Goal: Task Accomplishment & Management: Manage account settings

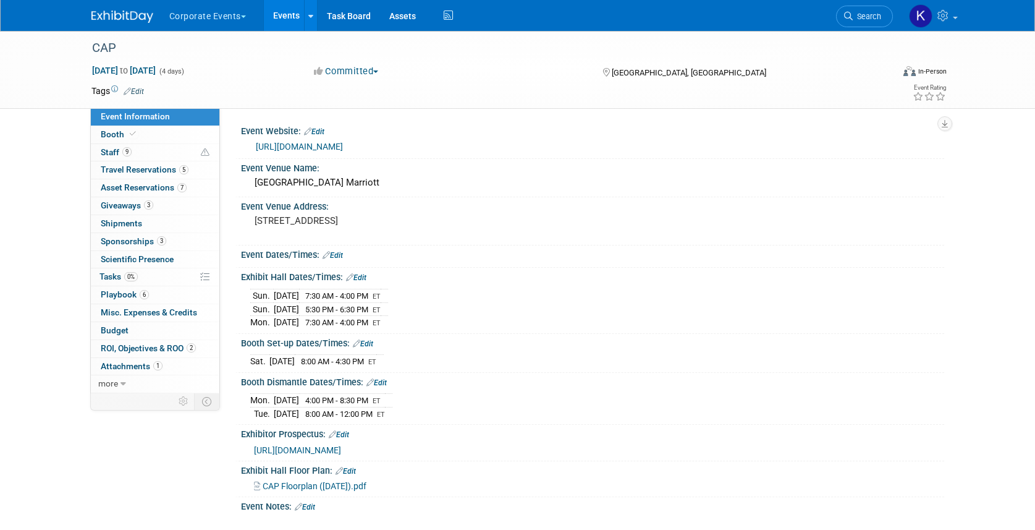
click at [36, 124] on div "CAP Sep 13, 2025 to Sep 16, 2025 (4 days) Sep 13, 2025 to Sep 16, 2025 Committe…" at bounding box center [517, 294] width 1035 height 526
click at [265, 24] on link "Events" at bounding box center [286, 15] width 45 height 31
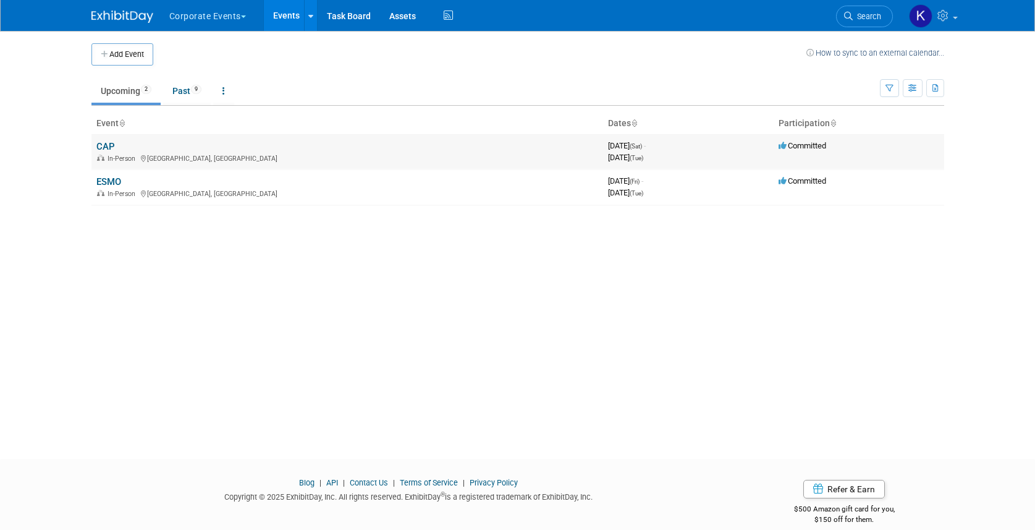
click at [101, 140] on td "CAP In-Person [GEOGRAPHIC_DATA], [GEOGRAPHIC_DATA]" at bounding box center [347, 151] width 512 height 35
click at [107, 146] on link "CAP" at bounding box center [105, 146] width 19 height 11
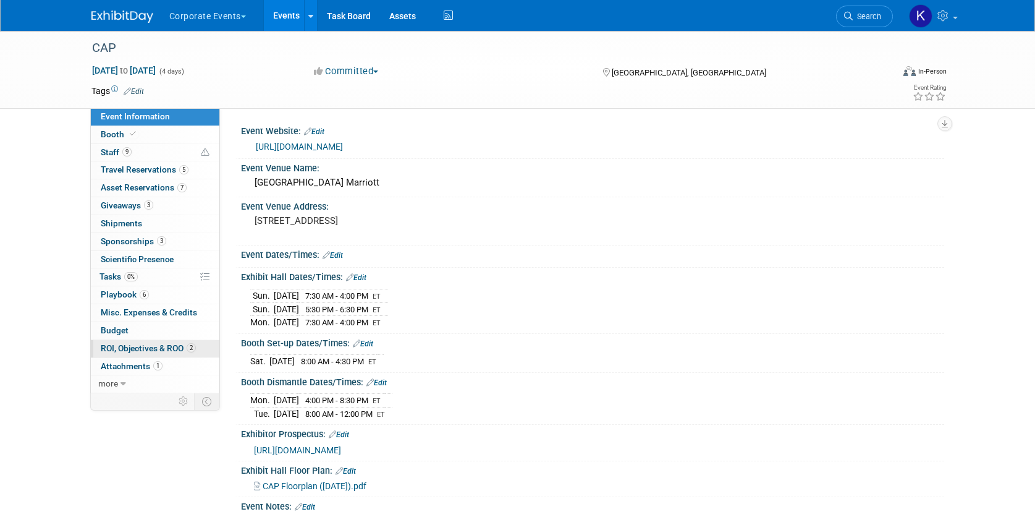
click at [146, 350] on span "ROI, Objectives & ROO 2" at bounding box center [148, 348] width 95 height 10
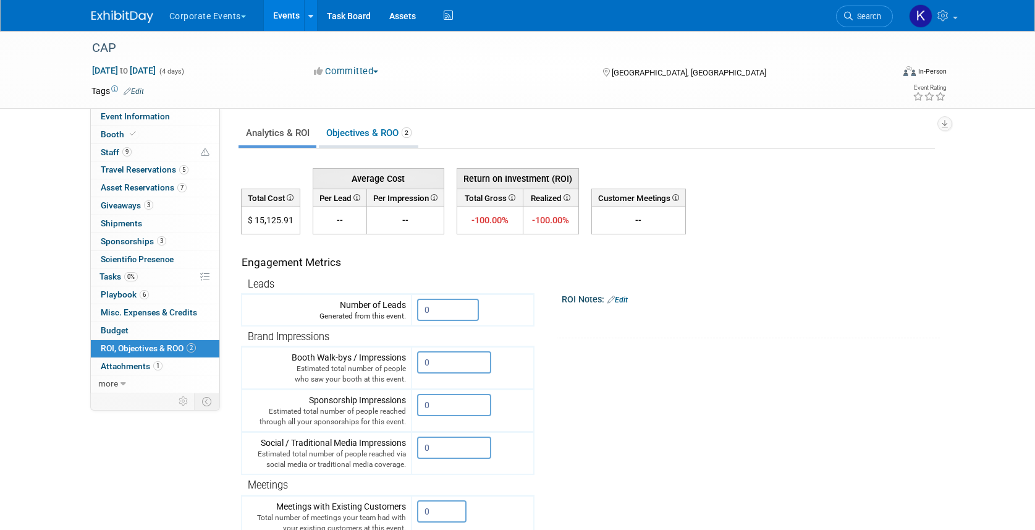
click at [392, 129] on link "Objectives & ROO 2" at bounding box center [368, 133] width 99 height 24
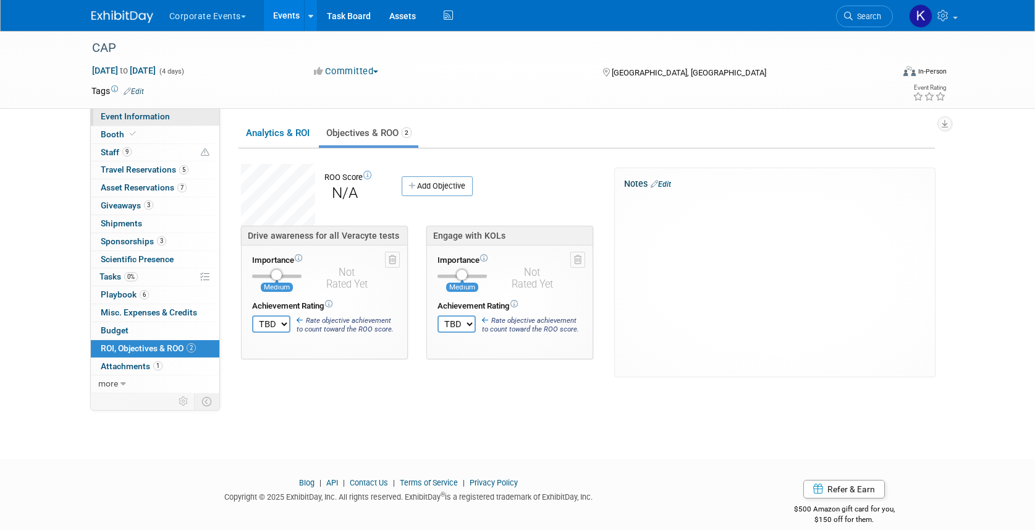
click at [160, 114] on span "Event Information" at bounding box center [135, 116] width 69 height 10
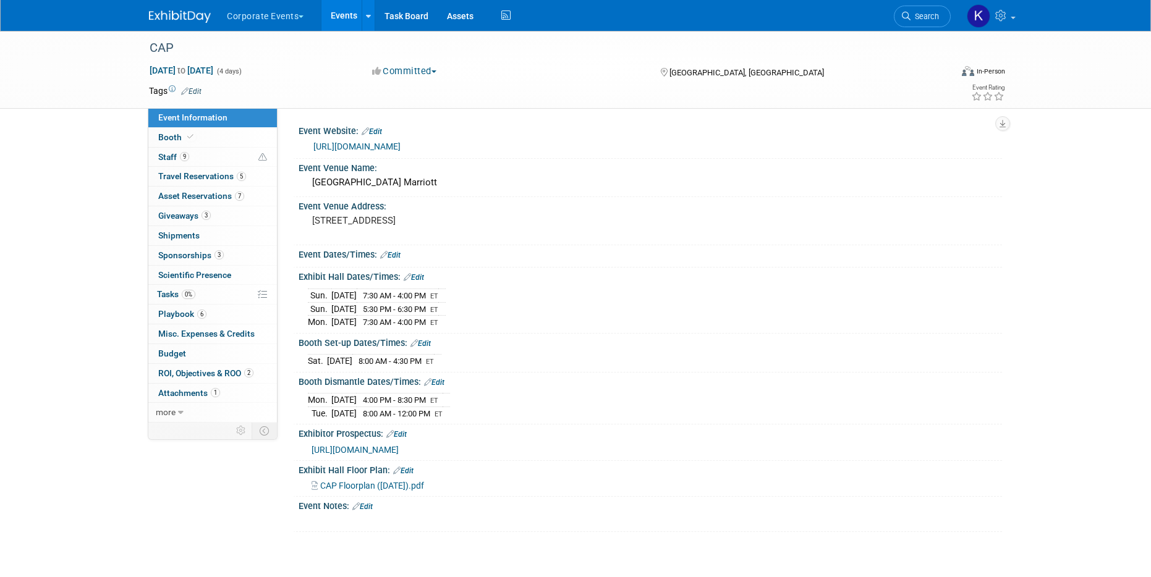
click at [259, 14] on button "Corporate Events" at bounding box center [272, 13] width 93 height 27
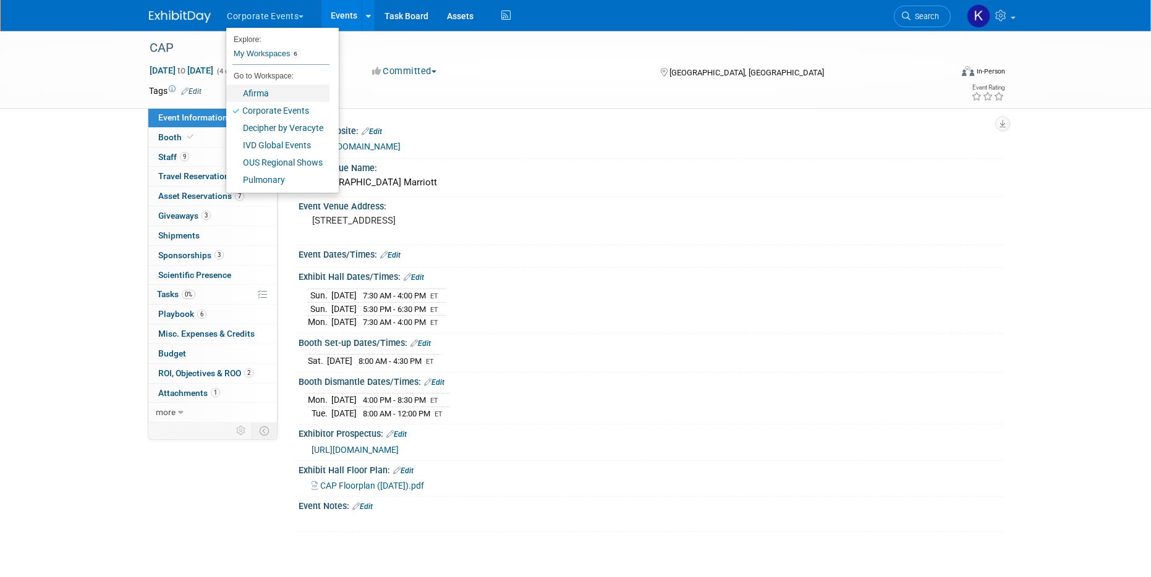
click at [274, 91] on link "Afirma" at bounding box center [277, 93] width 103 height 17
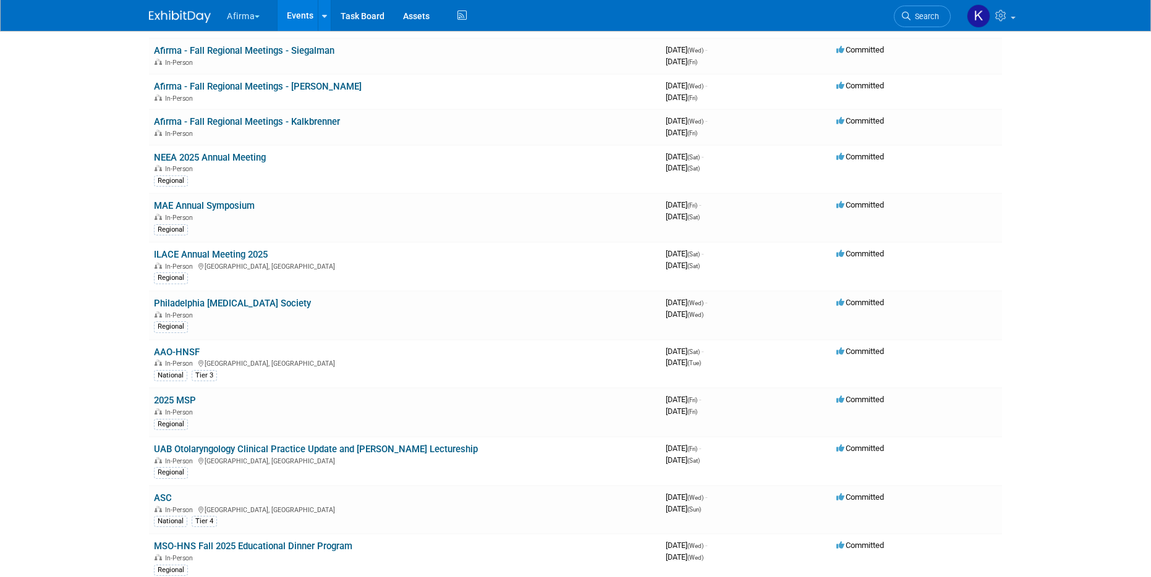
scroll to position [368, 0]
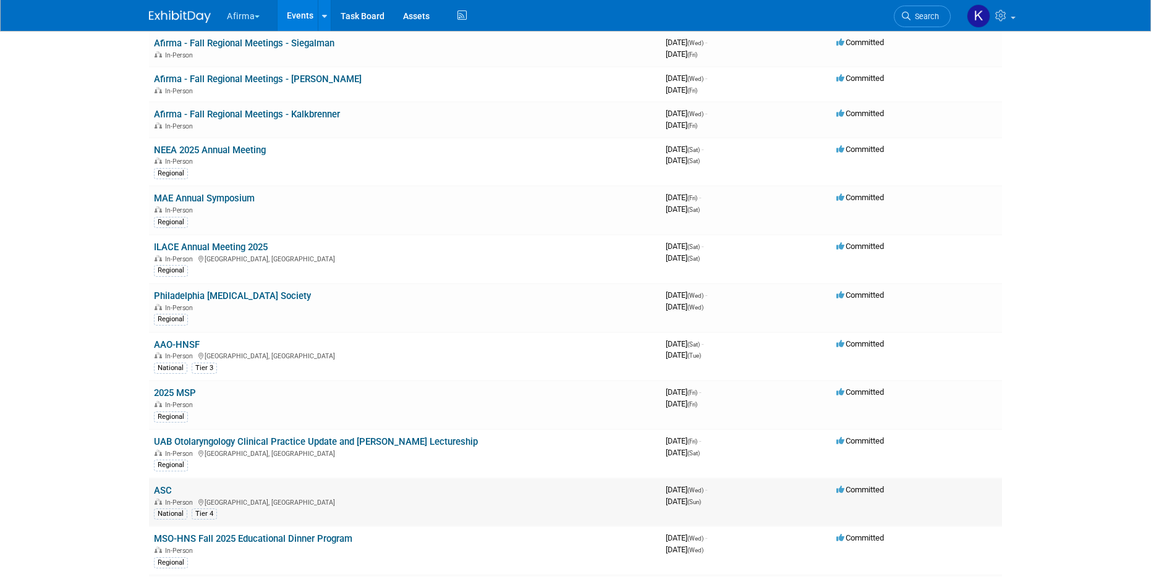
click at [164, 493] on link "ASC" at bounding box center [163, 490] width 18 height 11
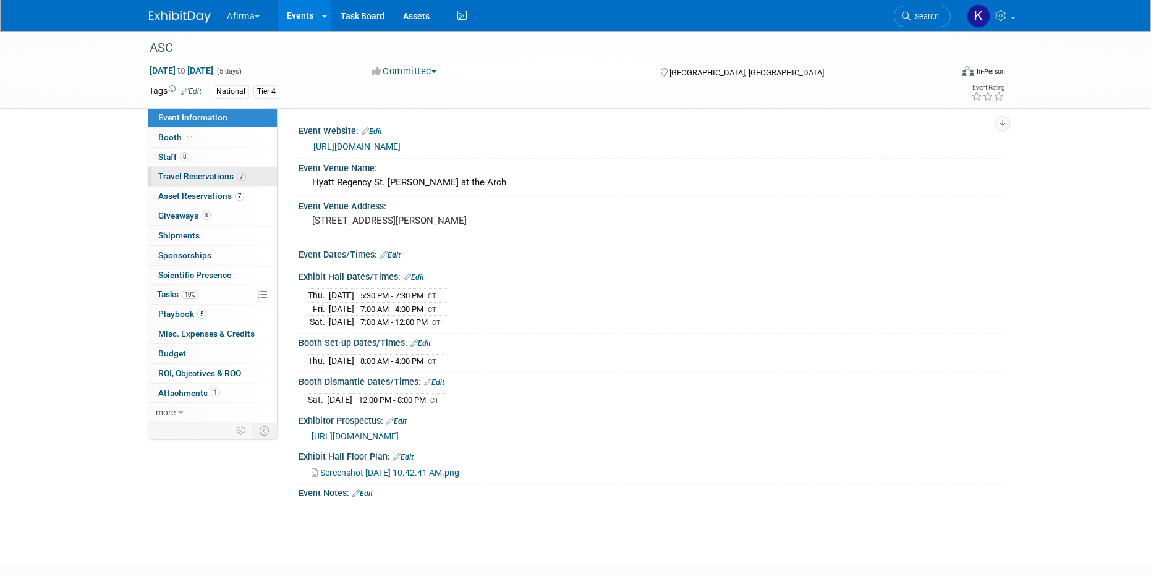
click at [218, 182] on link "7 Travel Reservations 7" at bounding box center [212, 176] width 129 height 19
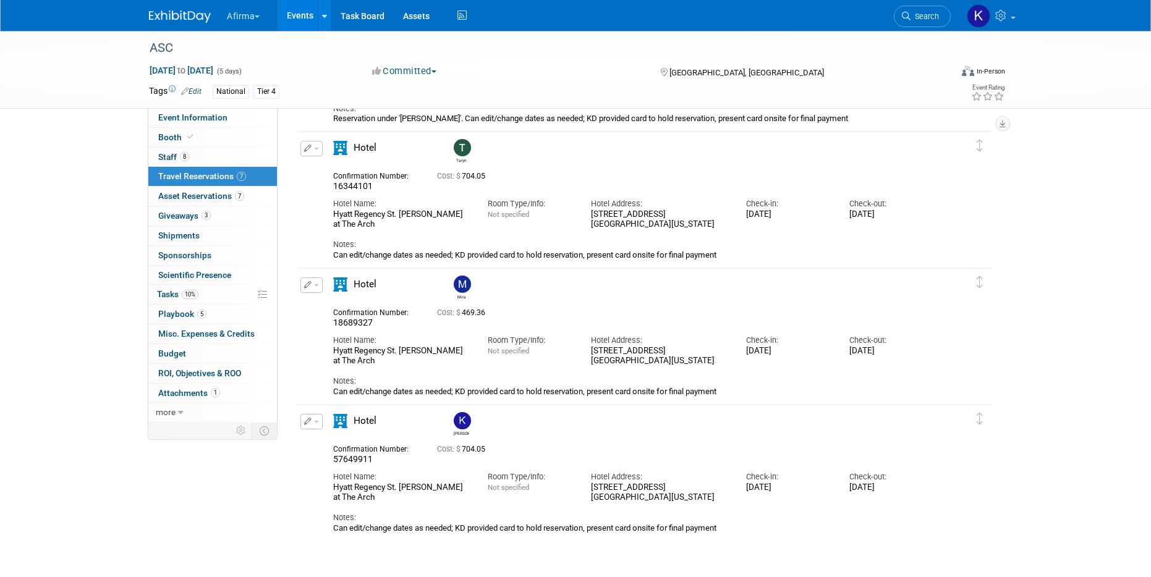
scroll to position [580, 0]
click at [315, 150] on span "button" at bounding box center [316, 149] width 5 height 2
click at [328, 167] on button "Edit Reservation" at bounding box center [353, 171] width 104 height 18
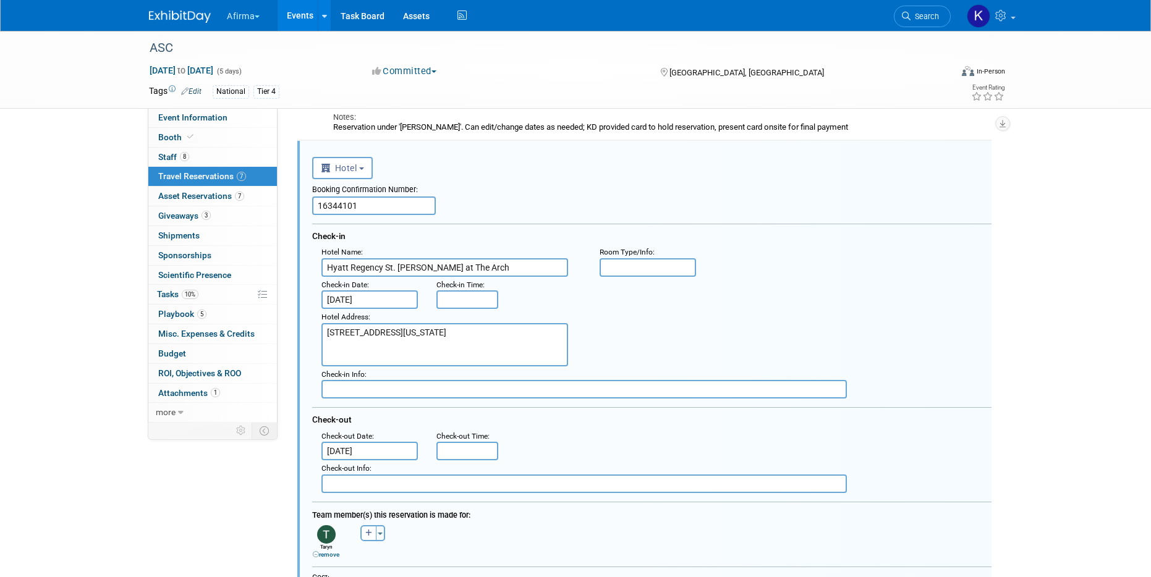
scroll to position [577, 0]
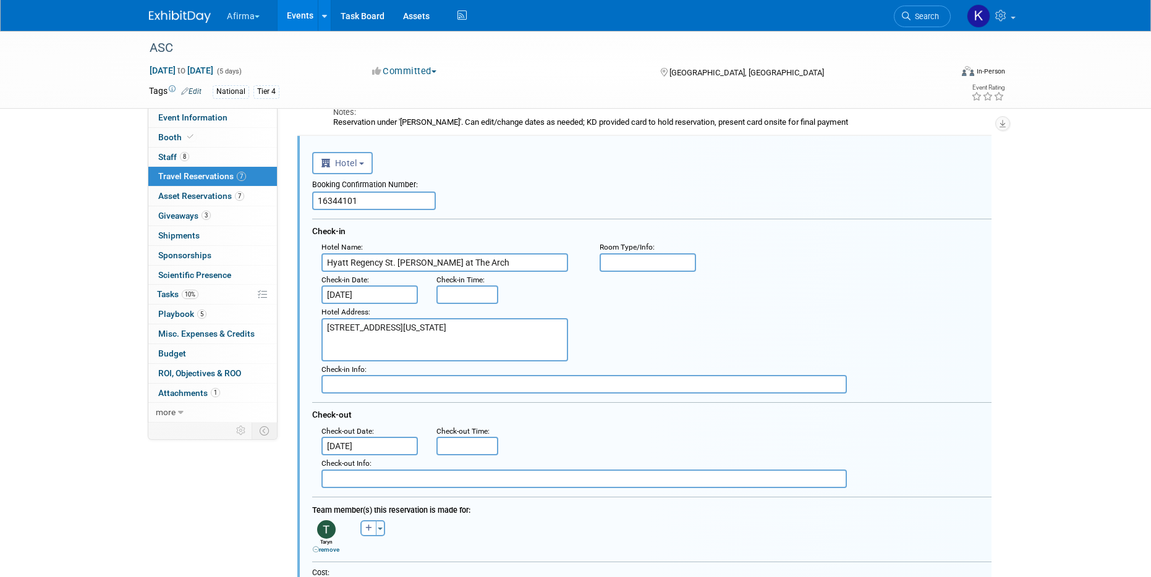
click at [363, 281] on span "Check-in Date" at bounding box center [344, 280] width 46 height 9
click at [363, 289] on input "Nov 5, 2025" at bounding box center [369, 295] width 96 height 19
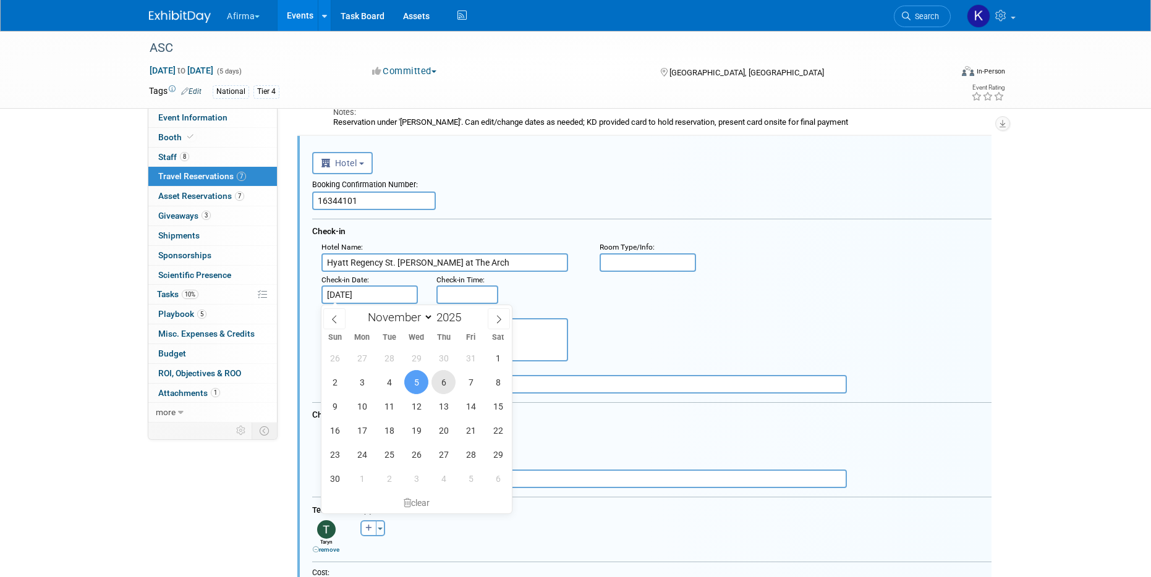
click at [445, 375] on span "6" at bounding box center [443, 382] width 24 height 24
type input "Nov 6, 2025"
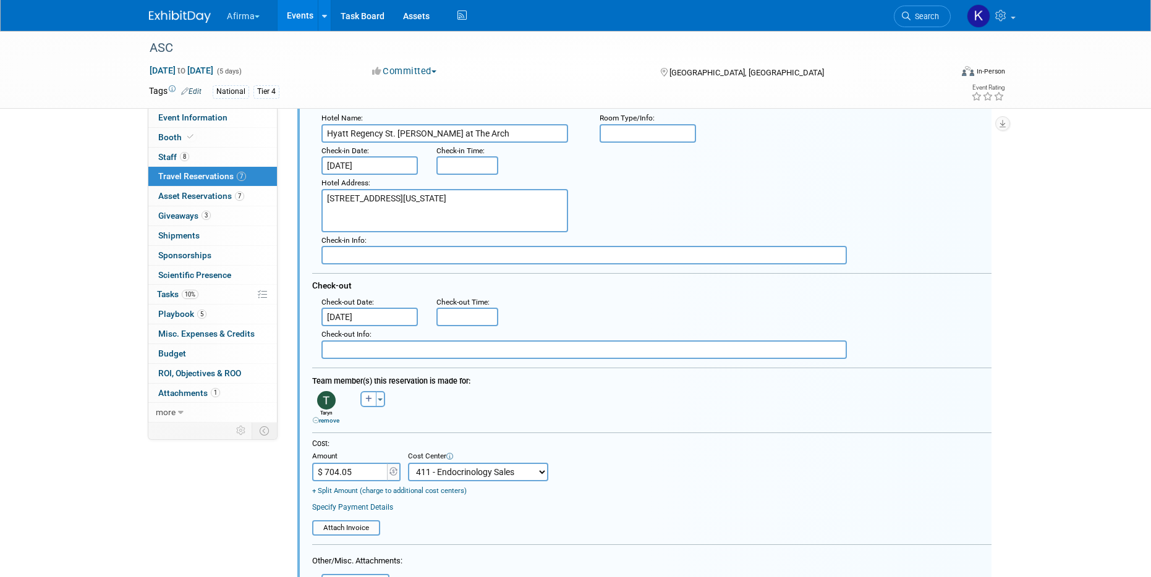
scroll to position [723, 0]
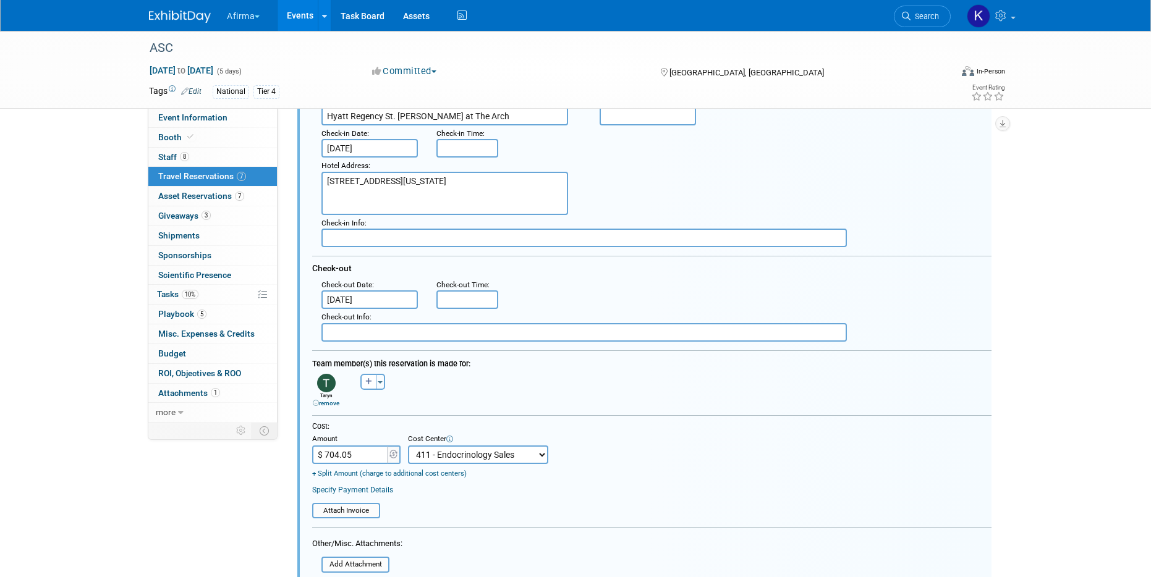
click at [365, 456] on input "$ 704.05" at bounding box center [350, 455] width 77 height 19
type input "$ 469.36"
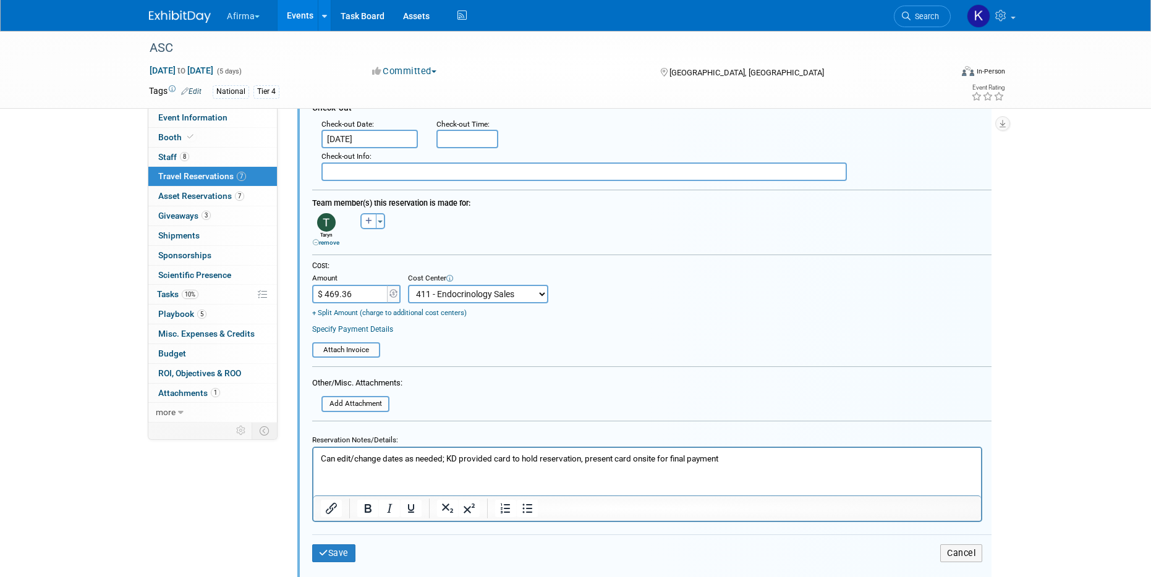
scroll to position [883, 0]
click at [346, 554] on button "Save" at bounding box center [333, 554] width 43 height 18
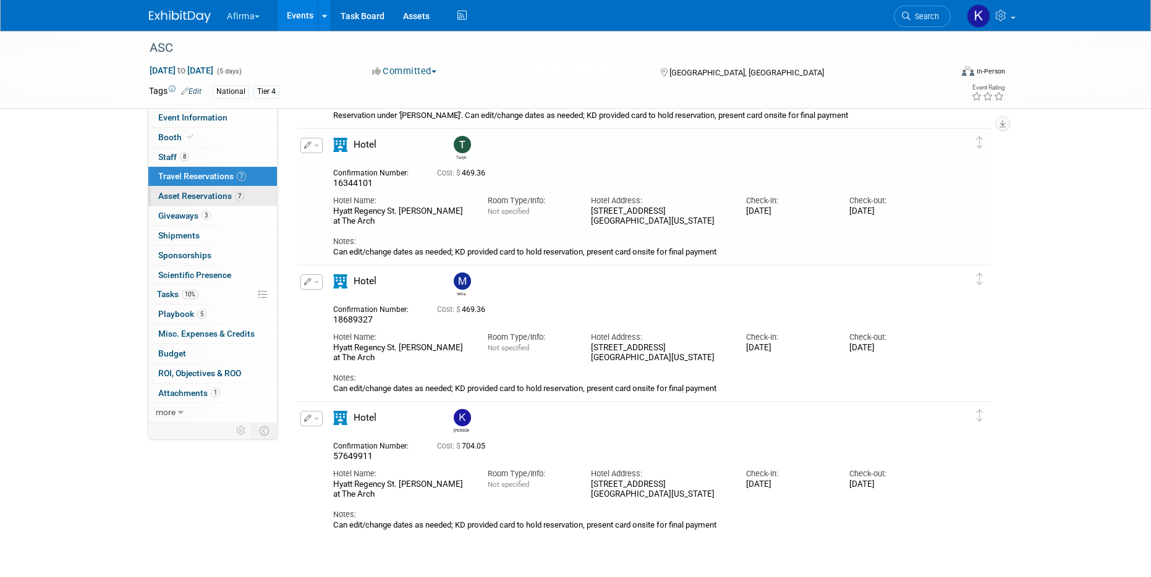
scroll to position [572, 0]
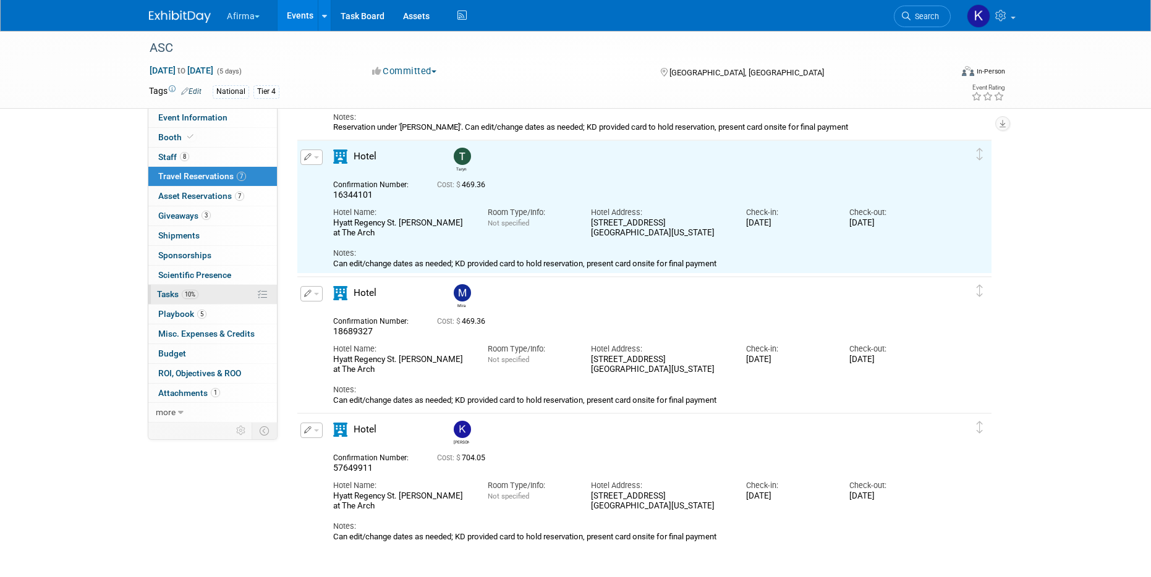
click at [221, 298] on link "10% Tasks 10%" at bounding box center [212, 294] width 129 height 19
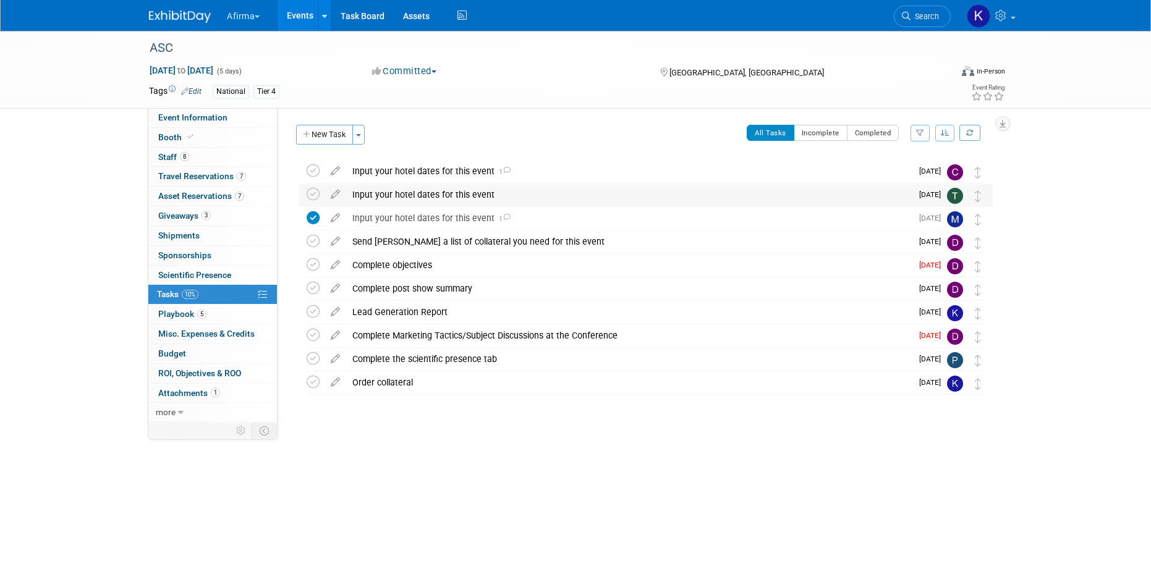
click at [432, 189] on div "Input your hotel dates for this event" at bounding box center [628, 194] width 565 height 21
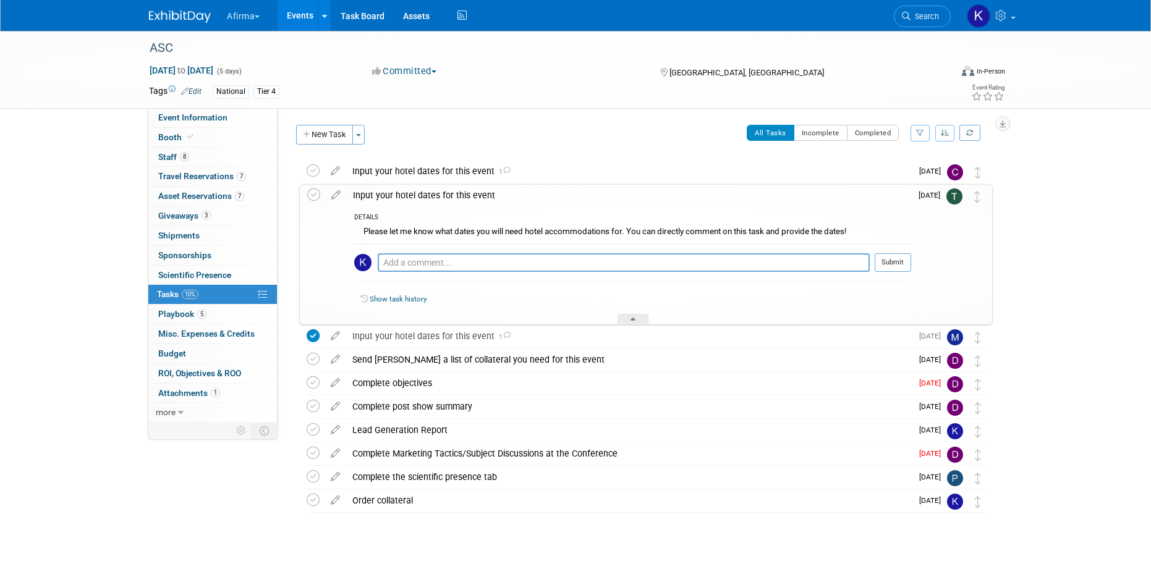
click at [956, 202] on img at bounding box center [954, 196] width 16 height 16
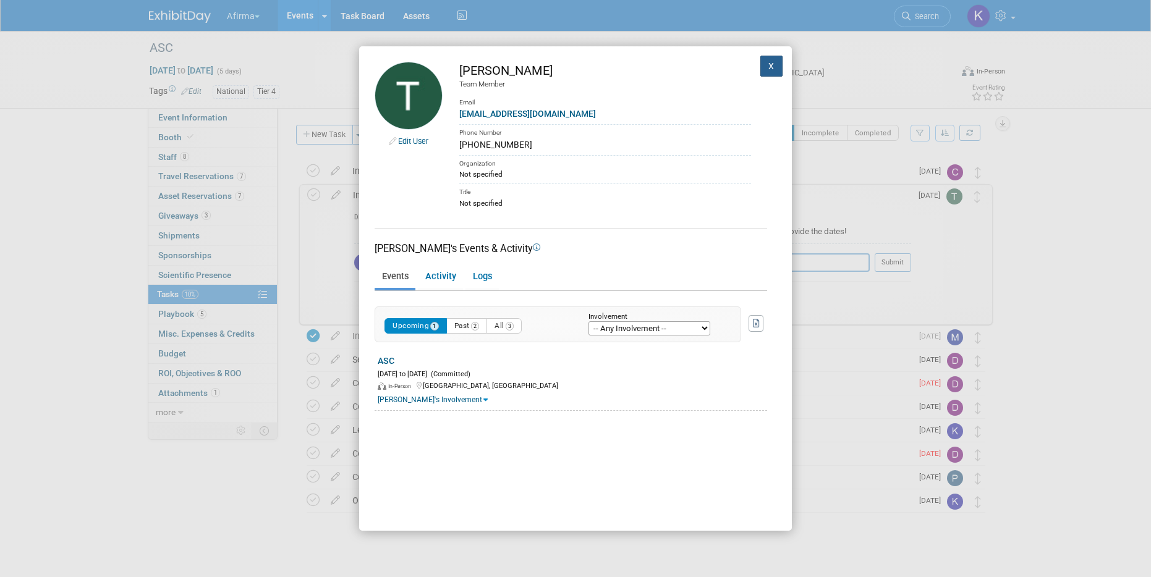
click at [768, 62] on button "X" at bounding box center [771, 66] width 22 height 21
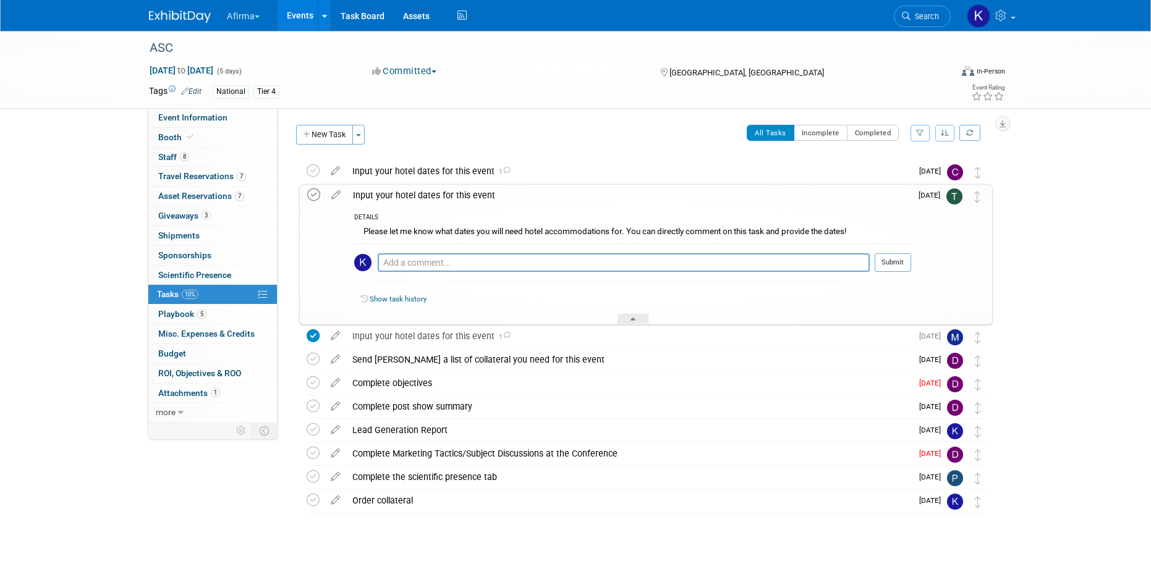
click at [316, 192] on icon at bounding box center [313, 194] width 13 height 13
click at [436, 176] on div "Input your hotel dates for this event 1" at bounding box center [628, 171] width 565 height 21
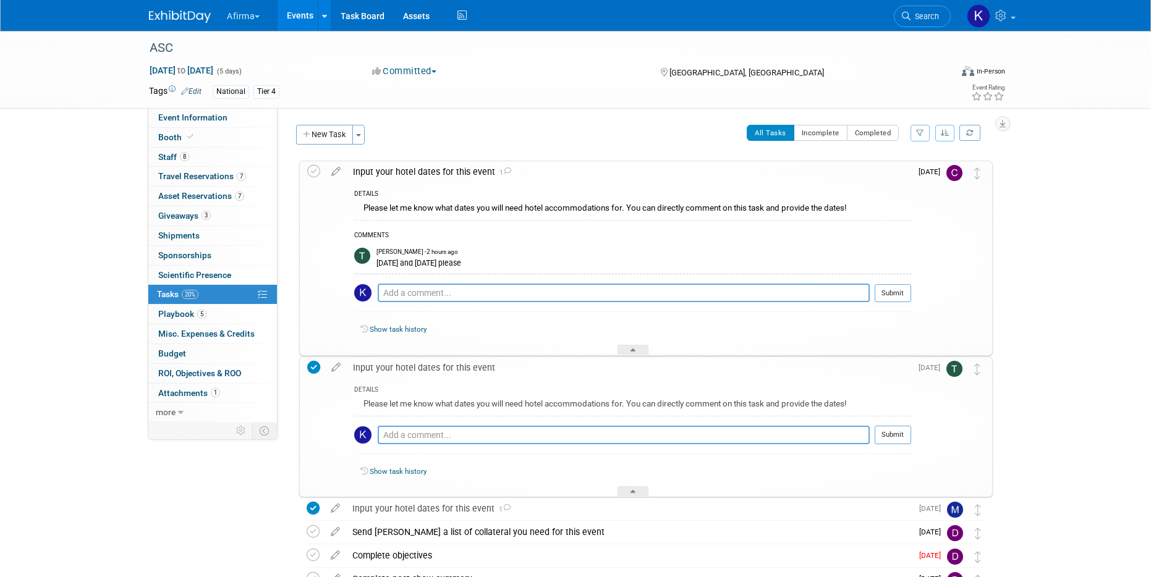
click at [415, 264] on div "Thursday, November 6th and Friday, November 7th please" at bounding box center [643, 262] width 535 height 12
copy tr "Thursday, November 6th and Friday, November 7th please"
click at [436, 171] on div "Input your hotel dates for this event 1" at bounding box center [629, 171] width 564 height 21
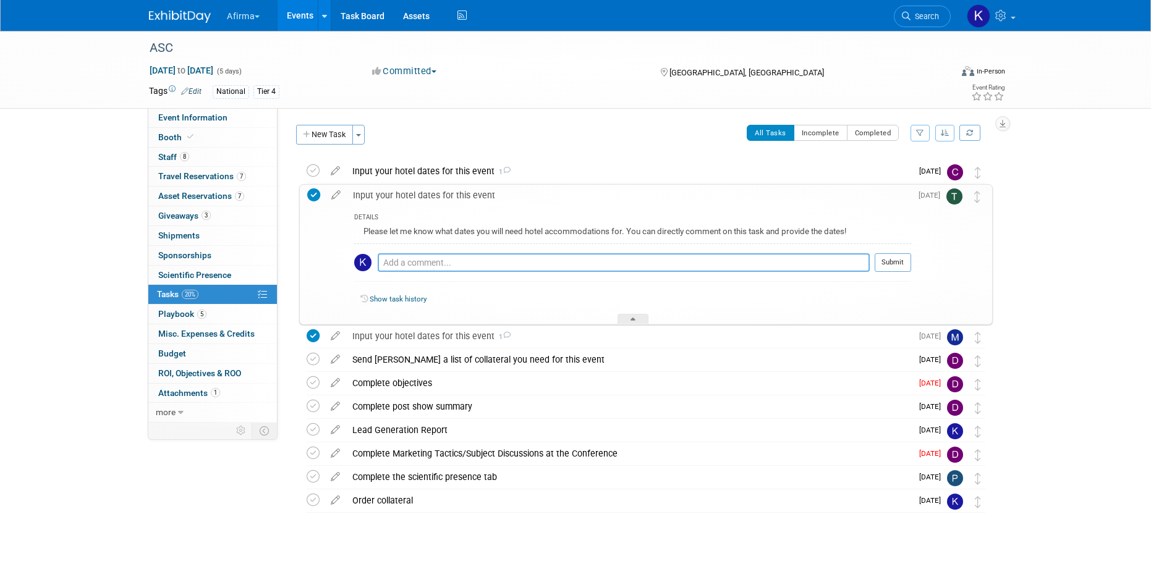
click at [430, 264] on textarea at bounding box center [624, 262] width 492 height 19
paste textarea "Thursday, November 6th and Friday, November 7th please"
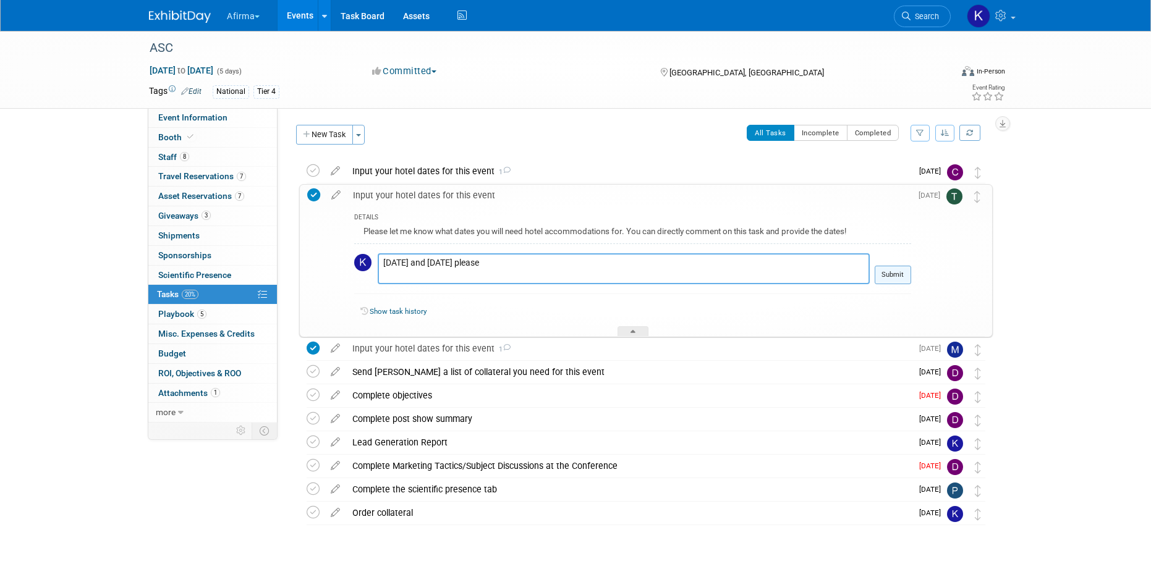
type textarea "Thursday, November 6th and Friday, November 7th please"
click at [901, 266] on button "Submit" at bounding box center [892, 275] width 36 height 19
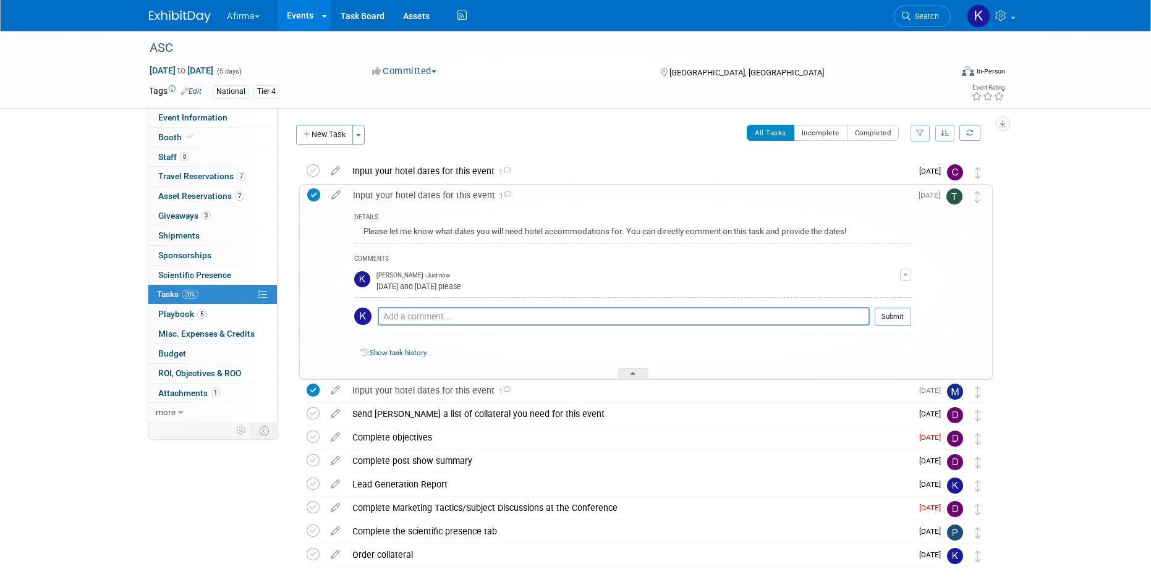
click at [441, 198] on div "Input your hotel dates for this event 1" at bounding box center [629, 195] width 564 height 21
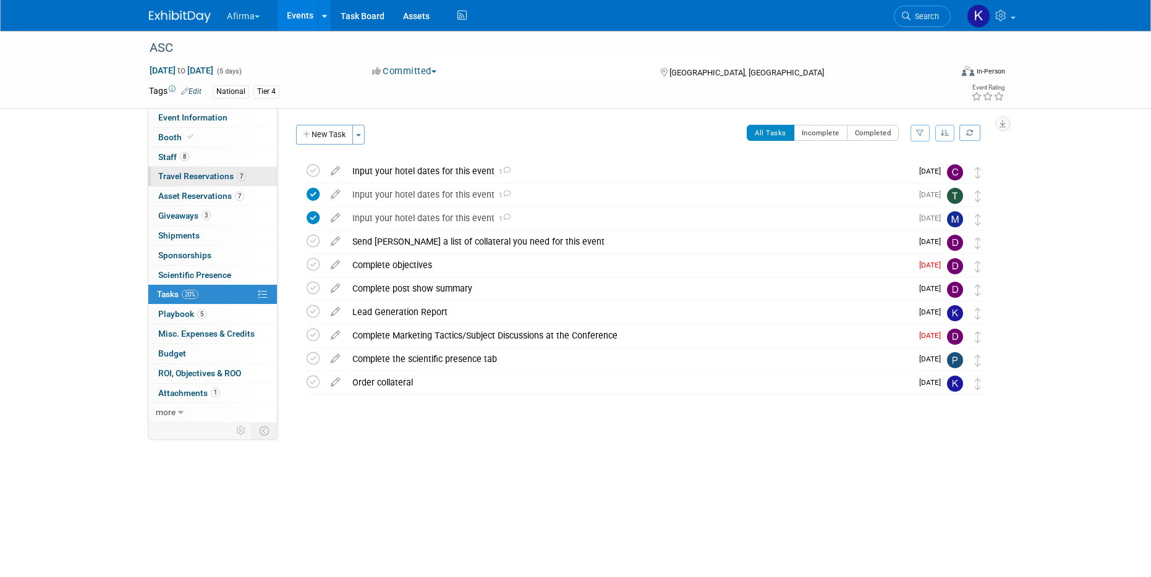
click at [218, 179] on span "Travel Reservations 7" at bounding box center [202, 176] width 88 height 10
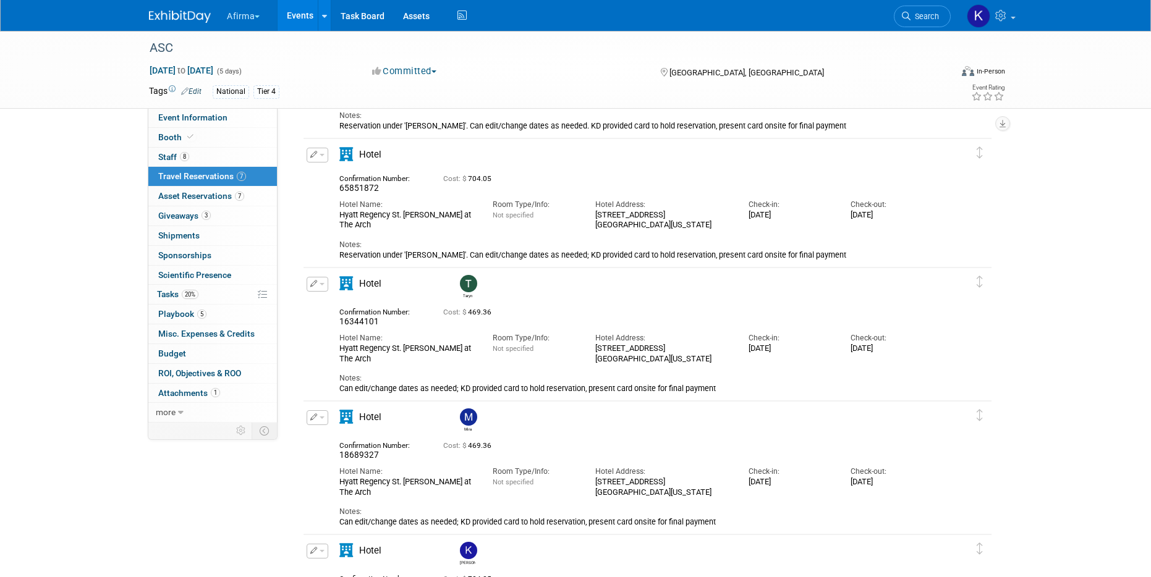
scroll to position [444, 0]
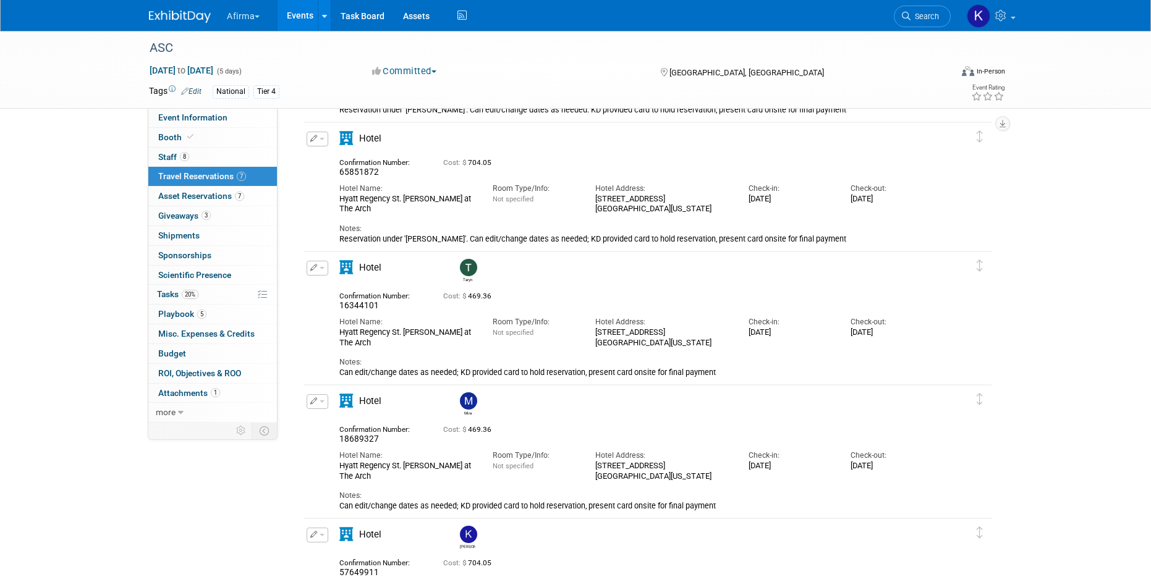
click at [298, 21] on link "Events" at bounding box center [299, 15] width 45 height 31
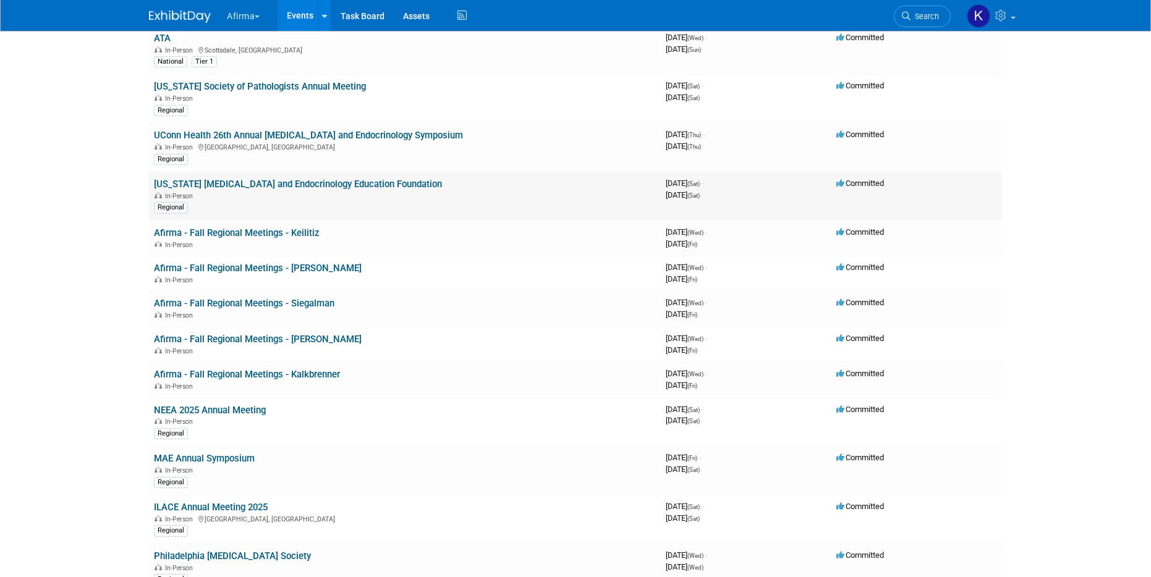
scroll to position [205, 0]
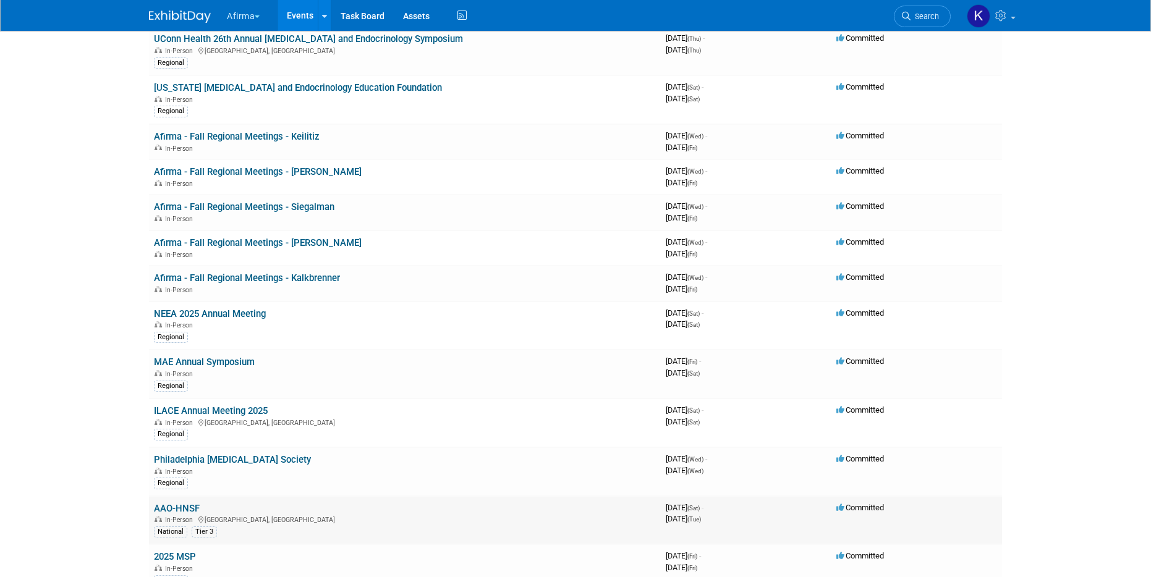
click at [178, 510] on link "AAO-HNSF" at bounding box center [177, 508] width 46 height 11
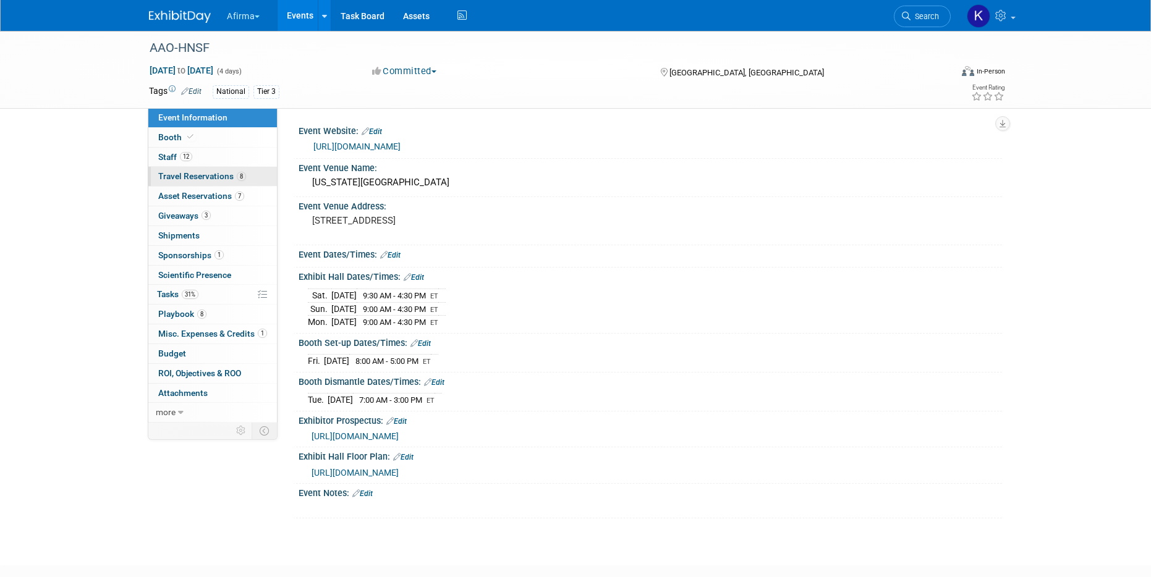
click at [226, 180] on span "Travel Reservations 8" at bounding box center [202, 176] width 88 height 10
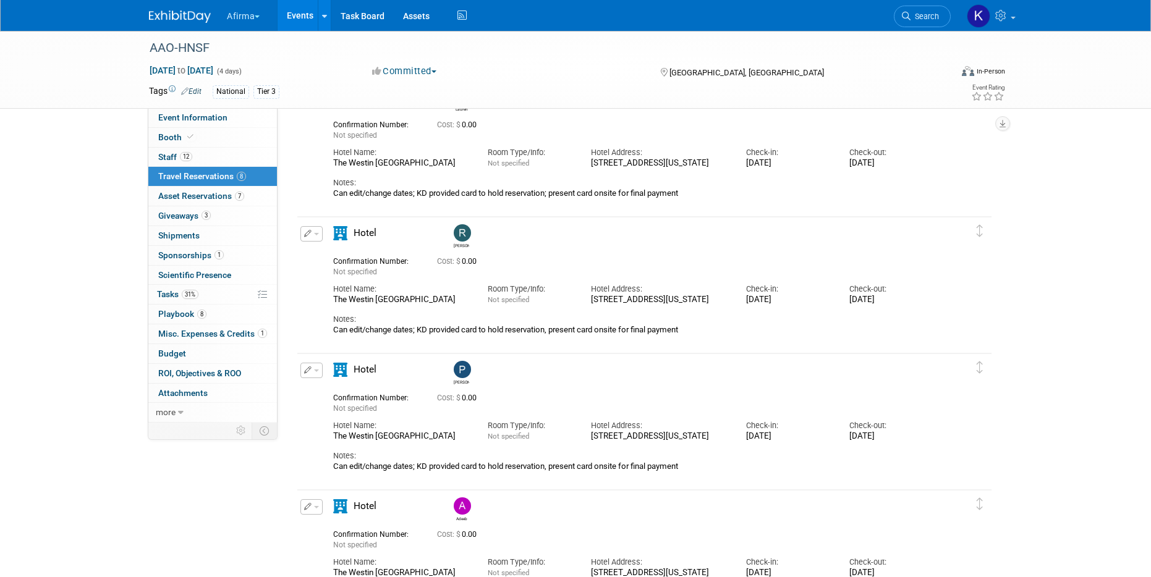
scroll to position [375, 0]
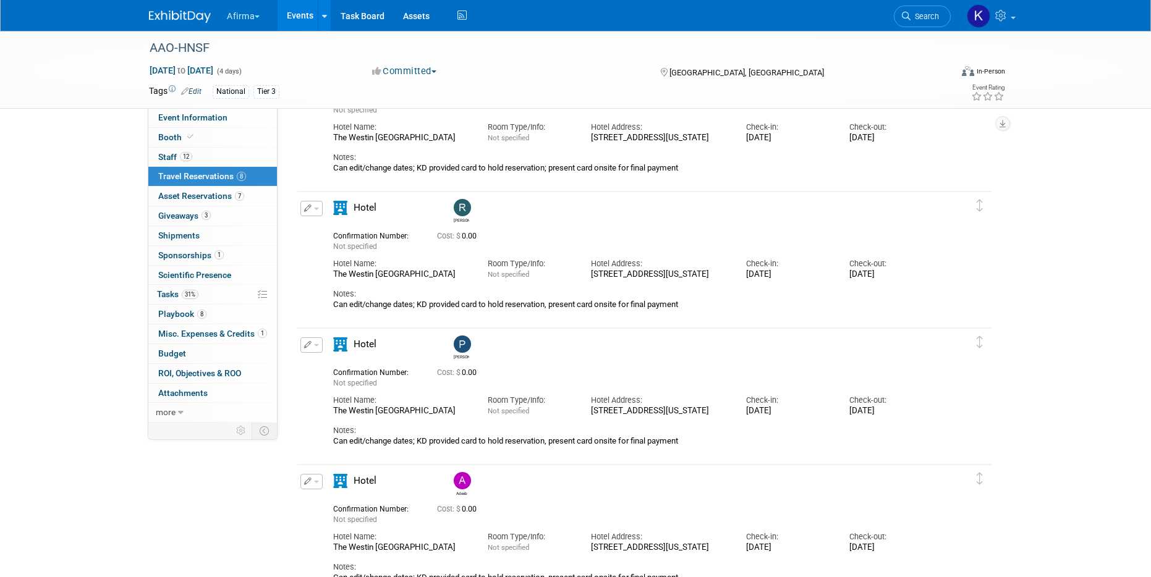
click at [315, 347] on button "button" at bounding box center [311, 344] width 22 height 15
click at [326, 366] on button "Edit Reservation" at bounding box center [353, 367] width 104 height 18
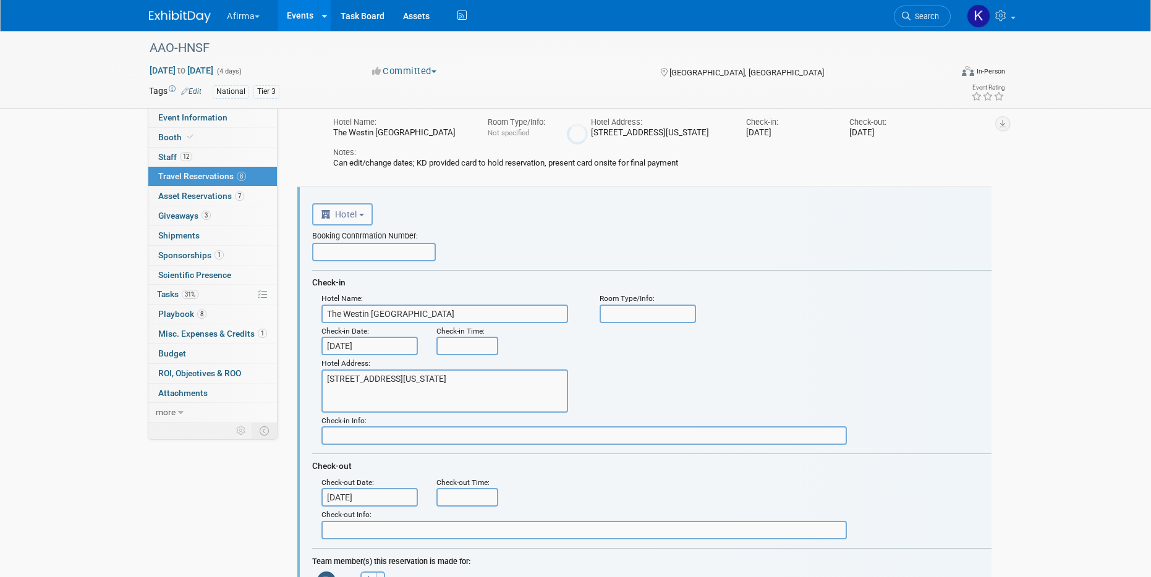
scroll to position [0, 0]
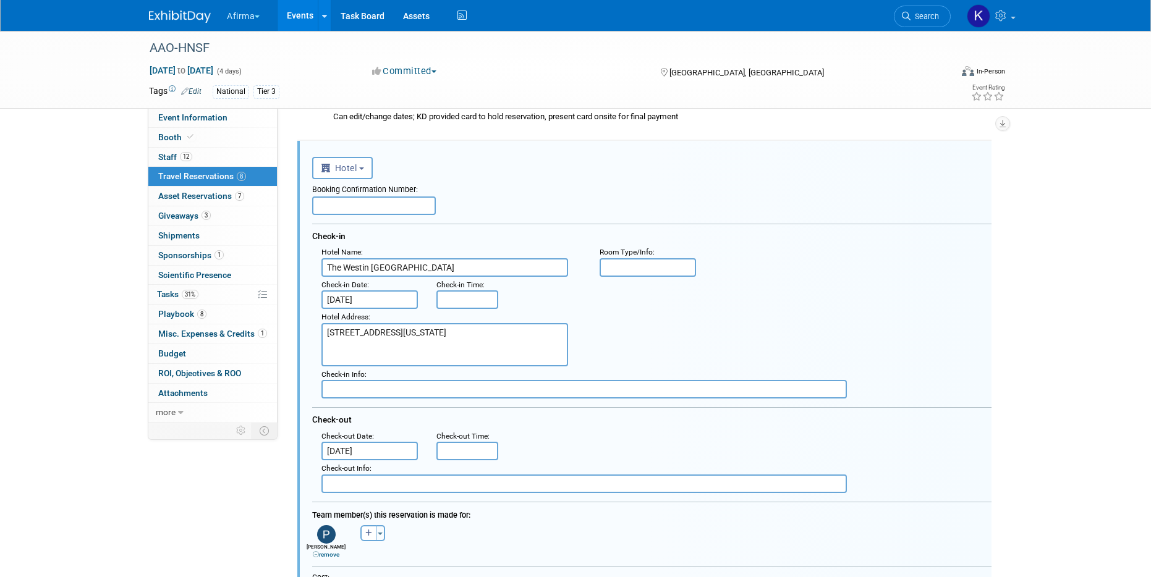
click at [352, 442] on input "Oct 14, 2025" at bounding box center [369, 451] width 96 height 19
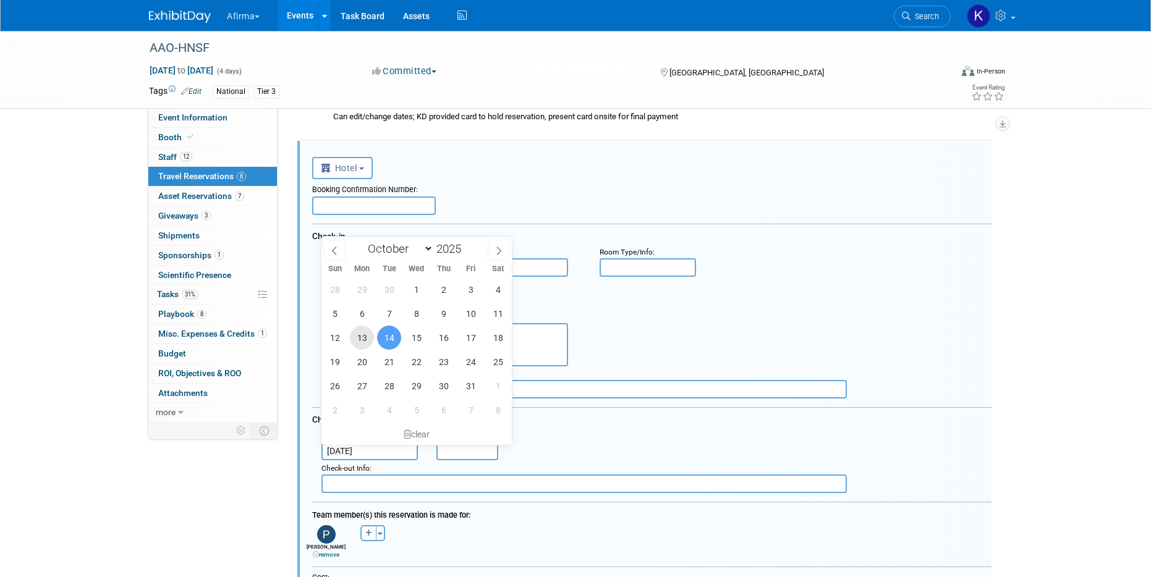
click at [368, 340] on span "13" at bounding box center [362, 338] width 24 height 24
type input "Oct 13, 2025"
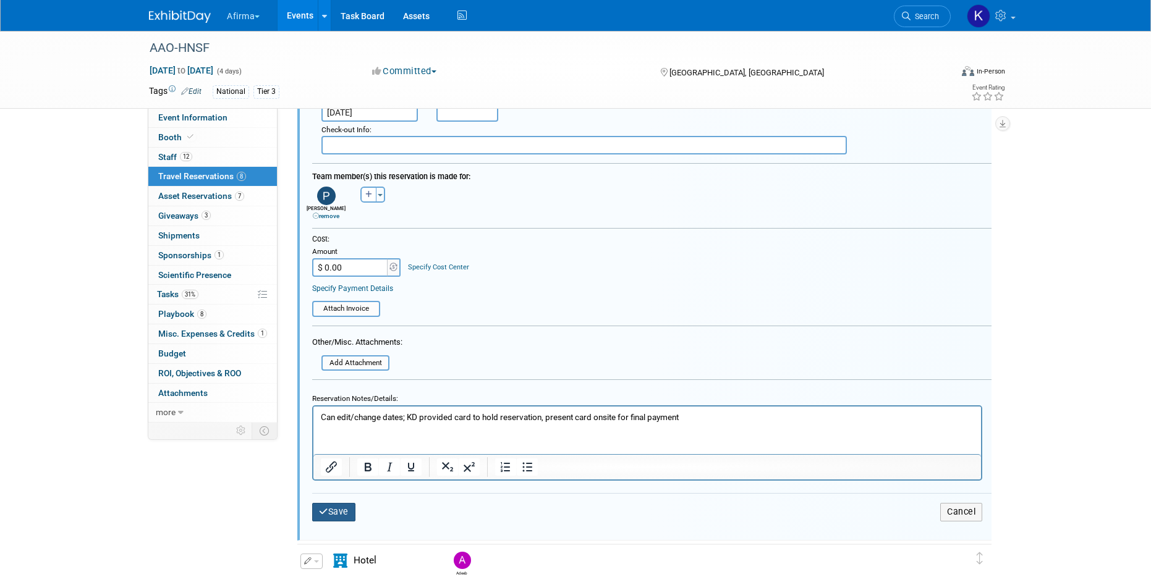
click at [352, 512] on button "Save" at bounding box center [333, 512] width 43 height 18
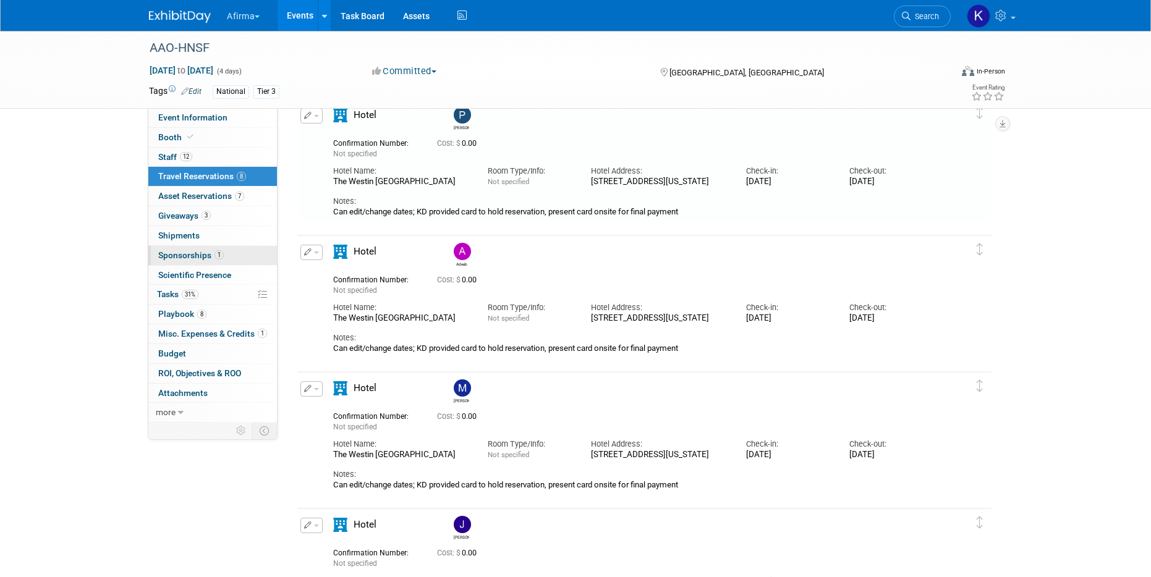
scroll to position [563, 0]
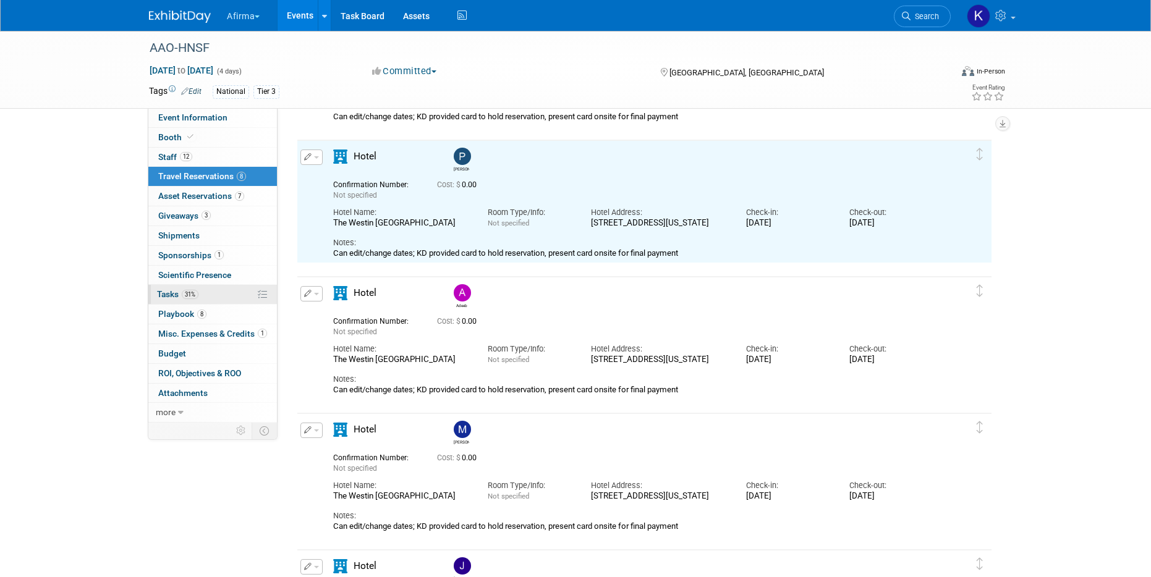
click at [223, 289] on link "31% Tasks 31%" at bounding box center [212, 294] width 129 height 19
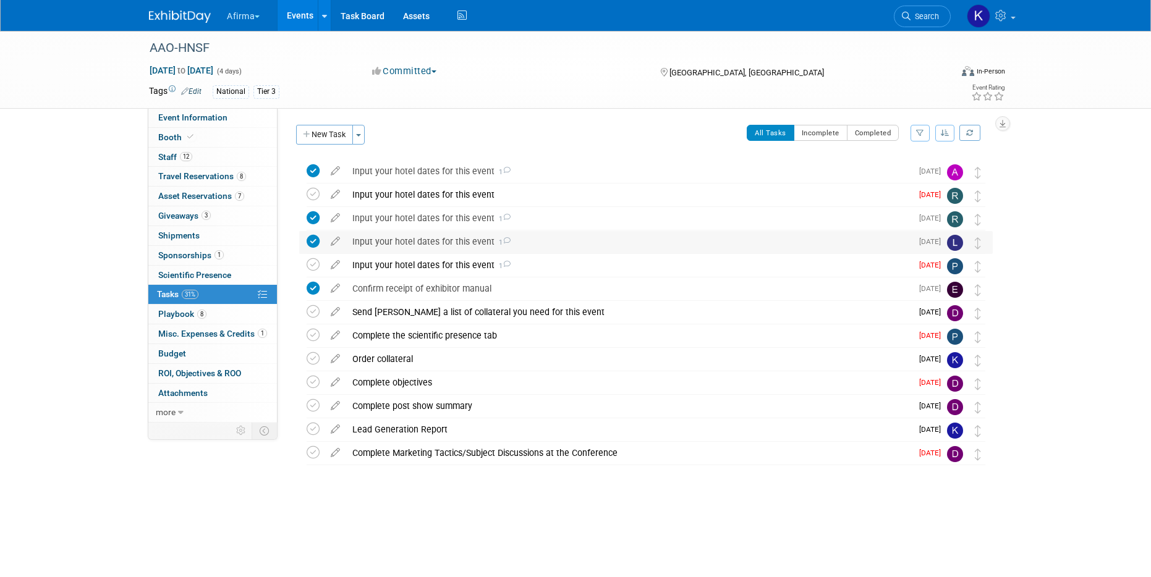
click at [439, 251] on div "Input your hotel dates for this event 1" at bounding box center [628, 241] width 565 height 21
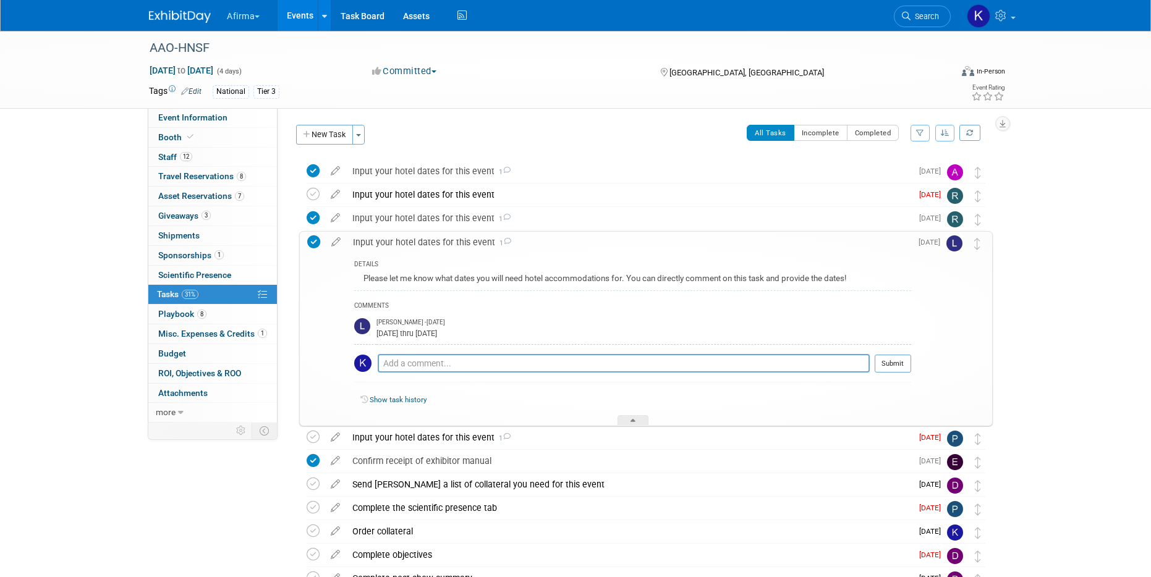
click at [439, 251] on div "Input your hotel dates for this event 1" at bounding box center [629, 242] width 564 height 21
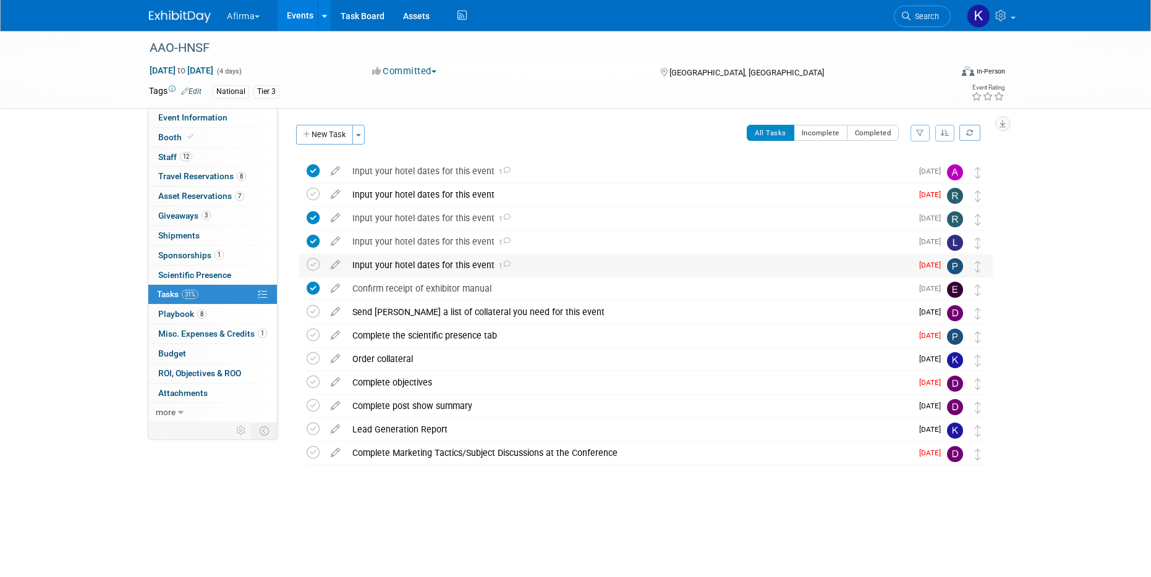
click at [439, 265] on div "Input your hotel dates for this event 1" at bounding box center [628, 265] width 565 height 21
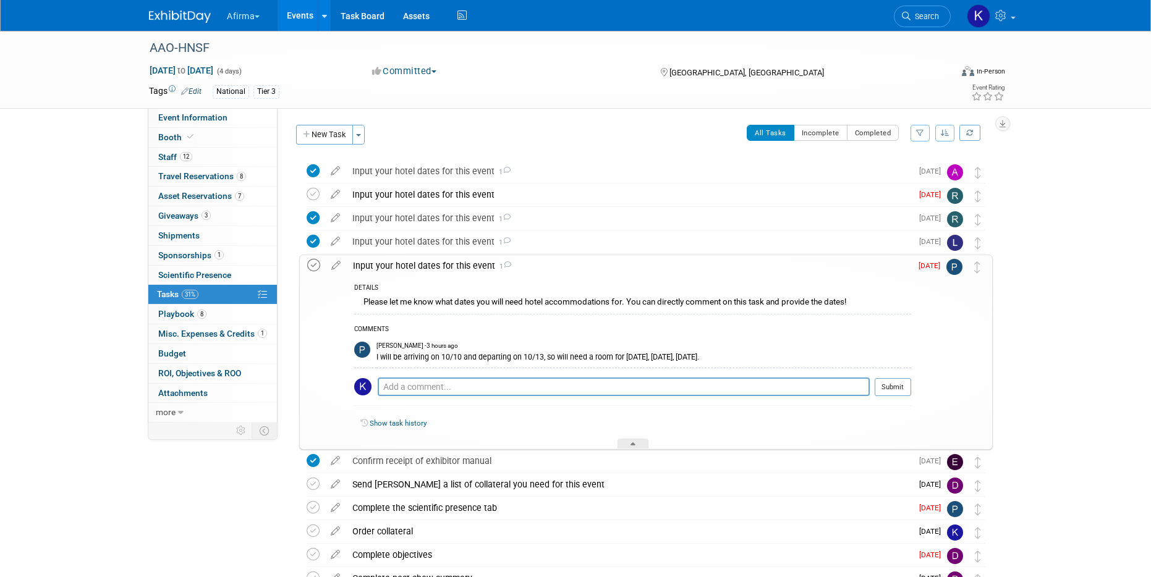
click at [310, 268] on icon at bounding box center [313, 265] width 13 height 13
click at [427, 267] on div "Input your hotel dates for this event 1" at bounding box center [629, 265] width 564 height 21
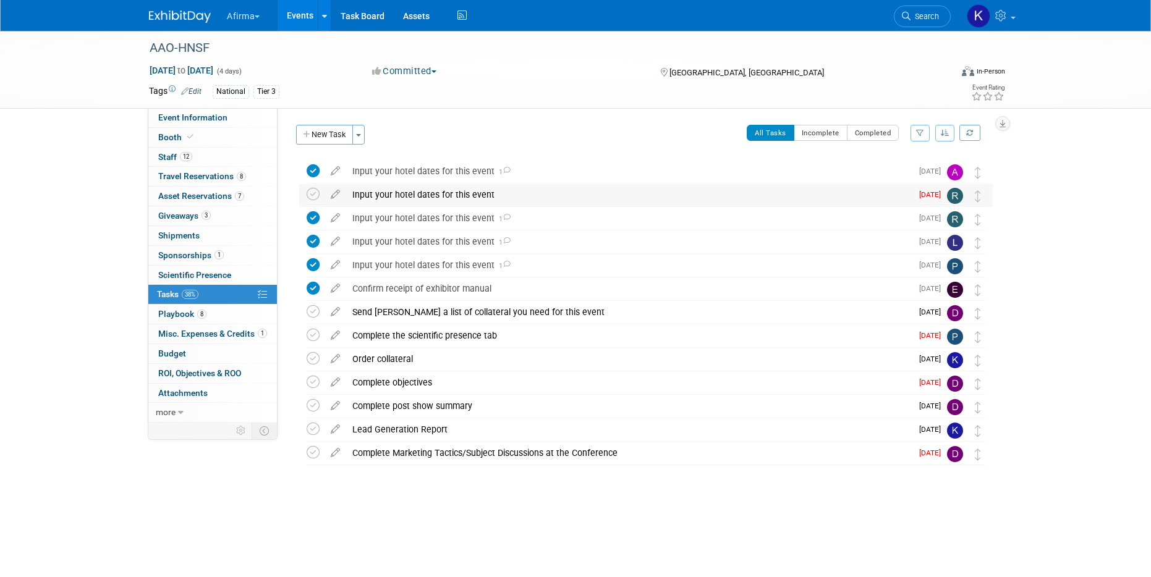
click at [426, 196] on div "Input your hotel dates for this event" at bounding box center [628, 194] width 565 height 21
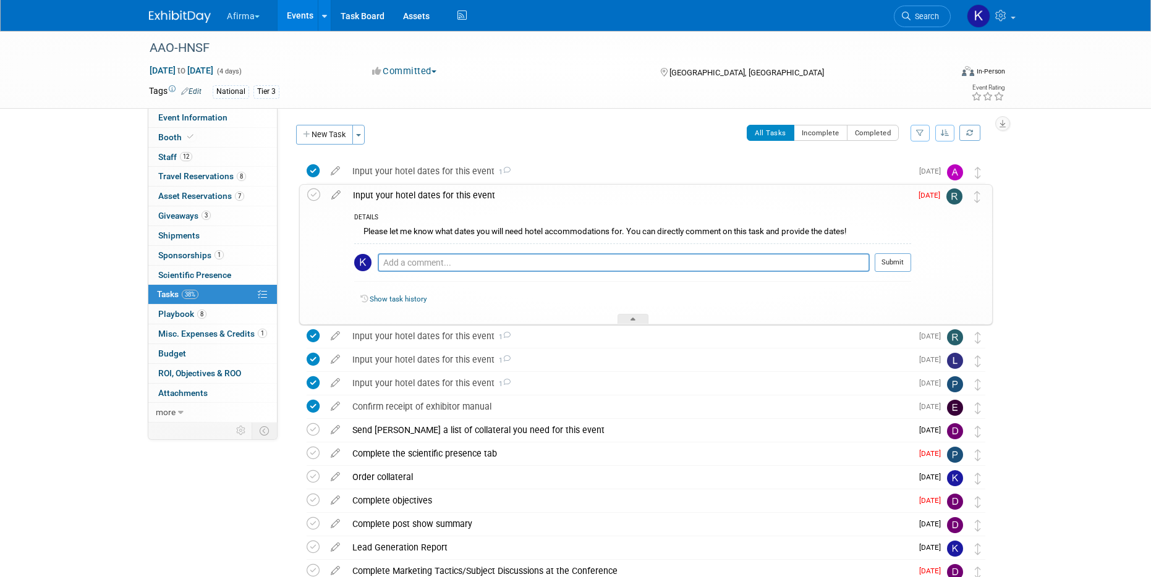
click at [959, 198] on img at bounding box center [954, 196] width 16 height 16
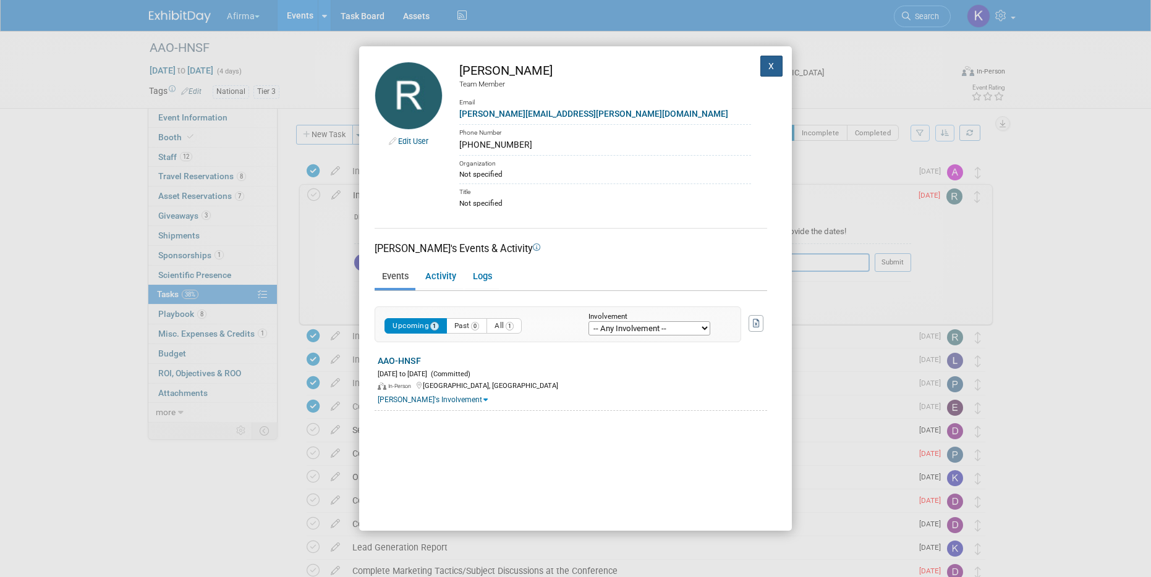
click at [767, 69] on button "X" at bounding box center [771, 66] width 22 height 21
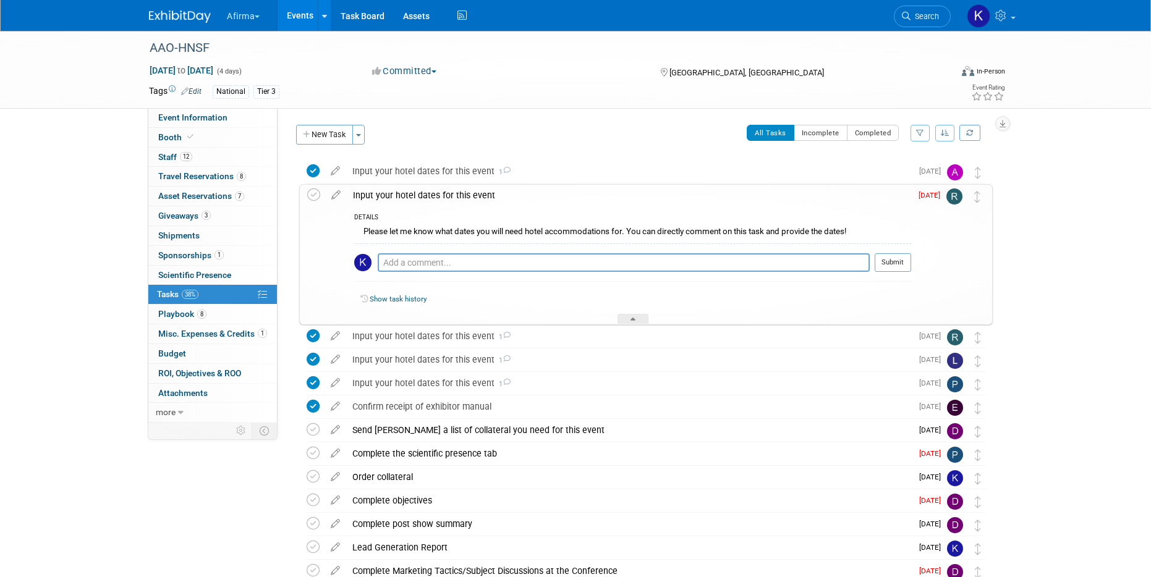
click at [415, 193] on div "Input your hotel dates for this event" at bounding box center [629, 195] width 564 height 21
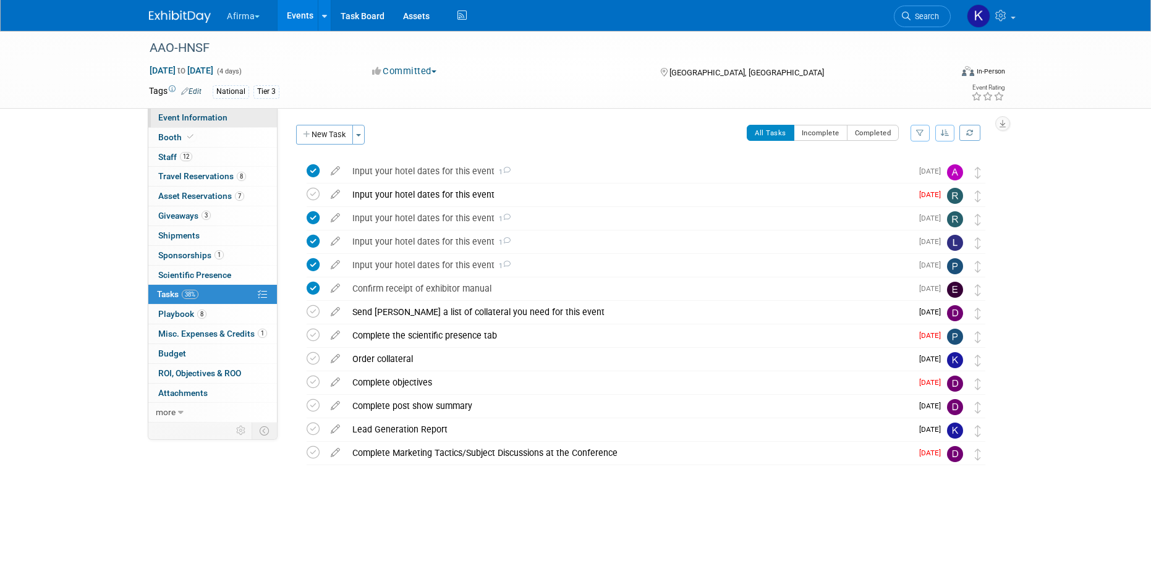
click at [198, 111] on link "Event Information" at bounding box center [212, 117] width 129 height 19
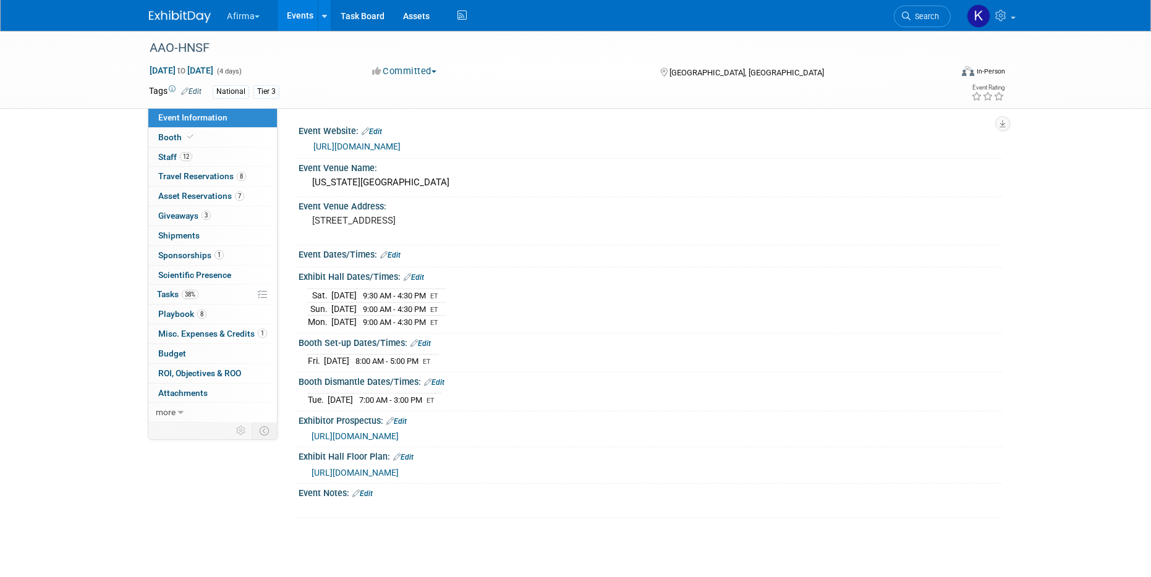
click at [238, 9] on button "Afirma" at bounding box center [250, 13] width 49 height 27
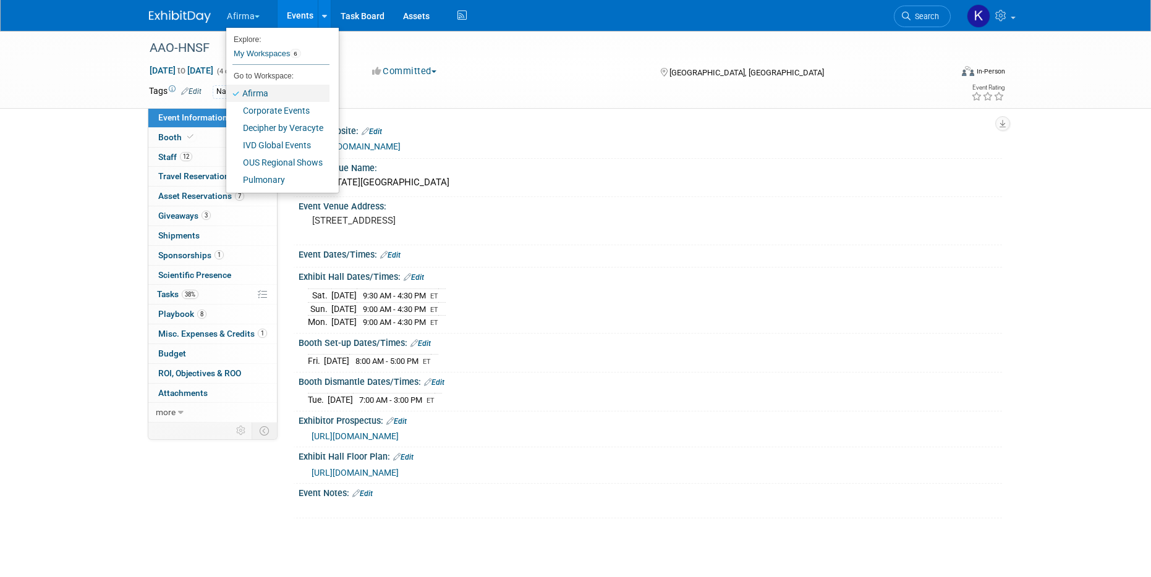
click at [268, 93] on link "Afirma" at bounding box center [277, 93] width 103 height 17
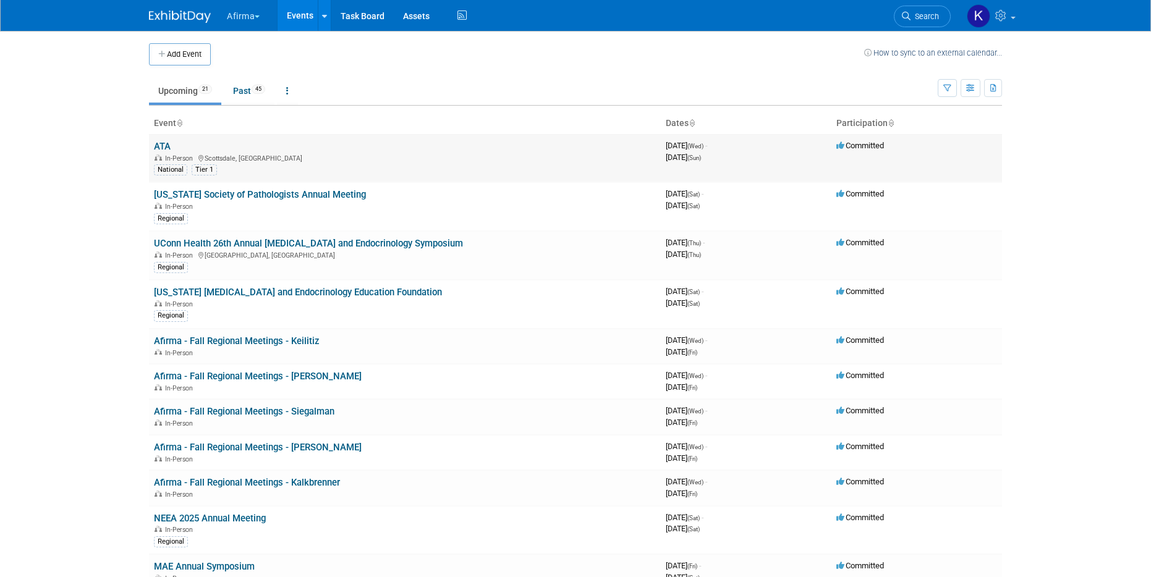
click at [155, 146] on link "ATA" at bounding box center [162, 146] width 17 height 11
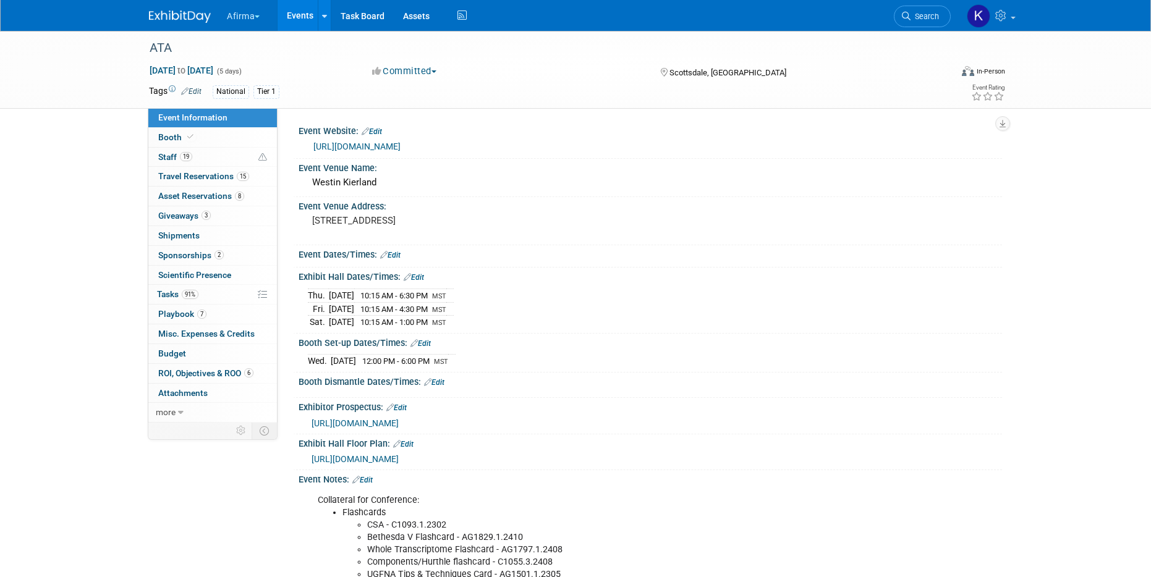
click at [237, 125] on link "Event Information" at bounding box center [212, 117] width 129 height 19
click at [234, 137] on link "Booth" at bounding box center [212, 137] width 129 height 19
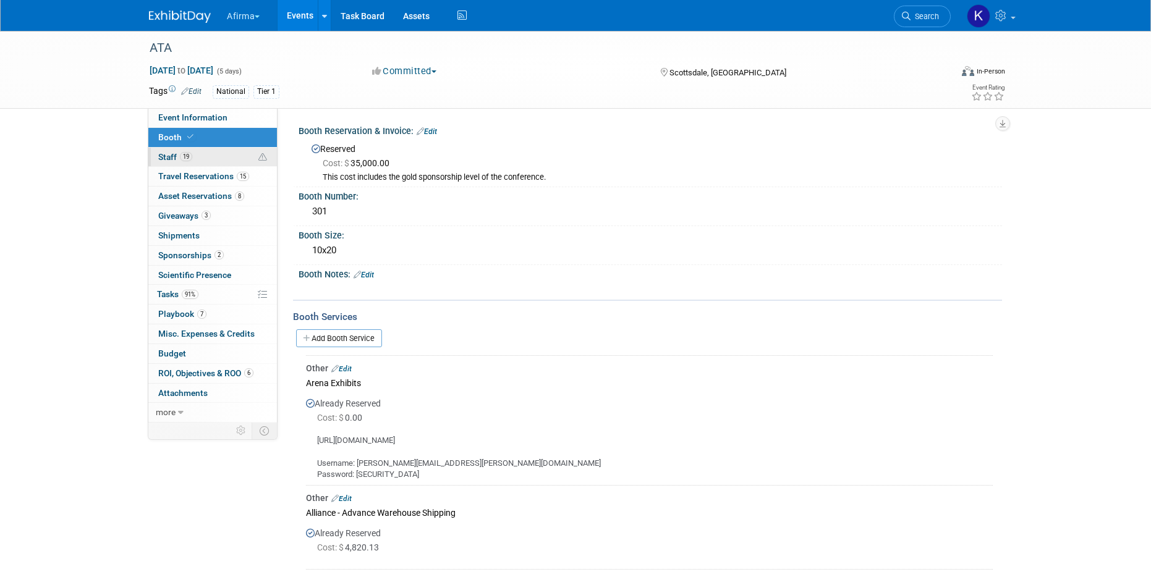
click at [227, 158] on link "19 Staff 19" at bounding box center [212, 157] width 129 height 19
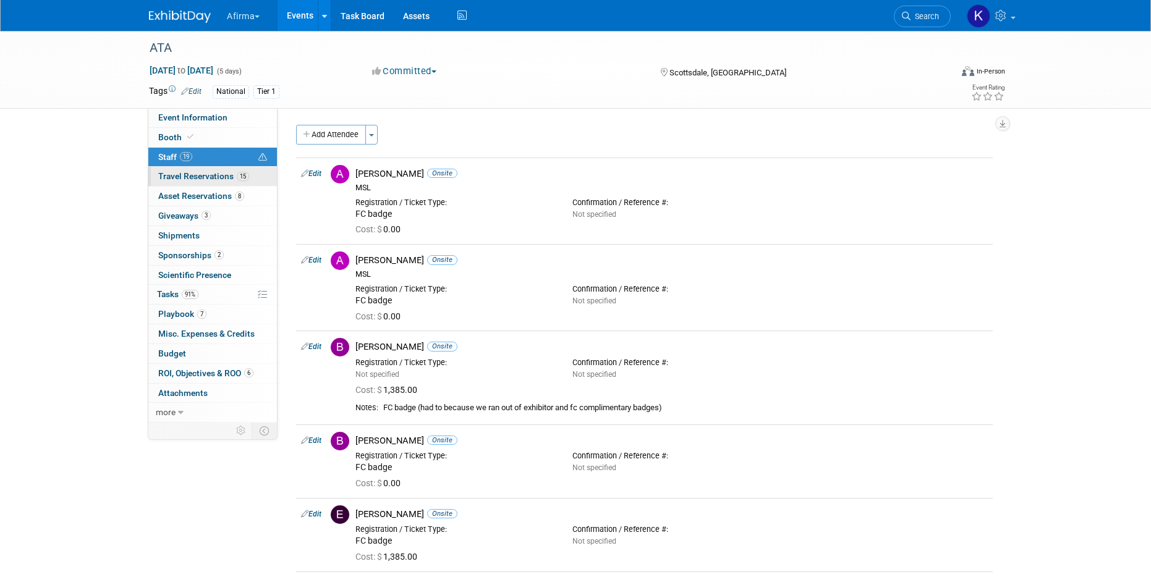
click at [222, 177] on span "Travel Reservations 15" at bounding box center [203, 176] width 91 height 10
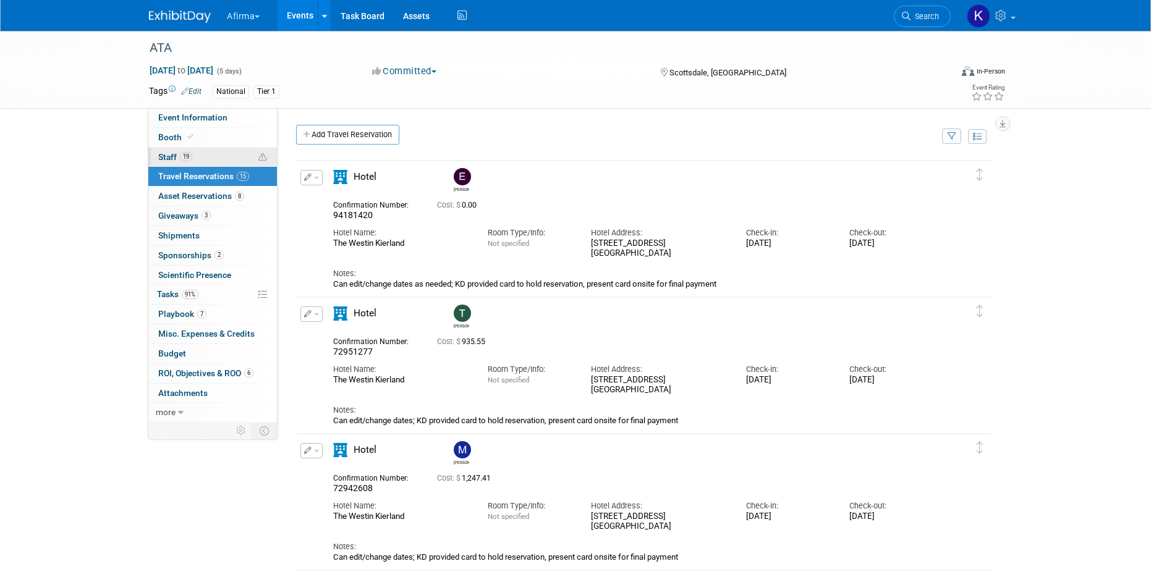
click at [216, 159] on link "19 Staff 19" at bounding box center [212, 157] width 129 height 19
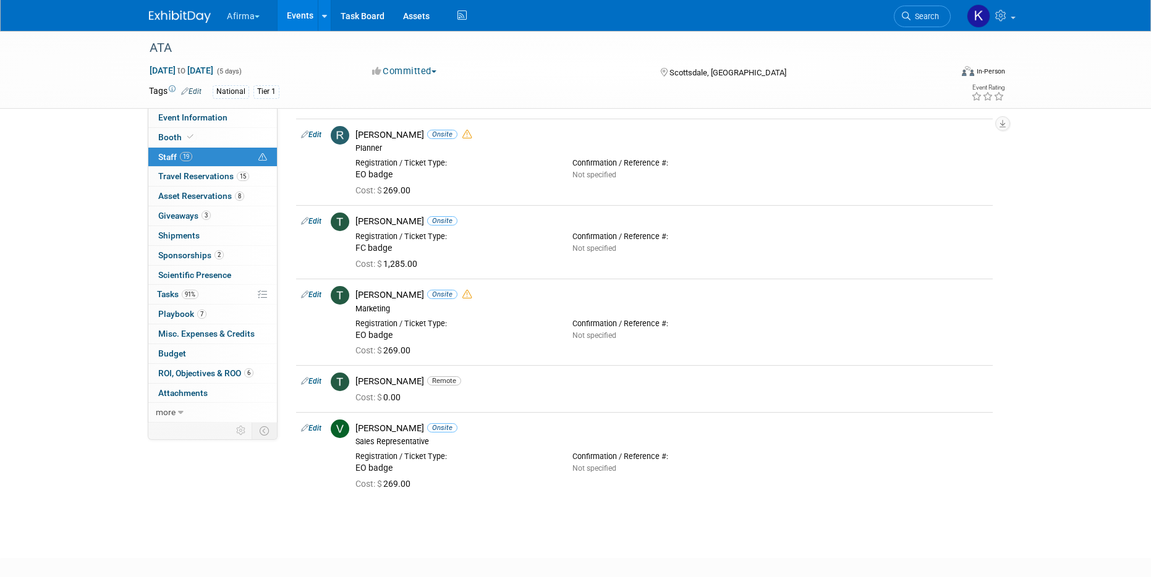
scroll to position [1093, 0]
click at [224, 182] on link "15 Travel Reservations 15" at bounding box center [212, 176] width 129 height 19
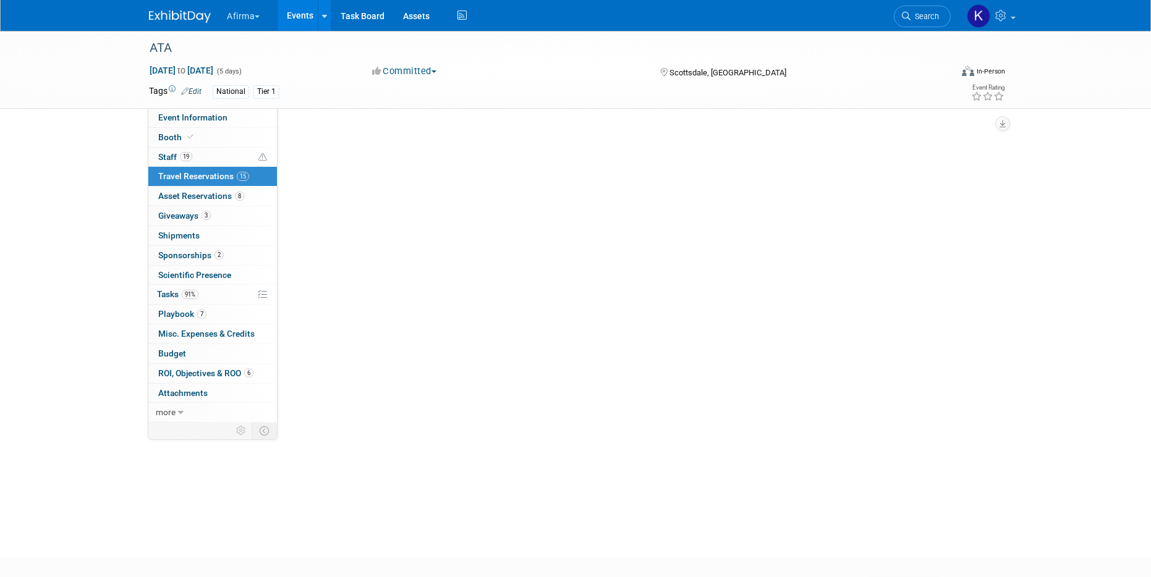
scroll to position [0, 0]
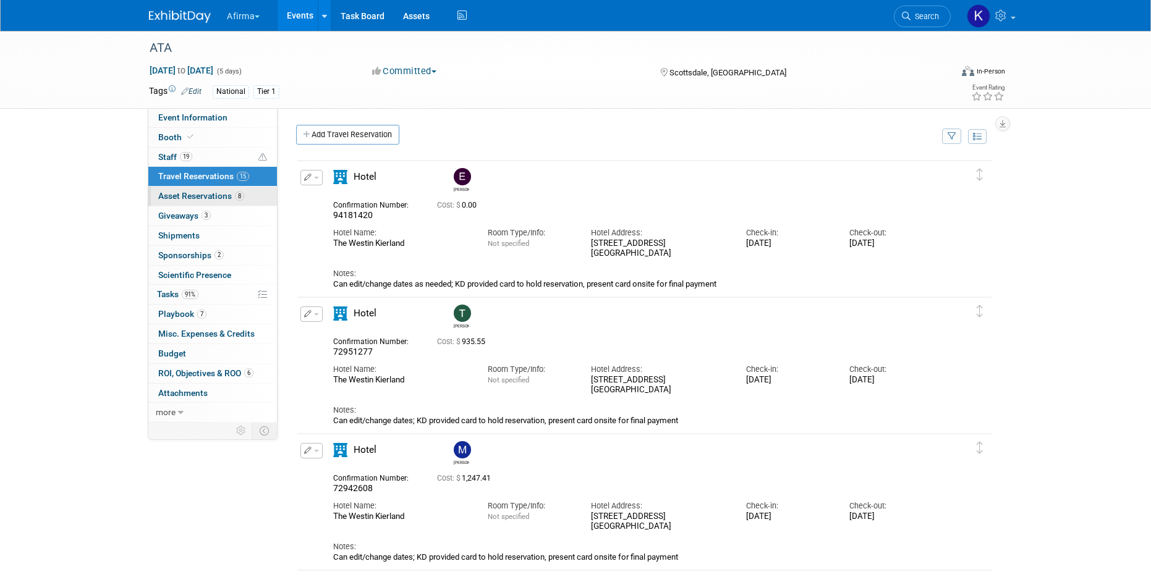
click at [217, 204] on link "8 Asset Reservations 8" at bounding box center [212, 196] width 129 height 19
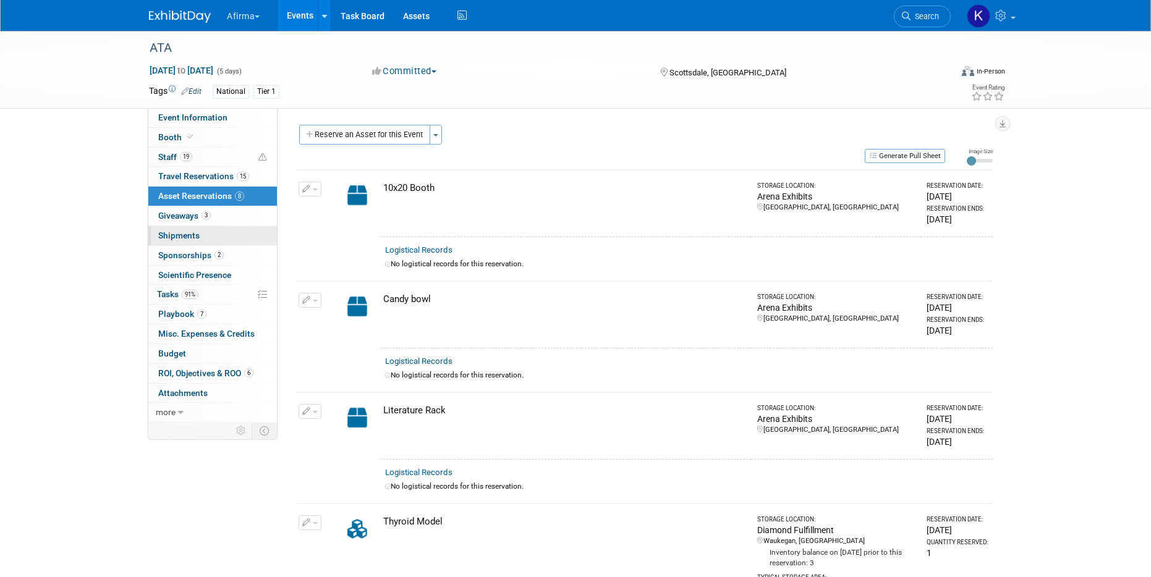
click at [226, 226] on link "0 Shipments 0" at bounding box center [212, 235] width 129 height 19
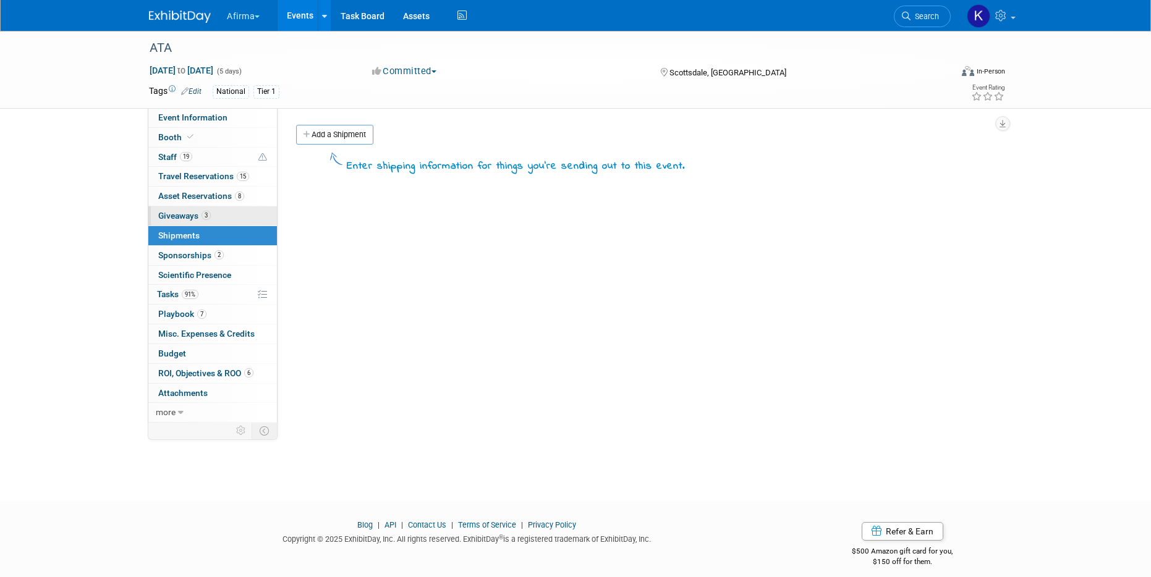
click at [225, 213] on link "3 Giveaways 3" at bounding box center [212, 215] width 129 height 19
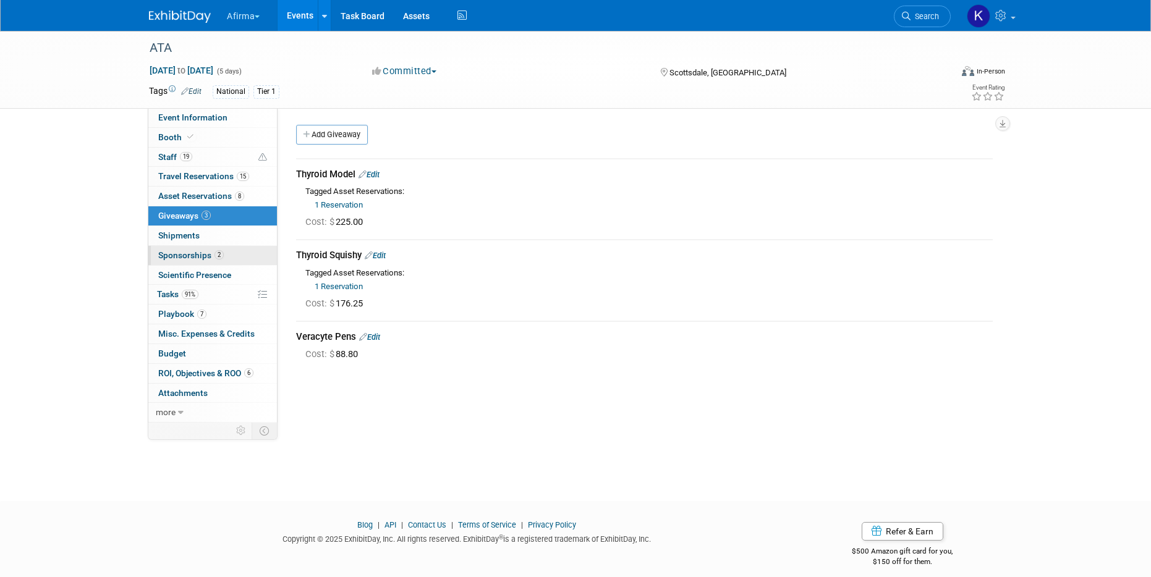
click at [219, 246] on link "2 Sponsorships 2" at bounding box center [212, 255] width 129 height 19
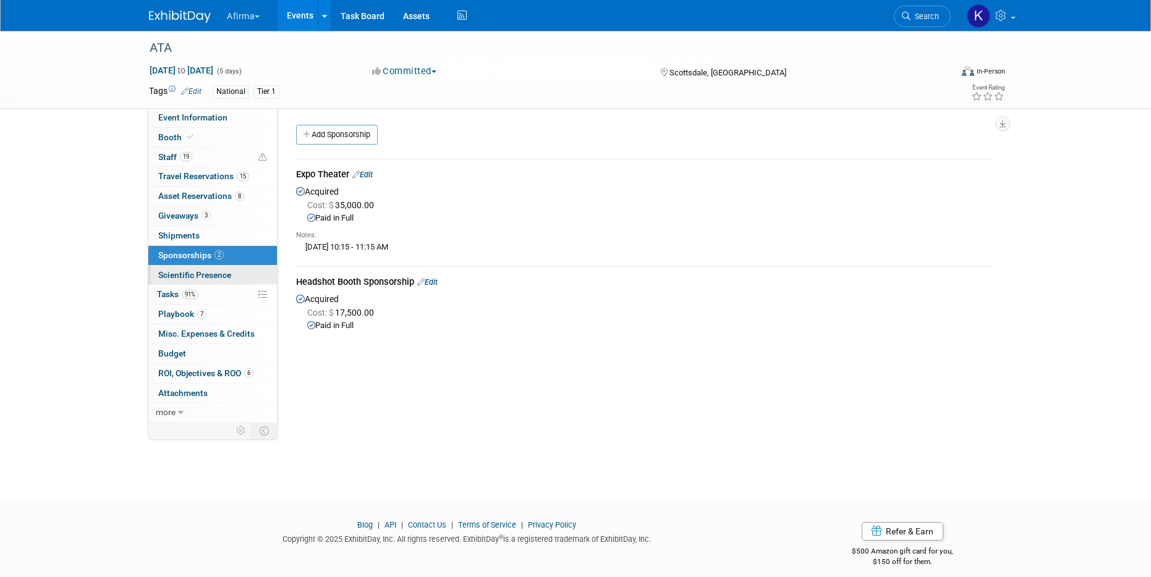
click at [215, 275] on span "Scientific Presence" at bounding box center [194, 275] width 73 height 10
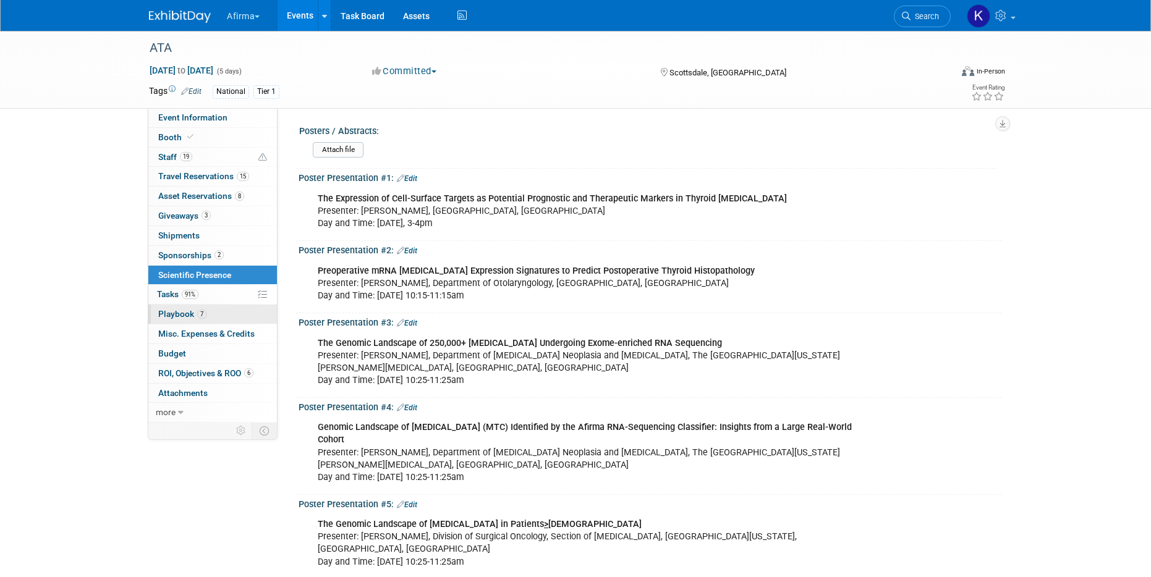
click at [209, 311] on link "7 Playbook 7" at bounding box center [212, 314] width 129 height 19
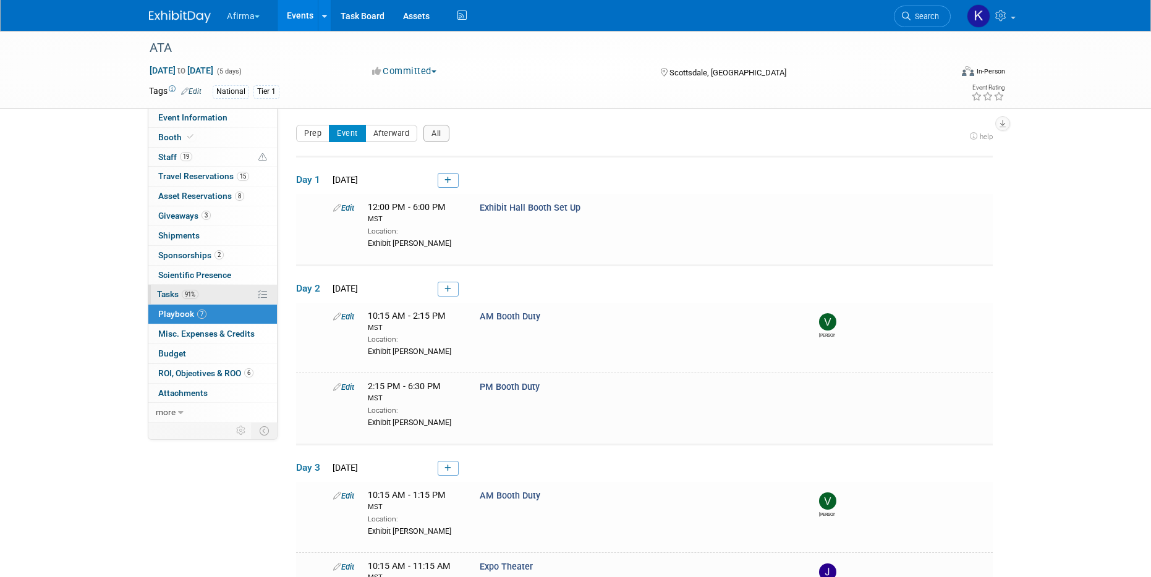
click at [208, 296] on link "91% Tasks 91%" at bounding box center [212, 294] width 129 height 19
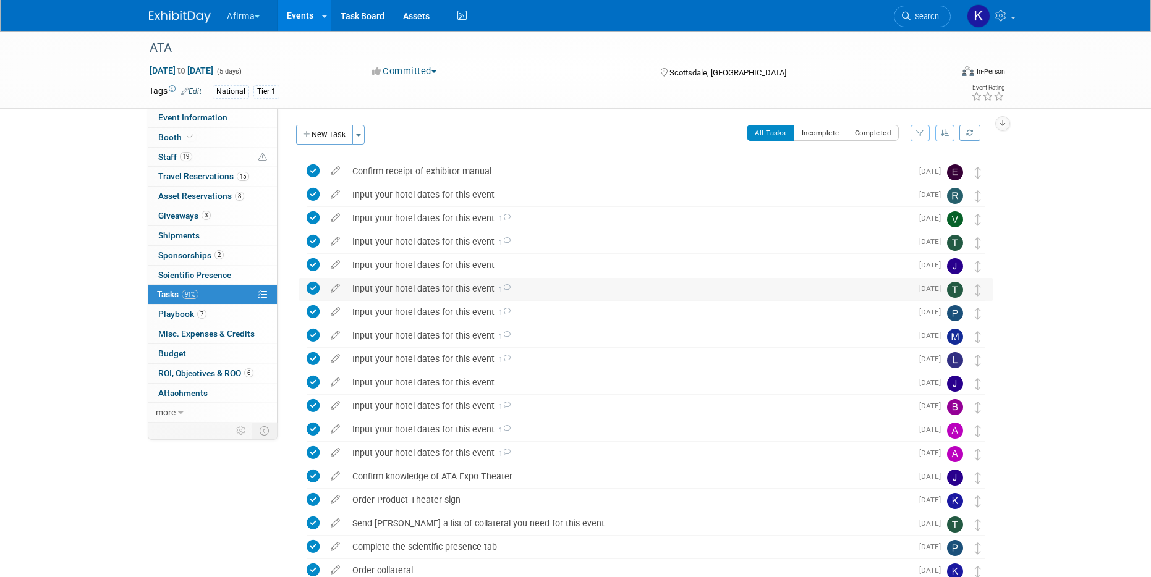
scroll to position [176, 0]
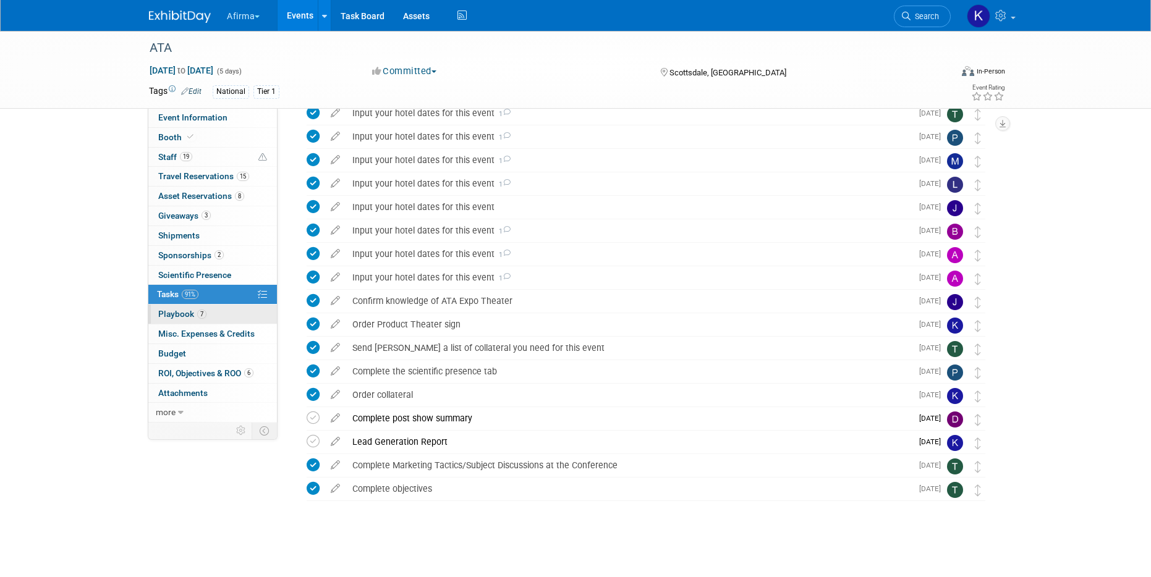
click at [232, 318] on link "7 Playbook 7" at bounding box center [212, 314] width 129 height 19
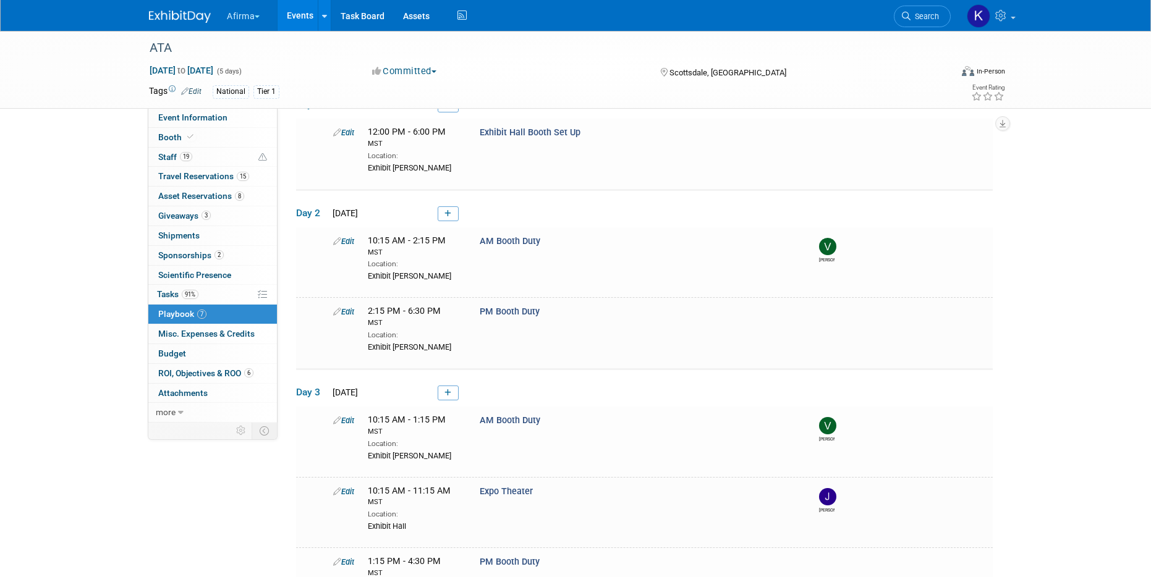
scroll to position [75, 0]
click at [222, 333] on span "Misc. Expenses & Credits 0" at bounding box center [206, 334] width 96 height 10
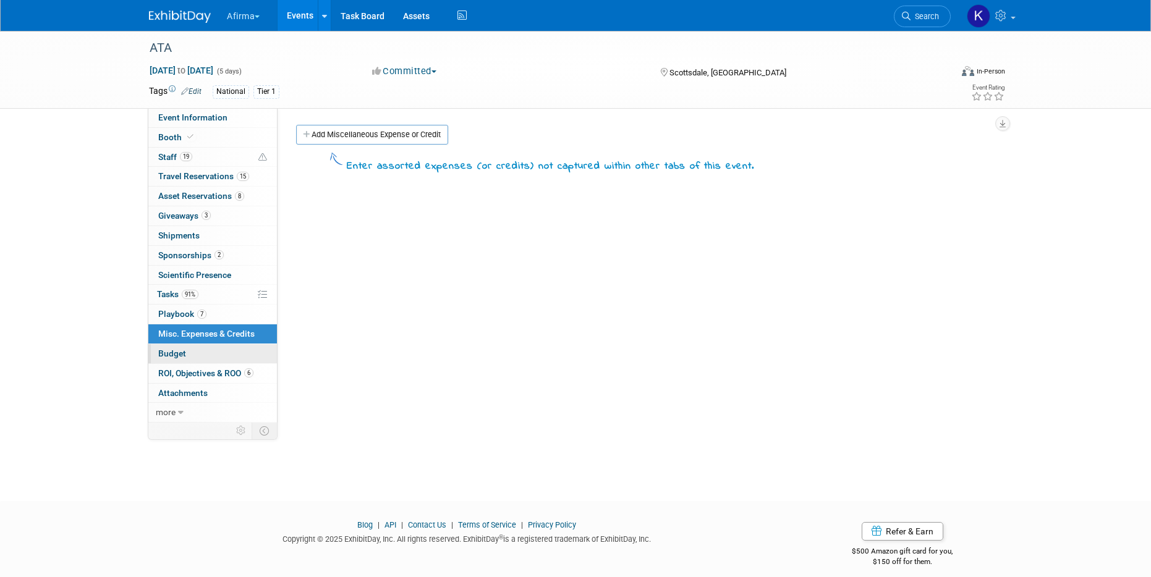
click at [215, 358] on link "Budget" at bounding box center [212, 353] width 129 height 19
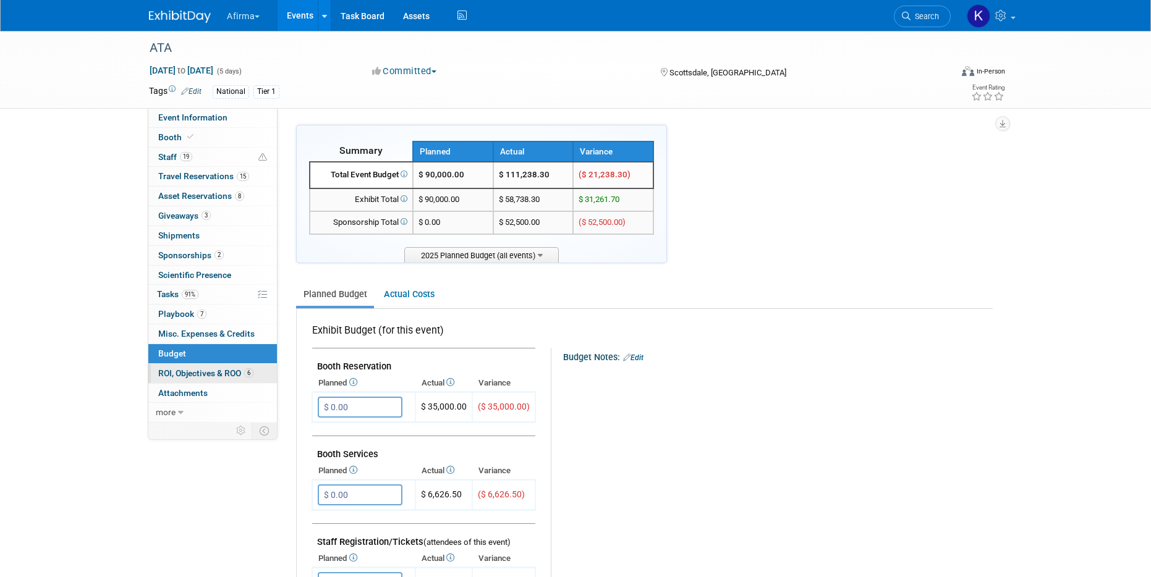
click at [213, 367] on link "6 ROI, Objectives & ROO 6" at bounding box center [212, 373] width 129 height 19
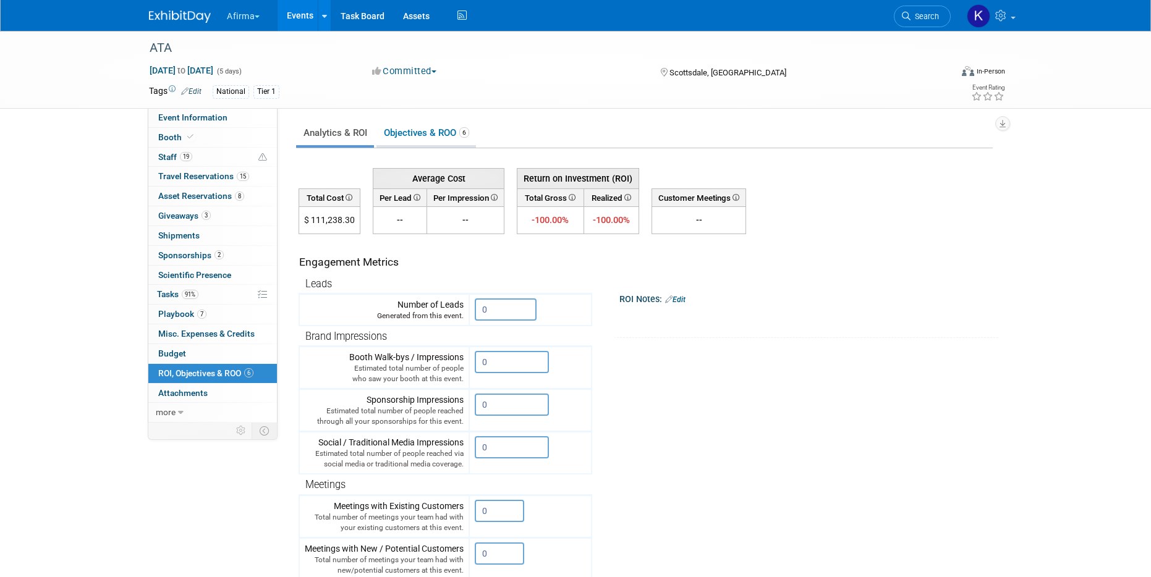
click at [413, 141] on link "Objectives & ROO 6" at bounding box center [425, 133] width 99 height 24
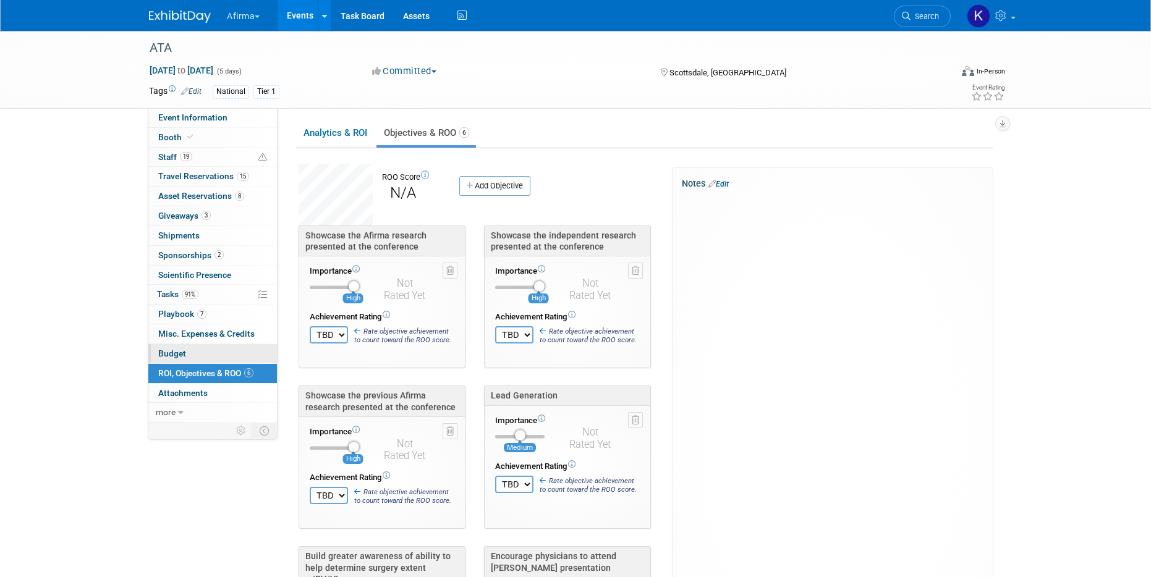
click at [234, 353] on link "Budget" at bounding box center [212, 353] width 129 height 19
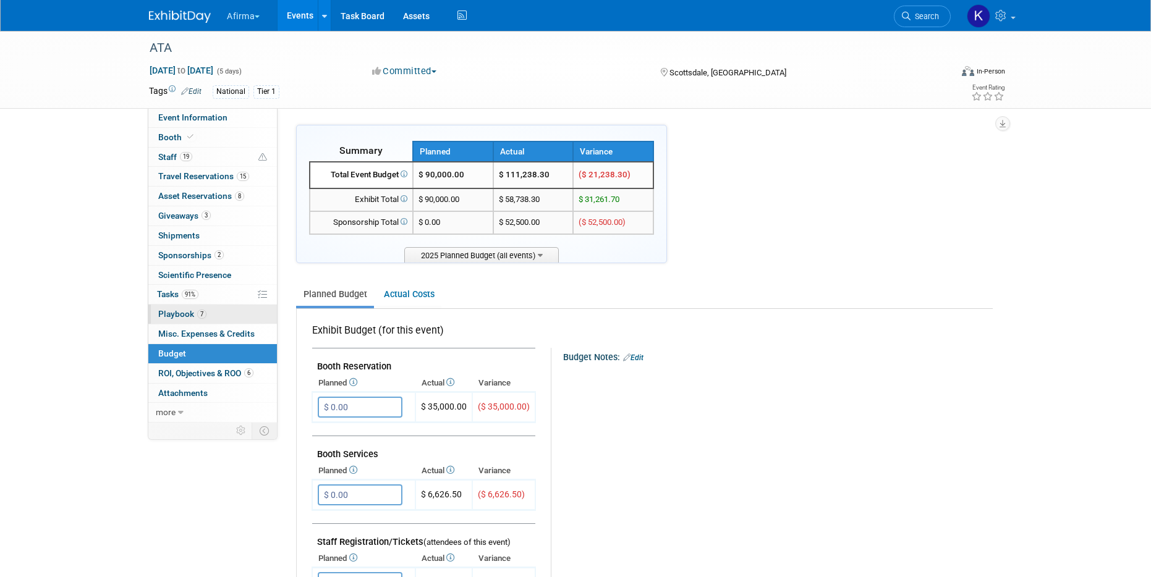
click at [226, 310] on link "7 Playbook 7" at bounding box center [212, 314] width 129 height 19
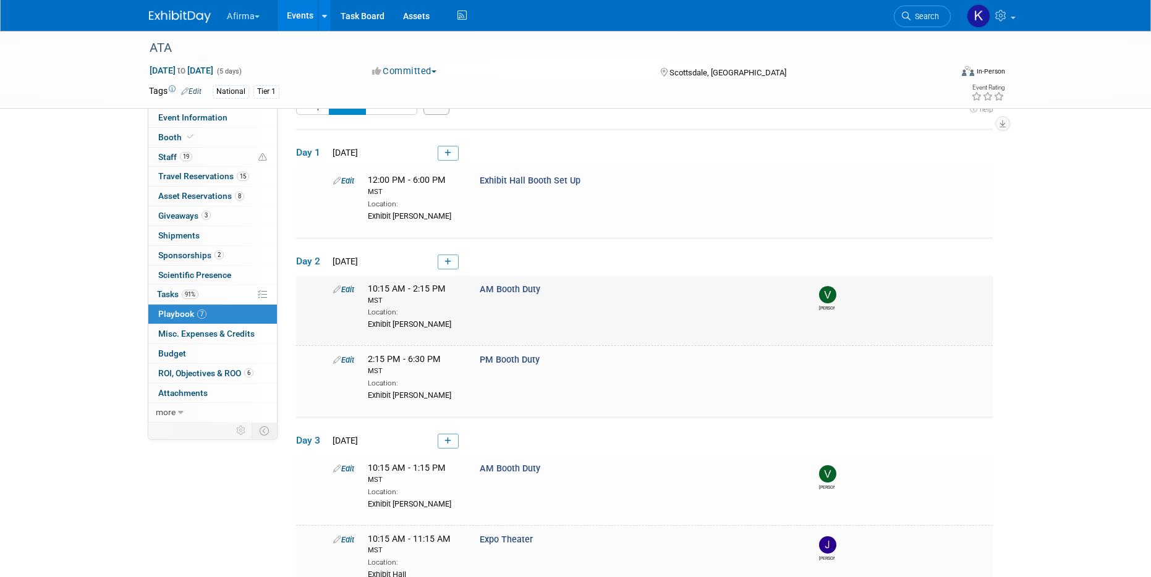
scroll to position [26, 0]
click at [350, 288] on link "Edit" at bounding box center [343, 290] width 21 height 9
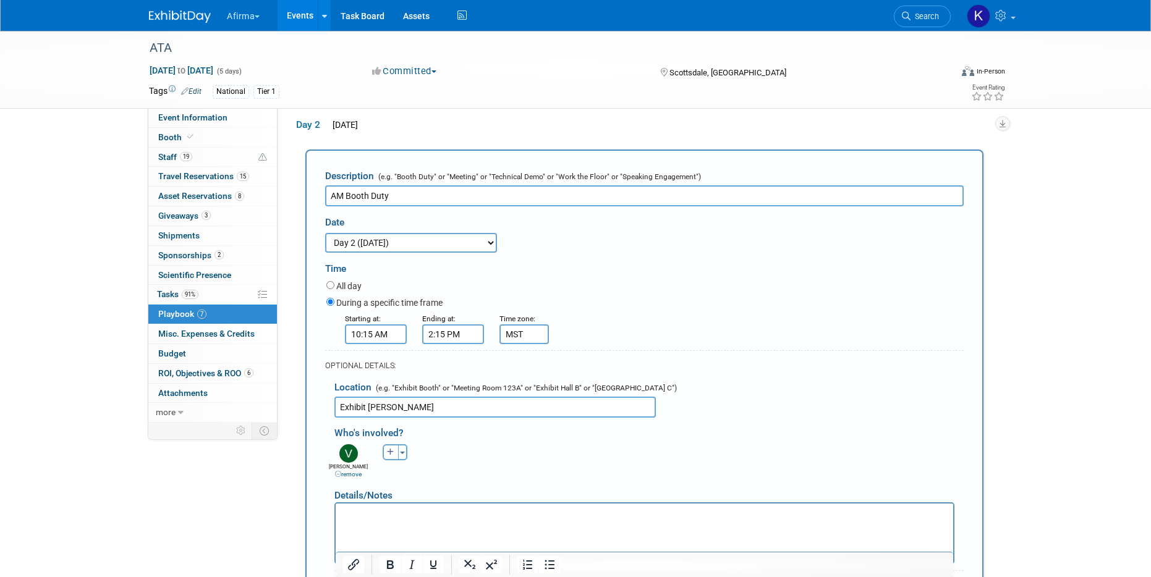
scroll to position [0, 0]
click at [388, 450] on icon "button" at bounding box center [390, 452] width 7 height 7
select select
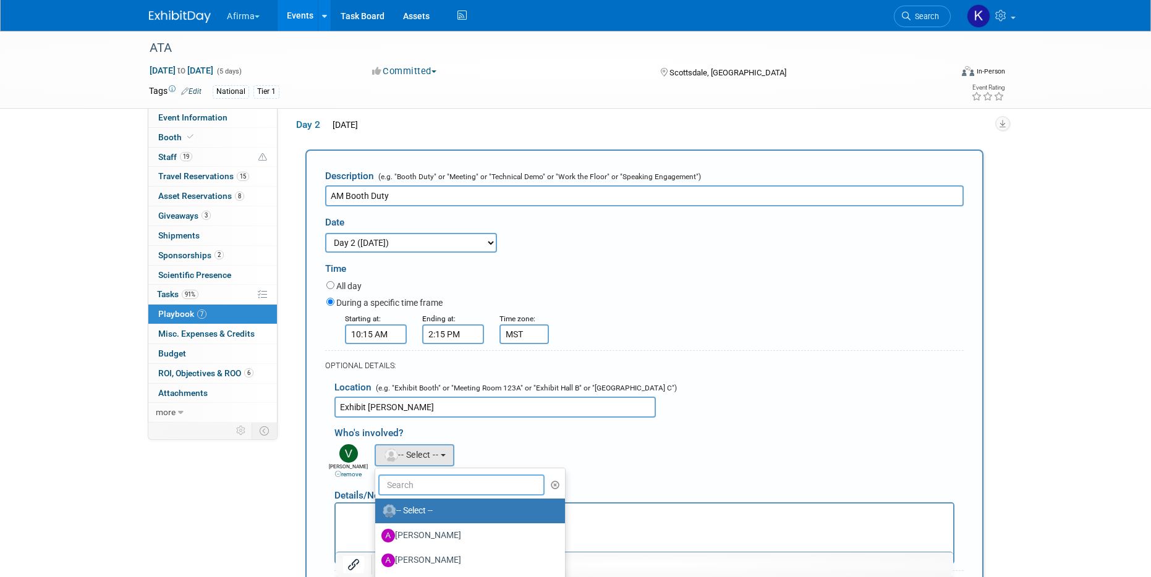
click at [399, 488] on input "text" at bounding box center [461, 485] width 166 height 21
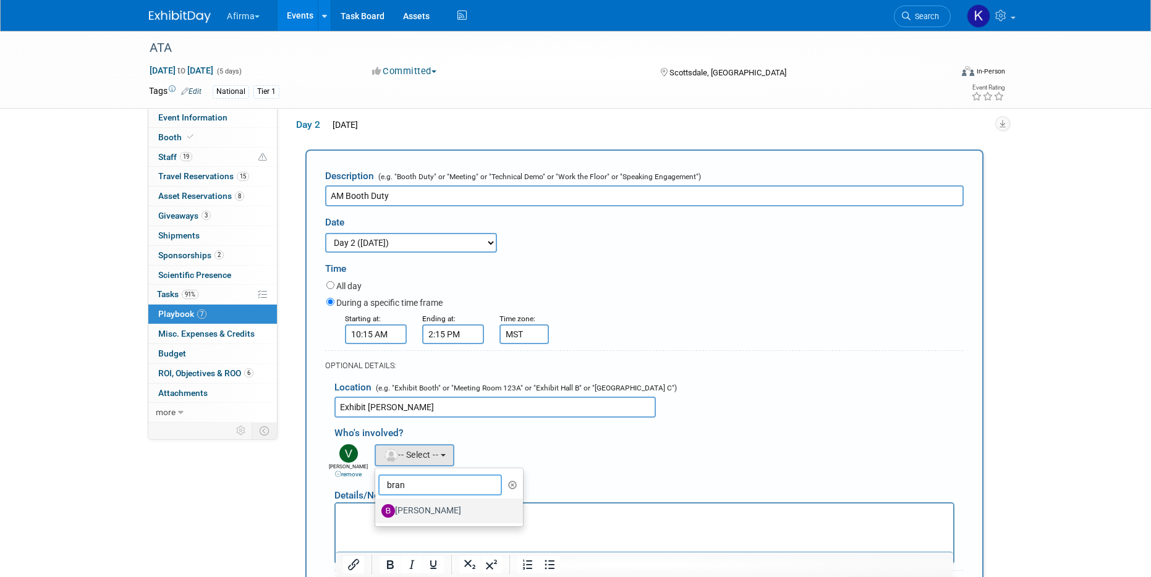
type input "bran"
click at [407, 509] on label "[PERSON_NAME]" at bounding box center [445, 511] width 129 height 20
click at [377, 509] on input "[PERSON_NAME]" at bounding box center [373, 510] width 8 height 8
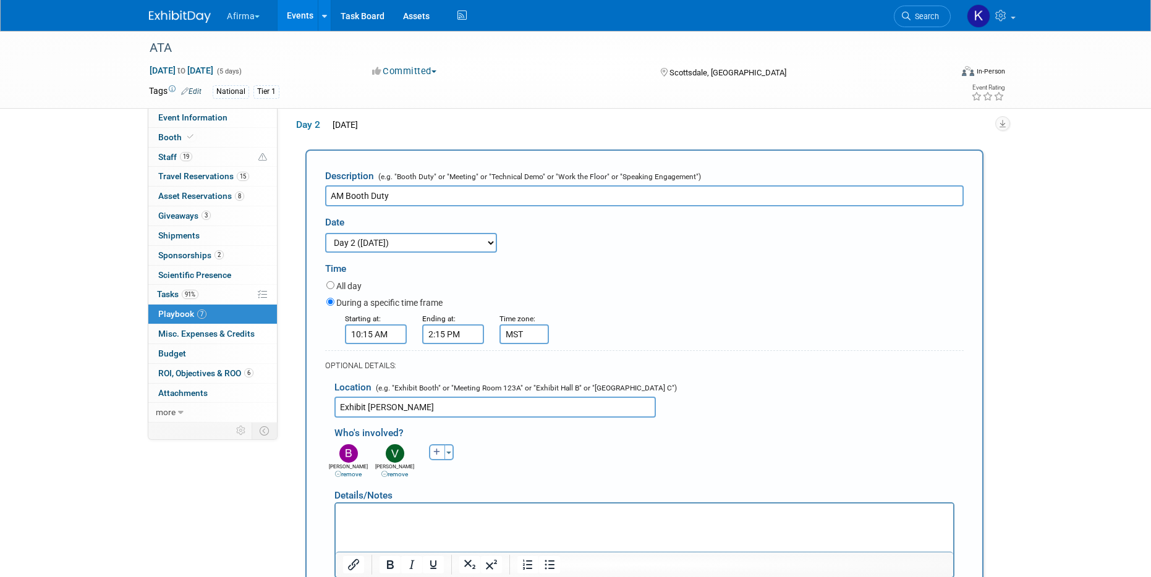
scroll to position [286, 0]
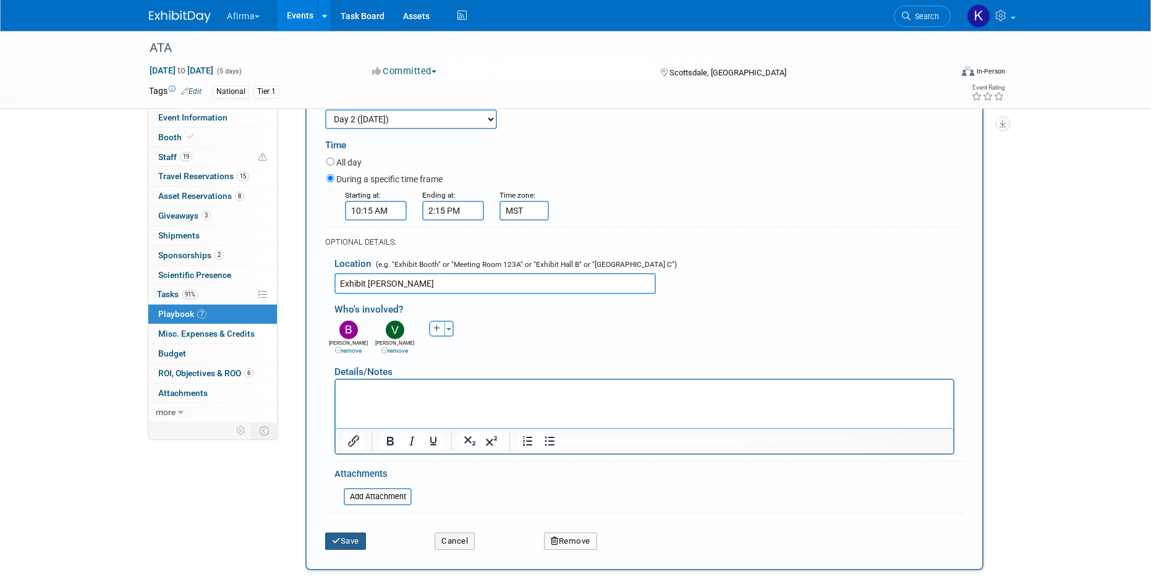
click at [361, 543] on button "Save" at bounding box center [345, 541] width 41 height 17
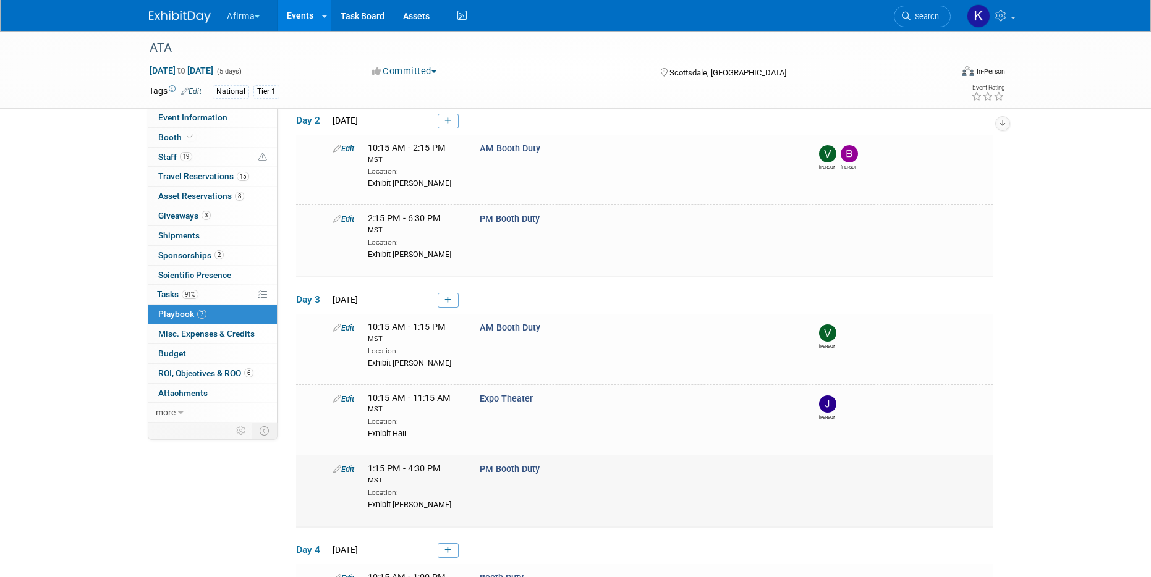
scroll to position [169, 0]
click at [349, 469] on link "Edit" at bounding box center [343, 468] width 21 height 9
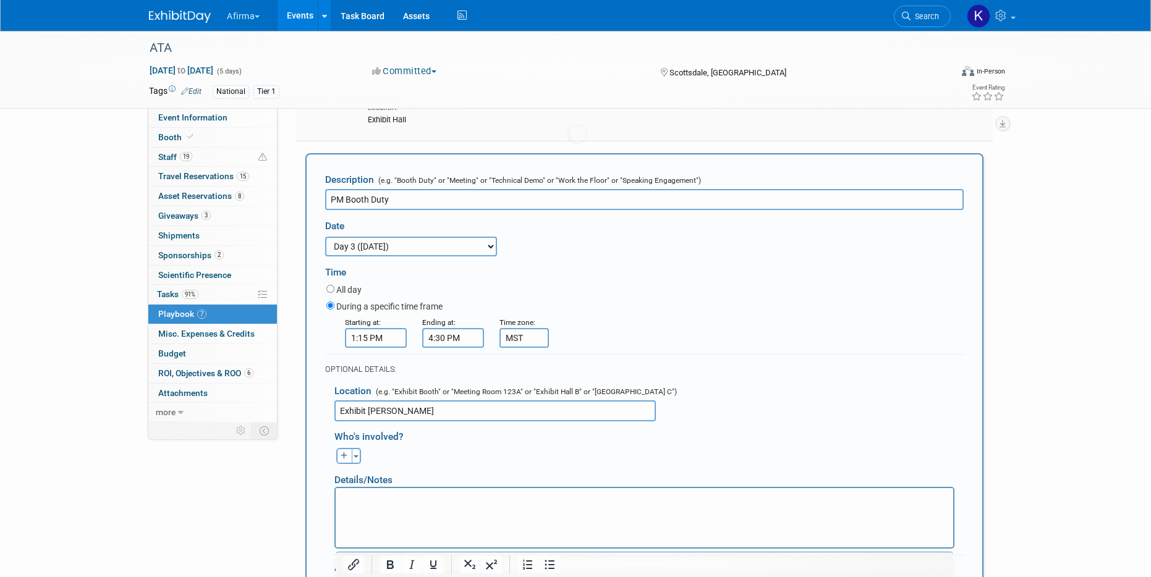
scroll to position [483, 0]
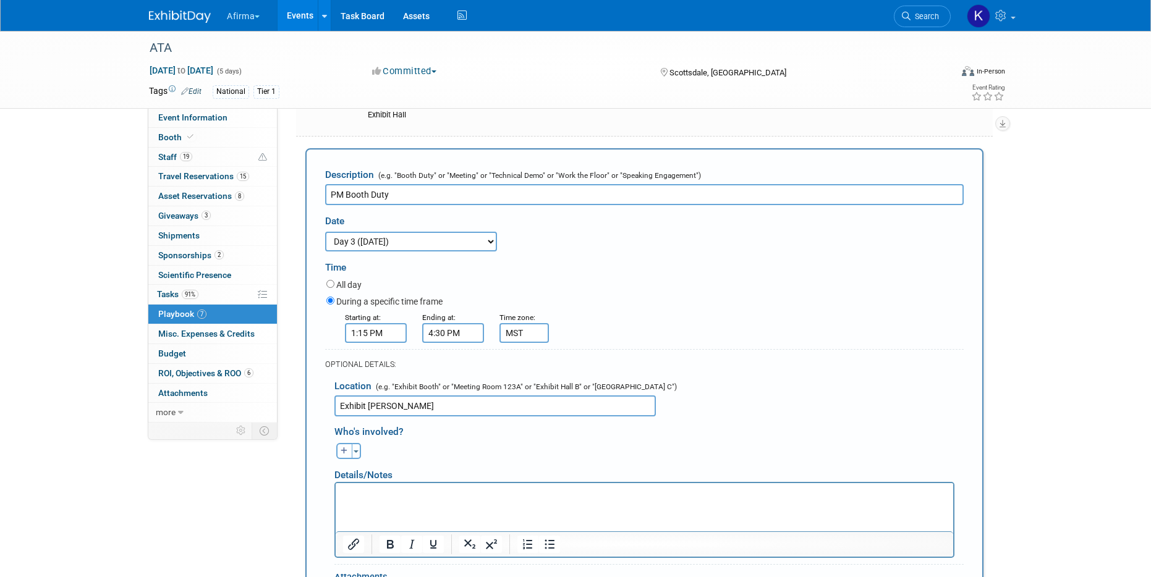
click at [343, 452] on icon "button" at bounding box center [344, 450] width 7 height 7
select select
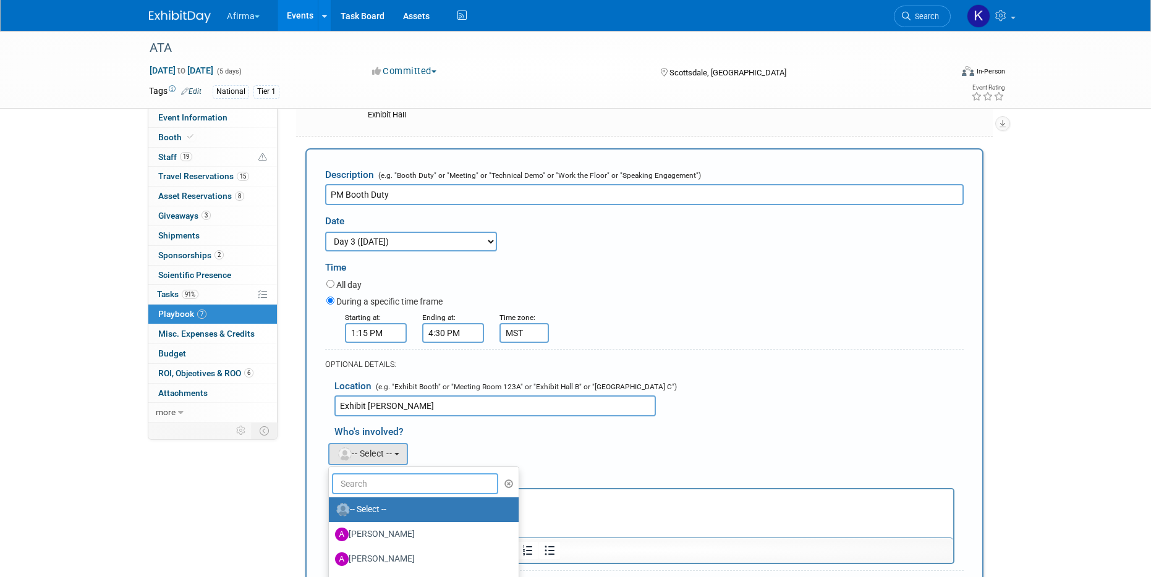
click at [380, 483] on input "text" at bounding box center [415, 483] width 166 height 21
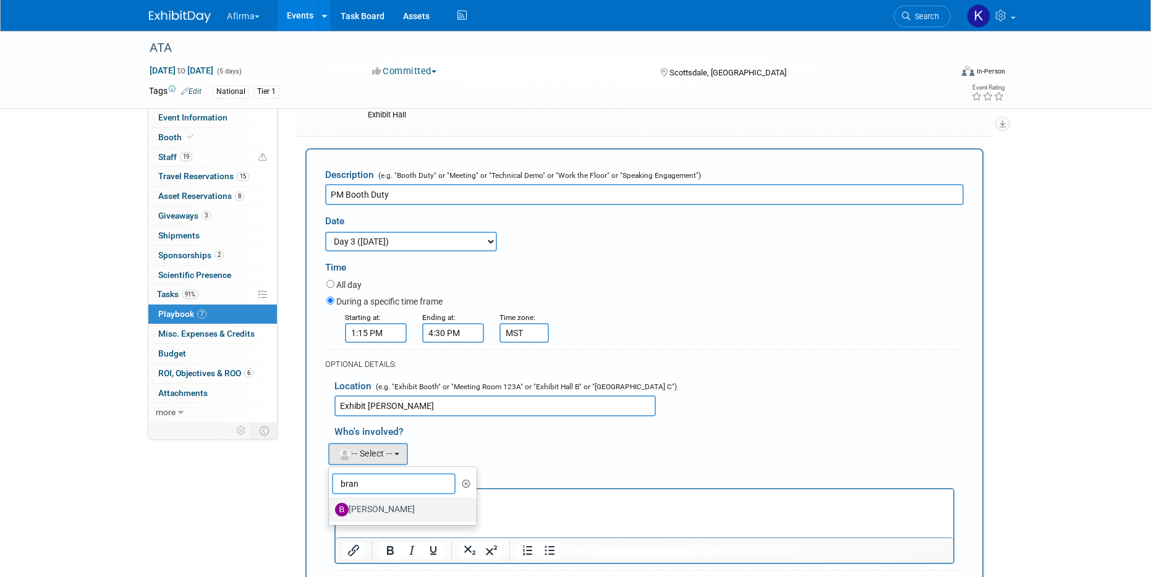
type input "bran"
click at [387, 510] on label "[PERSON_NAME]" at bounding box center [399, 510] width 129 height 20
click at [331, 510] on input "[PERSON_NAME]" at bounding box center [327, 508] width 8 height 8
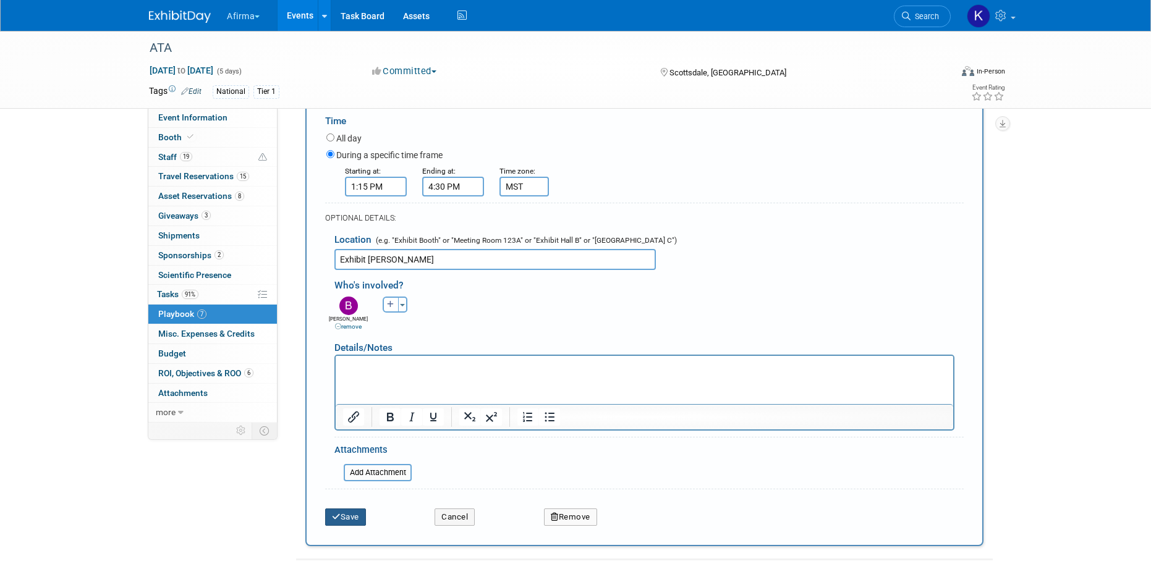
click at [355, 515] on button "Save" at bounding box center [345, 517] width 41 height 17
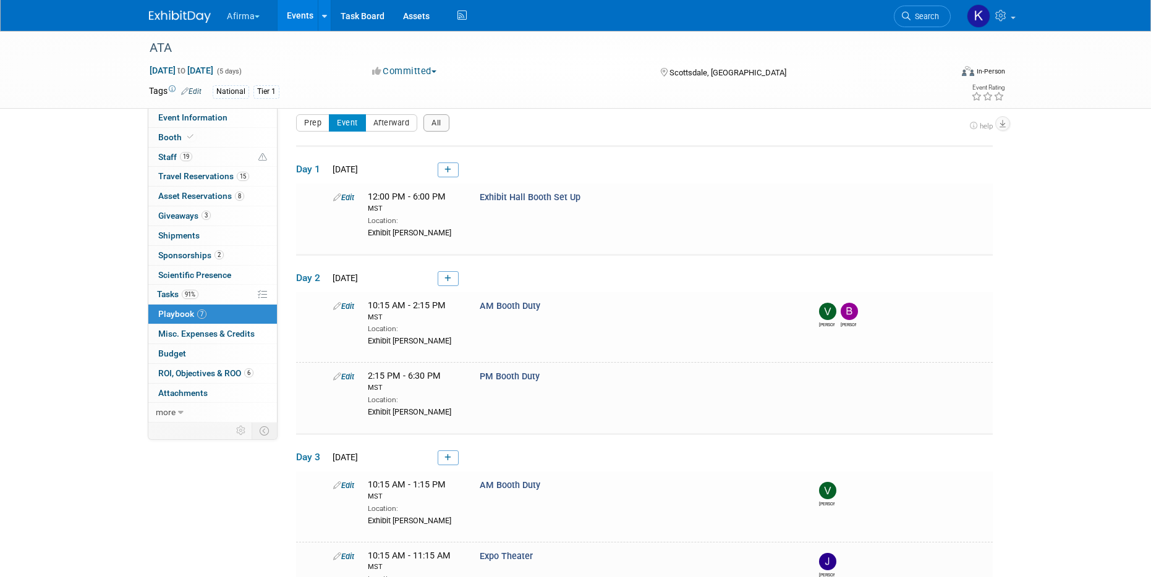
scroll to position [420, 0]
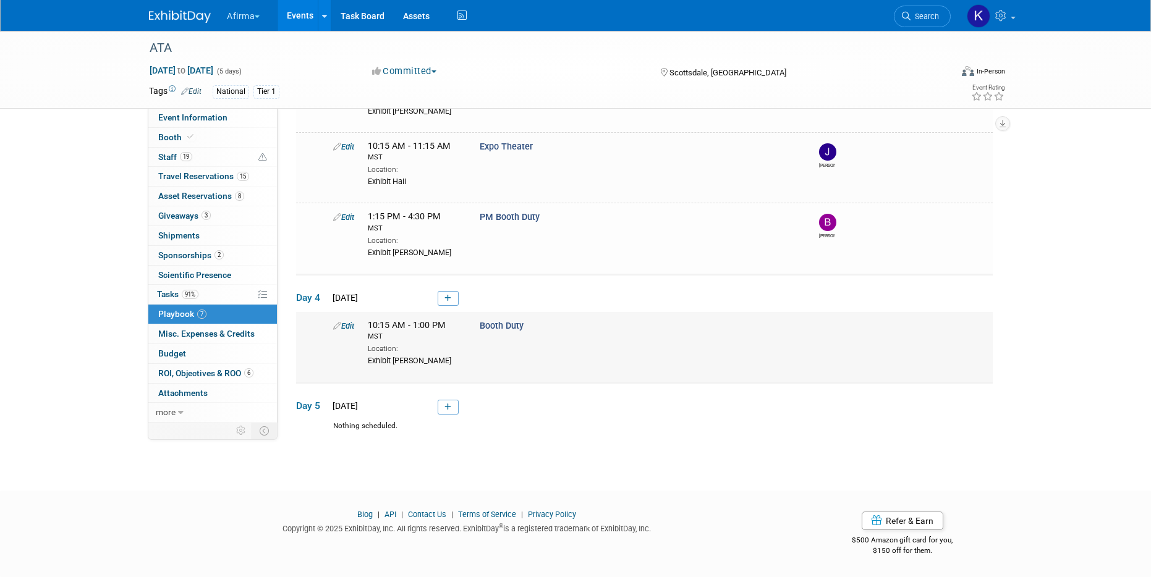
click at [345, 326] on link "Edit" at bounding box center [343, 325] width 21 height 9
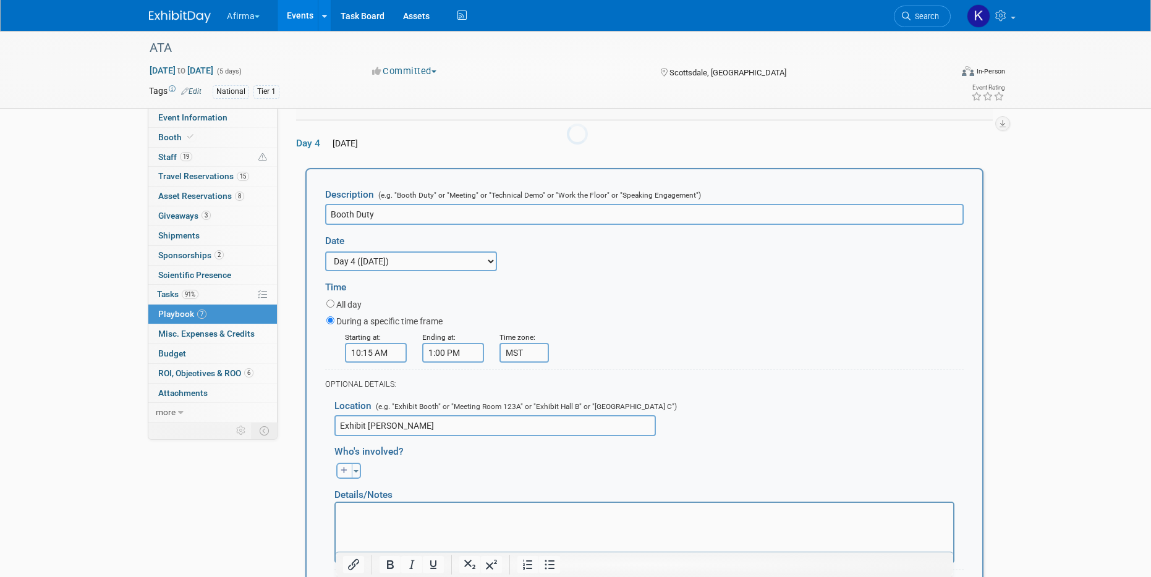
scroll to position [592, 0]
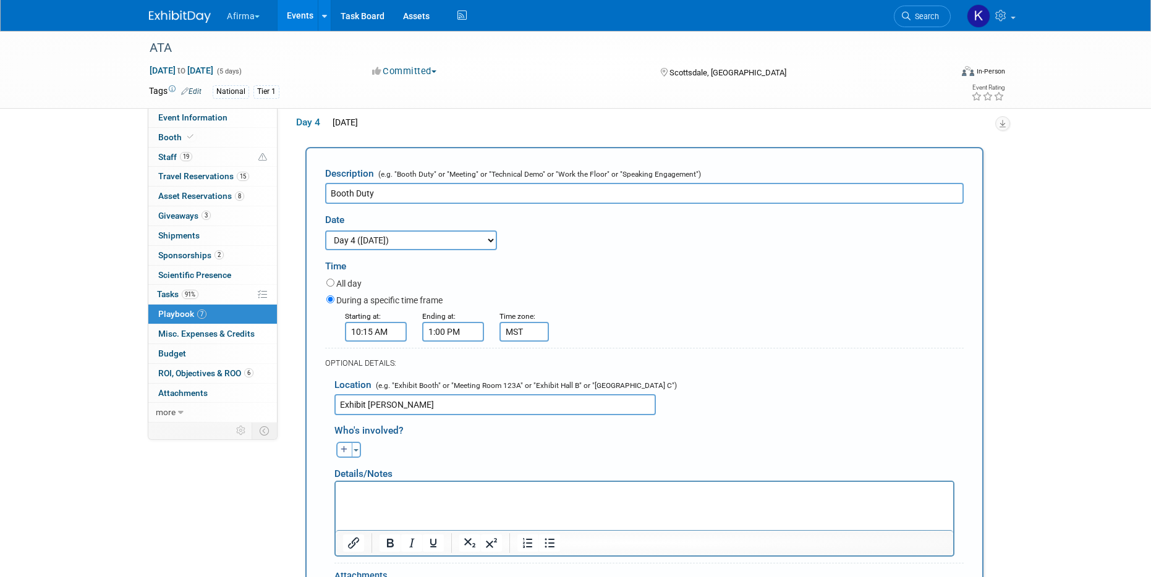
click at [344, 450] on icon "button" at bounding box center [344, 449] width 7 height 7
select select
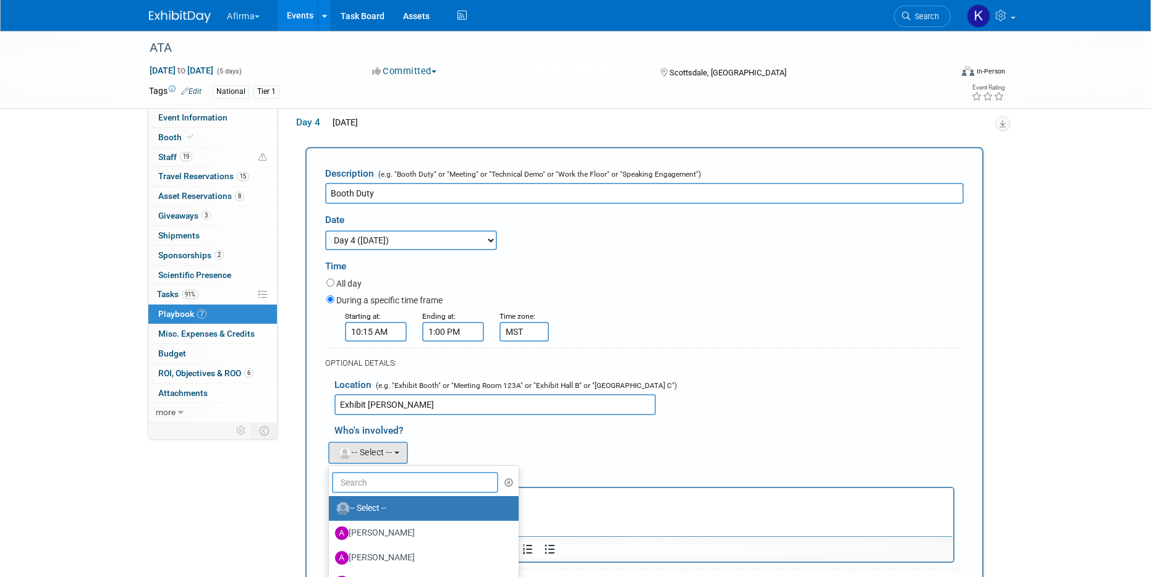
click at [377, 480] on input "text" at bounding box center [415, 482] width 166 height 21
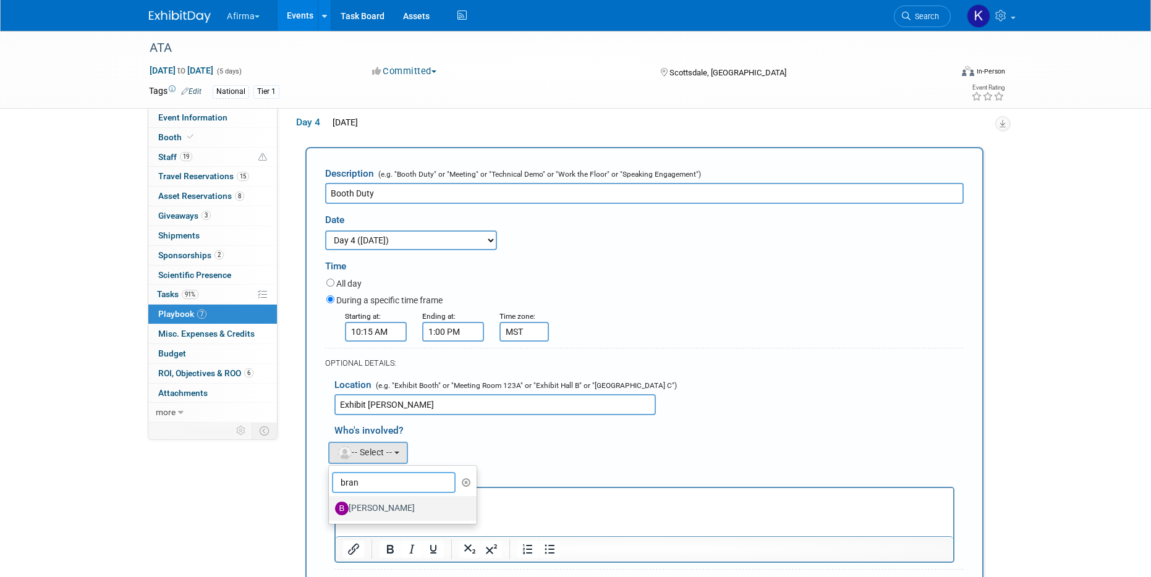
type input "bran"
click at [377, 516] on label "Brandon Fair" at bounding box center [399, 509] width 129 height 20
click at [331, 511] on input "Brandon Fair" at bounding box center [327, 507] width 8 height 8
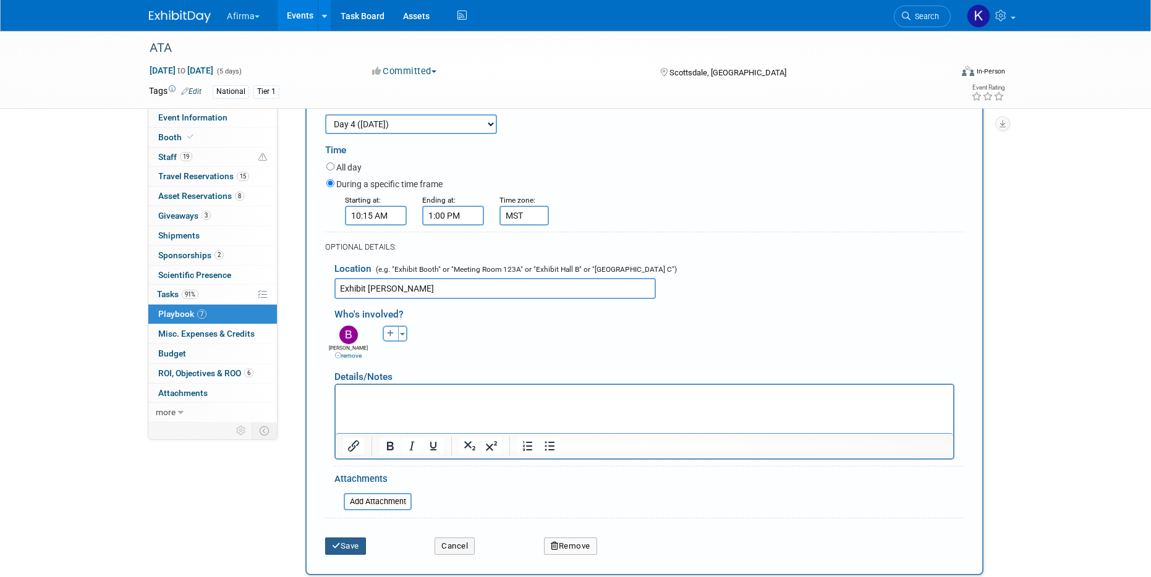
click at [355, 546] on button "Save" at bounding box center [345, 546] width 41 height 17
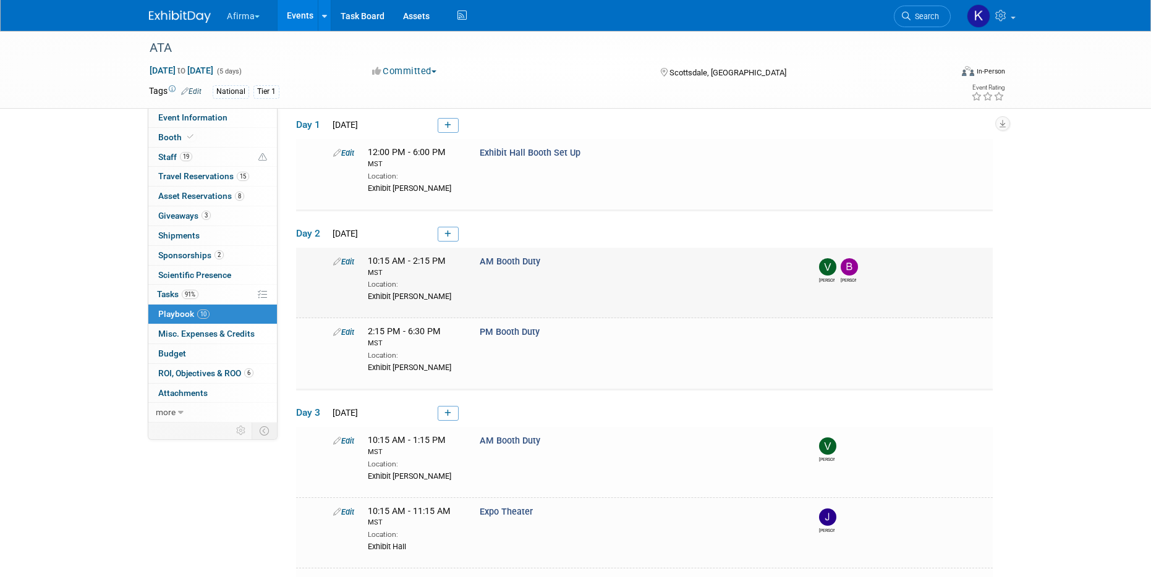
scroll to position [0, 0]
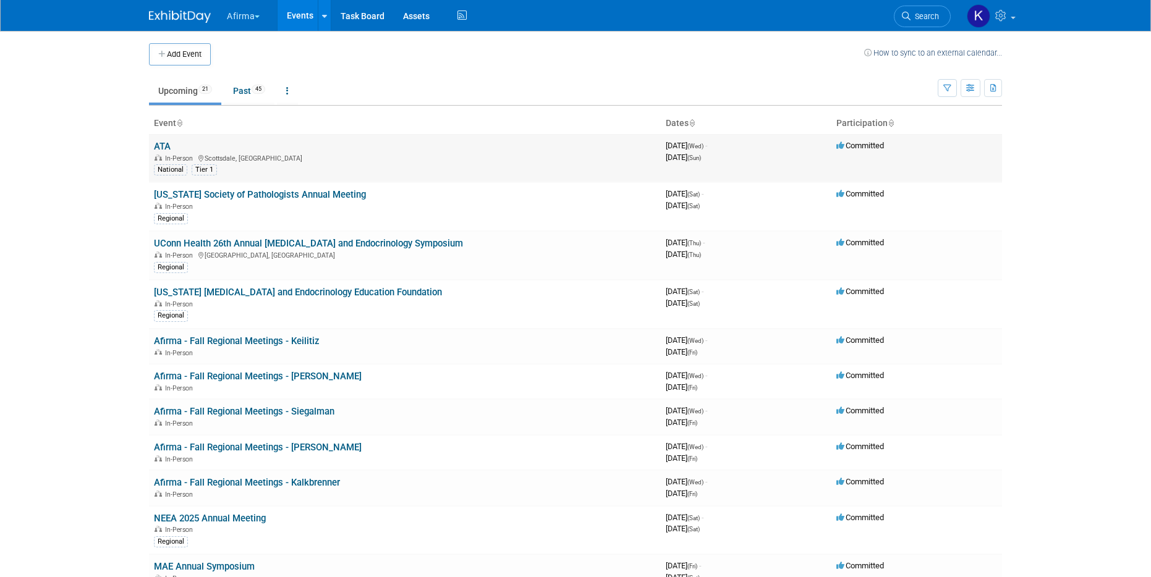
click at [159, 144] on link "ATA" at bounding box center [162, 146] width 17 height 11
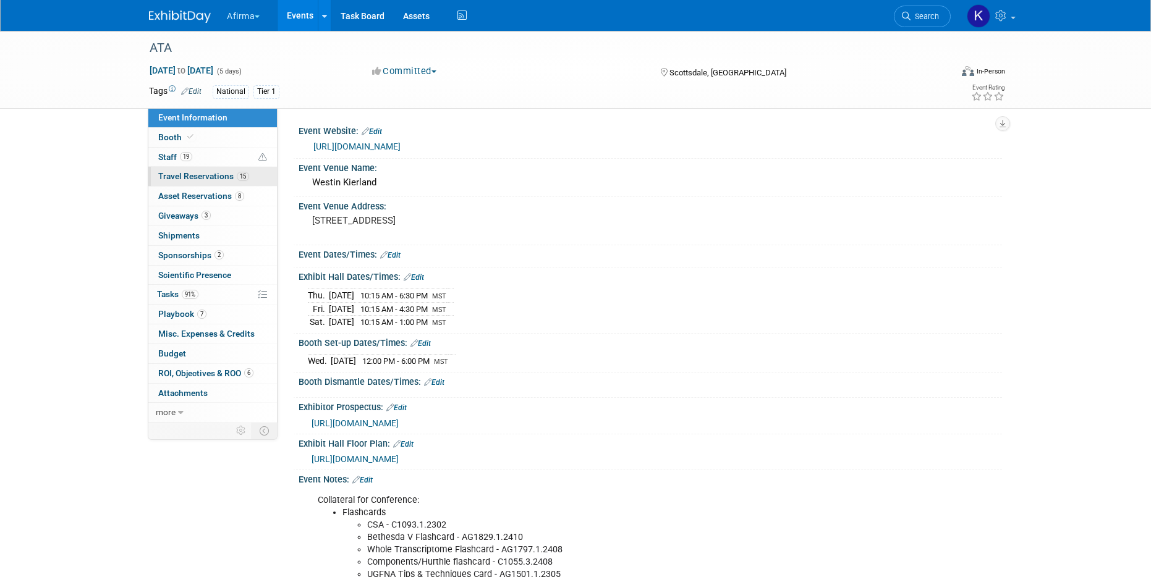
click at [218, 179] on span "Travel Reservations 15" at bounding box center [203, 176] width 91 height 10
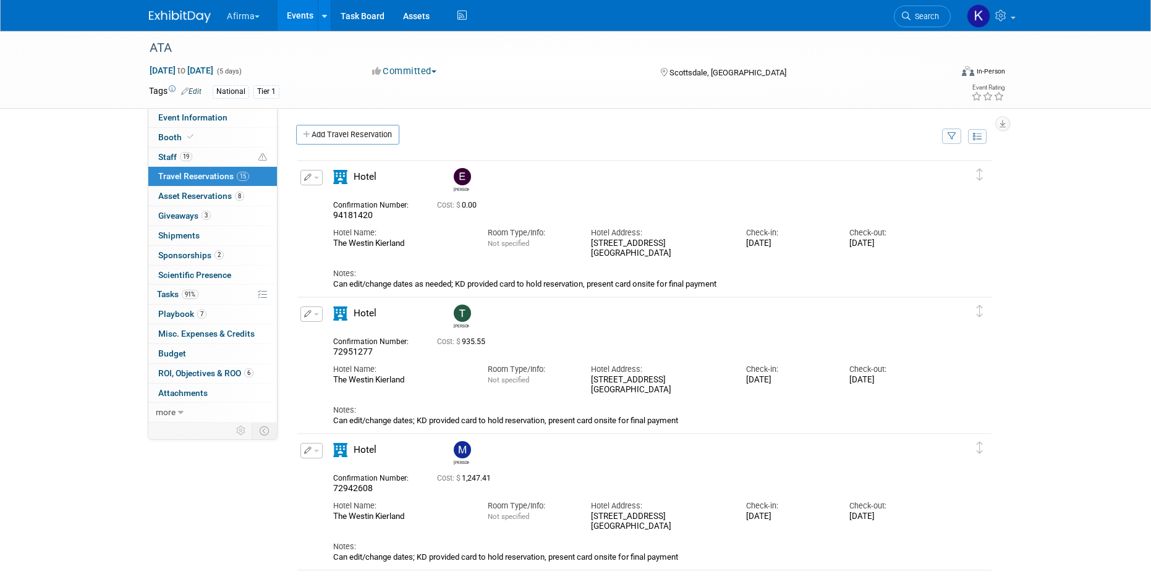
click at [462, 310] on img at bounding box center [462, 313] width 17 height 17
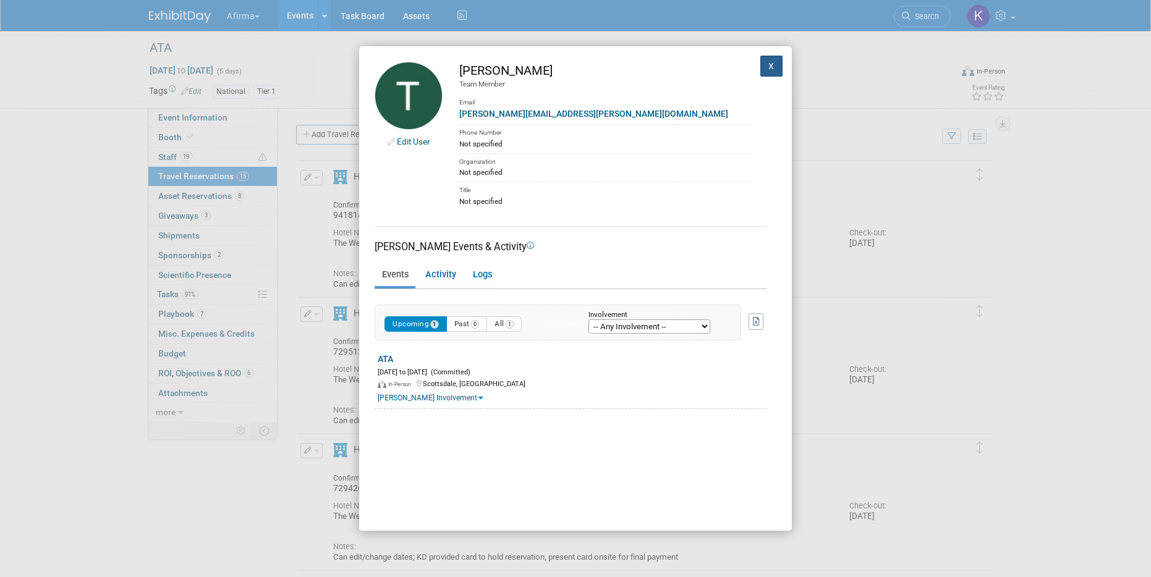
click at [767, 62] on button "X" at bounding box center [771, 66] width 22 height 21
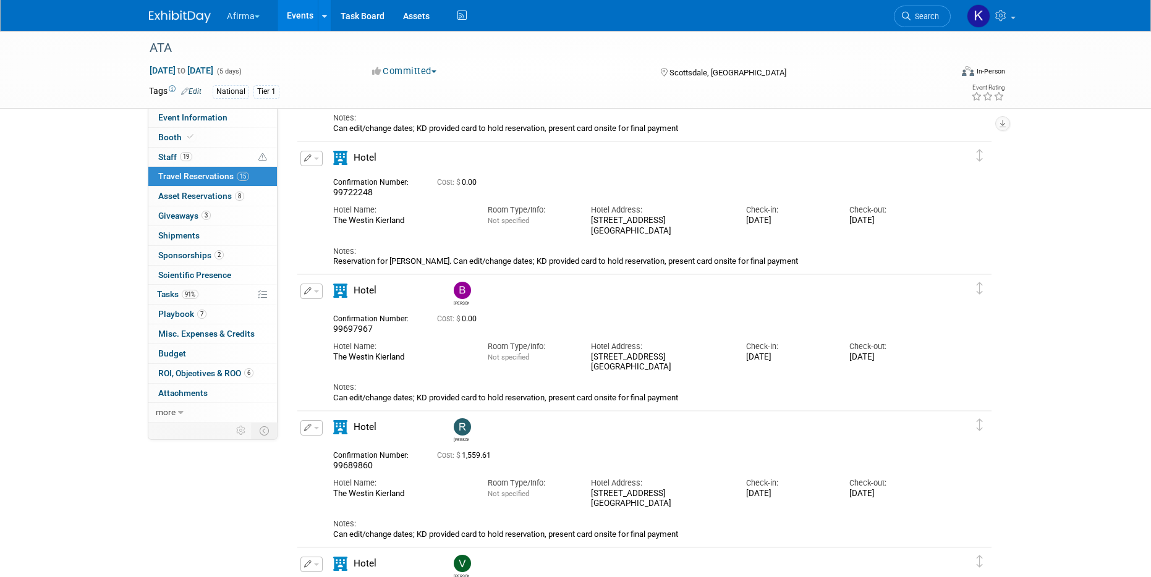
scroll to position [428, 0]
click at [460, 284] on img at bounding box center [462, 290] width 17 height 17
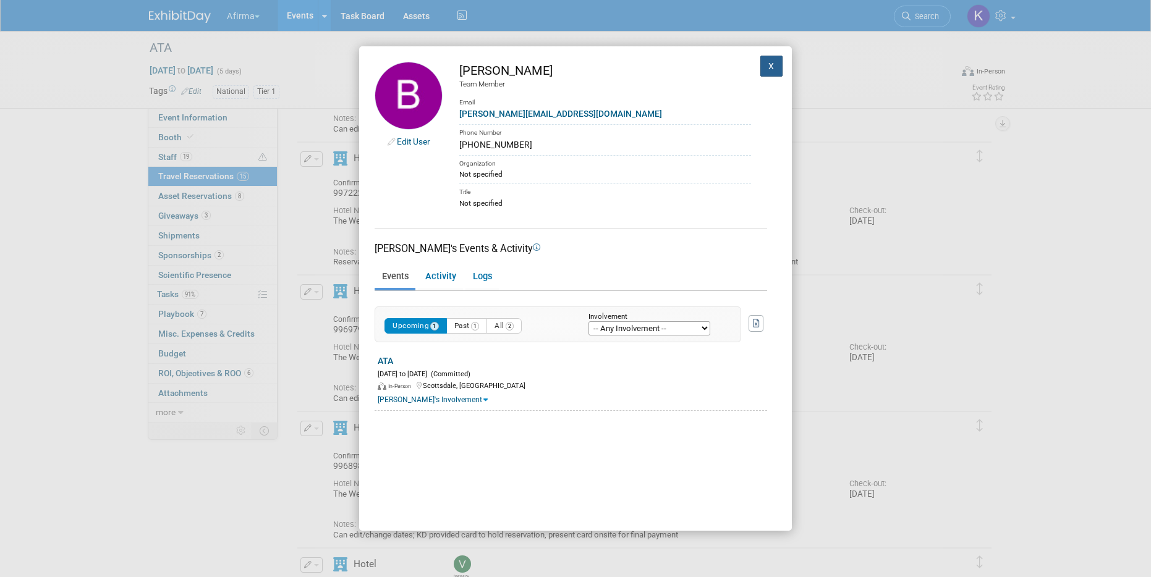
click at [768, 64] on button "X" at bounding box center [771, 66] width 22 height 21
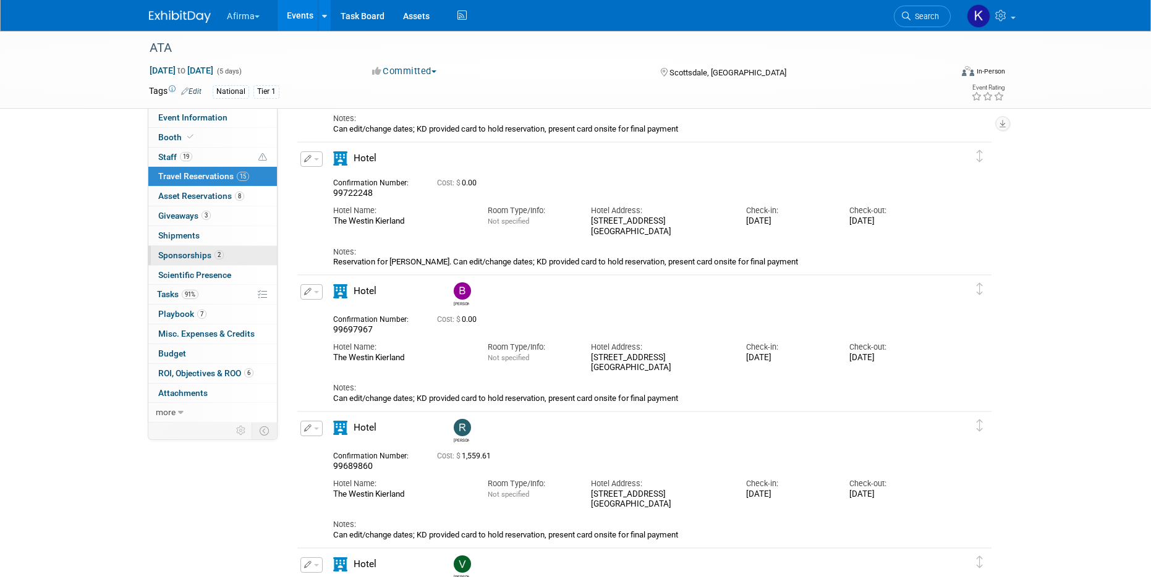
click at [216, 248] on link "2 Sponsorships 2" at bounding box center [212, 255] width 129 height 19
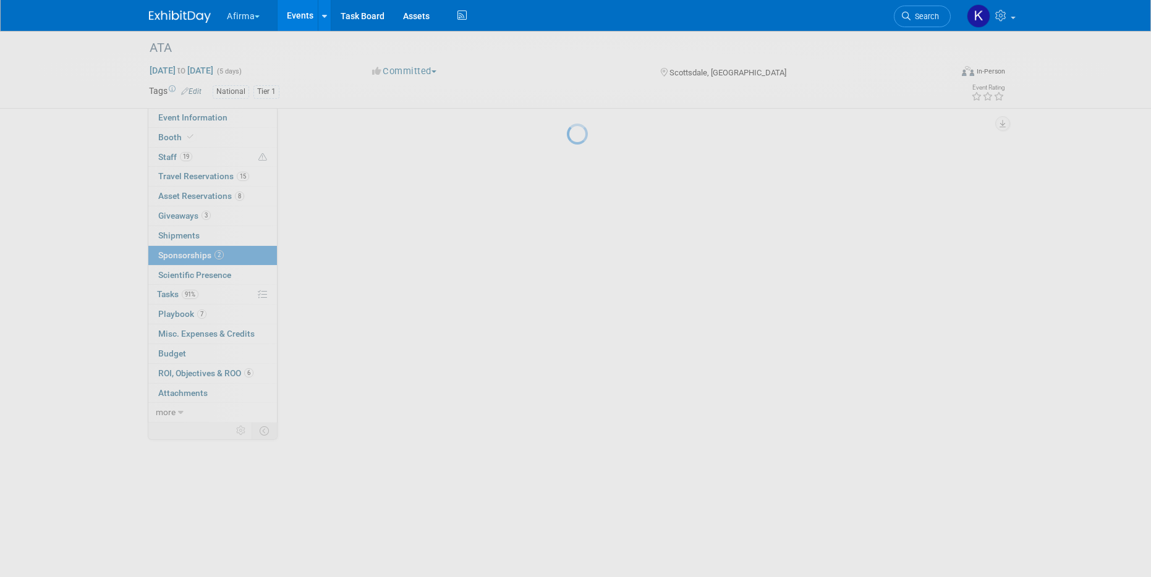
scroll to position [0, 0]
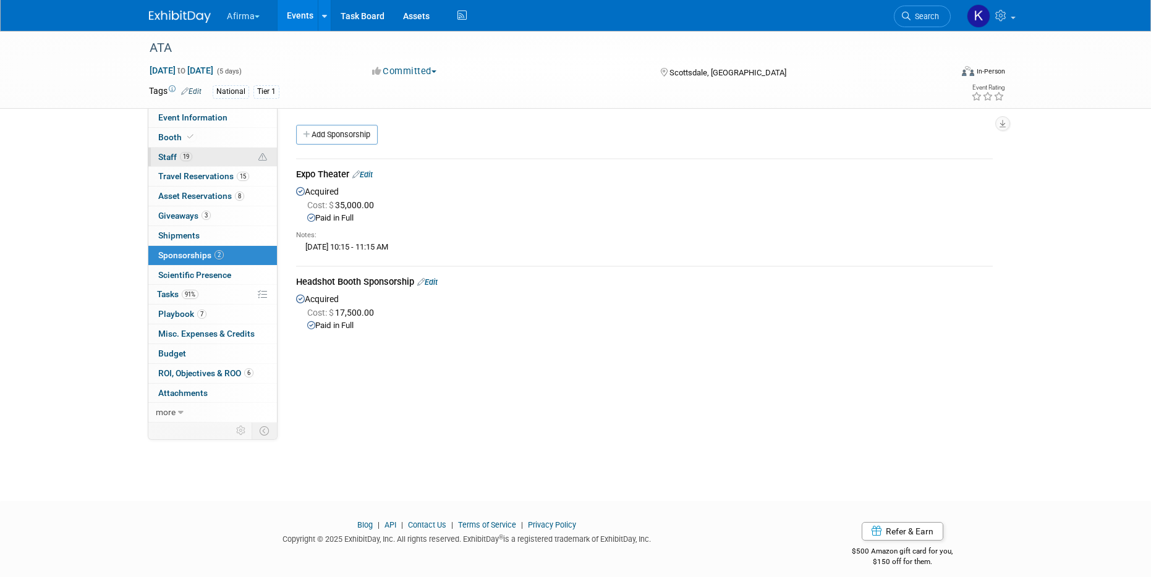
click at [214, 156] on link "19 Staff 19" at bounding box center [212, 157] width 129 height 19
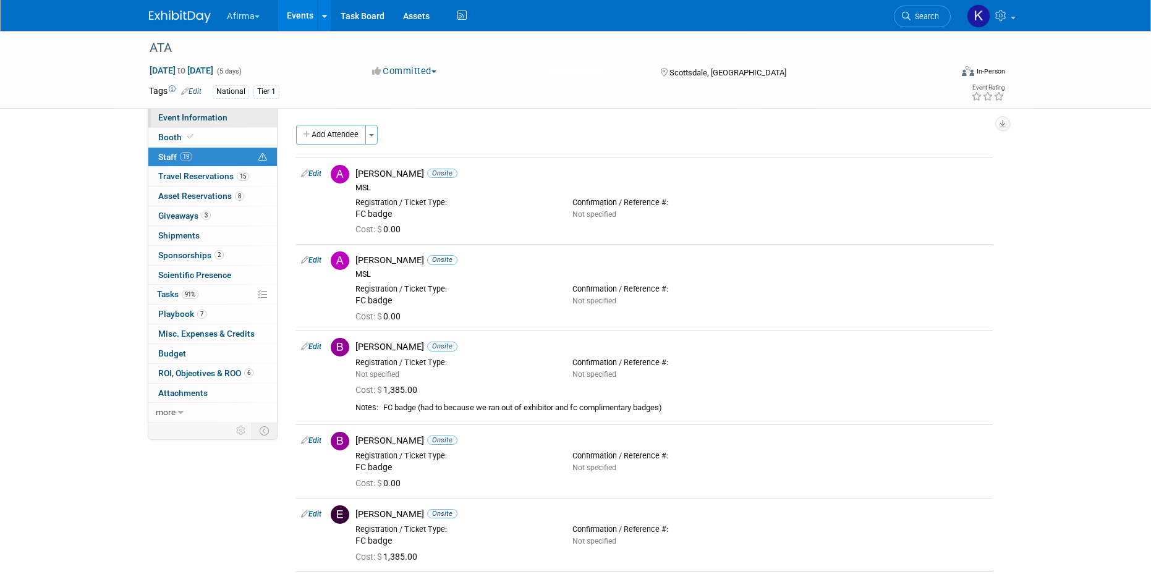
click at [231, 117] on link "Event Information" at bounding box center [212, 117] width 129 height 19
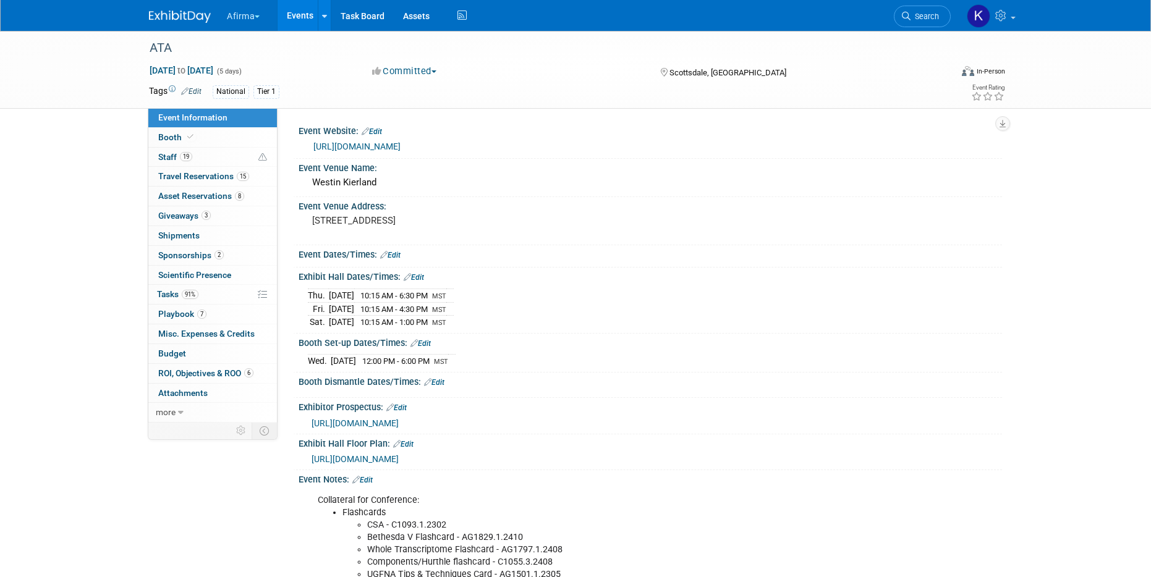
click at [399, 419] on span "[URL][DOMAIN_NAME]" at bounding box center [354, 423] width 87 height 10
click at [217, 310] on link "7 Playbook 7" at bounding box center [212, 314] width 129 height 19
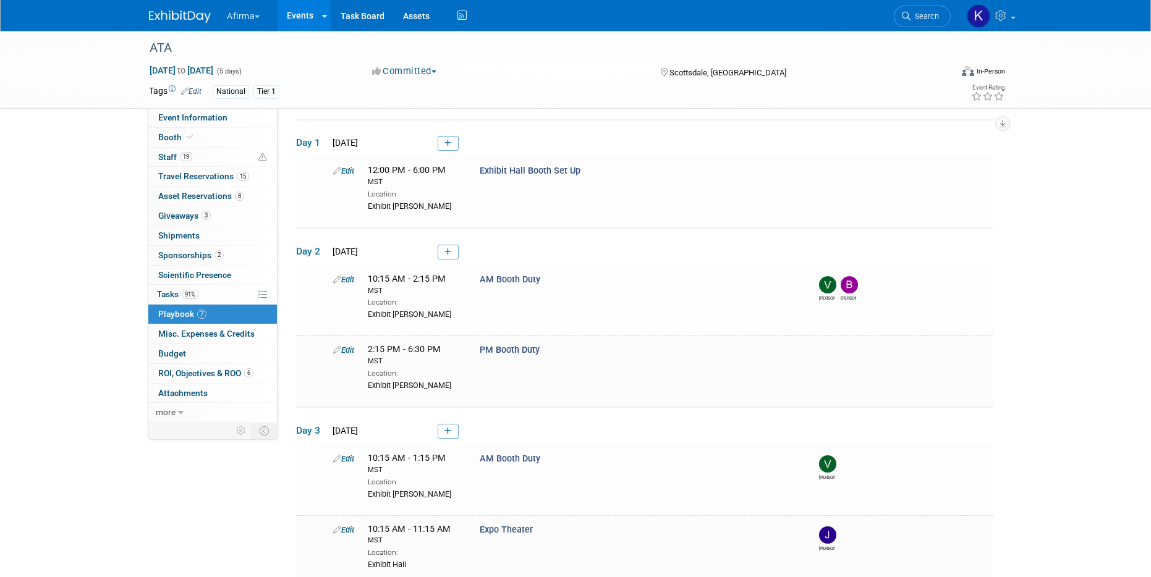
scroll to position [36, 0]
click at [444, 253] on icon at bounding box center [447, 252] width 7 height 7
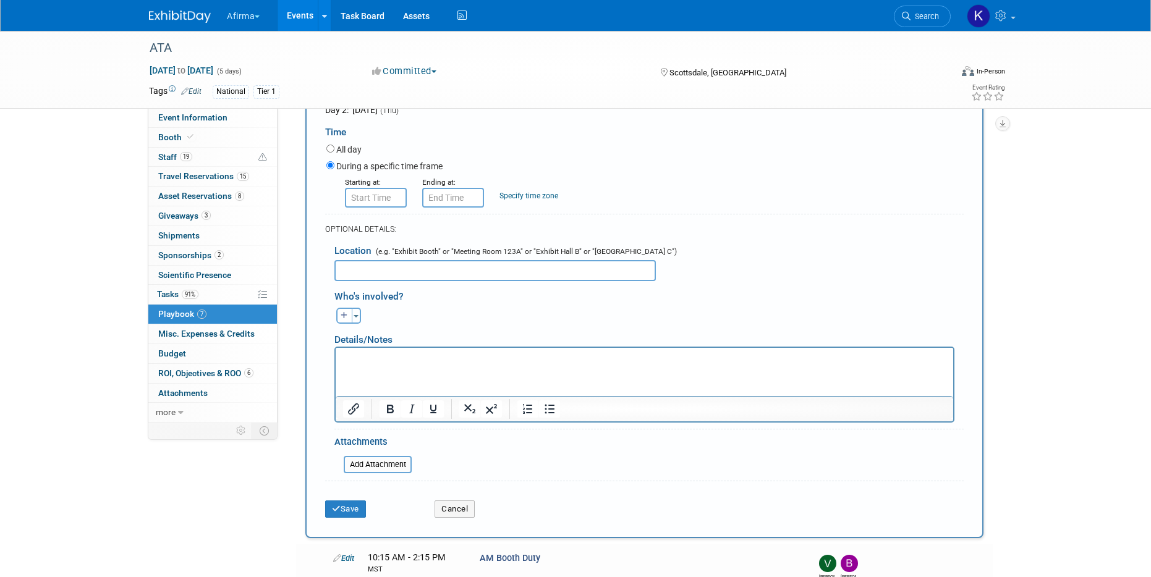
scroll to position [292, 0]
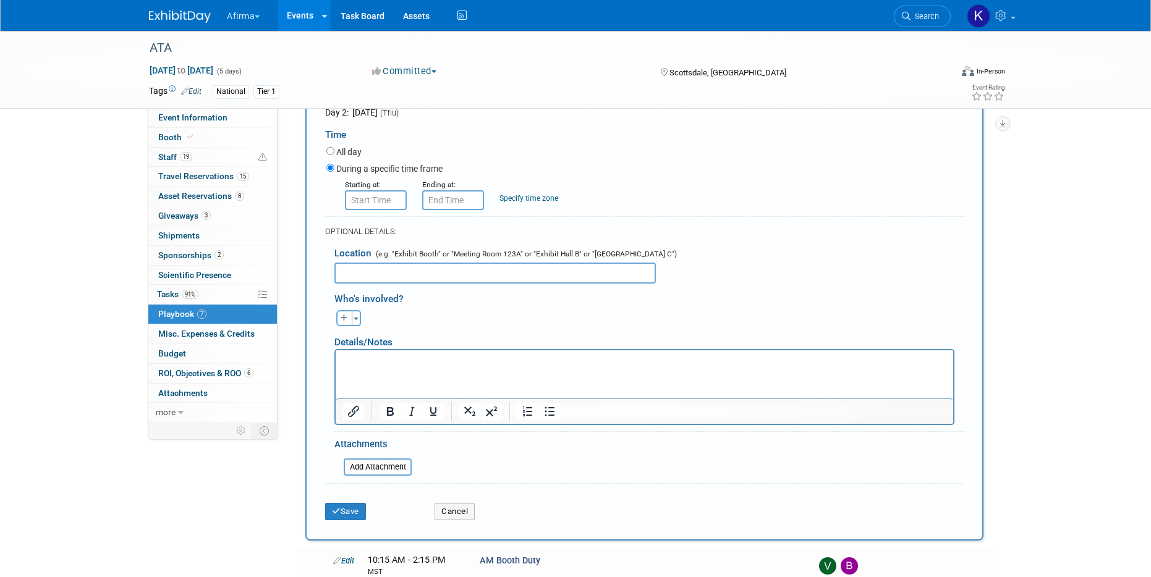
type input "AM Headshot Booth Duty"
click at [357, 188] on small "Starting at:" at bounding box center [363, 184] width 36 height 9
click at [362, 198] on input "8:00 AM" at bounding box center [376, 200] width 62 height 20
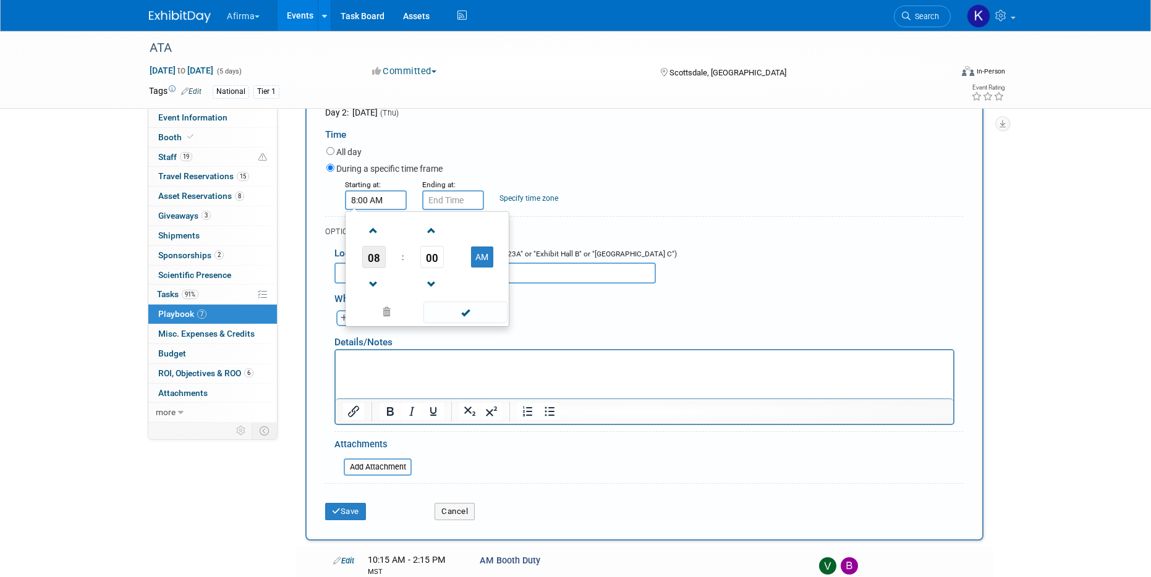
click at [376, 261] on span "08" at bounding box center [373, 257] width 23 height 22
click at [439, 290] on td "10" at bounding box center [447, 297] width 40 height 33
click at [438, 260] on span "00" at bounding box center [431, 257] width 23 height 22
click at [490, 231] on td "15" at bounding box center [487, 230] width 40 height 33
type input "10:15 AM"
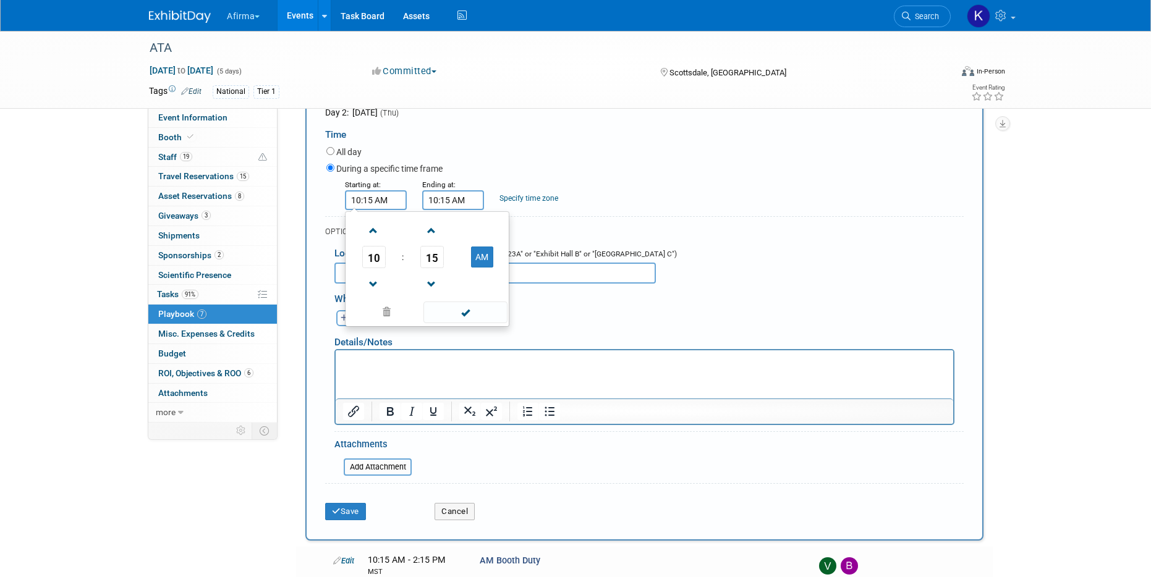
click at [462, 197] on input "10:15 AM" at bounding box center [453, 200] width 62 height 20
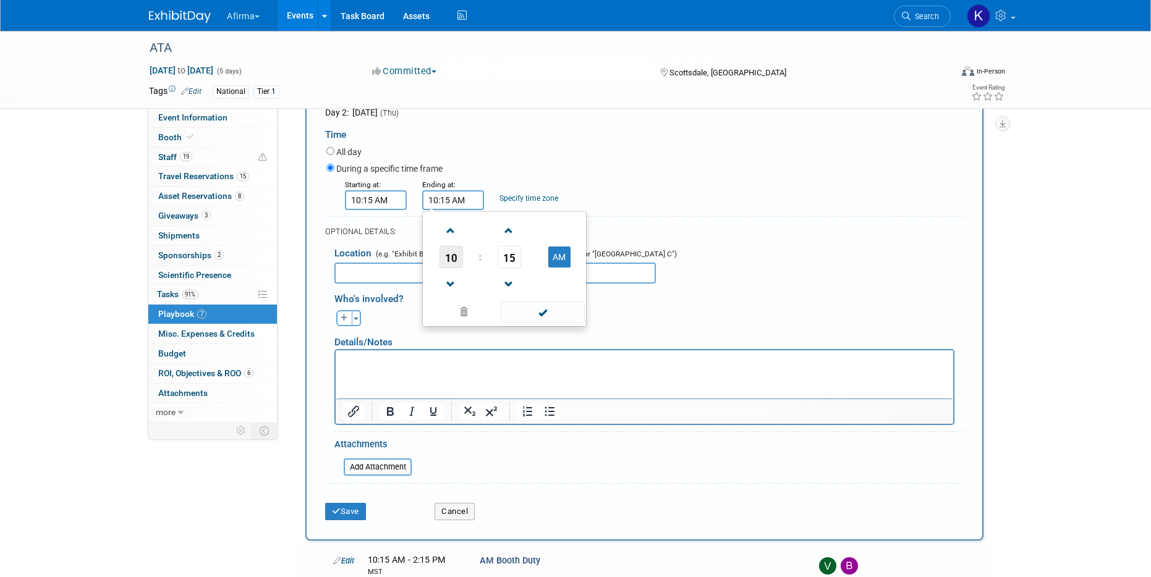
click at [447, 259] on span "10" at bounding box center [450, 257] width 23 height 22
click at [517, 226] on td "02" at bounding box center [524, 230] width 40 height 33
click at [556, 258] on button "AM" at bounding box center [559, 257] width 22 height 21
type input "2:15 PM"
click at [551, 198] on link "Specify time zone" at bounding box center [528, 198] width 59 height 9
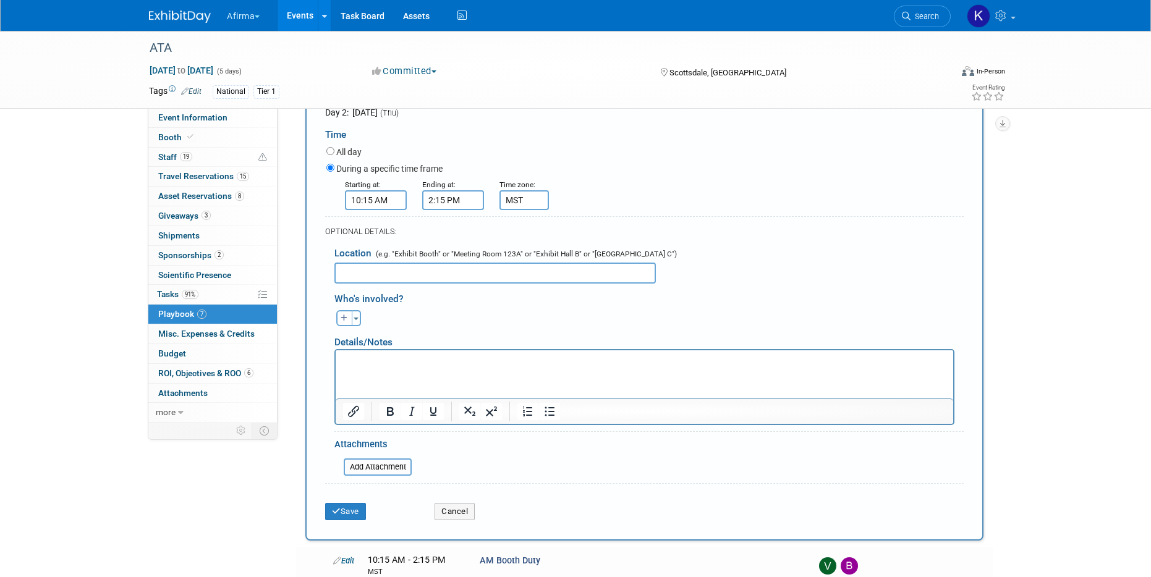
type input "MST"
click at [533, 267] on input "text" at bounding box center [494, 273] width 321 height 21
type input "Exhibit Hall - Headshot Booth"
click at [361, 508] on button "Save" at bounding box center [345, 511] width 41 height 17
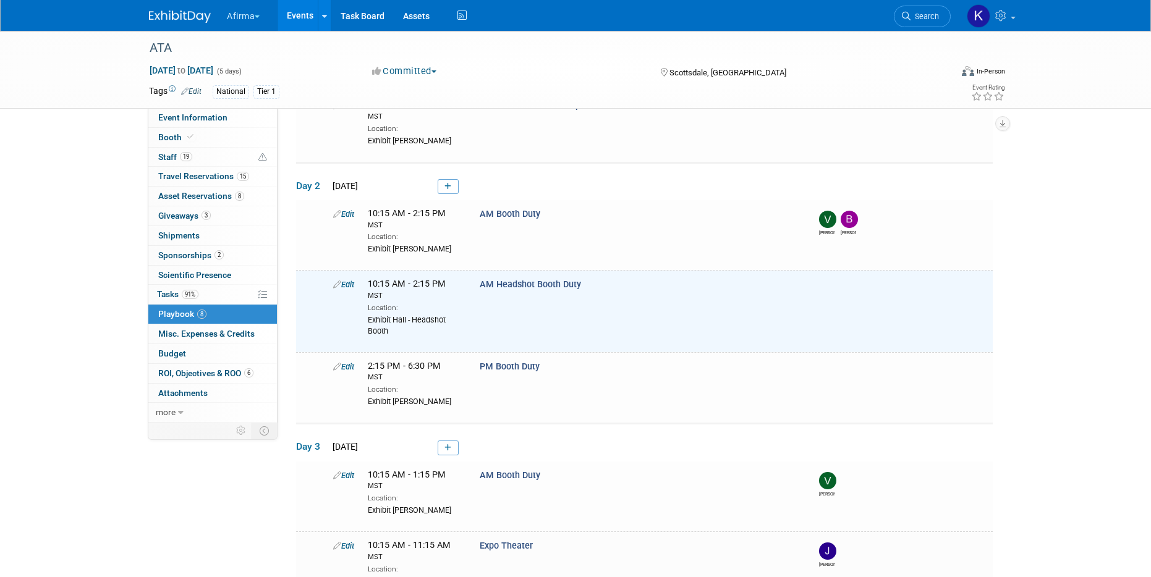
scroll to position [95, 0]
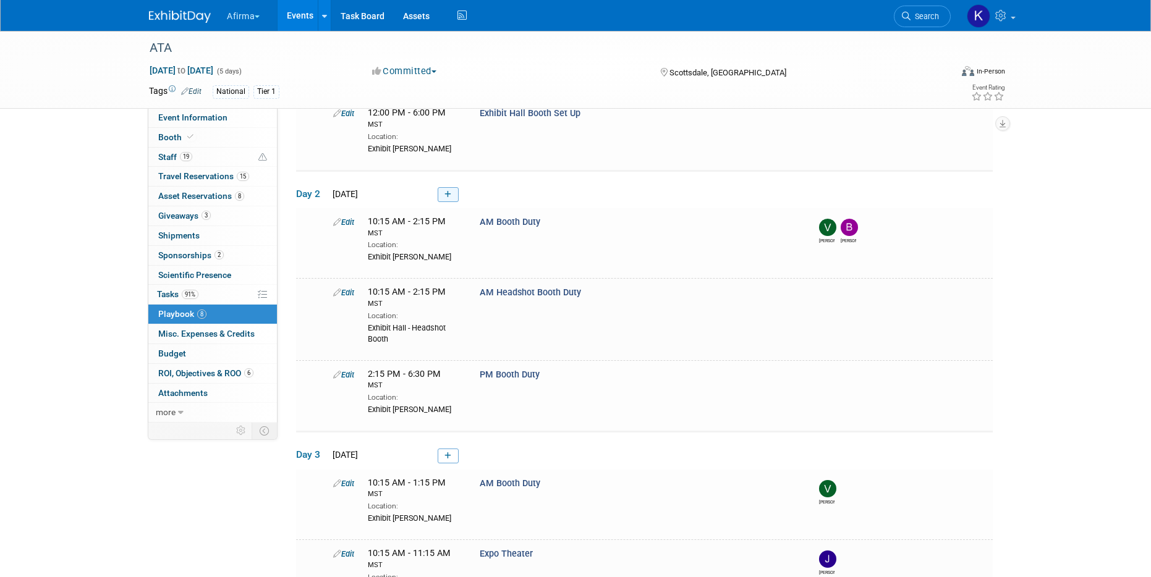
click at [450, 193] on icon at bounding box center [447, 194] width 7 height 7
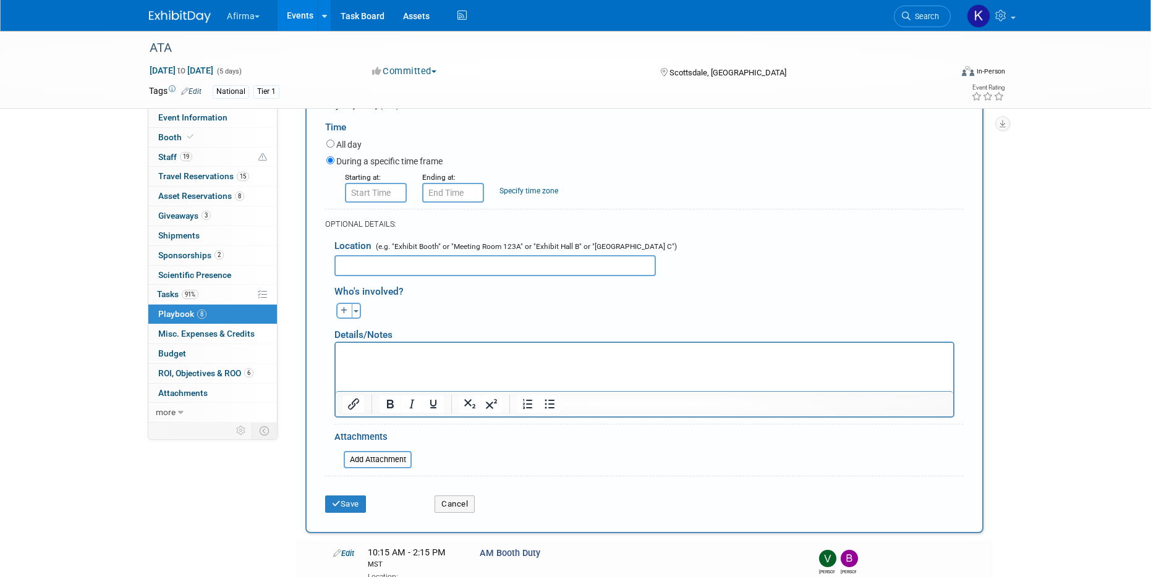
scroll to position [290, 0]
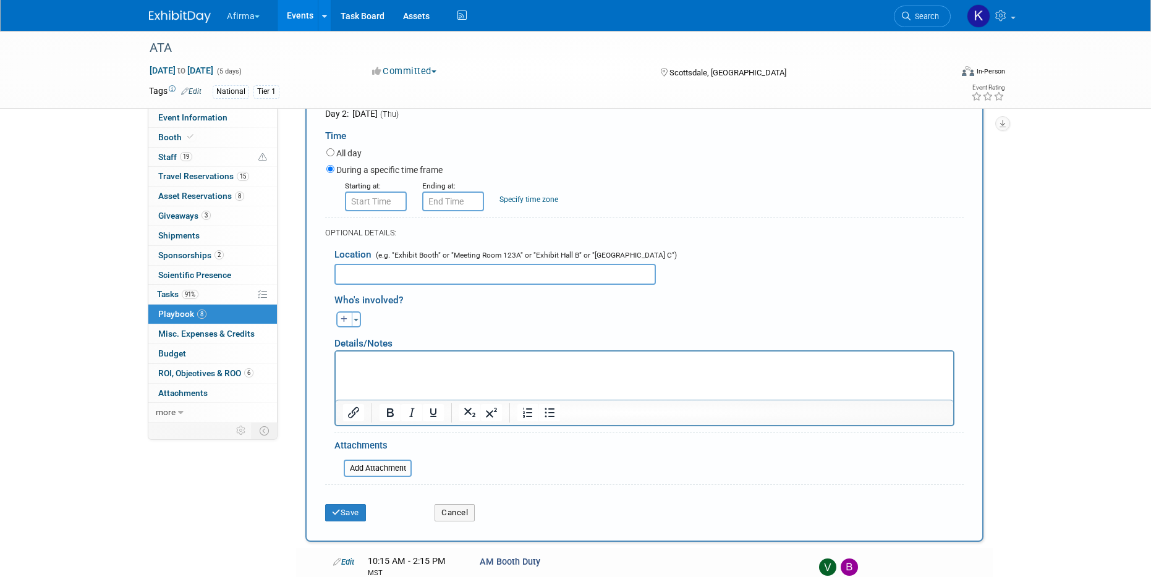
type input "PM Headshot Booth Duty"
click at [381, 201] on input "8:00 AM" at bounding box center [376, 202] width 62 height 20
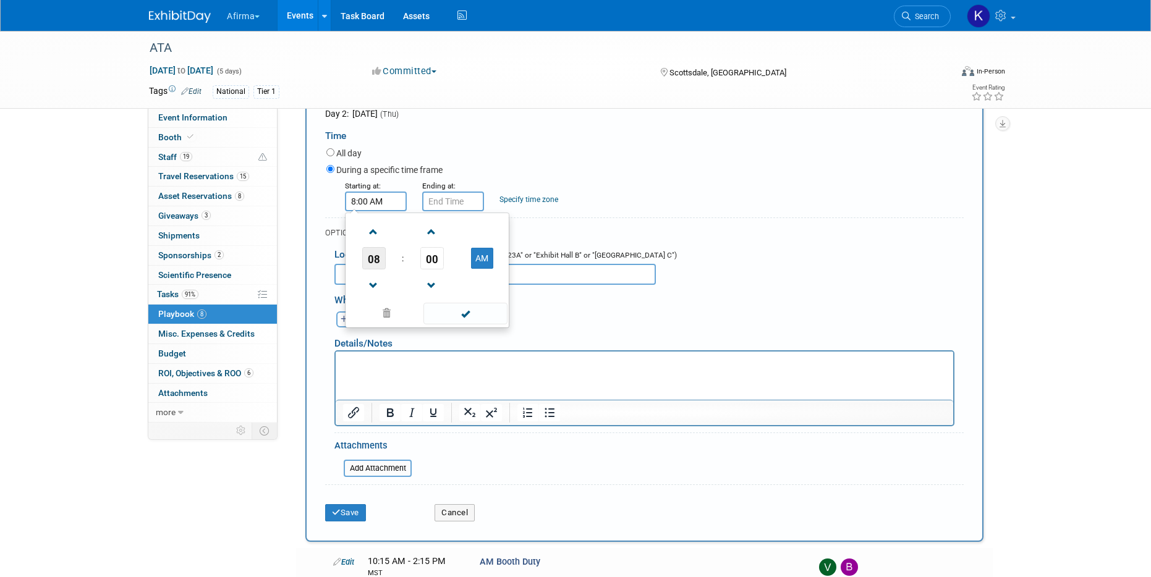
click at [370, 259] on span "08" at bounding box center [373, 258] width 23 height 22
click at [449, 231] on td "02" at bounding box center [447, 232] width 40 height 33
click at [430, 267] on span "00" at bounding box center [431, 258] width 23 height 22
click at [489, 234] on td "15" at bounding box center [487, 232] width 40 height 33
click at [484, 262] on button "AM" at bounding box center [482, 258] width 22 height 21
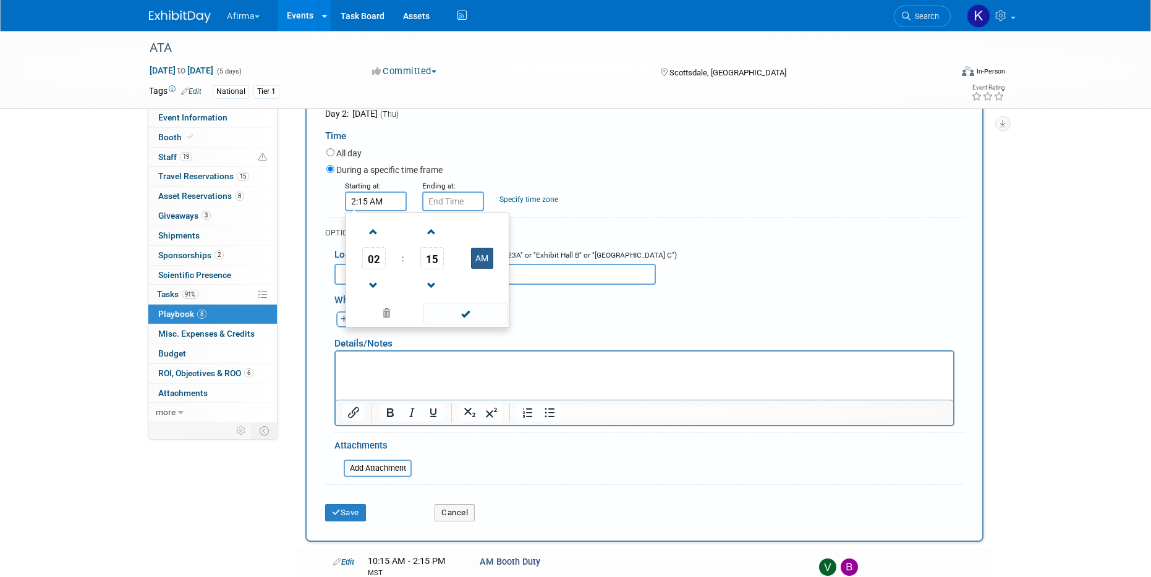
type input "2:15 PM"
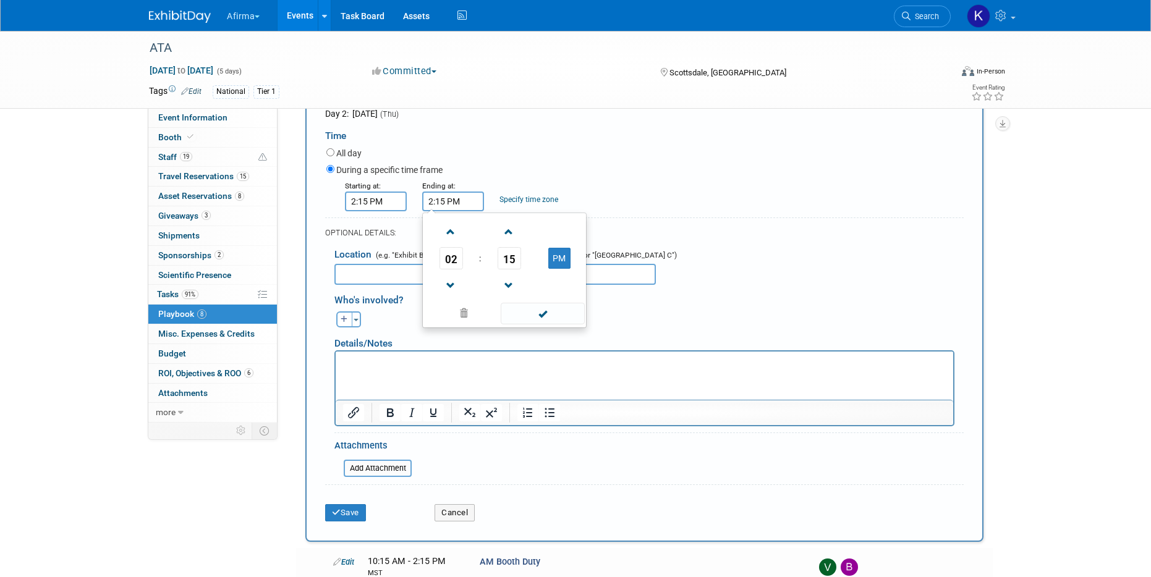
click at [460, 203] on input "2:15 PM" at bounding box center [453, 202] width 62 height 20
click at [456, 256] on span "02" at bounding box center [450, 258] width 23 height 22
click at [520, 267] on td "06" at bounding box center [524, 265] width 40 height 33
click at [515, 257] on span "15" at bounding box center [508, 258] width 23 height 22
click at [522, 258] on td "30" at bounding box center [524, 265] width 40 height 33
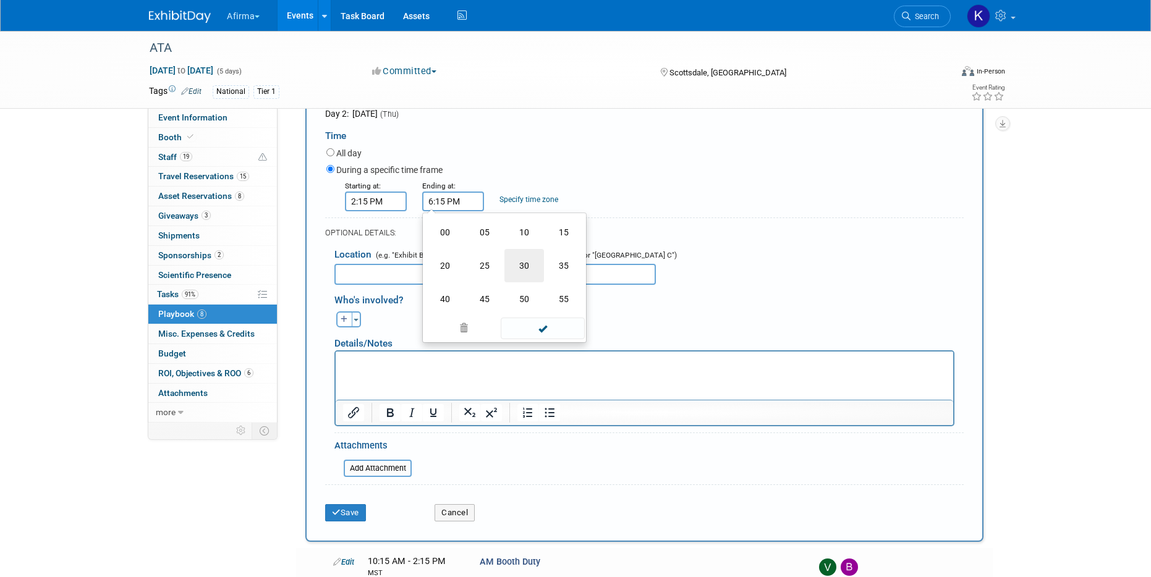
type input "6:30 PM"
click at [527, 200] on link "Specify time zone" at bounding box center [528, 199] width 59 height 9
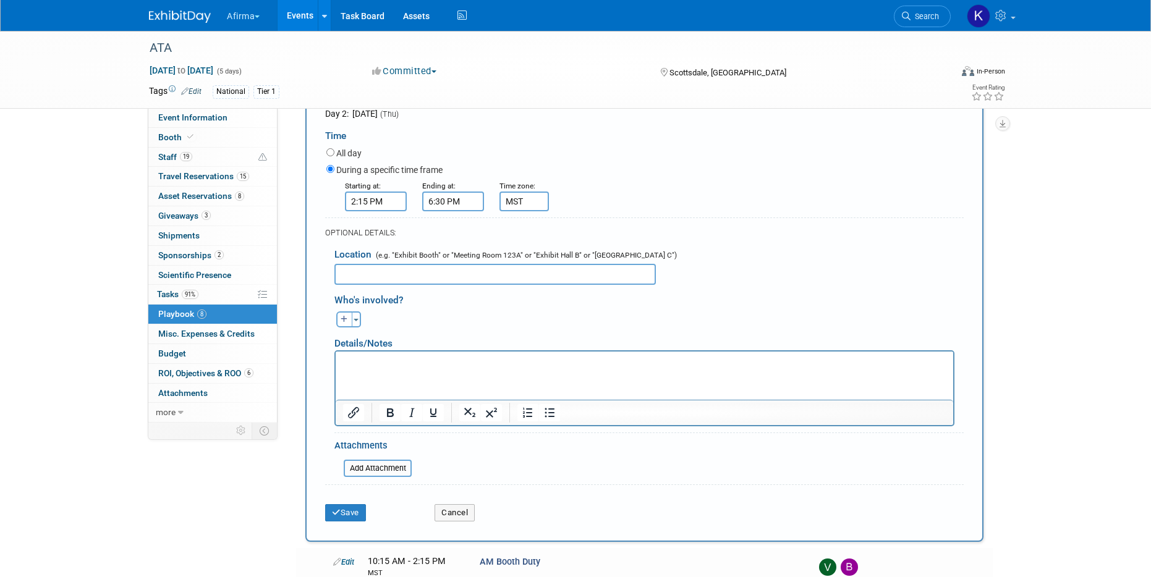
type input "MST"
click at [510, 277] on input "text" at bounding box center [494, 274] width 321 height 21
type input "Exhibit Hall - Headshot Booth"
click at [477, 364] on p "Rich Text Area. Press ALT-0 for help." at bounding box center [644, 363] width 603 height 12
click at [347, 510] on button "Save" at bounding box center [345, 512] width 41 height 17
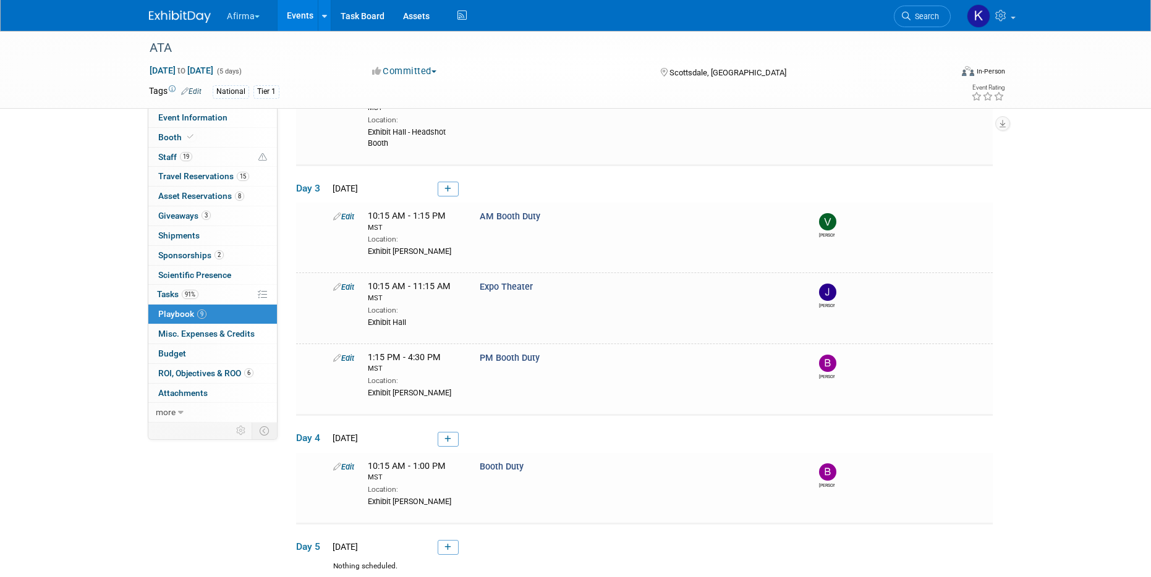
scroll to position [447, 0]
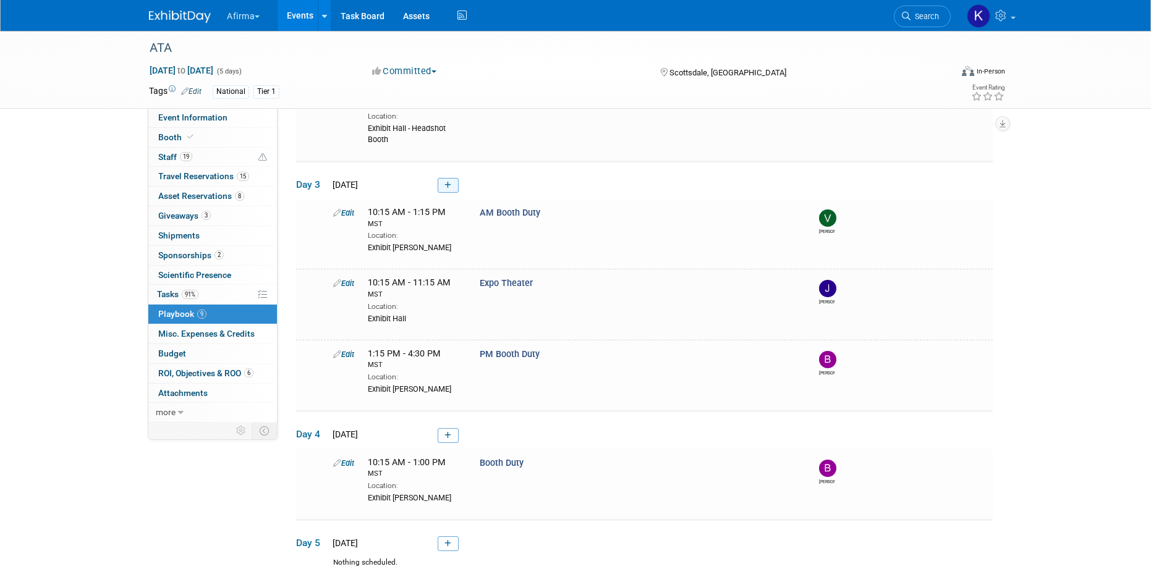
click at [449, 185] on icon at bounding box center [447, 185] width 7 height 7
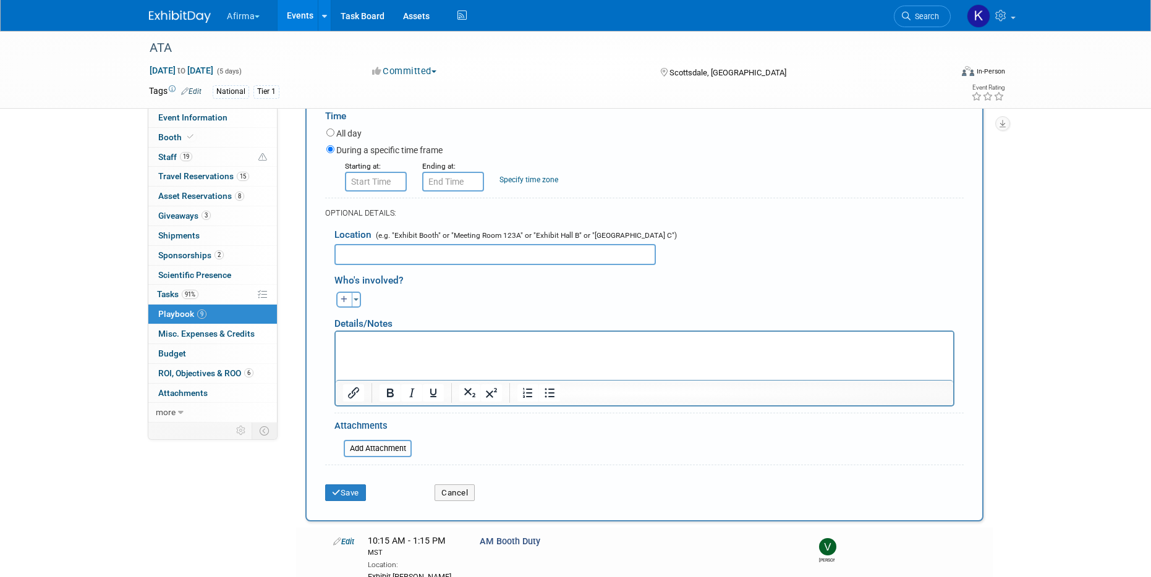
scroll to position [647, 0]
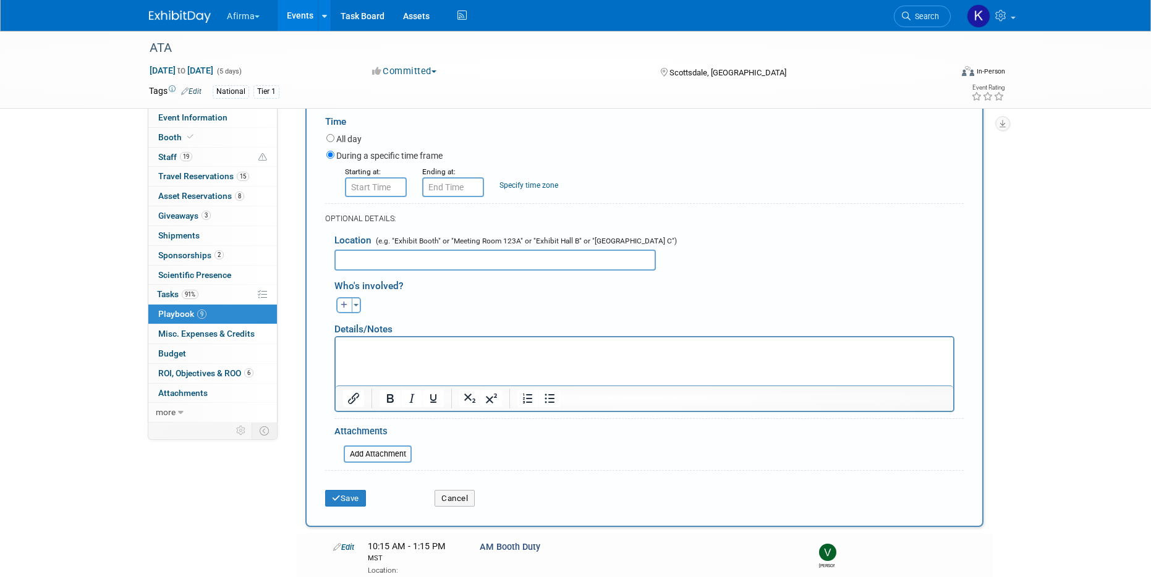
type input "AM Headshot Booth Duty"
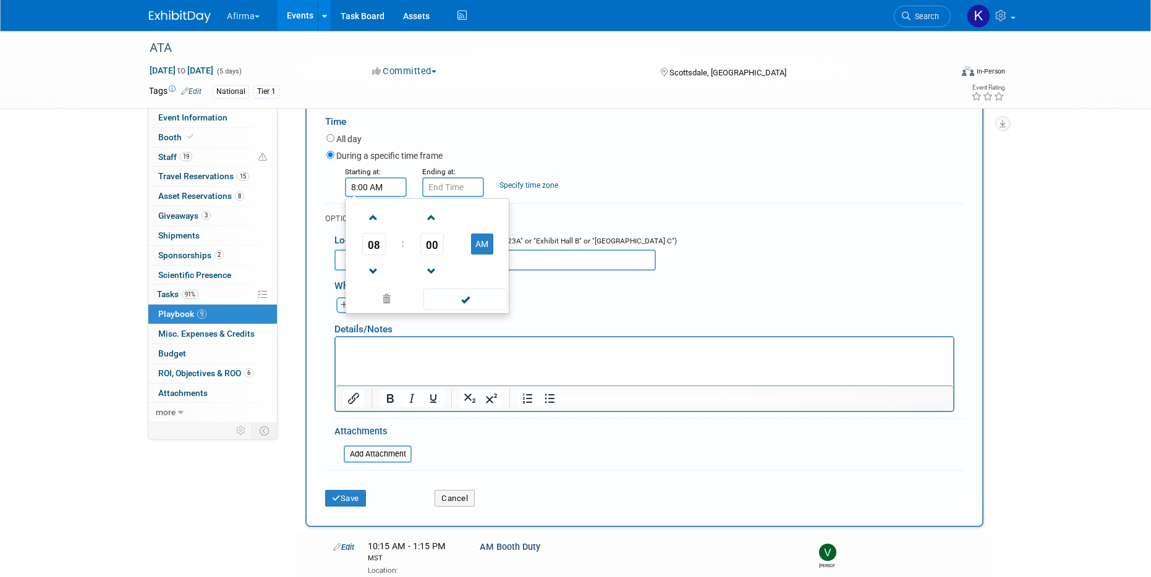
click at [375, 192] on input "8:00 AM" at bounding box center [376, 187] width 62 height 20
click at [373, 243] on span "08" at bounding box center [373, 244] width 23 height 22
click at [454, 279] on td "10" at bounding box center [447, 284] width 40 height 33
click at [439, 245] on span "00" at bounding box center [431, 244] width 23 height 22
click at [484, 214] on td "15" at bounding box center [487, 217] width 40 height 33
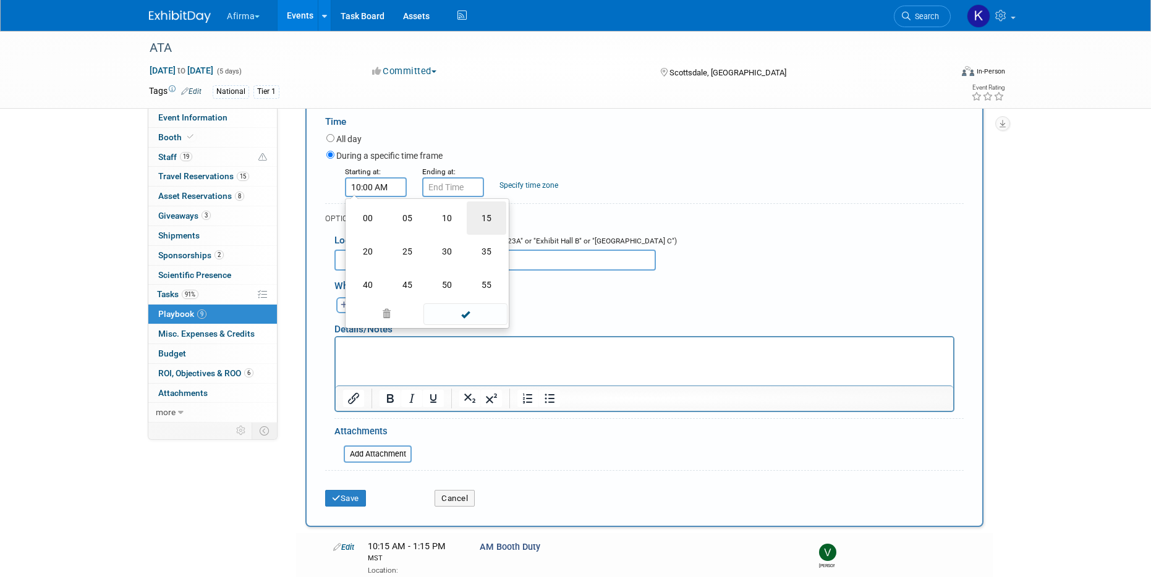
type input "10:15 AM"
click at [452, 185] on input "10:15 AM" at bounding box center [453, 187] width 62 height 20
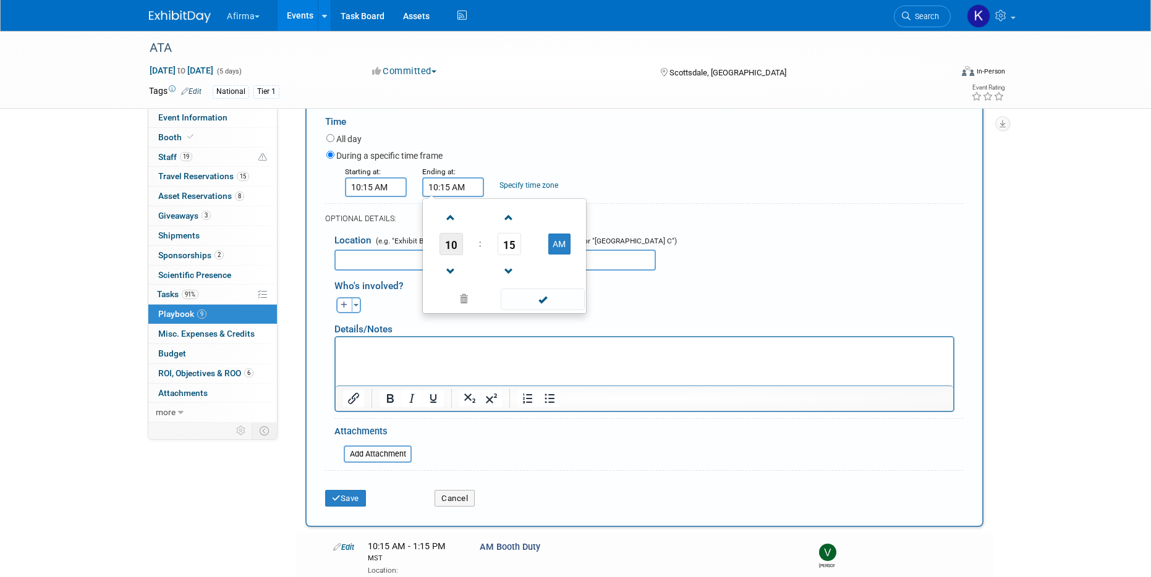
click at [449, 244] on span "10" at bounding box center [450, 244] width 23 height 22
click at [477, 222] on td "01" at bounding box center [485, 217] width 40 height 33
click at [546, 252] on td "AM" at bounding box center [559, 244] width 49 height 22
click at [552, 250] on button "AM" at bounding box center [559, 244] width 22 height 21
type input "1:15 PM"
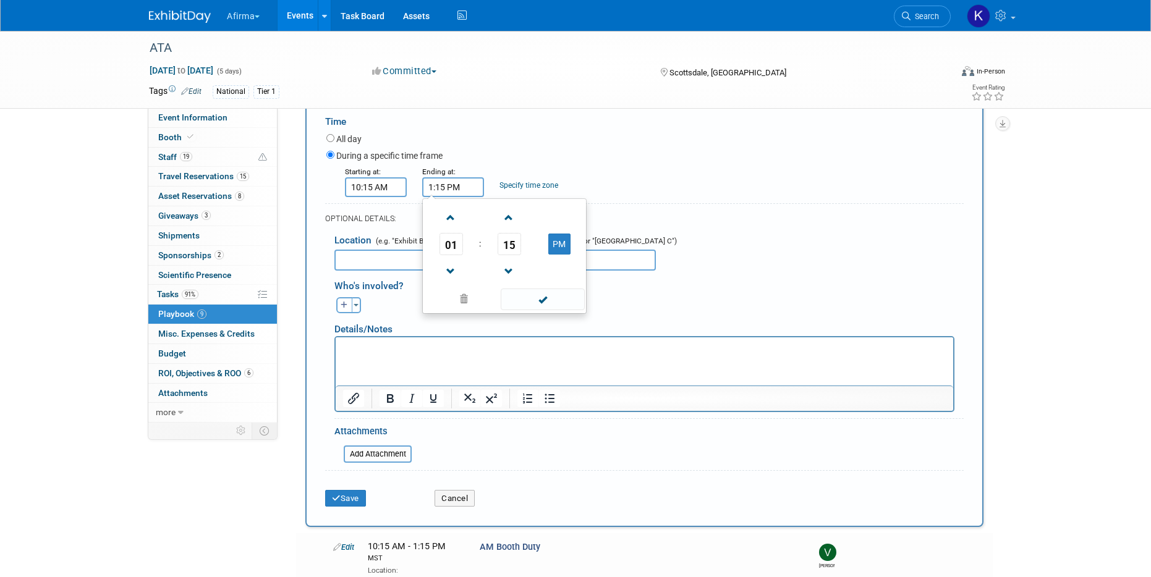
click at [531, 192] on div "Starting at: 10:15 AM Ending at: 1:15 PM 01 : 15 PM 12 01 02 03 04 05 06 07 08 …" at bounding box center [645, 181] width 656 height 32
click at [531, 188] on link "Specify time zone" at bounding box center [528, 185] width 59 height 9
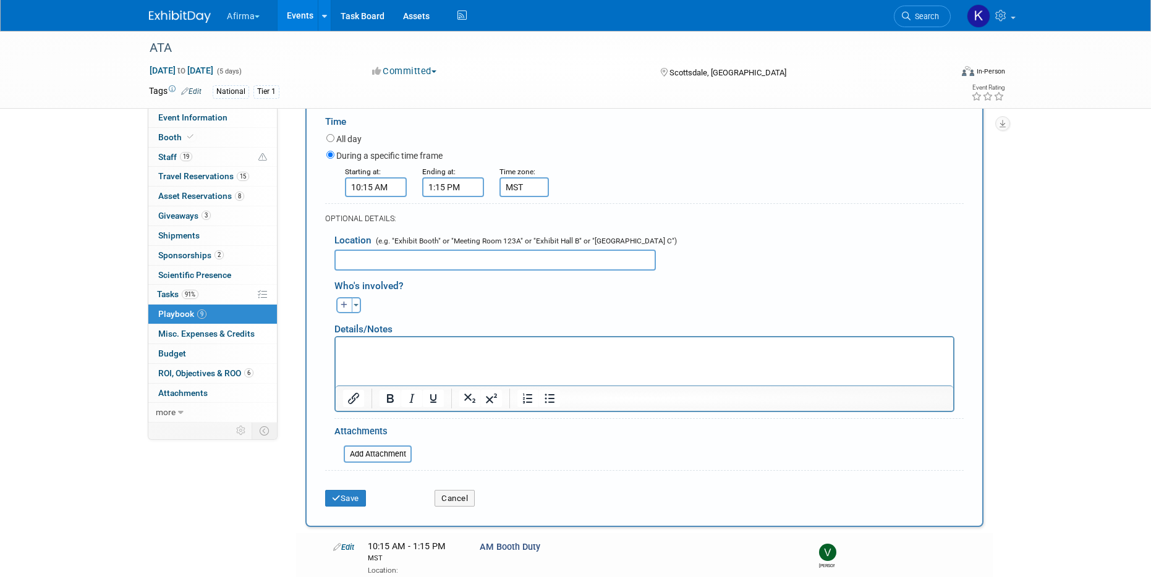
type input "MST"
click at [528, 256] on input "text" at bounding box center [494, 260] width 321 height 21
type input "H"
type input "Exhibit Hall - Headshot Booth"
click at [348, 499] on button "Save" at bounding box center [345, 498] width 41 height 17
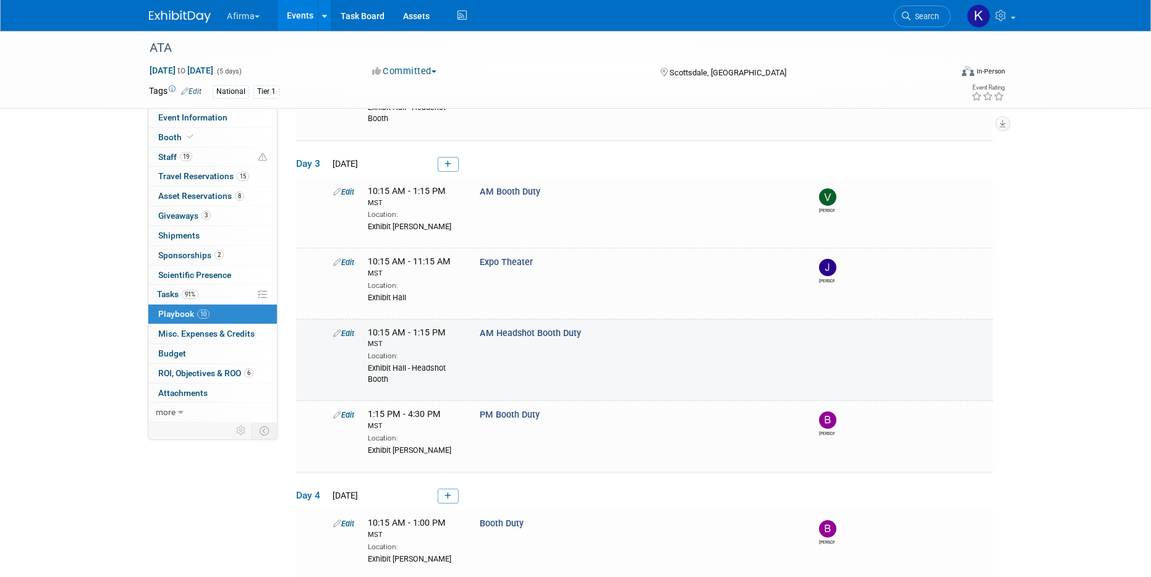
scroll to position [451, 0]
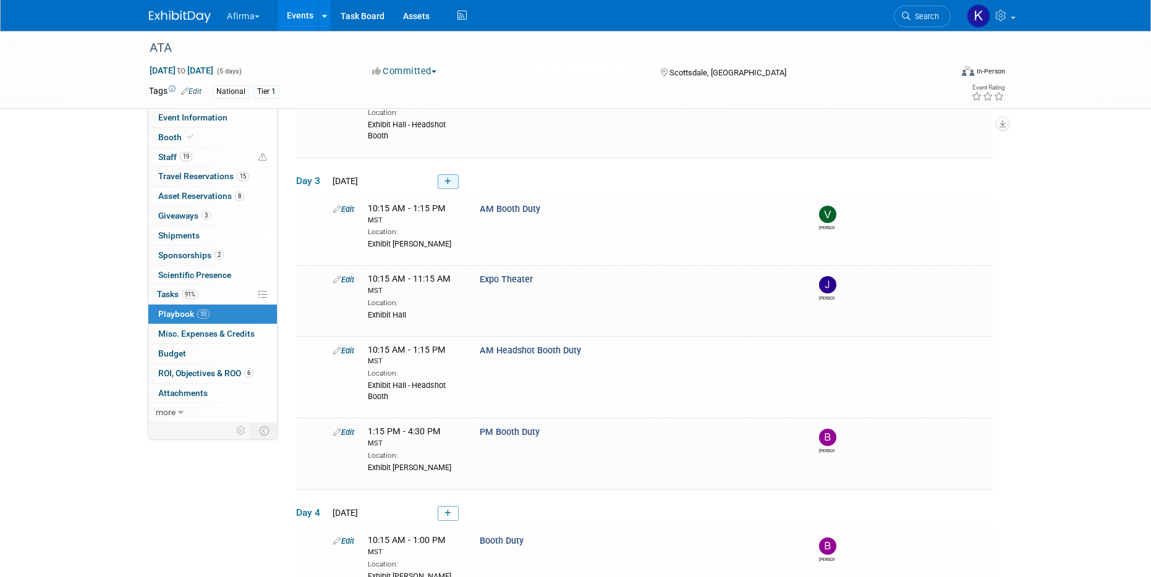
click at [448, 184] on icon at bounding box center [447, 181] width 7 height 7
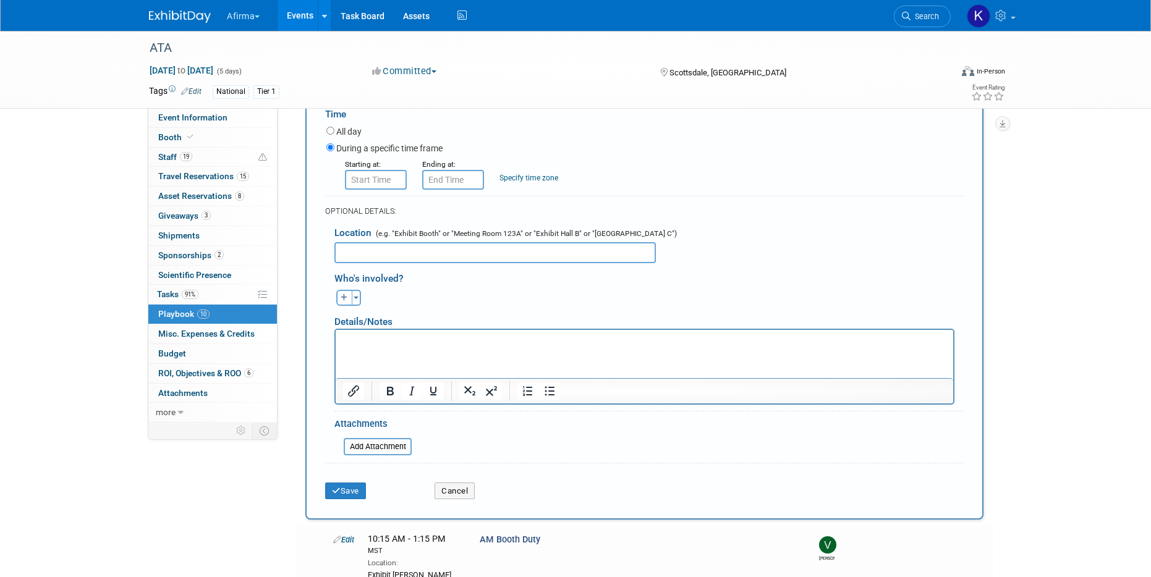
scroll to position [632, 0]
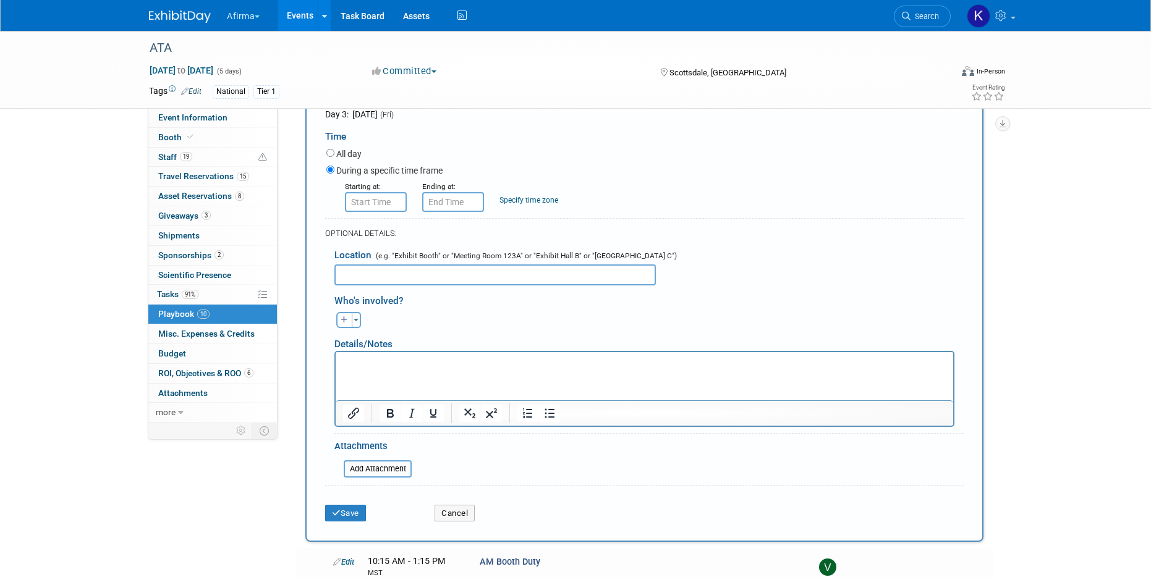
type input "PM Headshot Booth Duty"
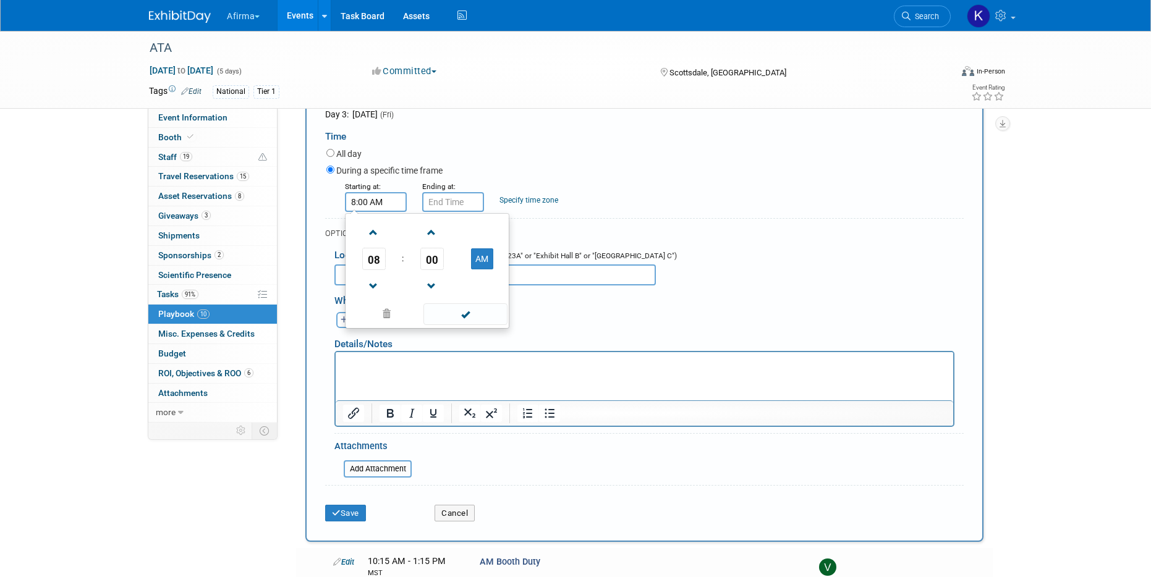
click at [373, 208] on input "8:00 AM" at bounding box center [376, 202] width 62 height 20
click at [373, 245] on link at bounding box center [373, 232] width 23 height 32
click at [373, 257] on span "09" at bounding box center [373, 259] width 23 height 22
click at [412, 227] on td "01" at bounding box center [407, 232] width 40 height 33
click at [437, 264] on span "00" at bounding box center [431, 259] width 23 height 22
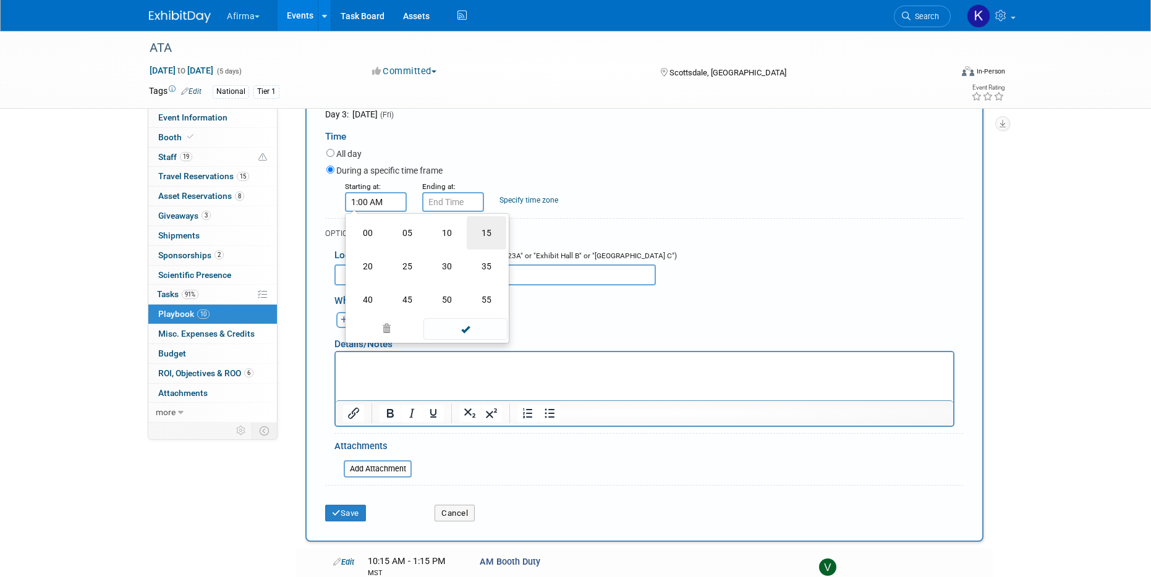
click at [488, 229] on td "15" at bounding box center [487, 232] width 40 height 33
click at [475, 258] on button "AM" at bounding box center [482, 258] width 22 height 21
type input "1:15 PM"
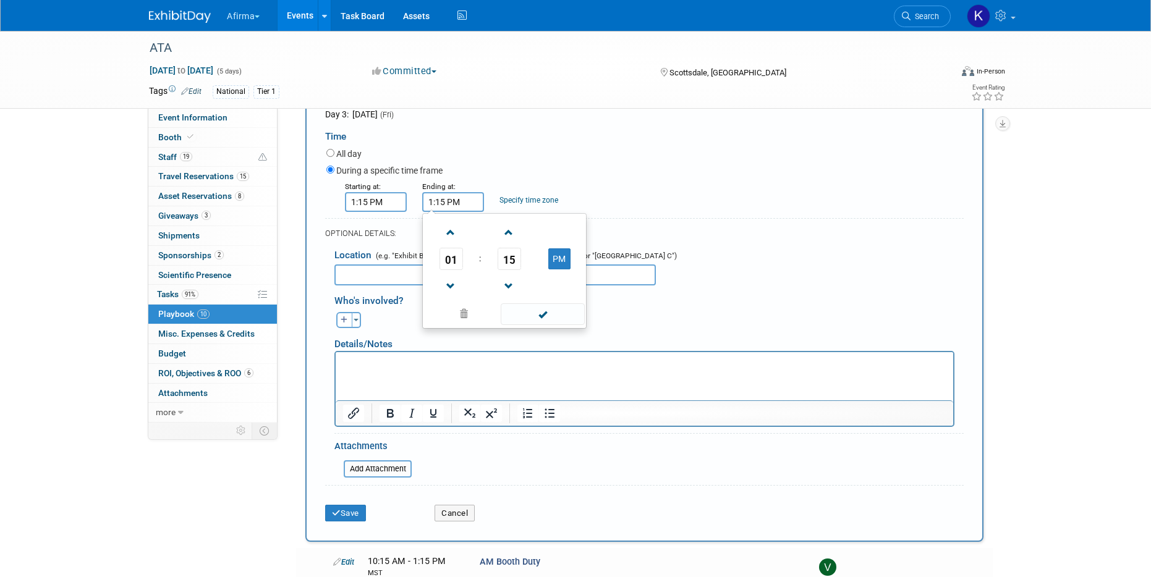
click at [460, 205] on input "1:15 PM" at bounding box center [453, 202] width 62 height 20
click at [452, 259] on span "01" at bounding box center [450, 259] width 23 height 22
click at [454, 268] on td "04" at bounding box center [445, 266] width 40 height 33
click at [506, 262] on span "15" at bounding box center [508, 259] width 23 height 22
click at [534, 261] on td "30" at bounding box center [524, 266] width 40 height 33
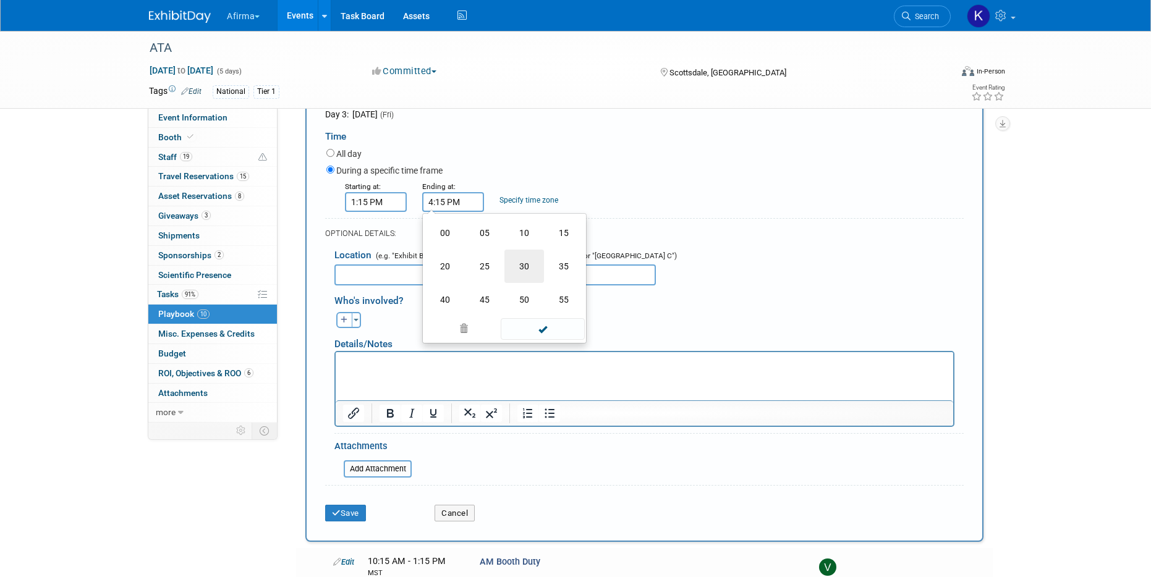
type input "4:30 PM"
click at [533, 198] on link "Specify time zone" at bounding box center [528, 200] width 59 height 9
type input "MST"
click at [533, 275] on input "text" at bounding box center [494, 275] width 321 height 21
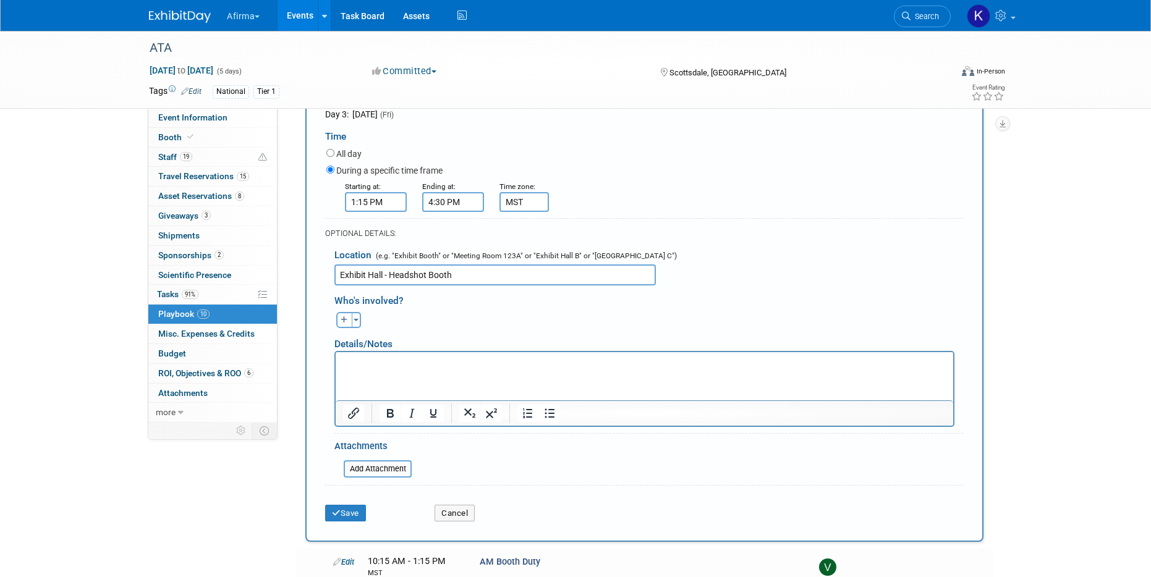
scroll to position [734, 0]
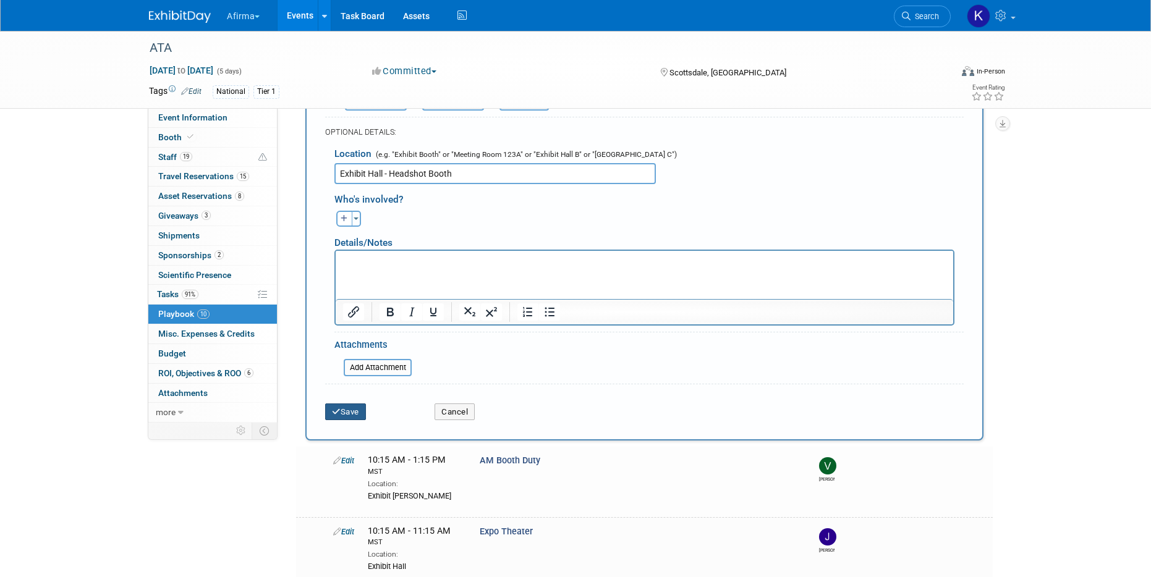
type input "Exhibit Hall - Headshot Booth"
click at [348, 415] on button "Save" at bounding box center [345, 412] width 41 height 17
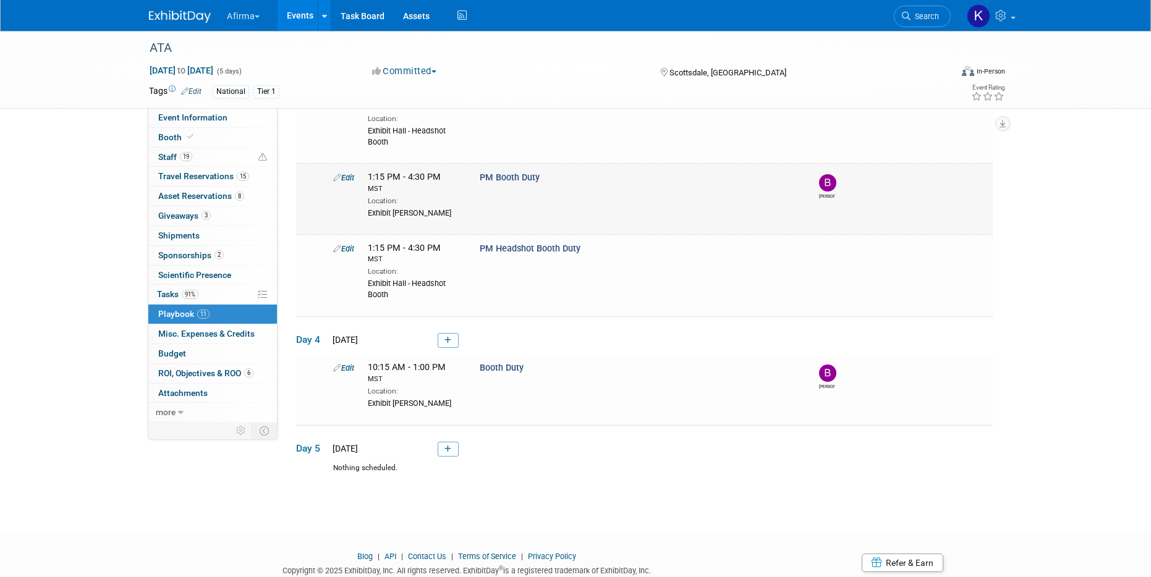
scroll to position [743, 0]
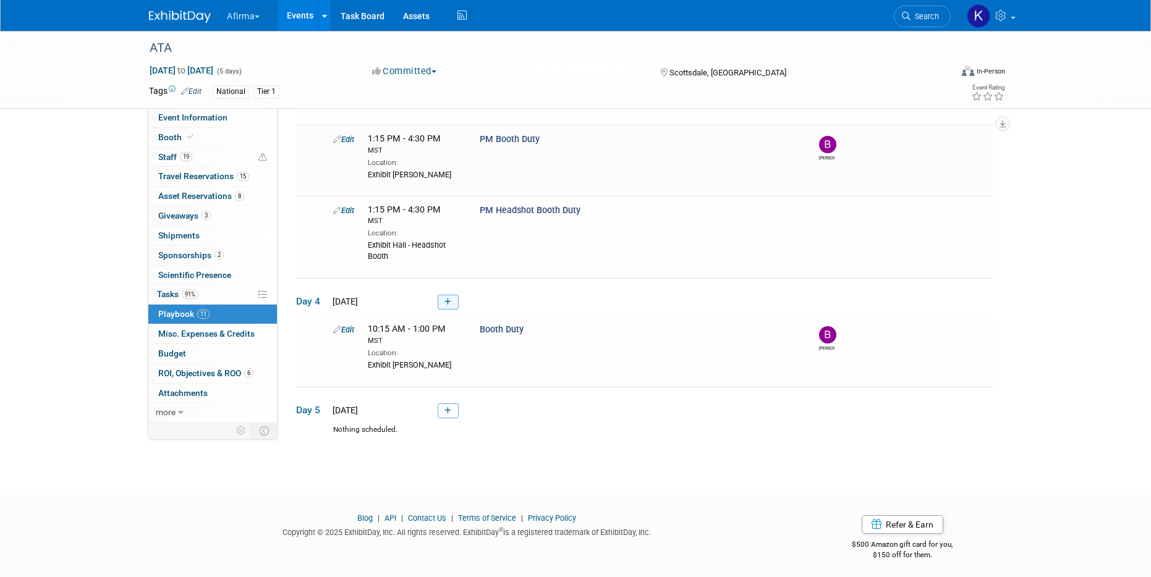
click at [447, 301] on icon at bounding box center [447, 301] width 7 height 7
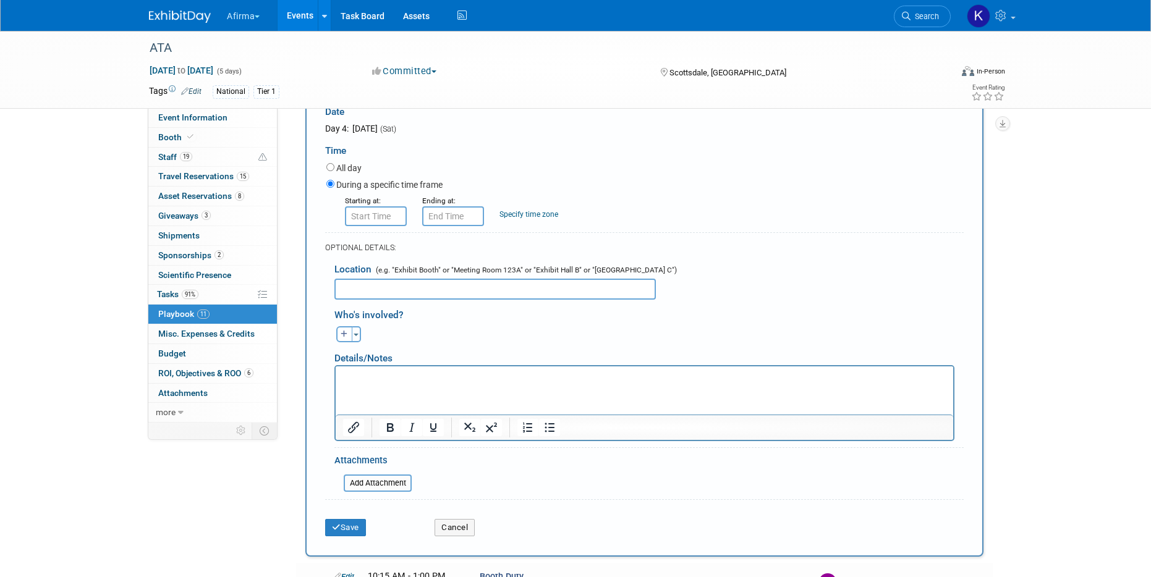
scroll to position [1021, 0]
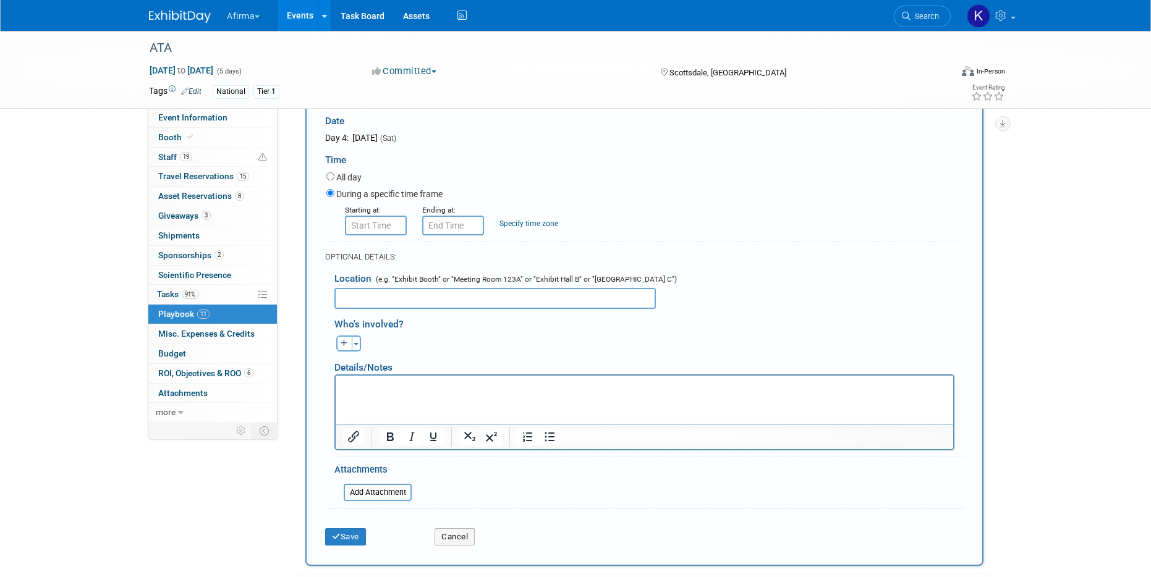
type input "Headshot Booth Duty"
click at [375, 221] on input "8:00 AM" at bounding box center [376, 226] width 62 height 20
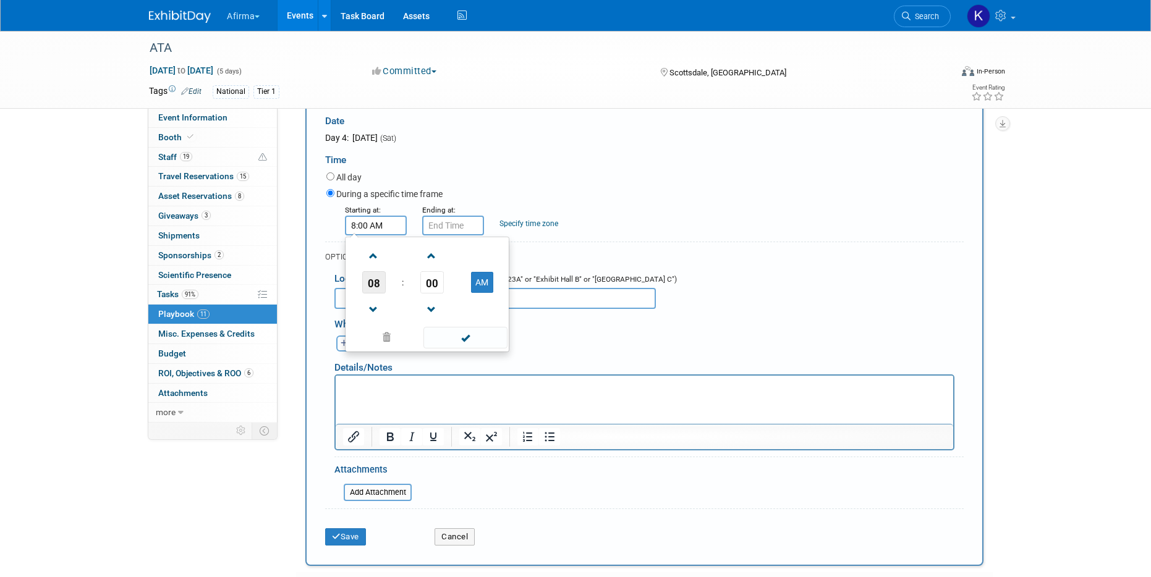
click at [373, 279] on span "08" at bounding box center [373, 282] width 23 height 22
click at [434, 320] on td "10" at bounding box center [447, 323] width 40 height 33
click at [438, 286] on span "00" at bounding box center [431, 282] width 23 height 22
click at [480, 261] on td "15" at bounding box center [487, 256] width 40 height 33
type input "10:15 AM"
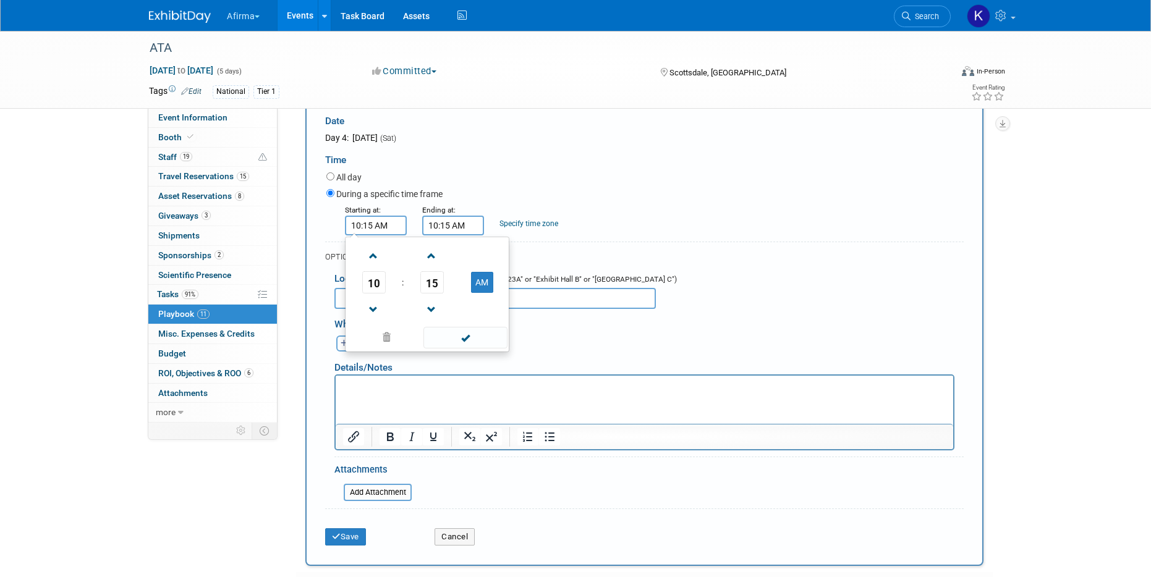
click at [458, 224] on input "10:15 AM" at bounding box center [453, 226] width 62 height 20
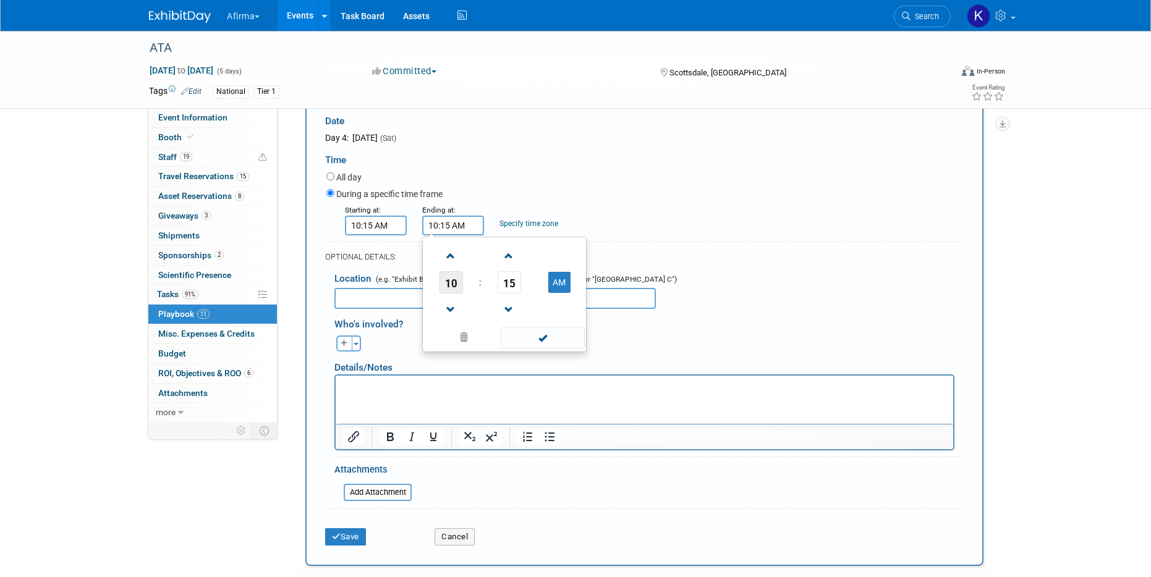
click at [449, 286] on span "10" at bounding box center [450, 282] width 23 height 22
click at [475, 257] on td "01" at bounding box center [485, 256] width 40 height 33
click at [512, 287] on span "15" at bounding box center [508, 282] width 23 height 22
click at [448, 256] on td "00" at bounding box center [445, 256] width 40 height 33
click at [561, 282] on button "AM" at bounding box center [559, 282] width 22 height 21
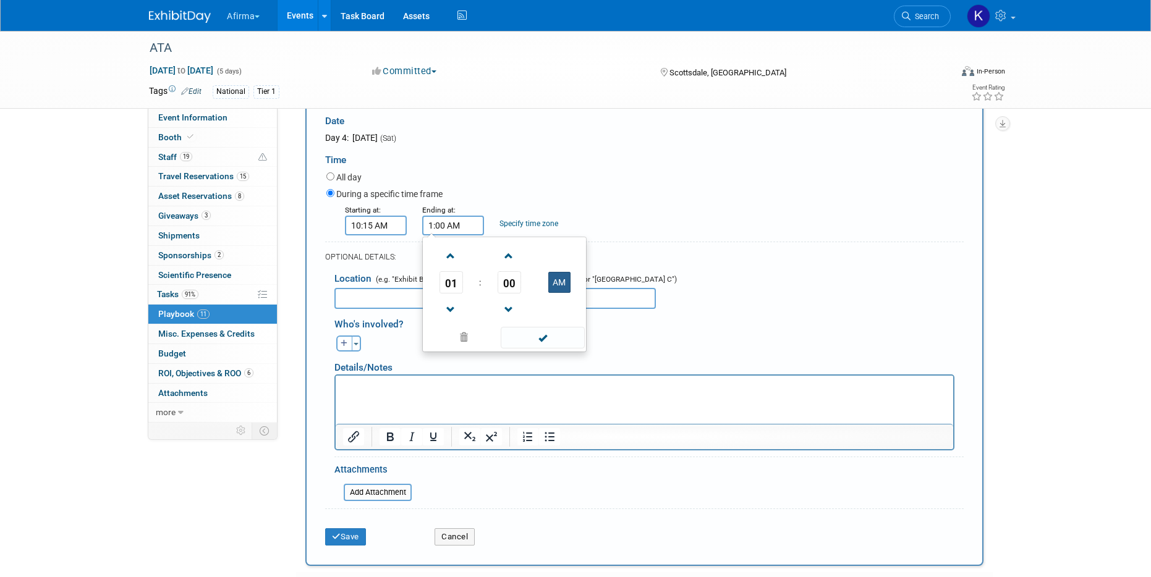
type input "1:00 PM"
click at [539, 229] on div "Specify time zone" at bounding box center [528, 216] width 59 height 26
click at [539, 225] on link "Specify time zone" at bounding box center [528, 223] width 59 height 9
type input "MST"
click at [541, 299] on input "text" at bounding box center [494, 298] width 321 height 21
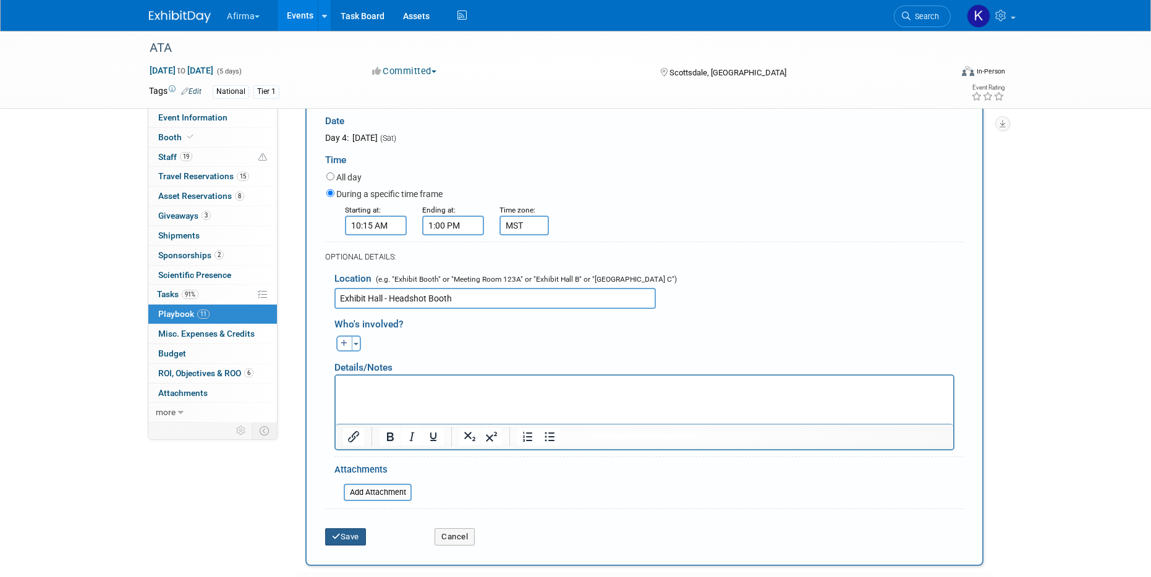
type input "Exhibit Hall - Headshot Booth"
click at [359, 537] on button "Save" at bounding box center [345, 536] width 41 height 17
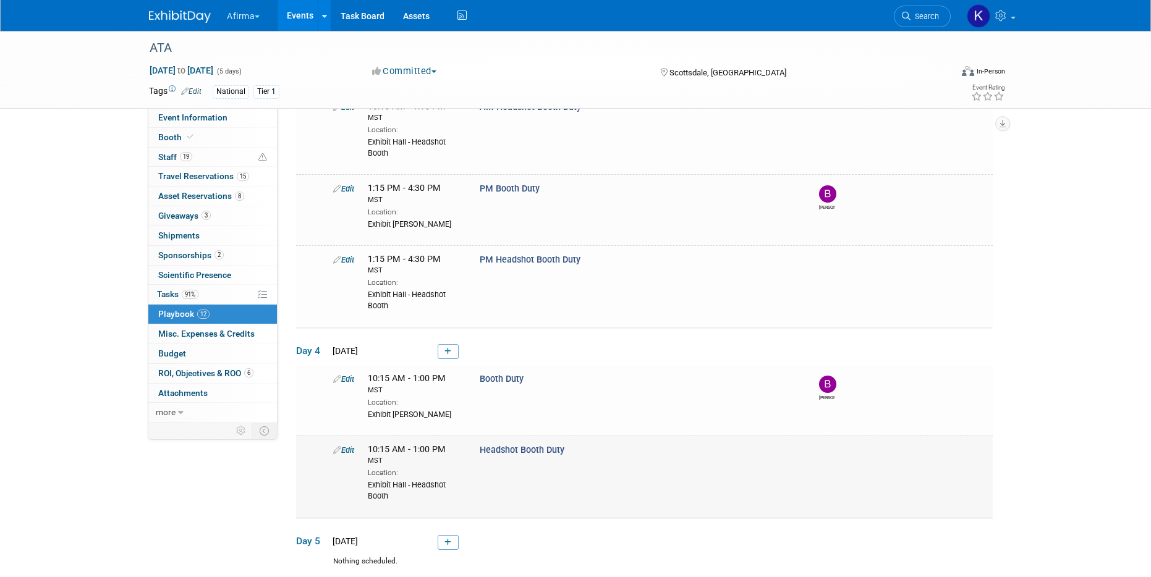
scroll to position [689, 0]
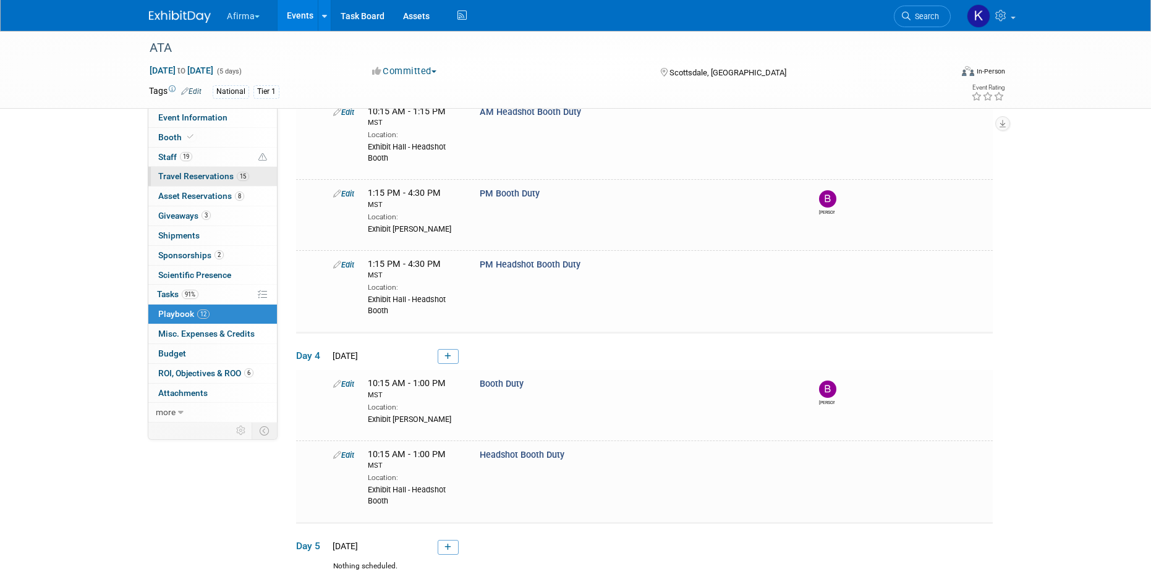
click at [209, 177] on span "Travel Reservations 15" at bounding box center [203, 176] width 91 height 10
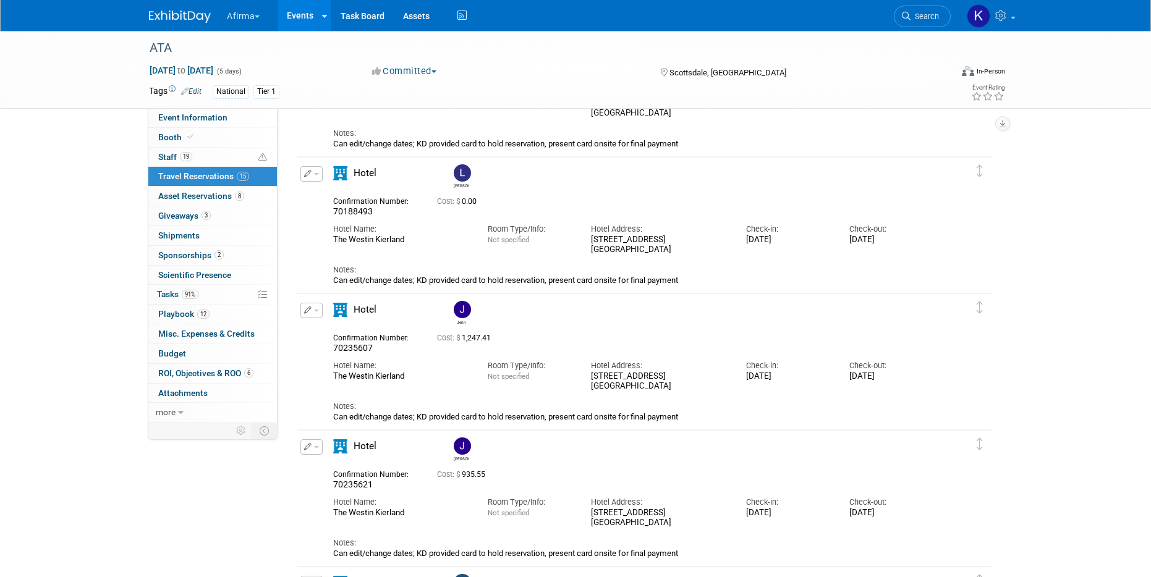
scroll to position [1098, 0]
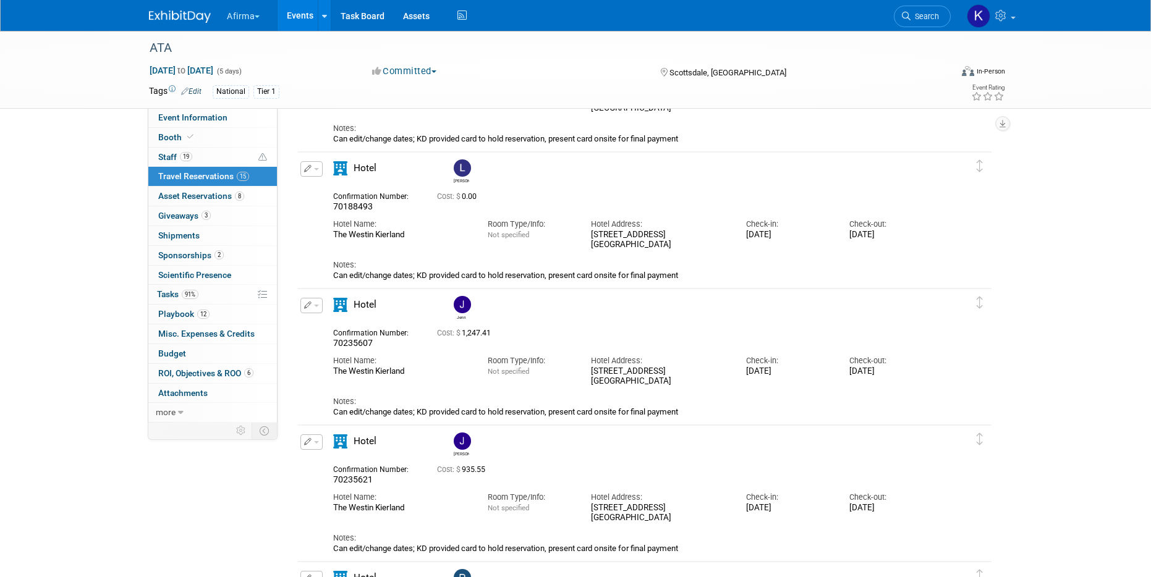
click at [463, 307] on img at bounding box center [462, 304] width 17 height 17
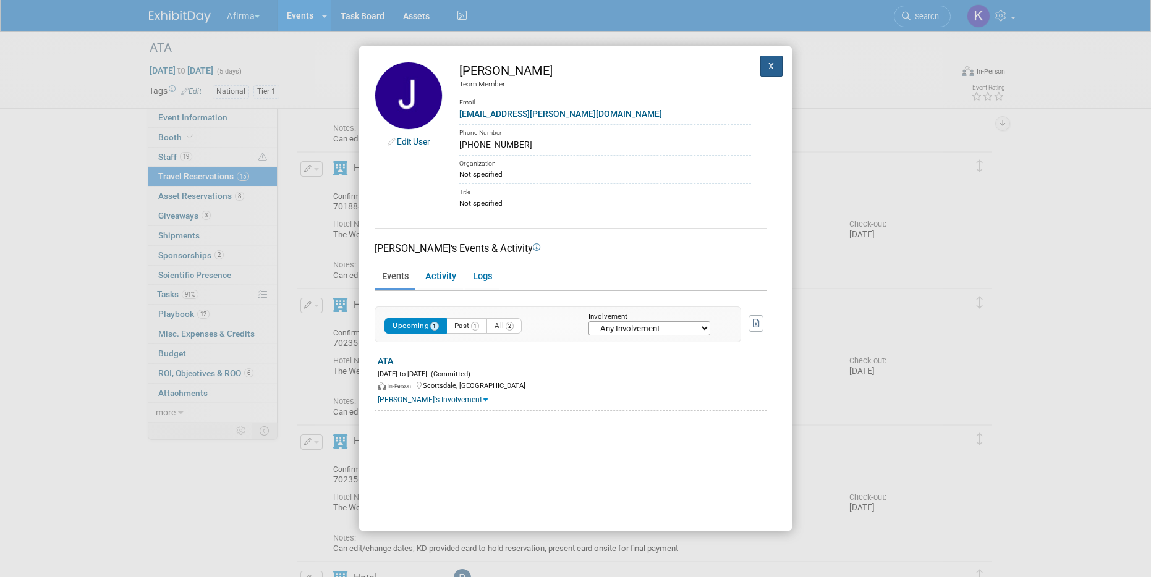
click at [775, 59] on button "X" at bounding box center [771, 66] width 22 height 21
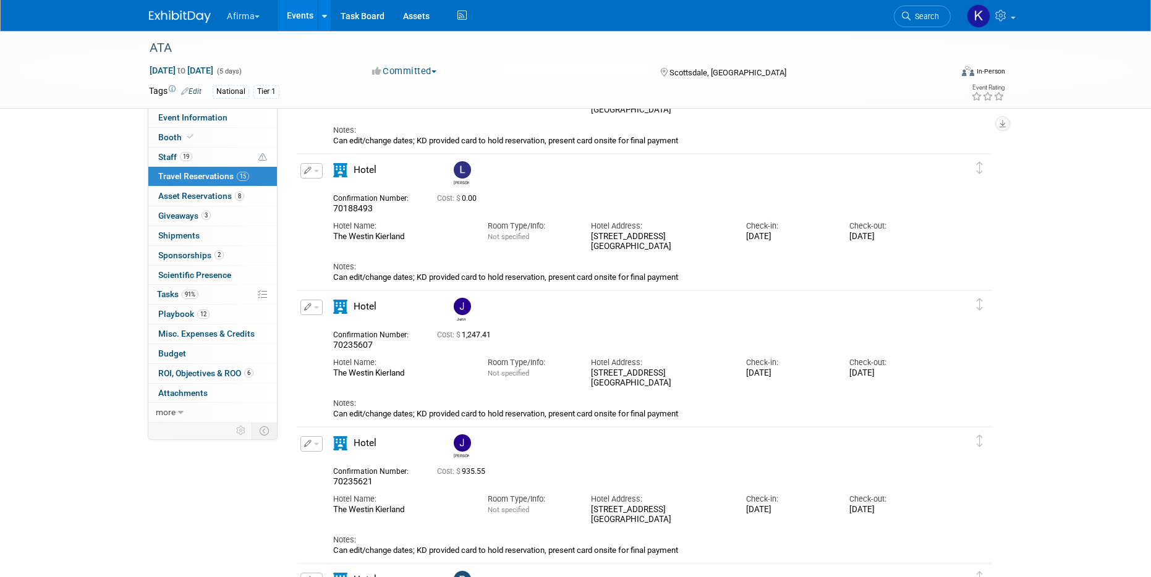
scroll to position [1164, 0]
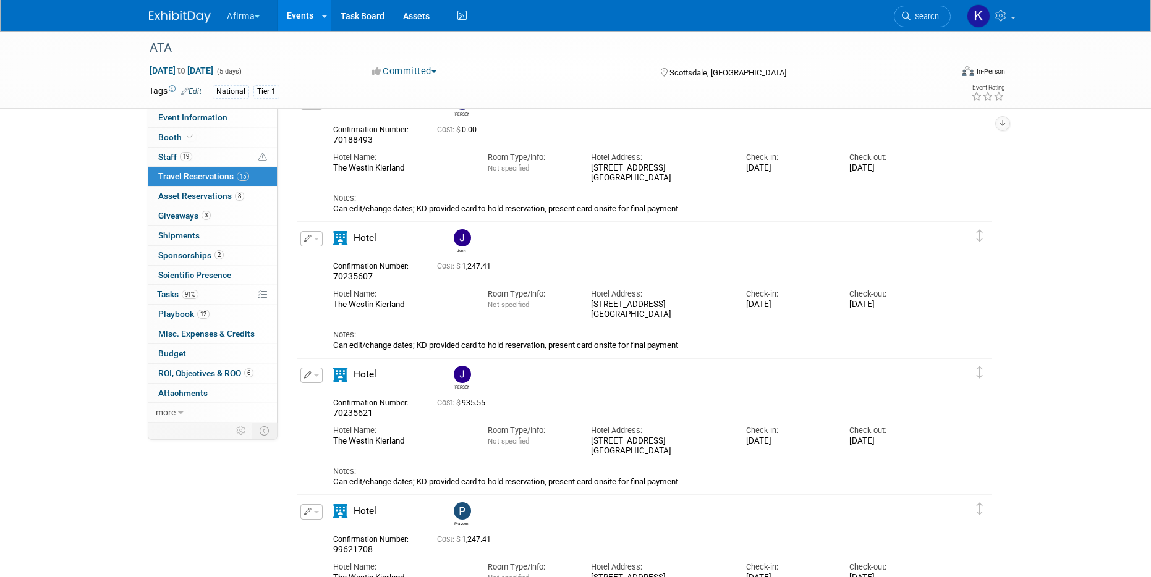
click at [461, 237] on img at bounding box center [462, 237] width 17 height 17
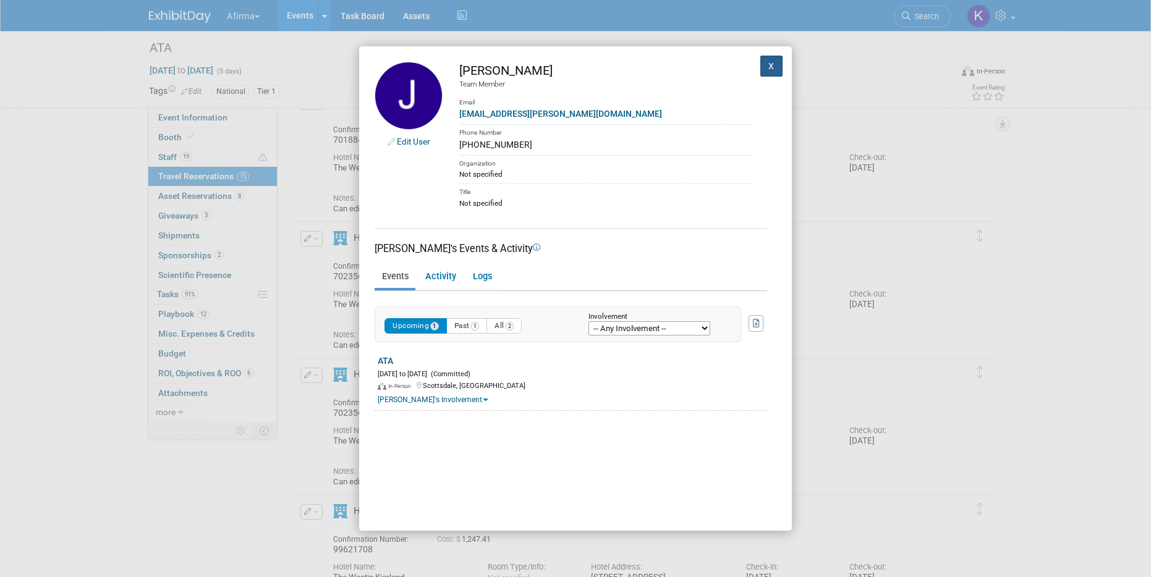
click at [771, 69] on button "X" at bounding box center [771, 66] width 22 height 21
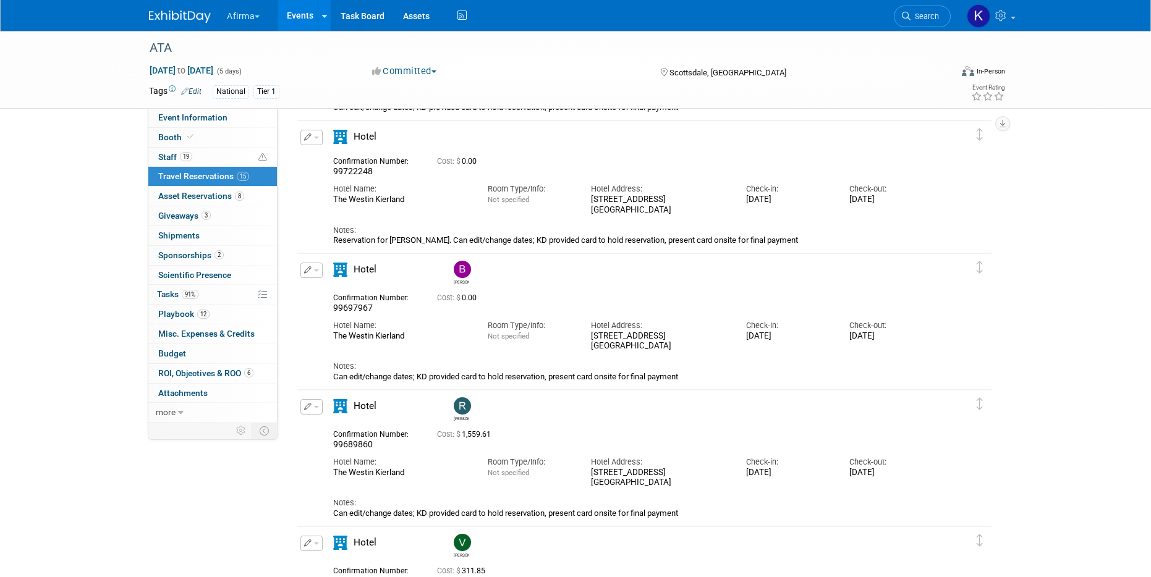
scroll to position [320, 0]
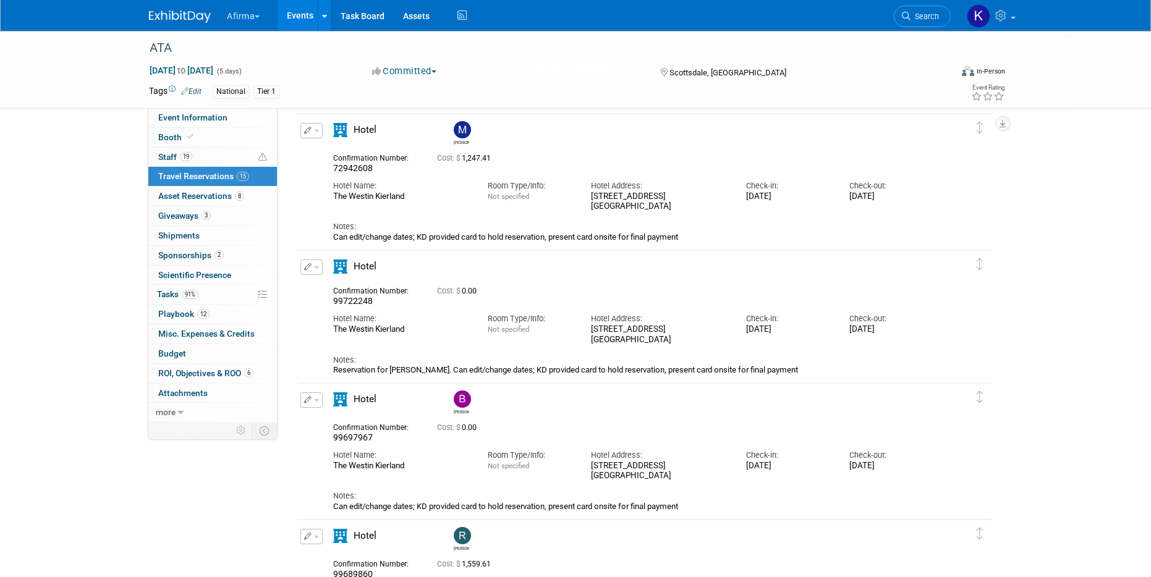
click at [242, 19] on button "Afirma" at bounding box center [250, 13] width 49 height 27
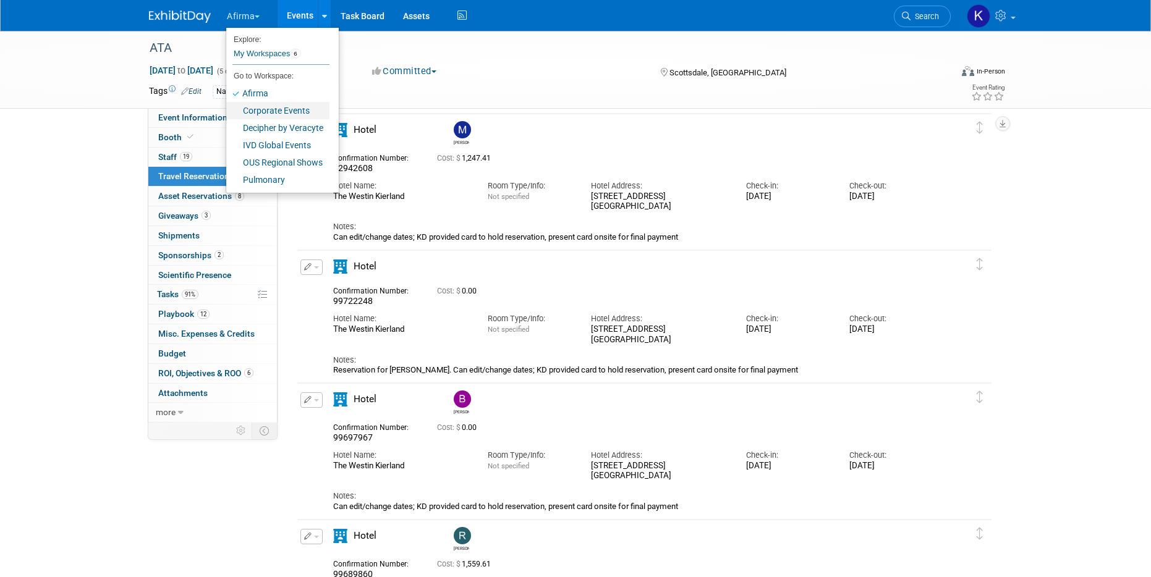
click at [260, 111] on link "Corporate Events" at bounding box center [277, 110] width 103 height 17
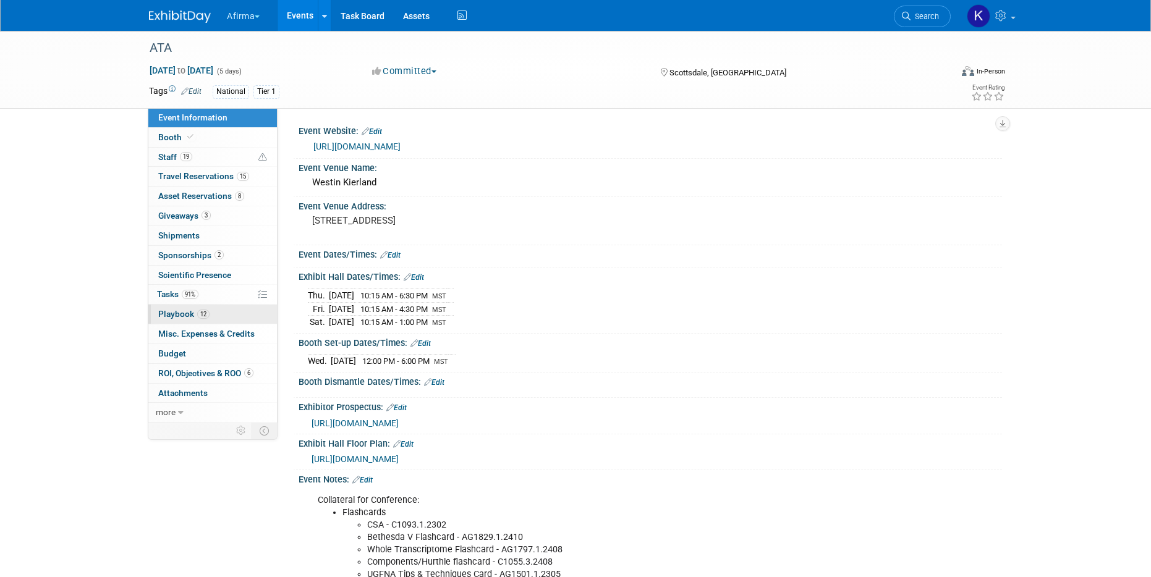
click at [179, 312] on span "Playbook 12" at bounding box center [183, 314] width 51 height 10
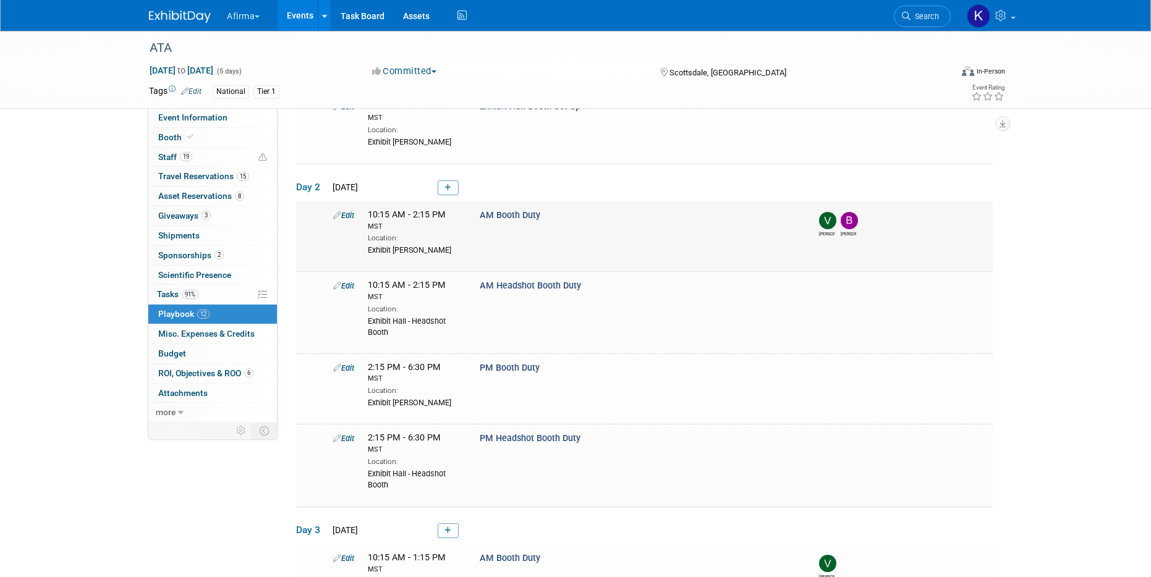
scroll to position [109, 0]
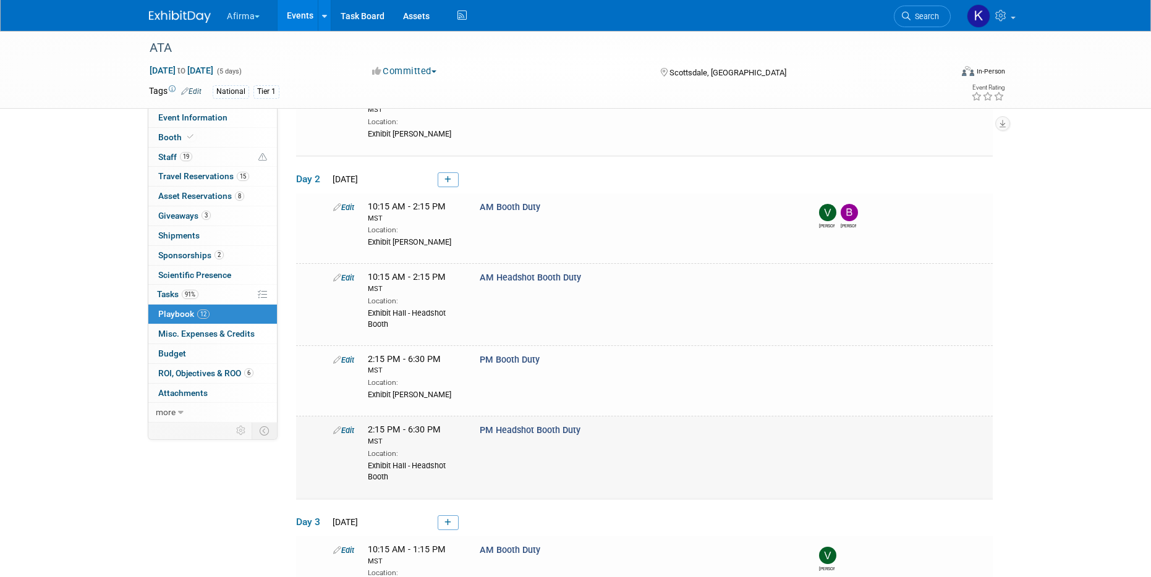
click at [346, 430] on link "Edit" at bounding box center [343, 430] width 21 height 9
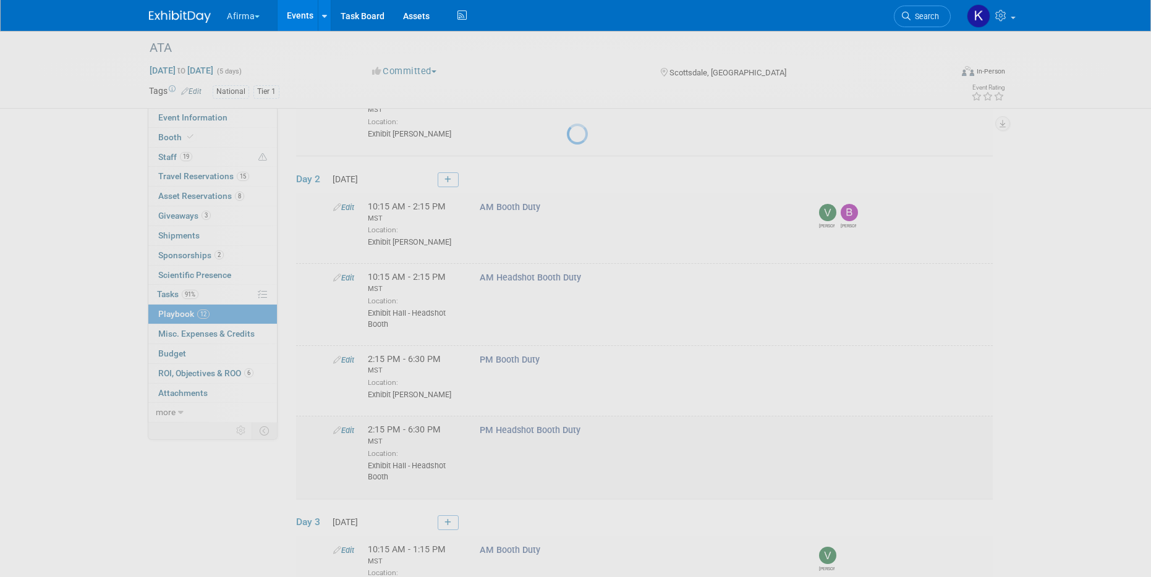
select select "2b87e82e-9131-4281-8021-a6babfc842d5"
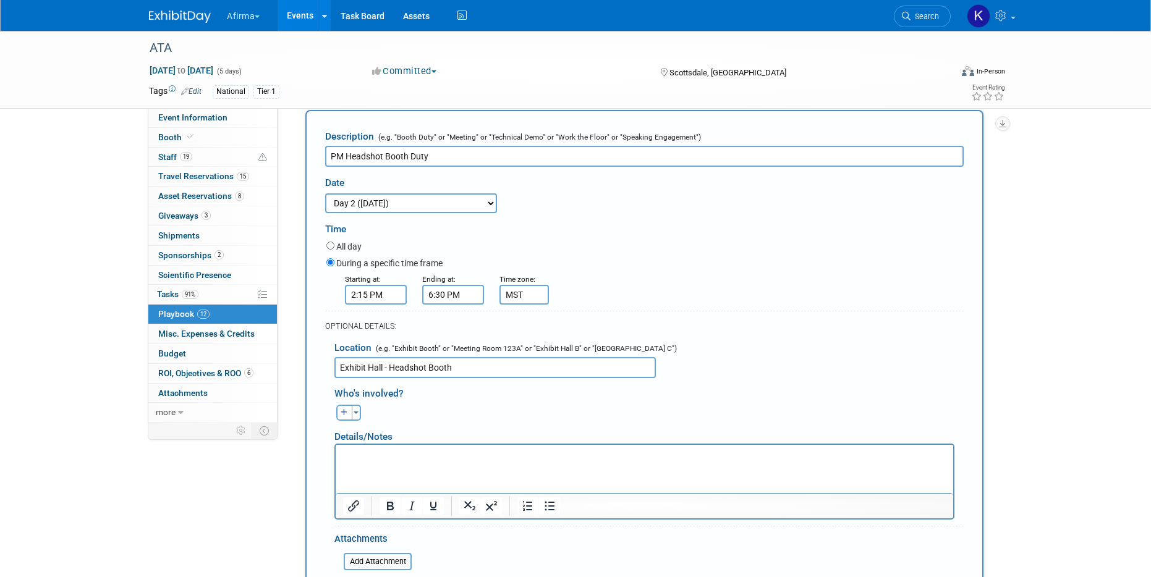
scroll to position [435, 0]
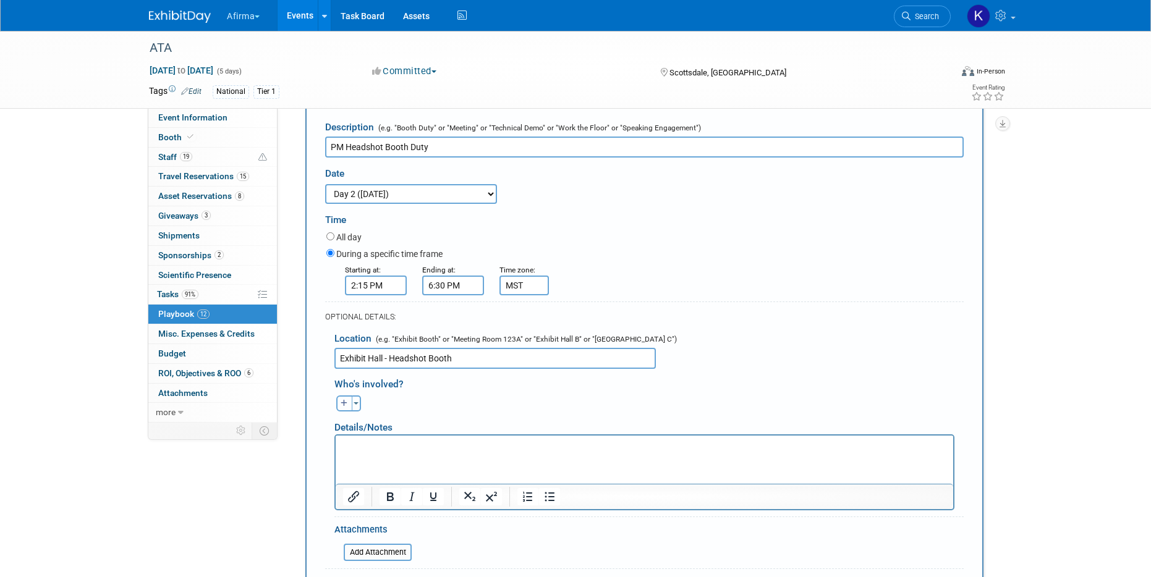
click at [342, 402] on icon "button" at bounding box center [344, 403] width 7 height 7
select select
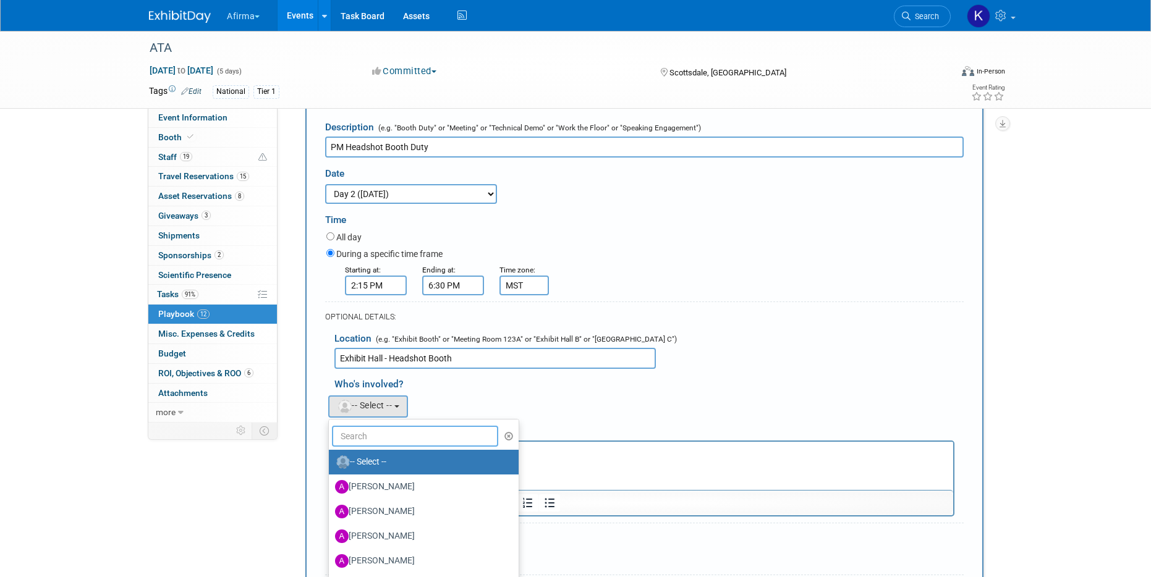
click at [377, 444] on input "text" at bounding box center [415, 436] width 166 height 21
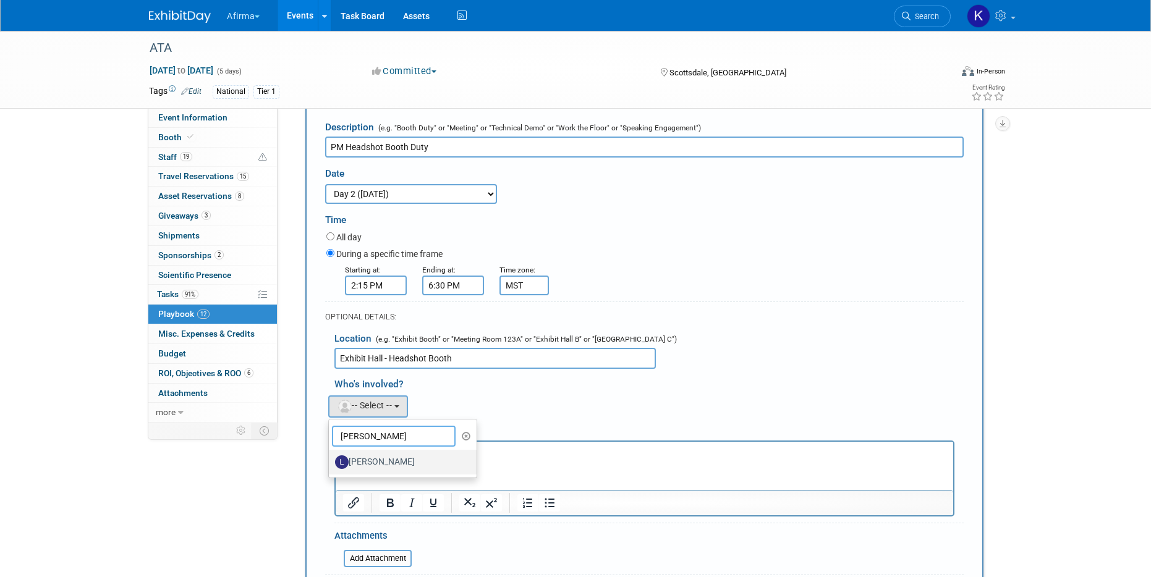
type input "[PERSON_NAME]"
click at [384, 464] on label "[PERSON_NAME]" at bounding box center [399, 462] width 129 height 20
click at [331, 464] on input "[PERSON_NAME]" at bounding box center [327, 461] width 8 height 8
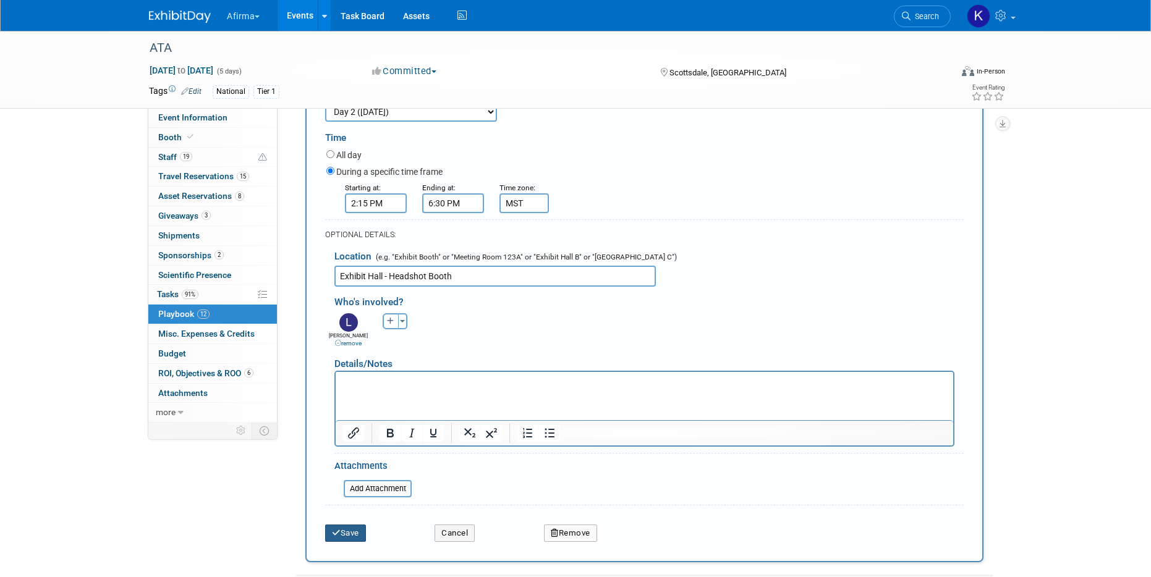
click at [356, 533] on button "Save" at bounding box center [345, 533] width 41 height 17
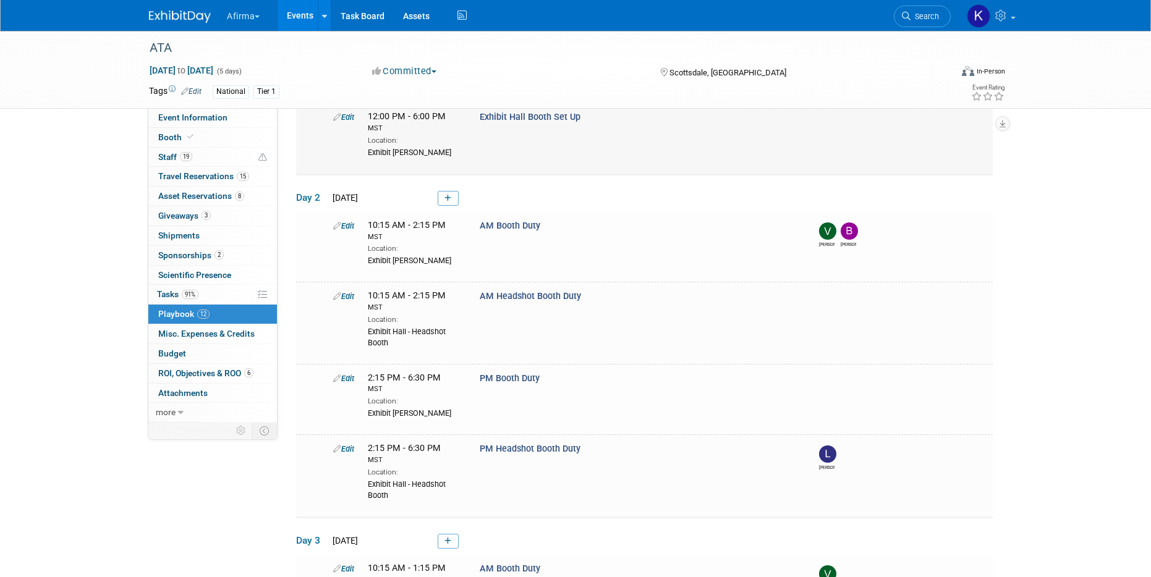
scroll to position [128, 0]
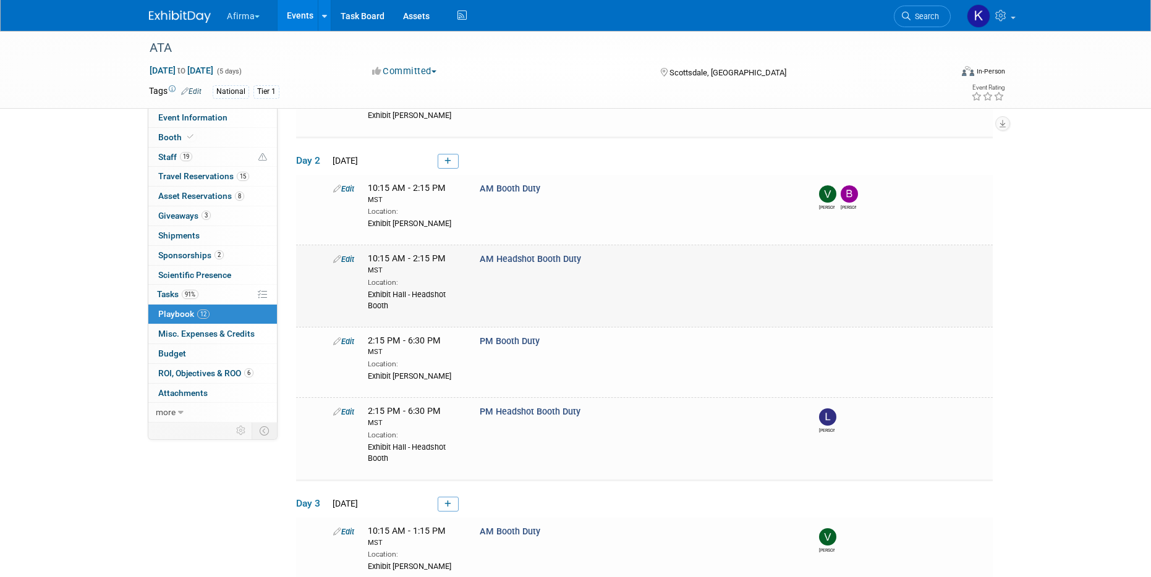
click at [345, 256] on link "Edit" at bounding box center [343, 259] width 21 height 9
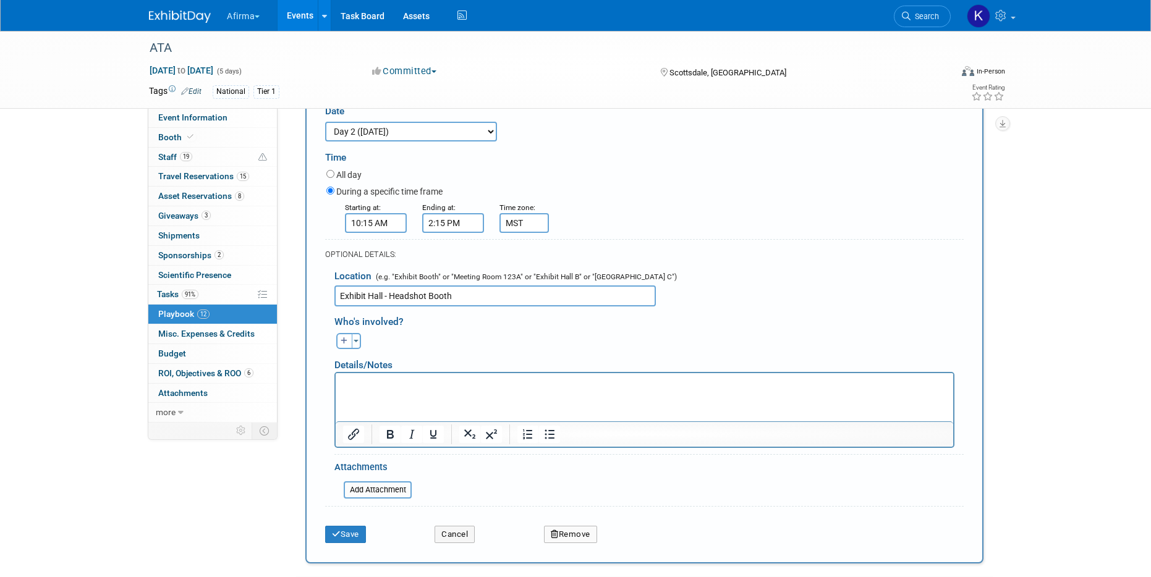
scroll to position [345, 0]
click at [347, 346] on button "button" at bounding box center [344, 340] width 16 height 16
select select
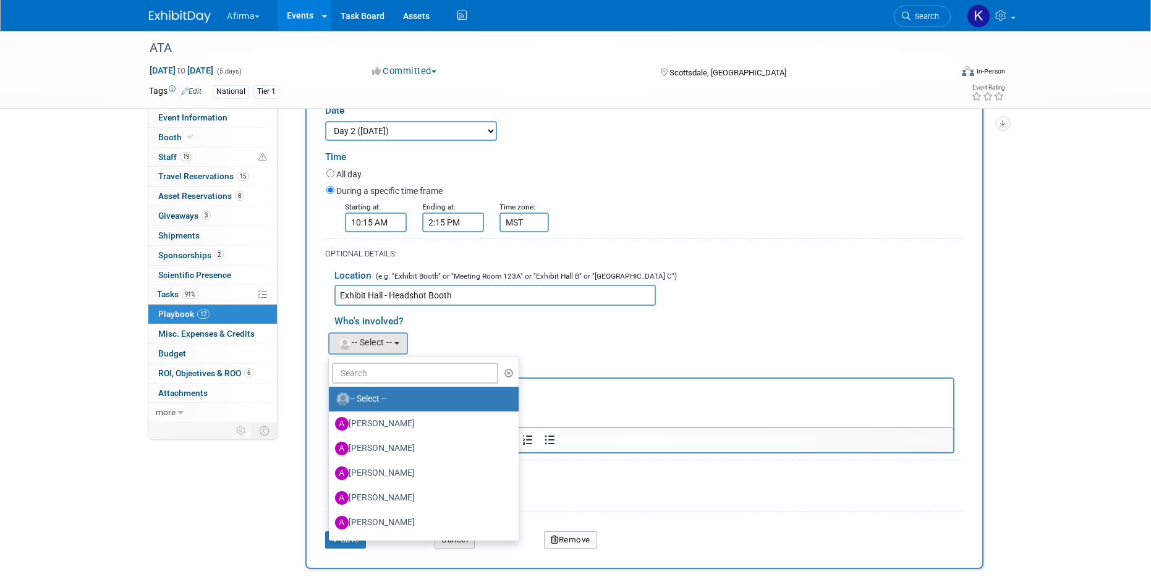
click at [369, 384] on ul "-- Select -- [PERSON_NAME] [PERSON_NAME] [PERSON_NAME] [PERSON_NAME] [PERSON_NA…" at bounding box center [423, 448] width 191 height 185
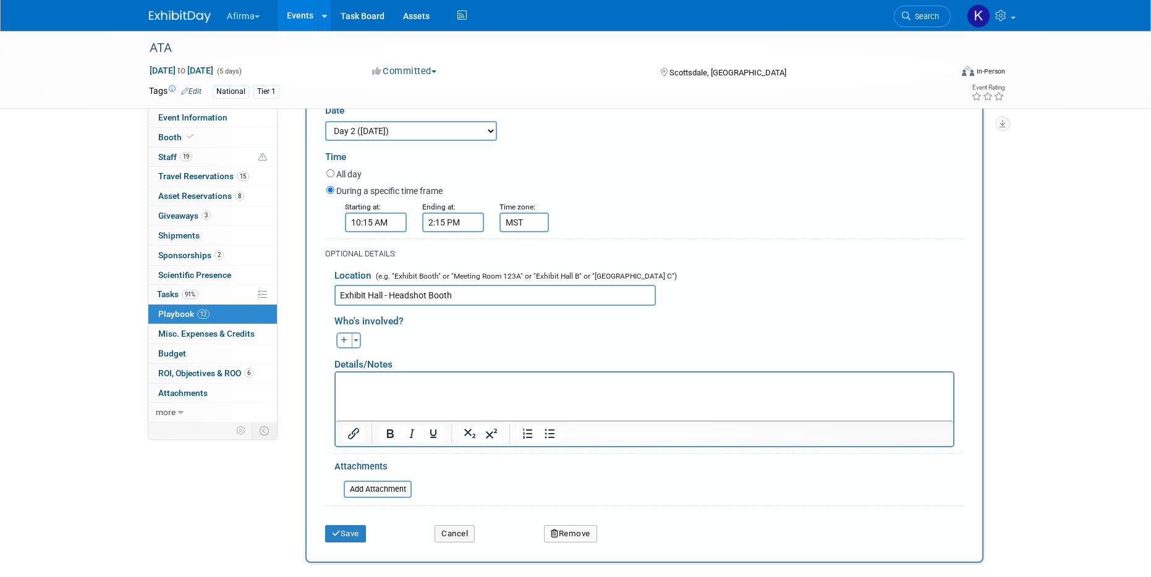
click at [342, 343] on icon "button" at bounding box center [344, 340] width 7 height 7
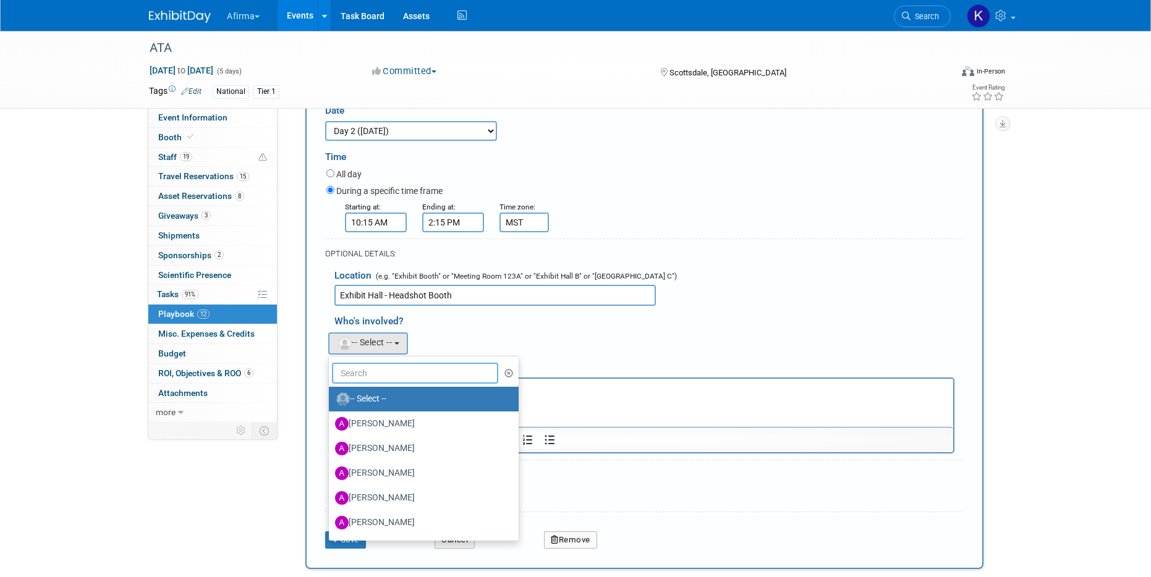
click at [366, 377] on input "text" at bounding box center [415, 373] width 166 height 21
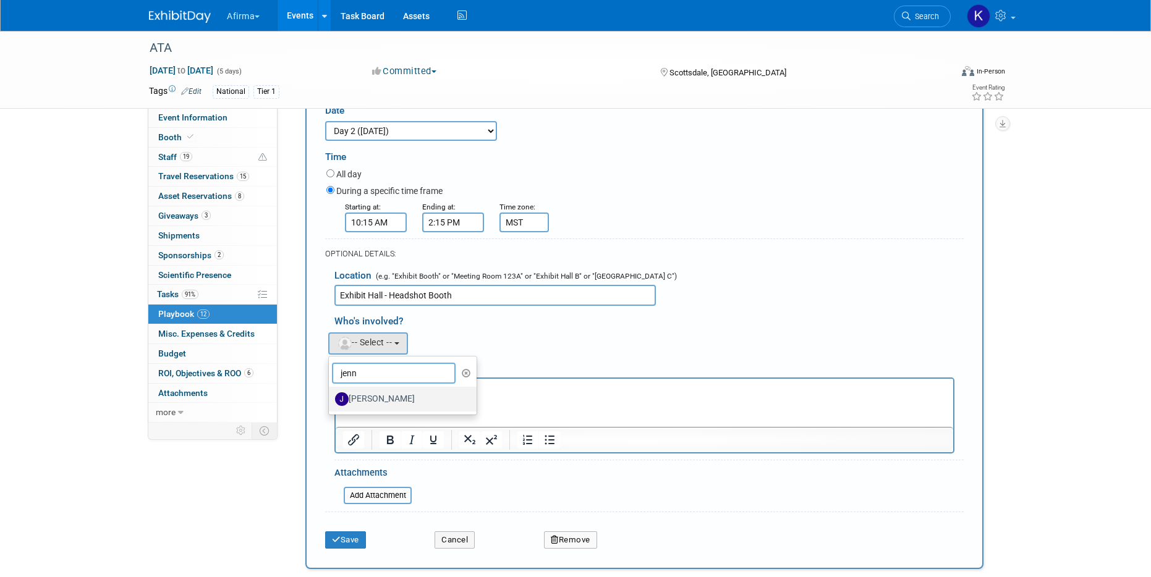
type input "jenn"
click at [371, 401] on label "[PERSON_NAME]" at bounding box center [399, 399] width 129 height 20
click at [331, 401] on input "[PERSON_NAME]" at bounding box center [327, 398] width 8 height 8
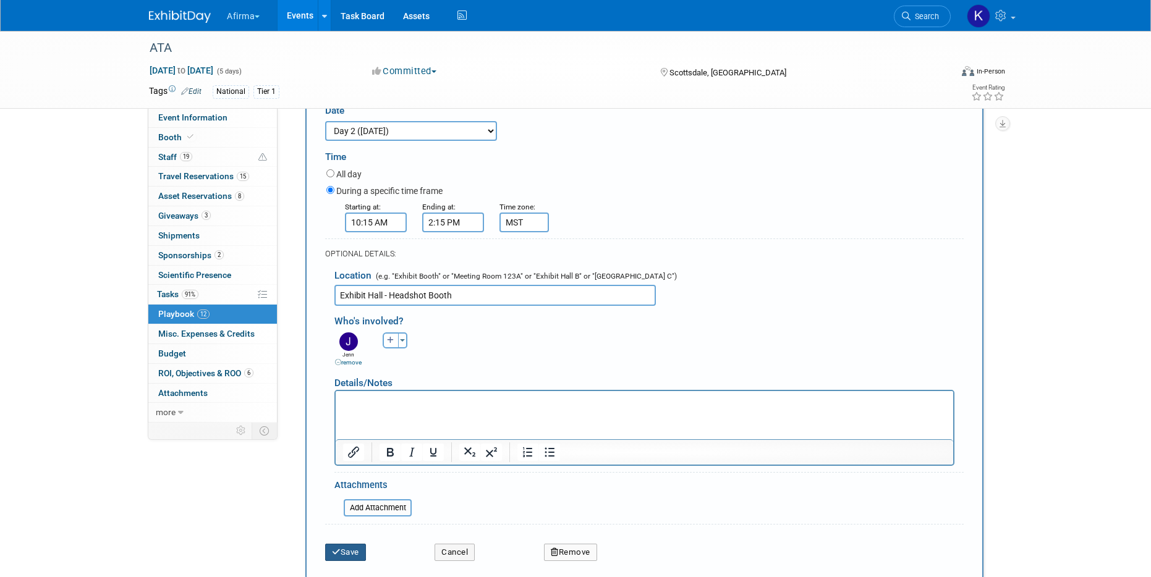
click at [354, 554] on button "Save" at bounding box center [345, 552] width 41 height 17
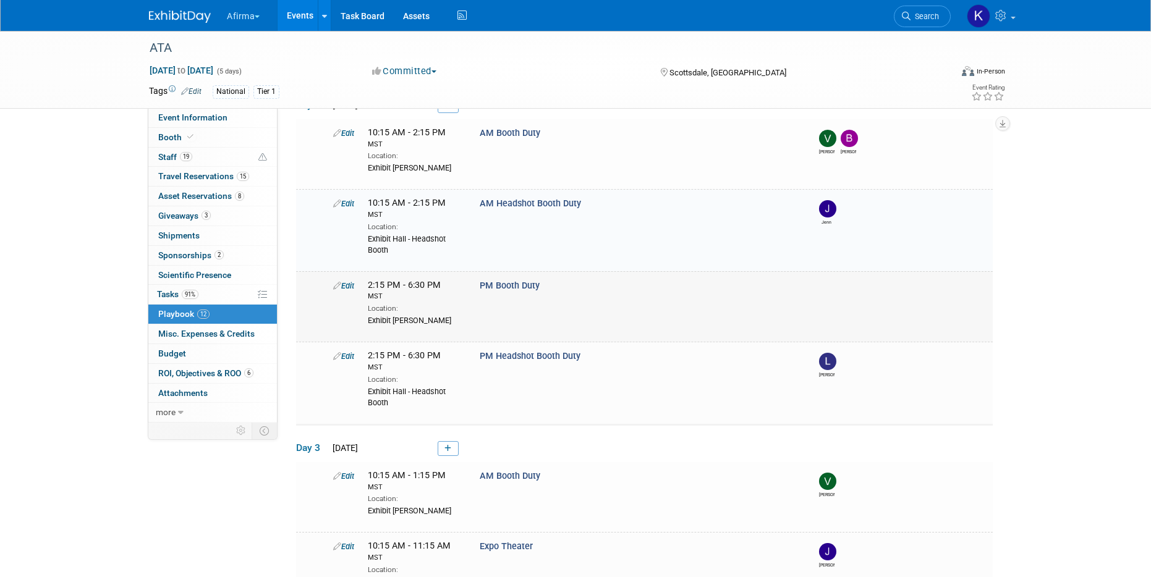
scroll to position [167, 0]
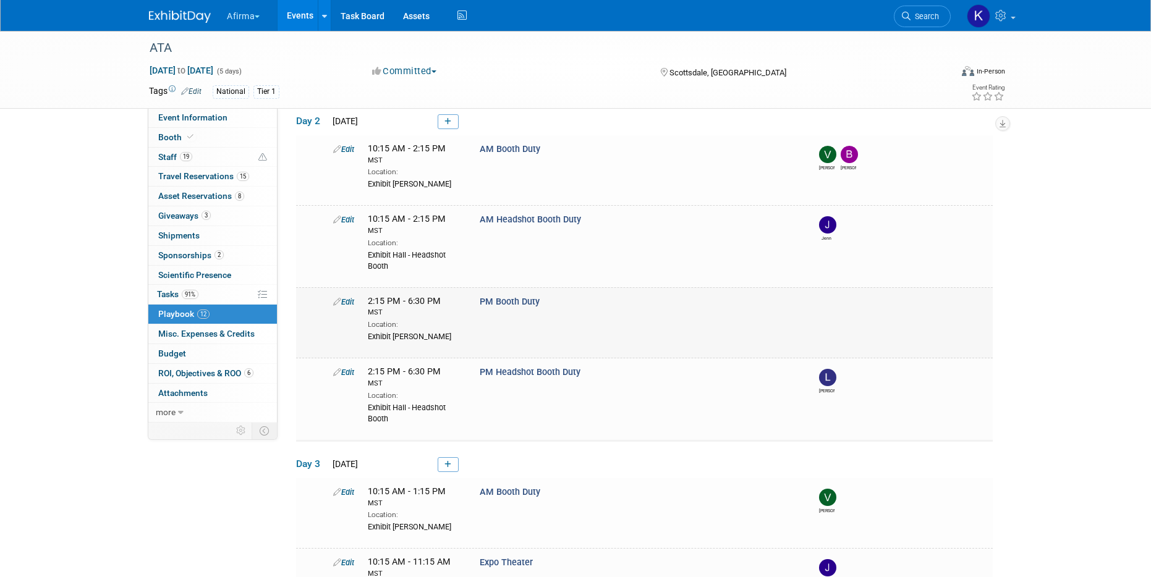
click at [347, 302] on link "Edit" at bounding box center [343, 301] width 21 height 9
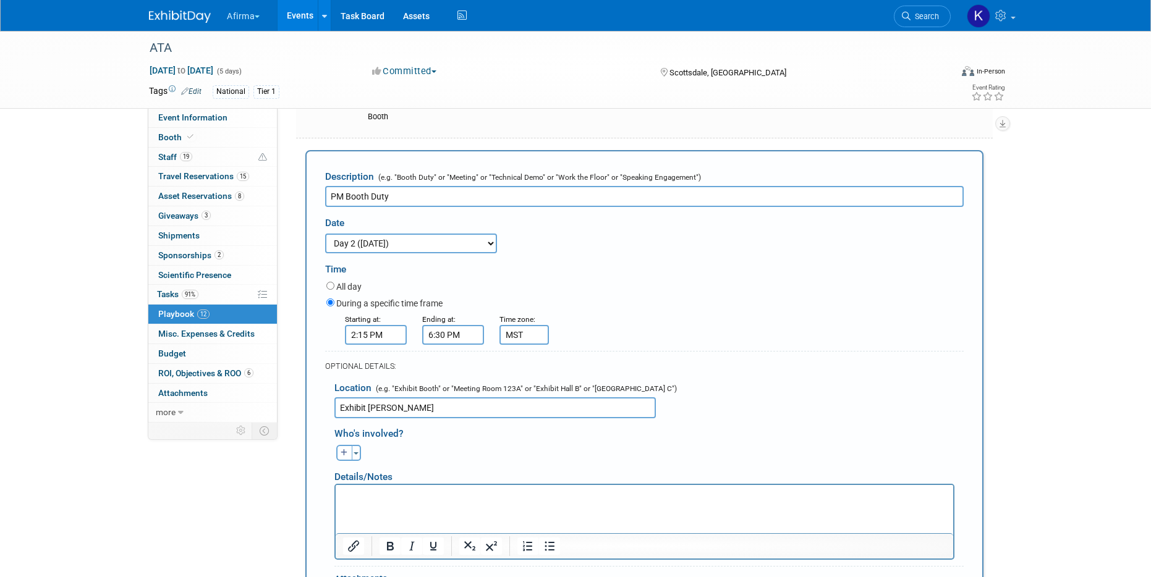
scroll to position [325, 0]
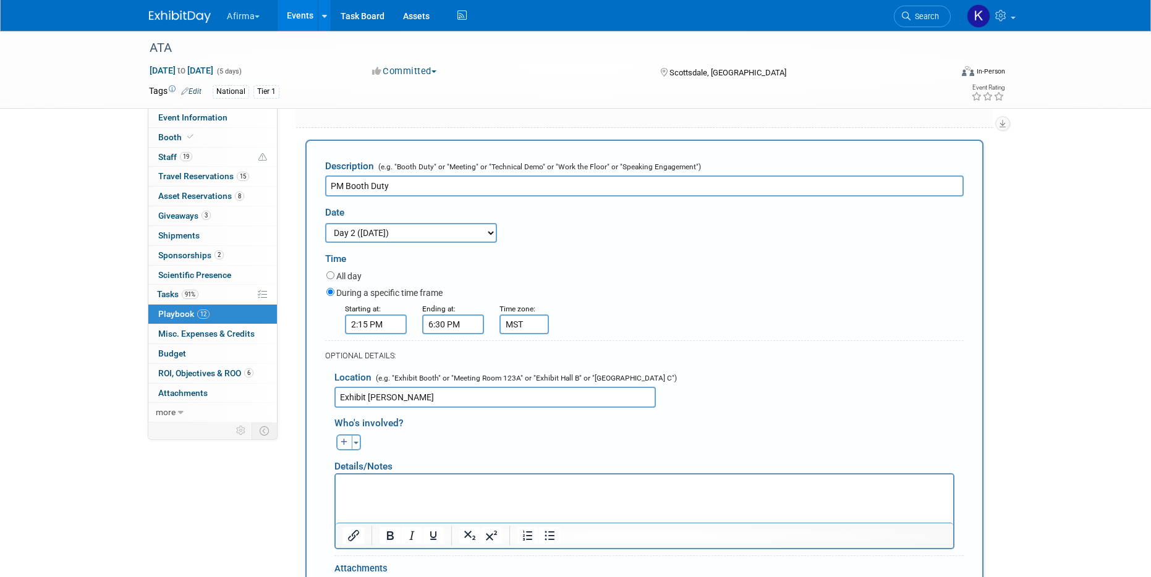
click at [341, 445] on icon "button" at bounding box center [344, 442] width 7 height 7
select select
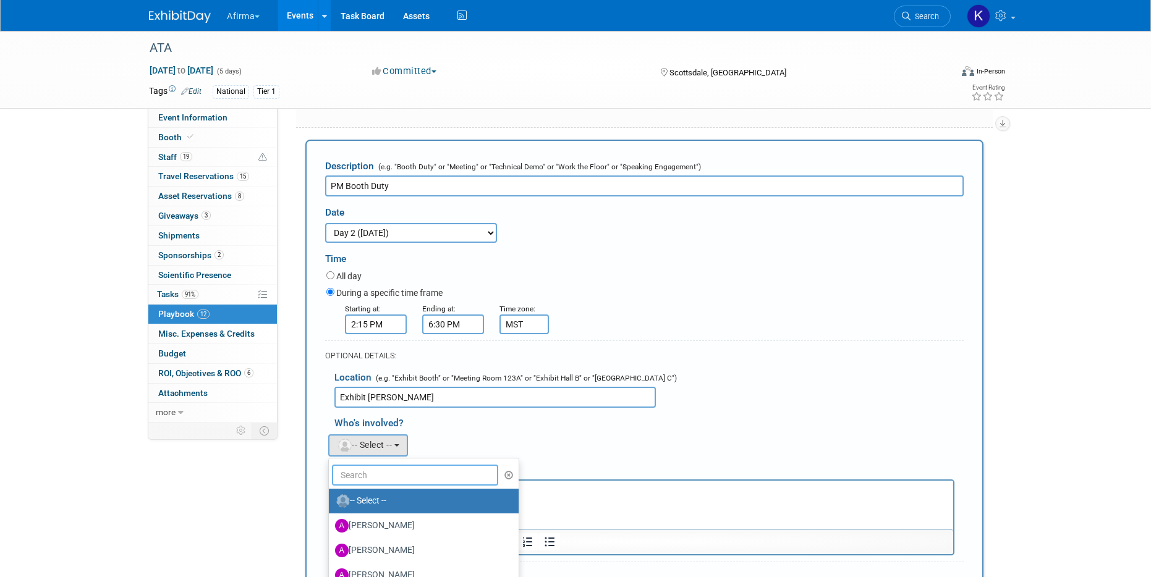
click at [370, 473] on input "text" at bounding box center [415, 475] width 166 height 21
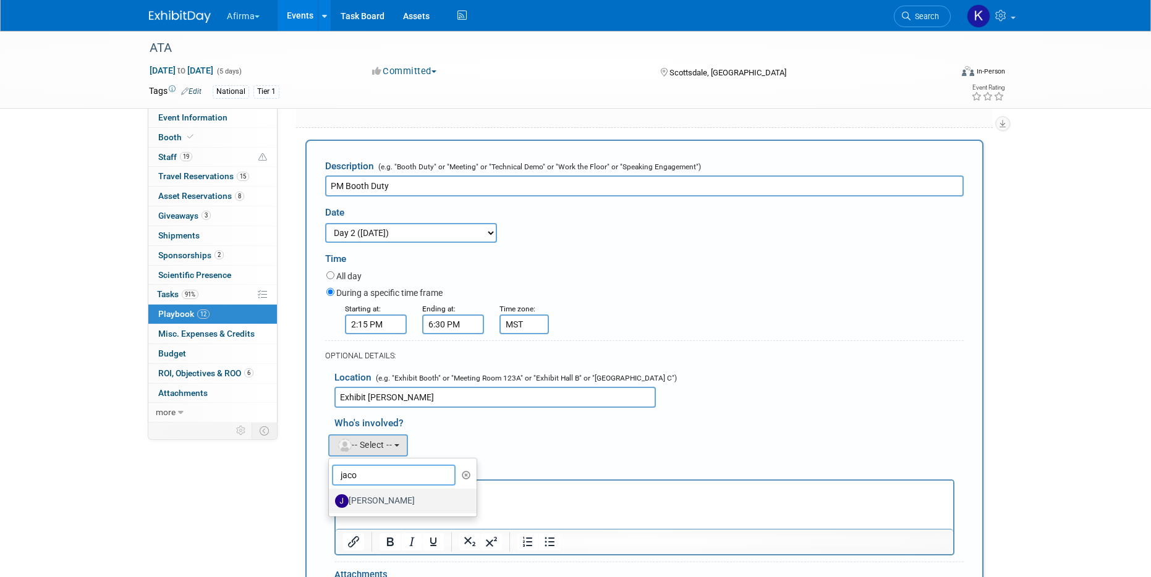
type input "jaco"
click at [377, 492] on label "[PERSON_NAME]" at bounding box center [399, 501] width 129 height 20
click at [331, 496] on input "[PERSON_NAME]" at bounding box center [327, 500] width 8 height 8
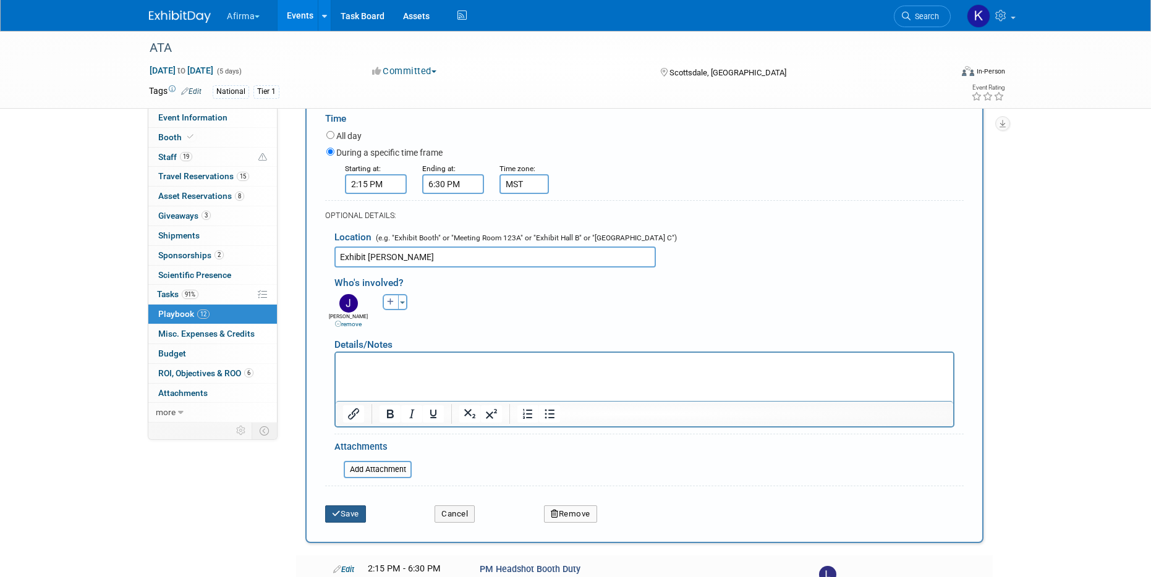
click at [352, 519] on button "Save" at bounding box center [345, 514] width 41 height 17
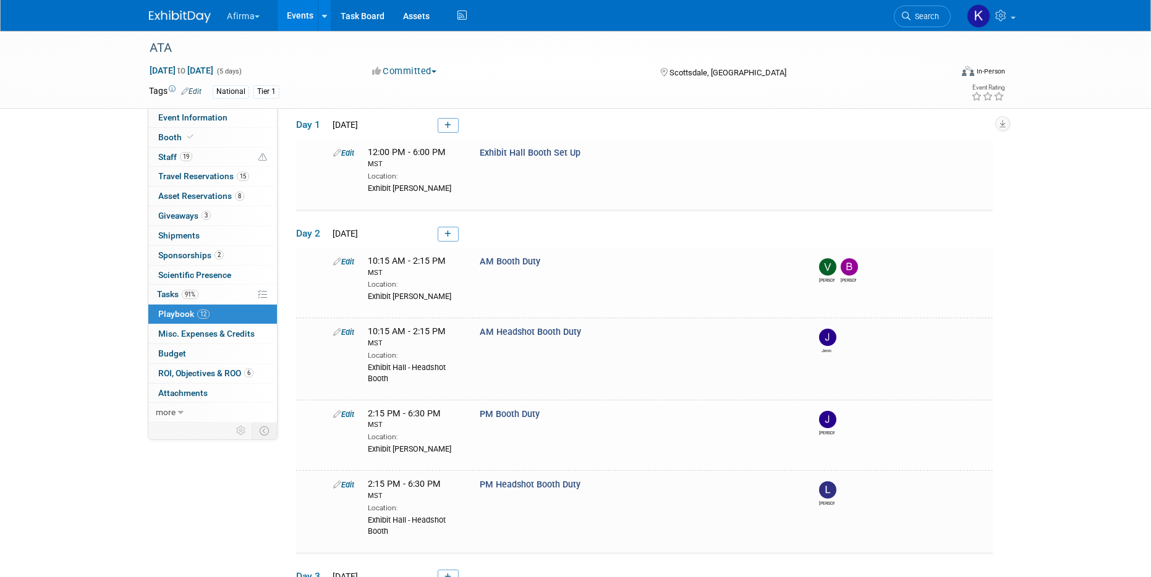
scroll to position [0, 0]
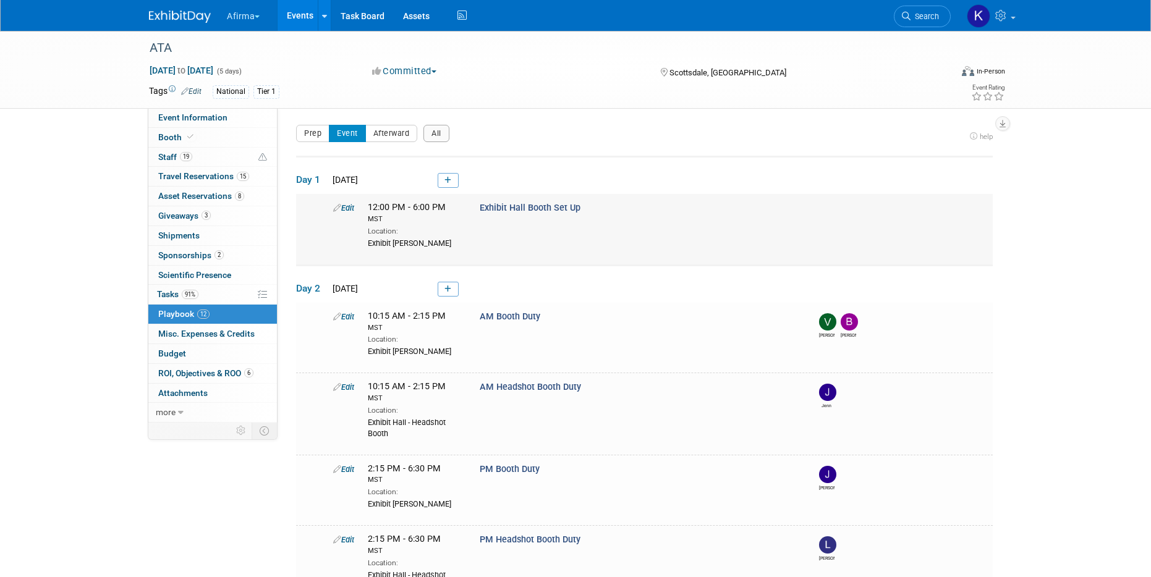
click at [347, 210] on link "Edit" at bounding box center [343, 207] width 21 height 9
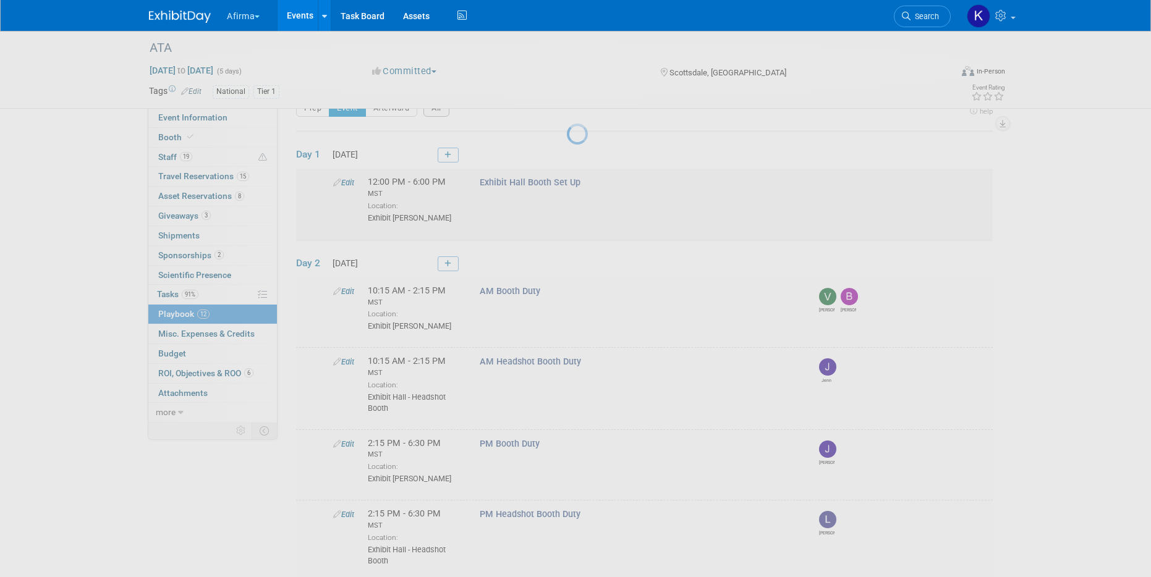
select select "2b87e82e-9131-4281-8021-a6babfc842d5"
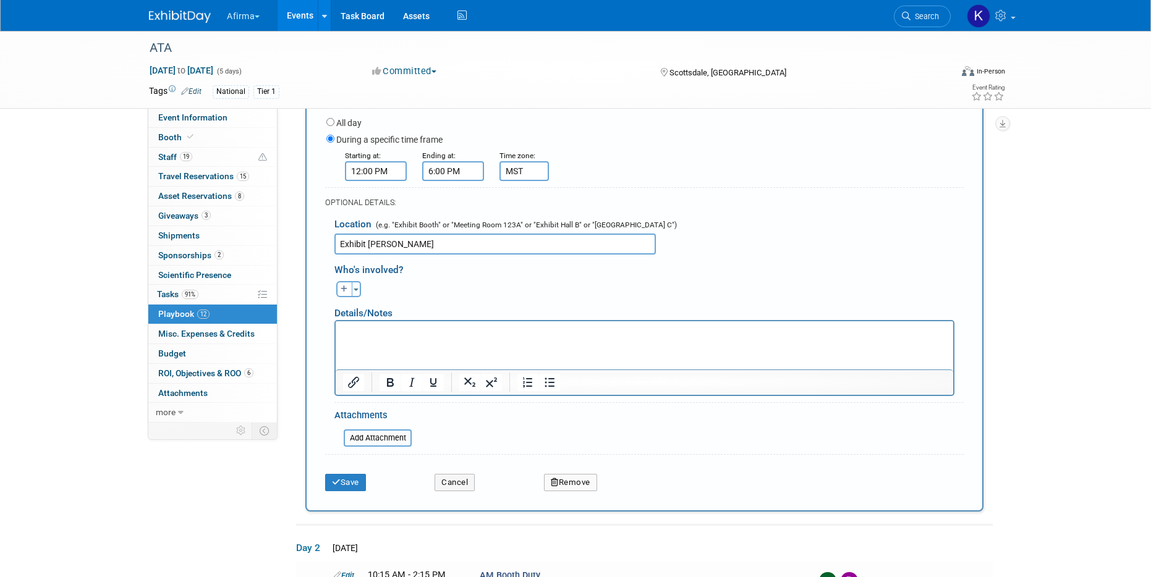
scroll to position [221, 0]
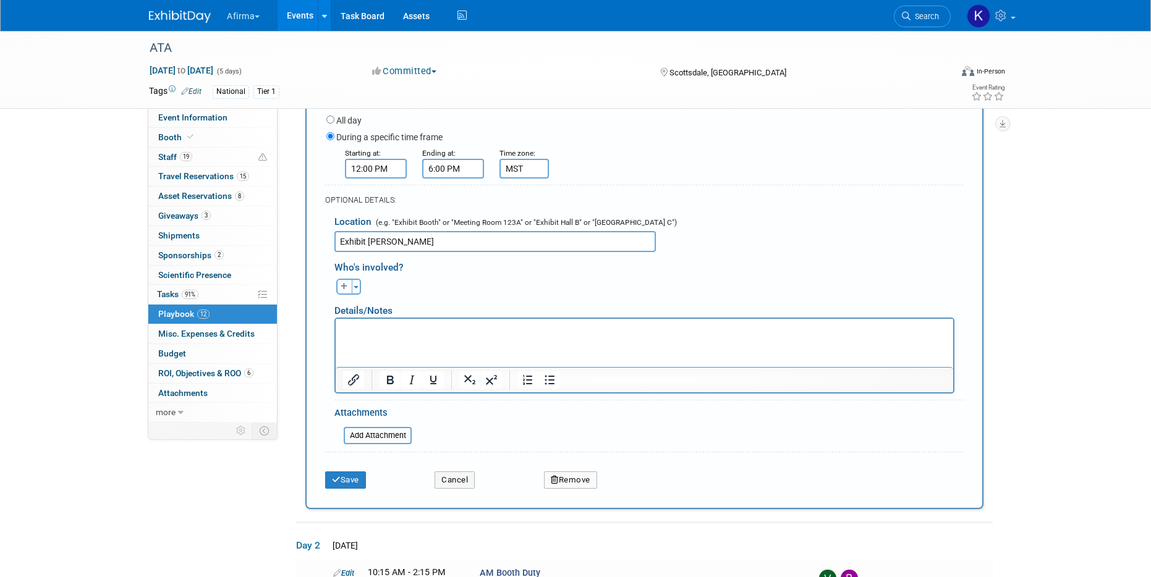
click at [346, 277] on div "Abbee remove Adeeb remove [PERSON_NAME] remove" at bounding box center [649, 285] width 648 height 19
click at [345, 288] on icon "button" at bounding box center [344, 286] width 7 height 7
select select
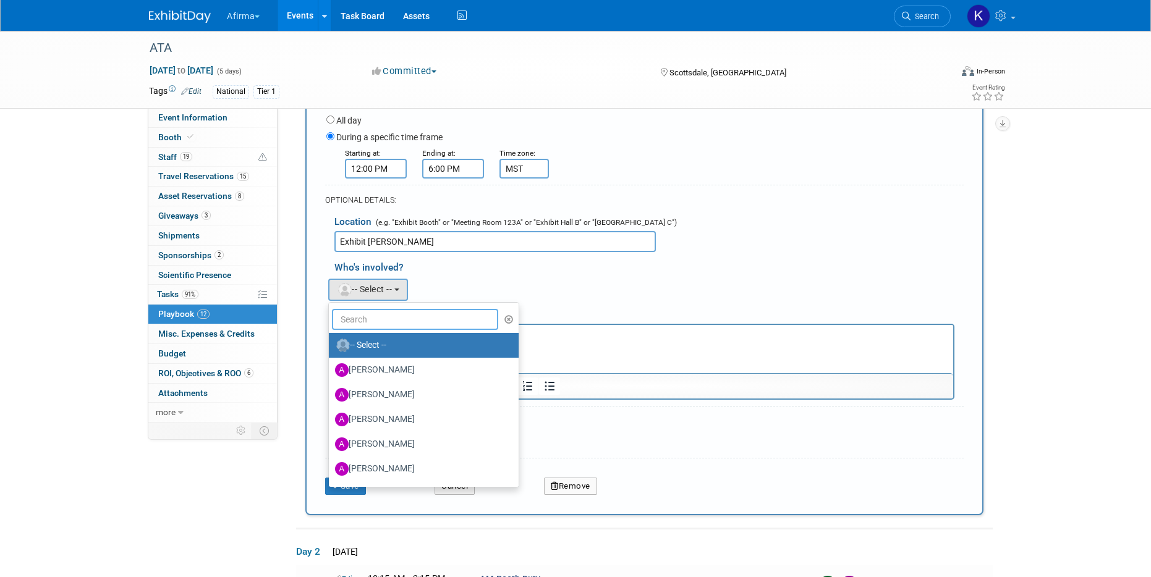
click at [366, 320] on input "text" at bounding box center [415, 319] width 166 height 21
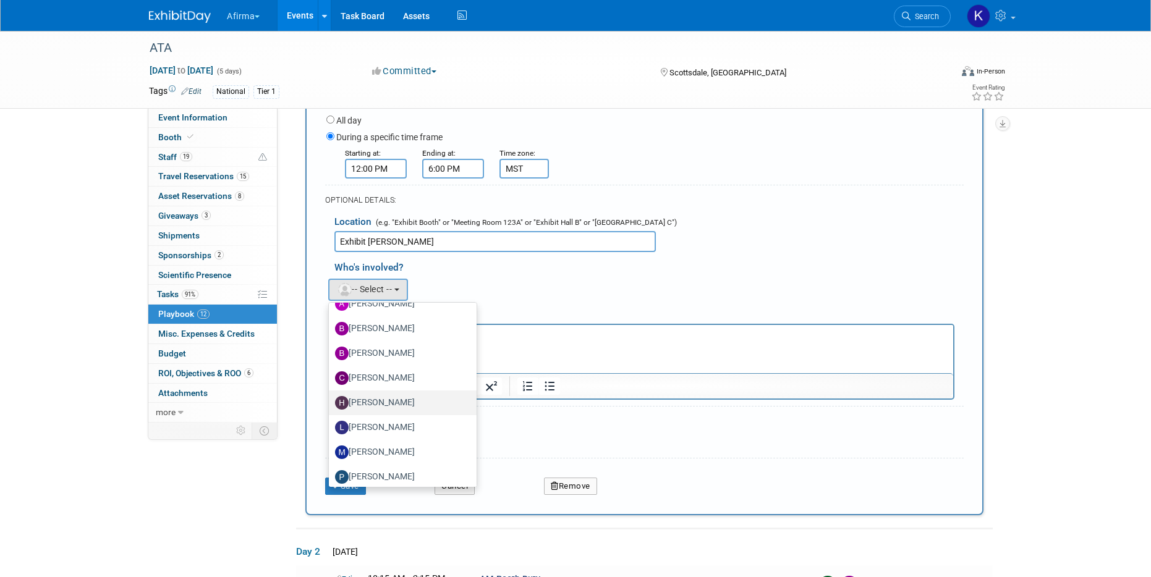
scroll to position [72, 0]
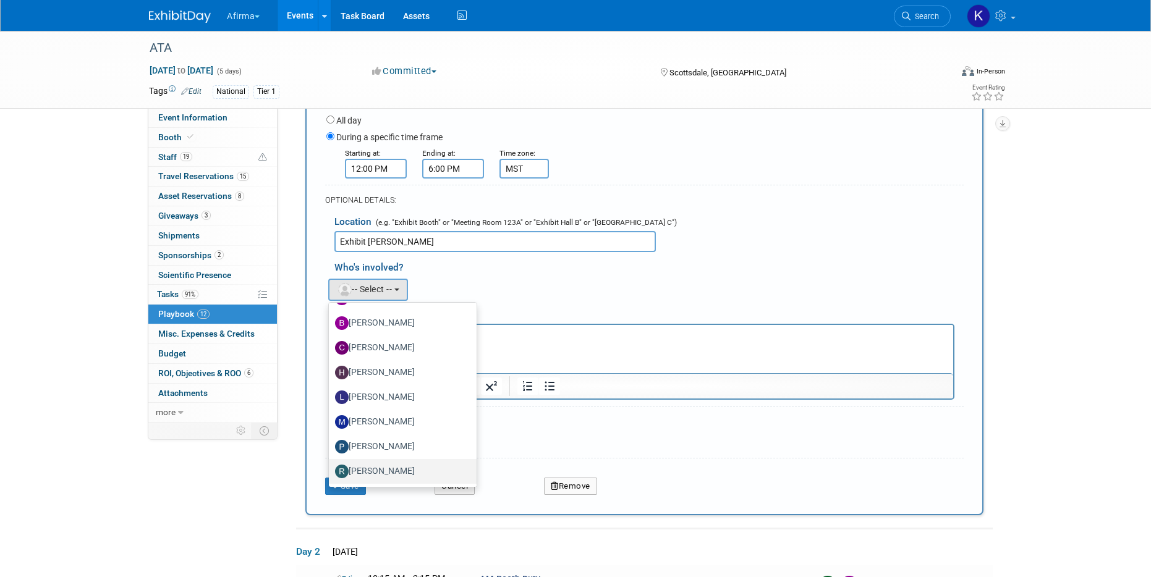
type input "ra"
click at [371, 470] on label "[PERSON_NAME]" at bounding box center [399, 472] width 129 height 20
click at [331, 470] on input "[PERSON_NAME]" at bounding box center [327, 470] width 8 height 8
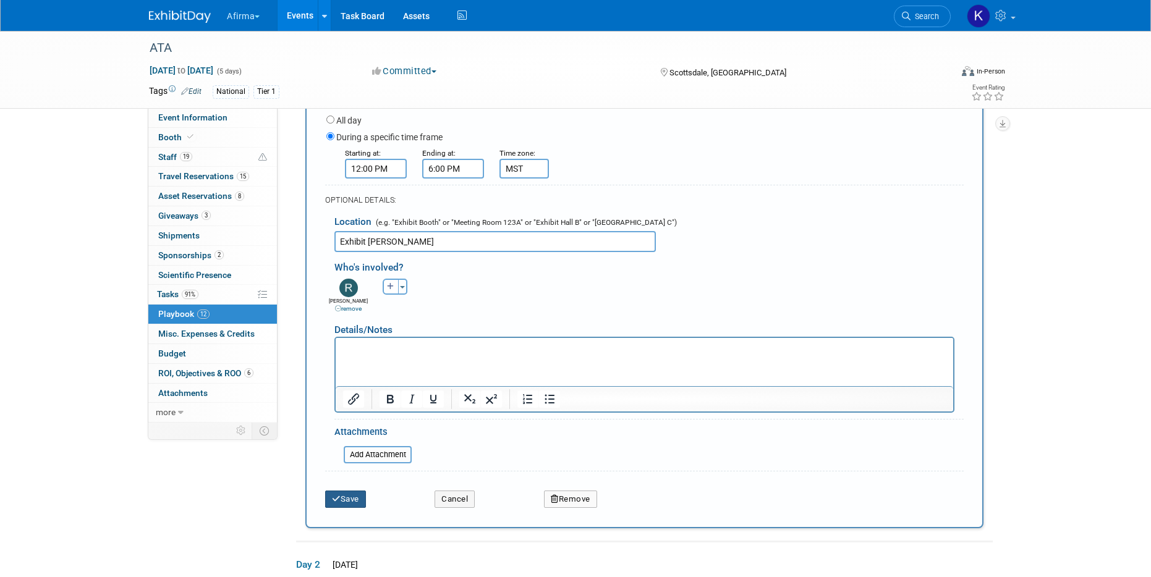
click at [353, 497] on button "Save" at bounding box center [345, 499] width 41 height 17
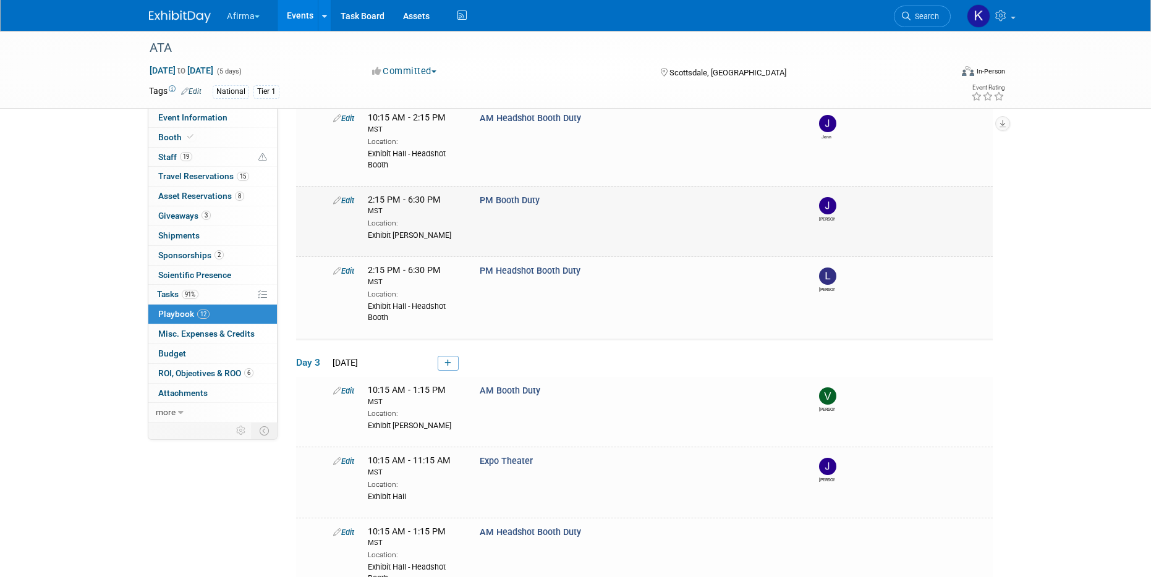
scroll to position [383, 0]
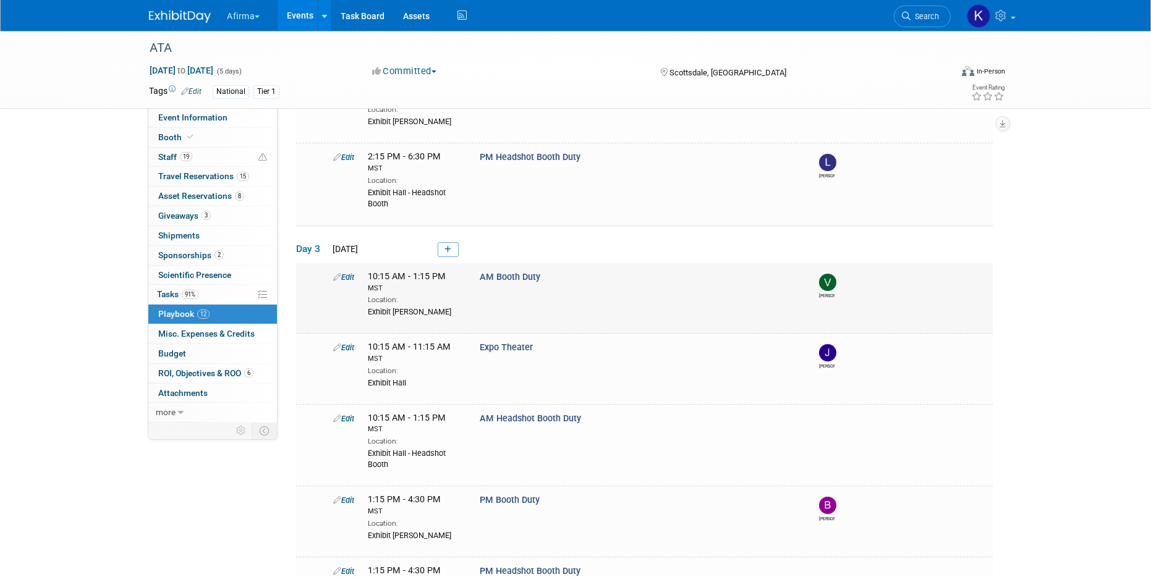
click at [350, 274] on link "Edit" at bounding box center [343, 277] width 21 height 9
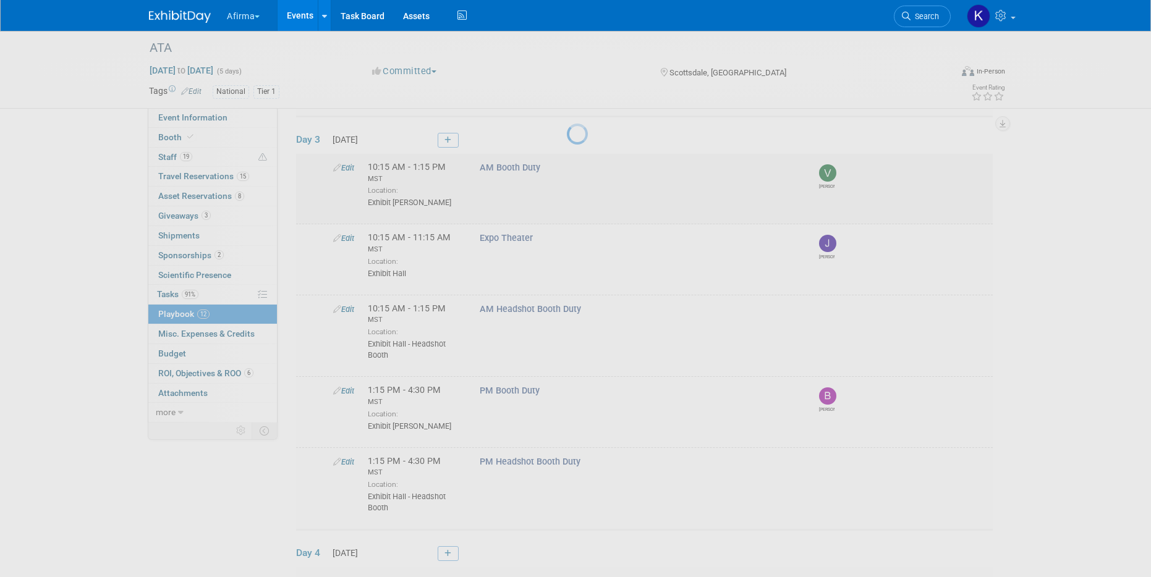
select select "2b87e82e-9131-4281-8021-a6babfc842d5"
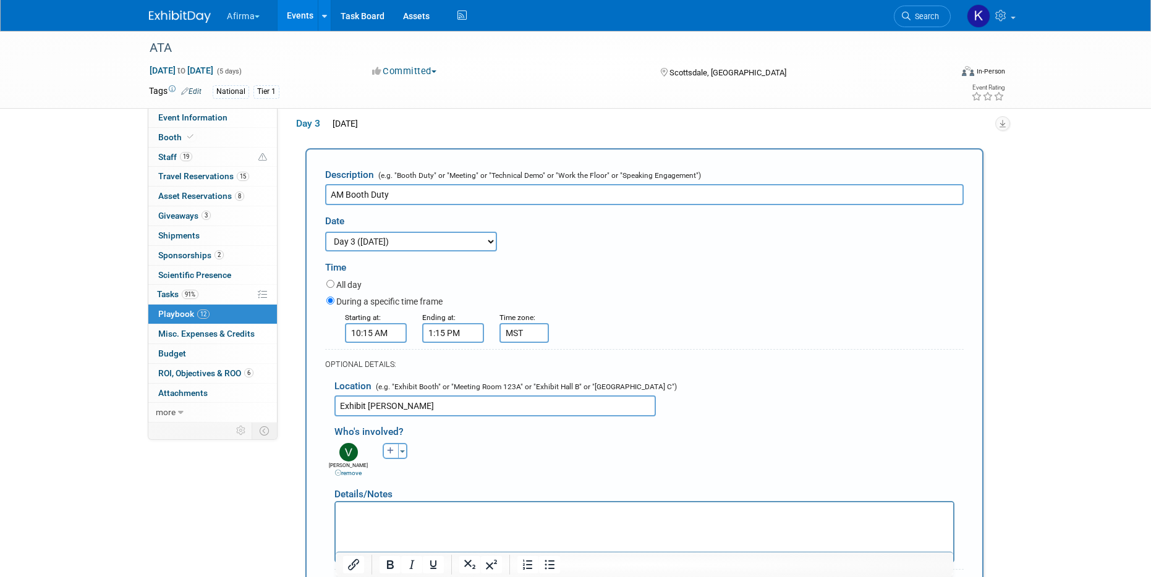
scroll to position [506, 0]
click at [392, 444] on button "button" at bounding box center [391, 450] width 16 height 16
select select
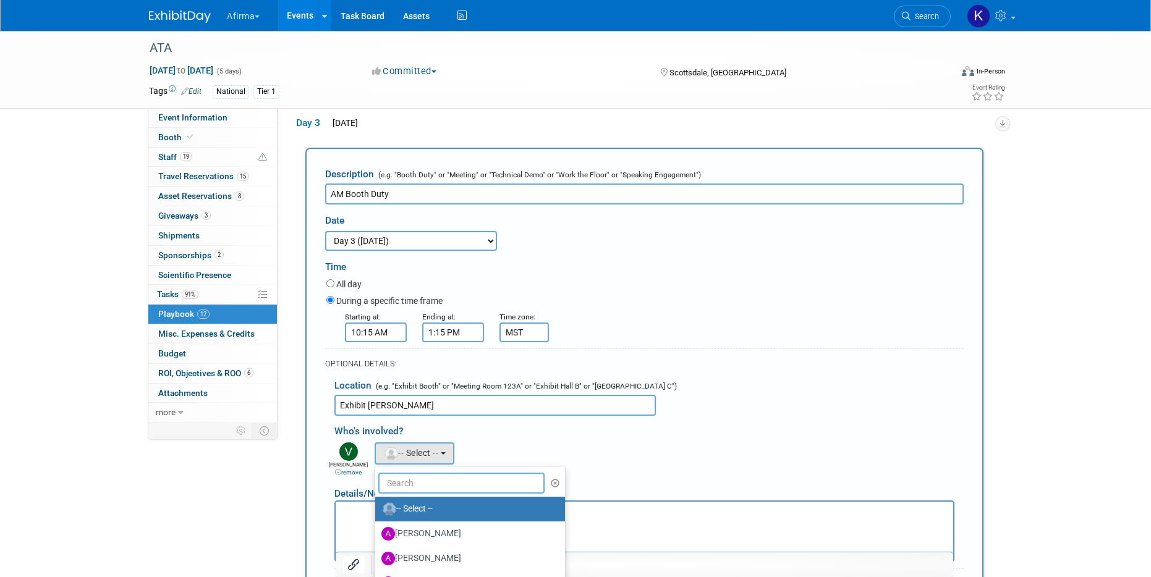
click at [410, 483] on input "text" at bounding box center [461, 483] width 166 height 21
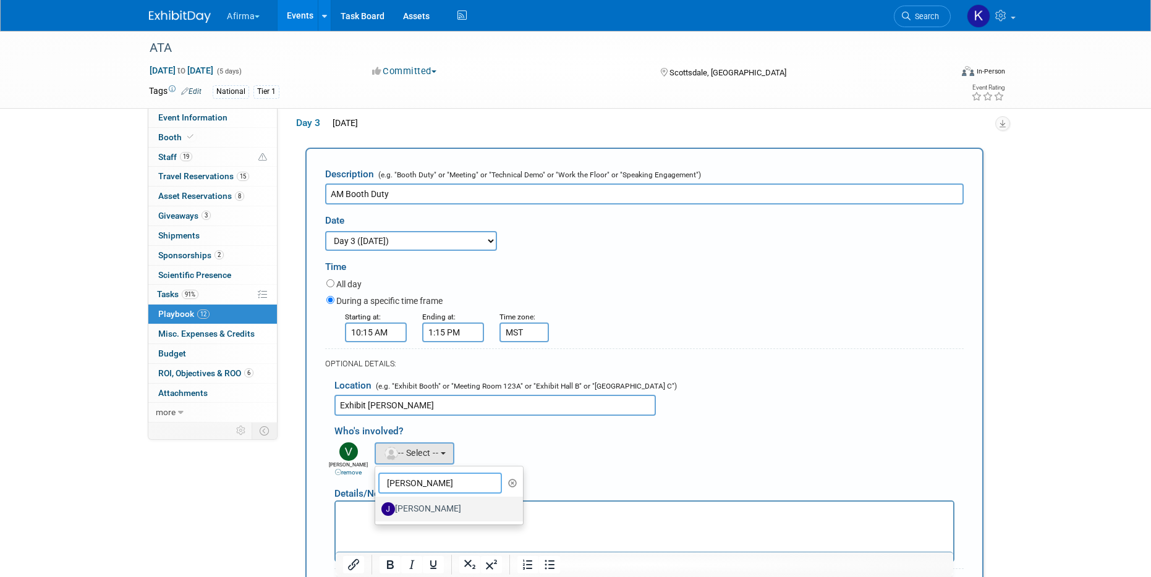
type input "jacob"
click at [425, 509] on label "Jacob Actkinson" at bounding box center [445, 509] width 129 height 20
click at [377, 509] on input "Jacob Actkinson" at bounding box center [373, 508] width 8 height 8
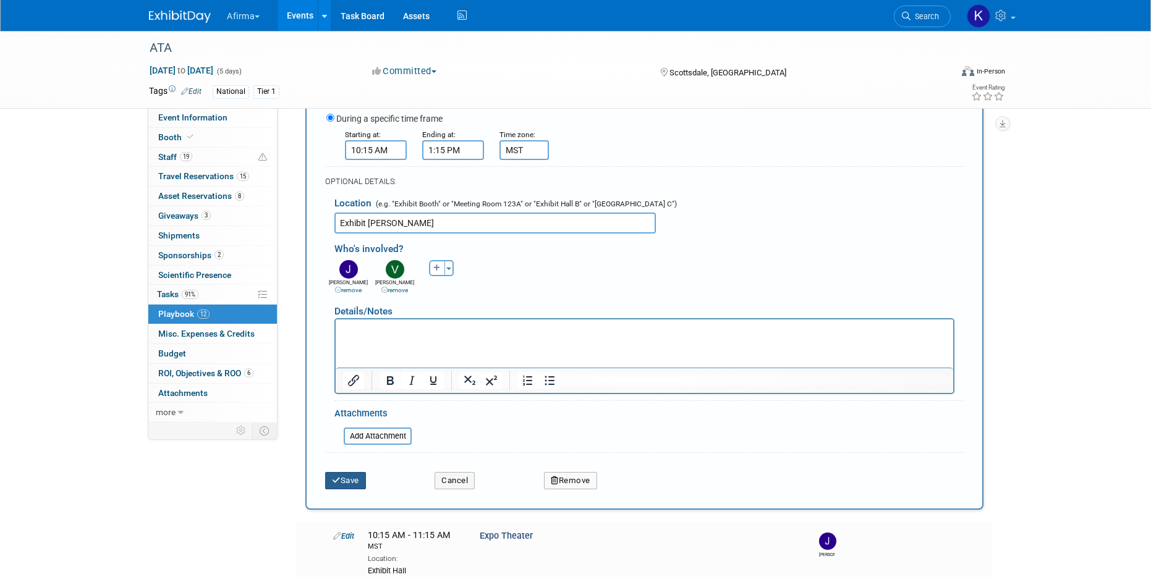
click at [355, 475] on button "Save" at bounding box center [345, 480] width 41 height 17
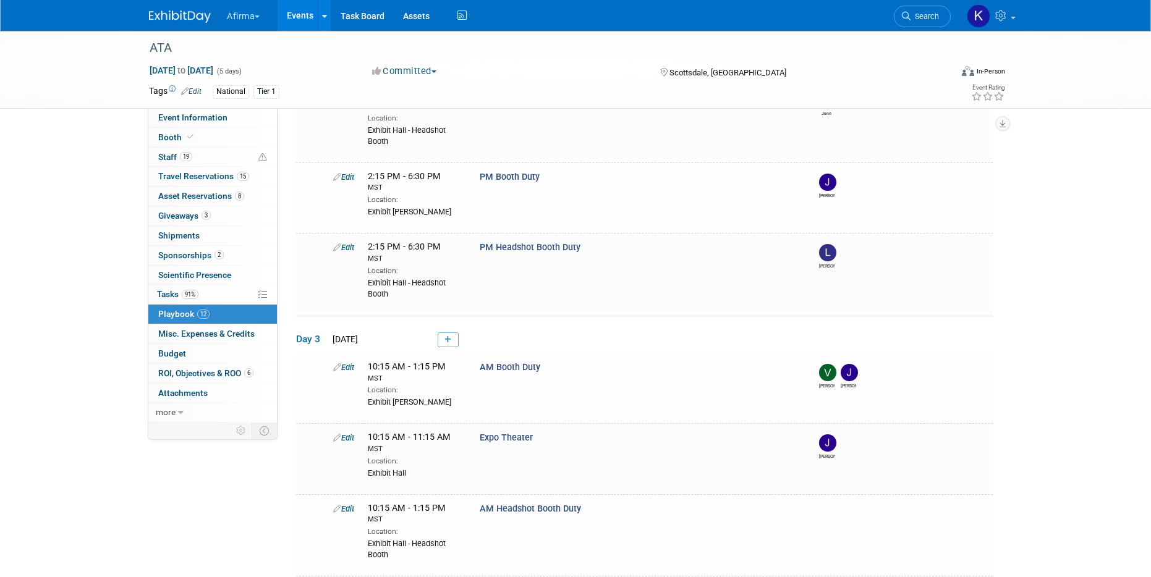
scroll to position [491, 0]
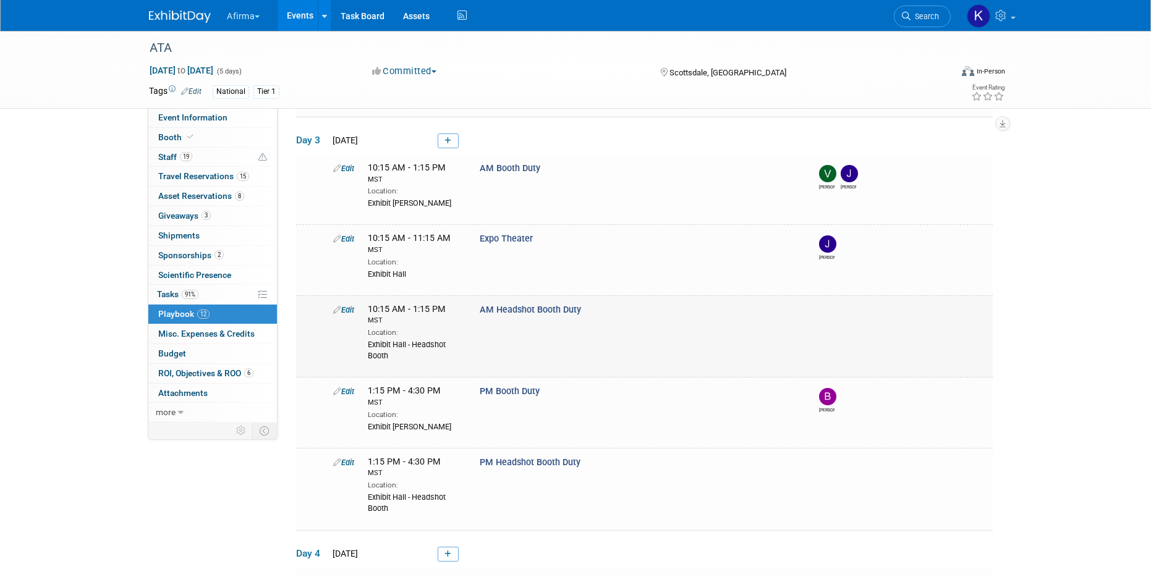
click at [349, 307] on link "Edit" at bounding box center [343, 309] width 21 height 9
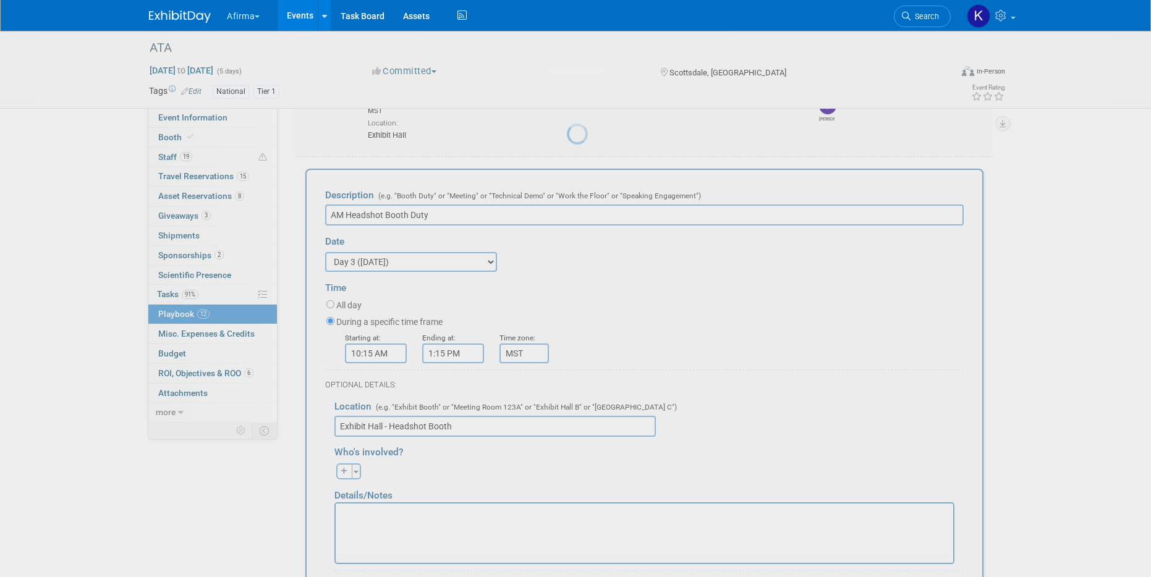
scroll to position [646, 0]
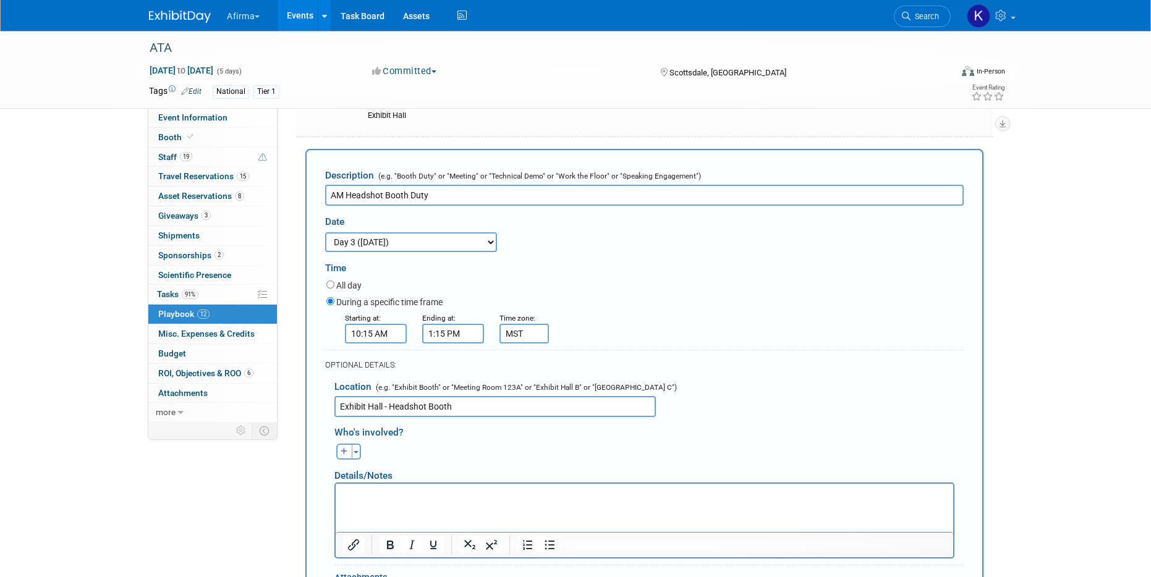
click at [341, 455] on icon "button" at bounding box center [344, 451] width 7 height 7
select select
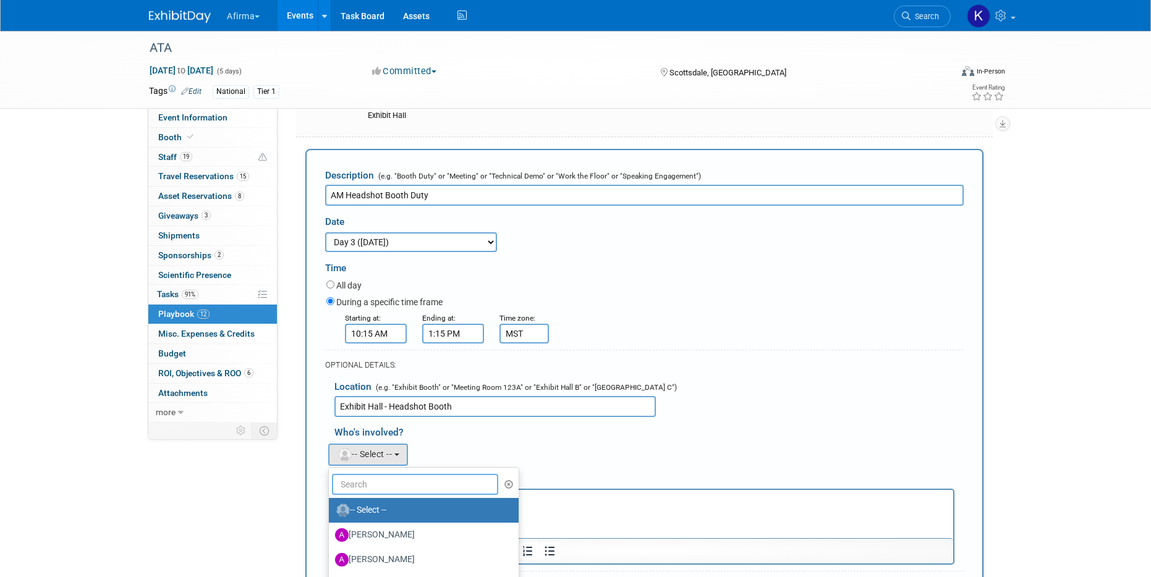
click at [364, 476] on input "text" at bounding box center [415, 484] width 166 height 21
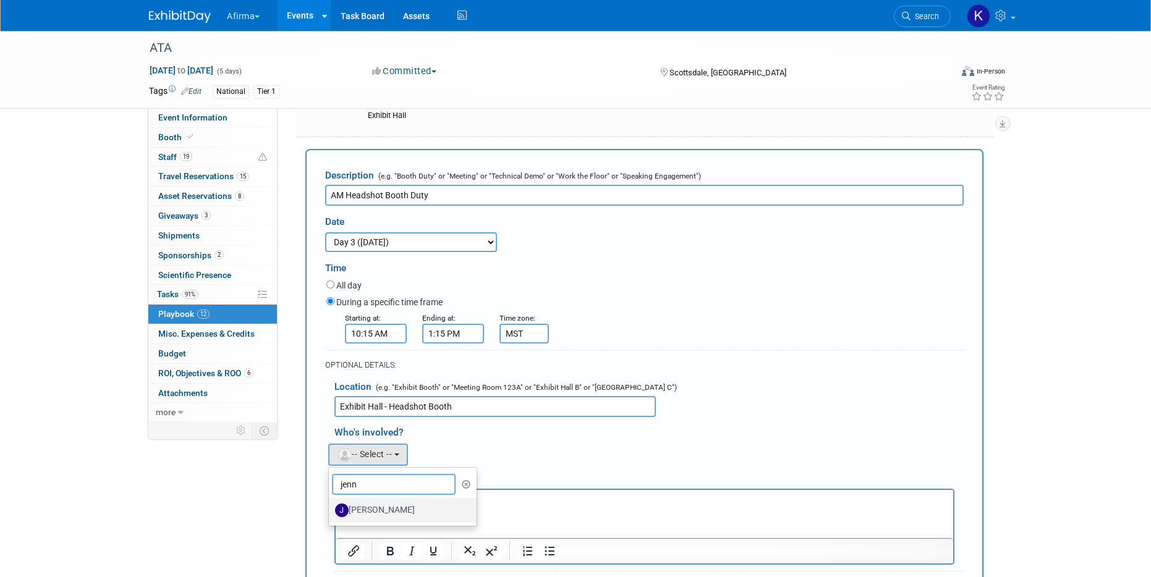
type input "jenn"
click at [392, 507] on label "Jenn Newman" at bounding box center [399, 511] width 129 height 20
click at [331, 507] on input "Jenn Newman" at bounding box center [327, 509] width 8 height 8
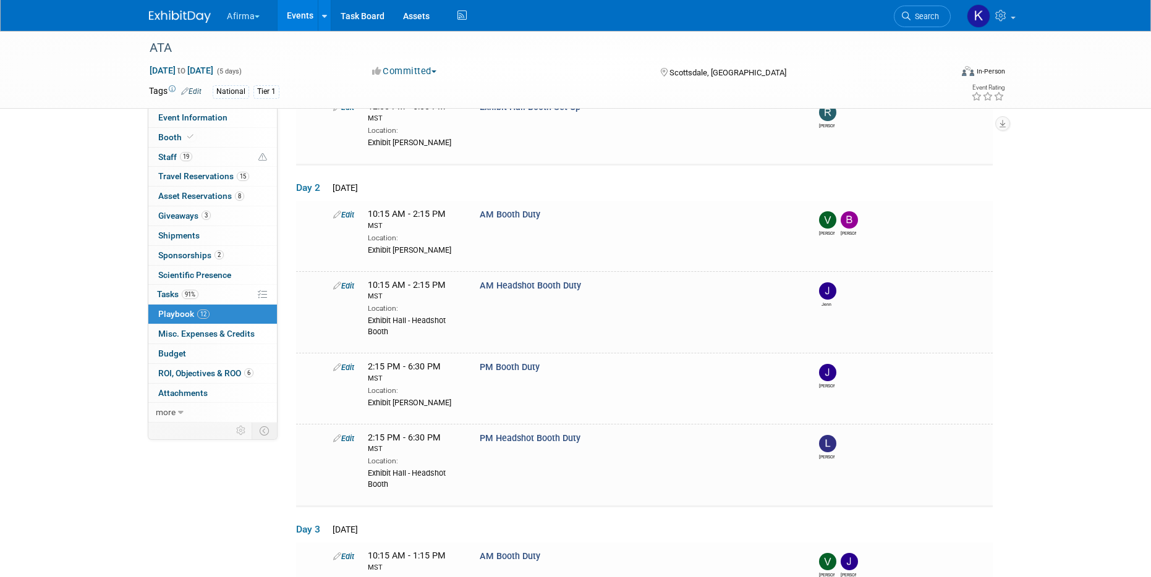
scroll to position [88, 0]
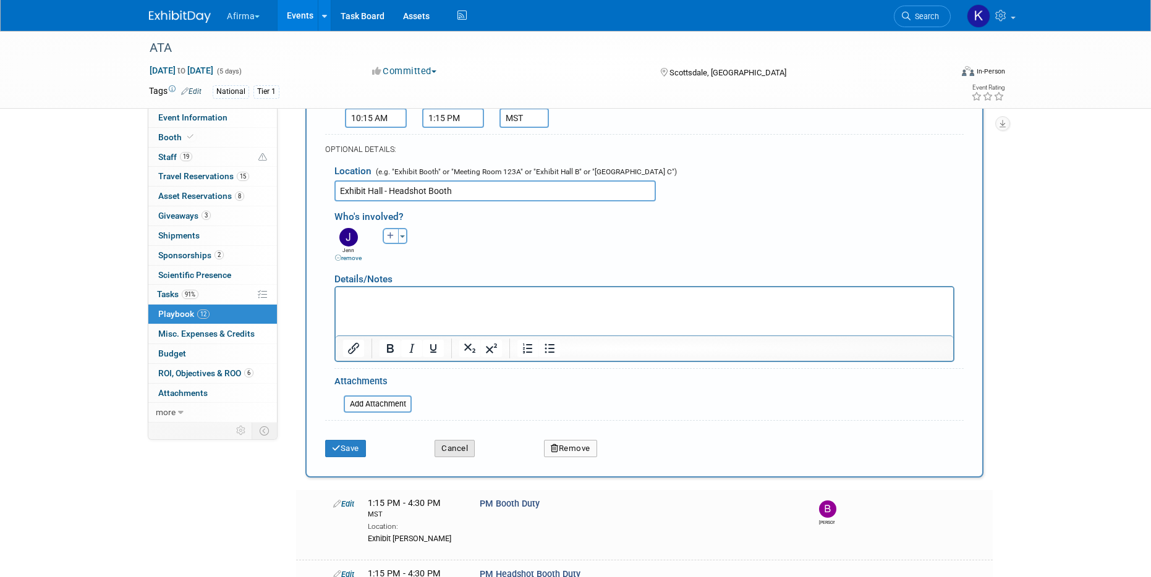
click at [459, 451] on button "Cancel" at bounding box center [454, 448] width 40 height 17
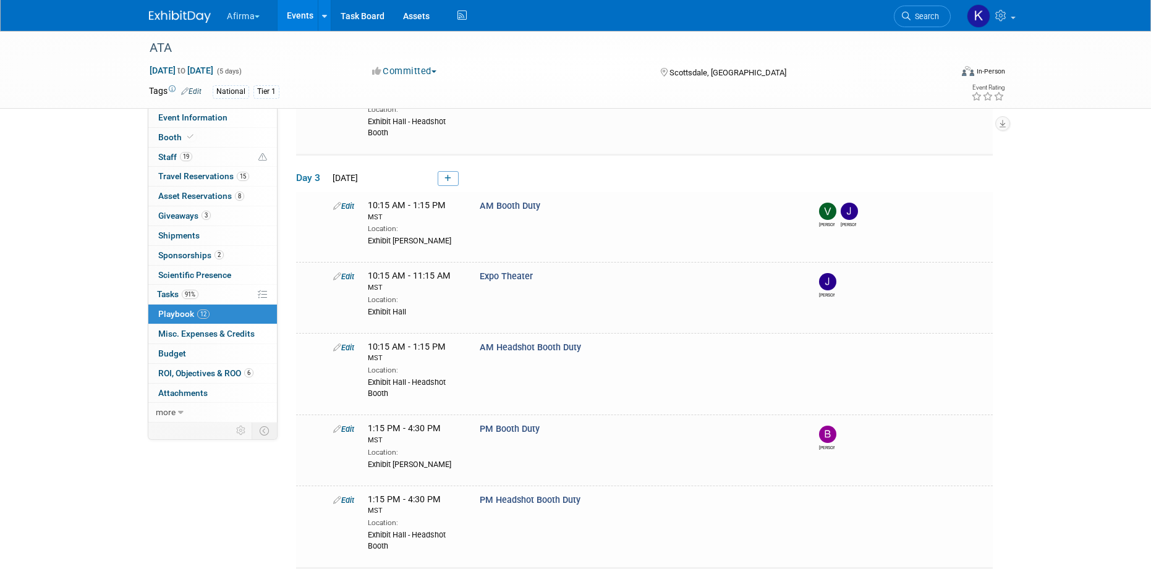
scroll to position [482, 0]
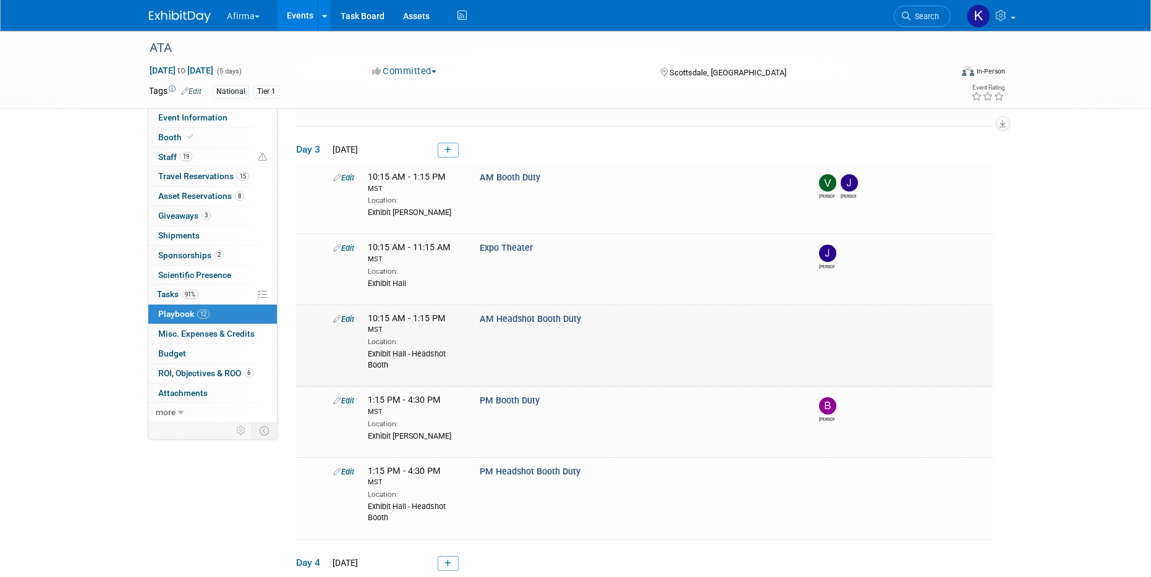
click at [347, 317] on link "Edit" at bounding box center [343, 319] width 21 height 9
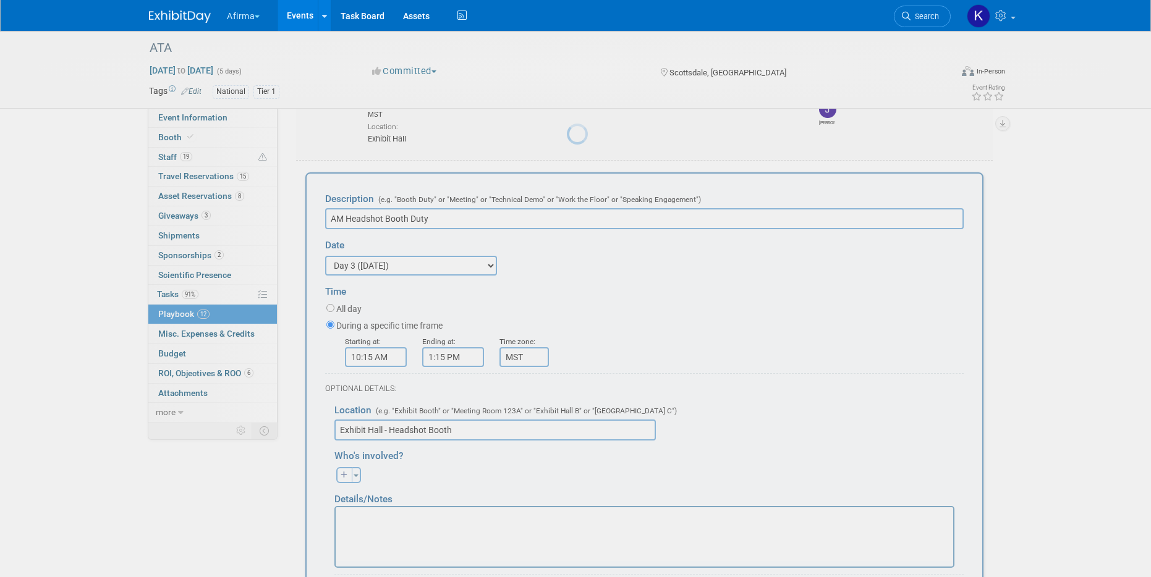
scroll to position [646, 0]
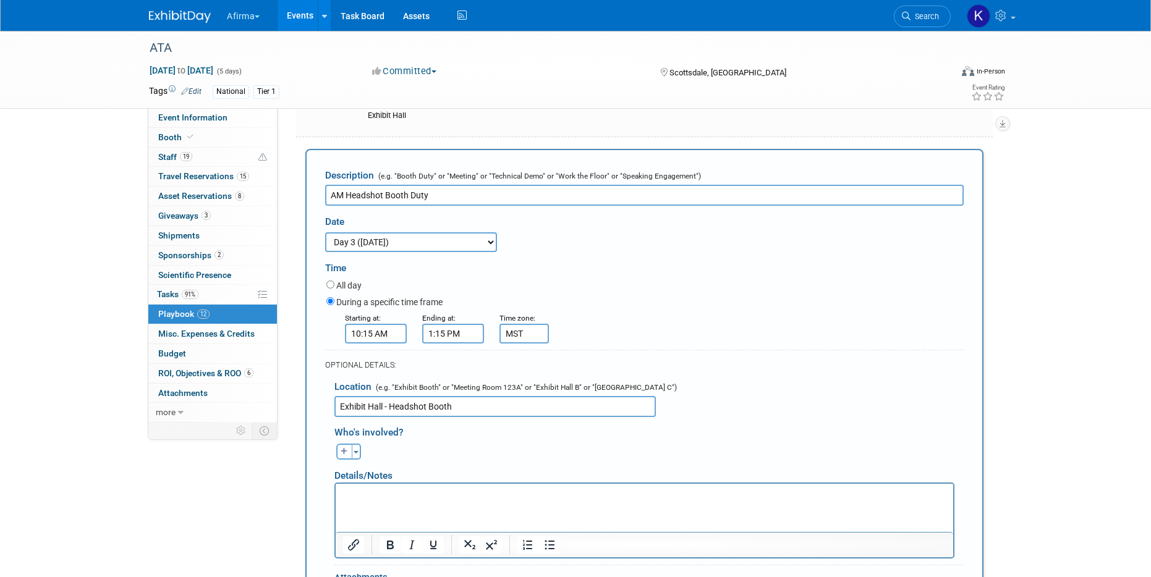
click at [337, 455] on button "button" at bounding box center [344, 452] width 16 height 16
select select
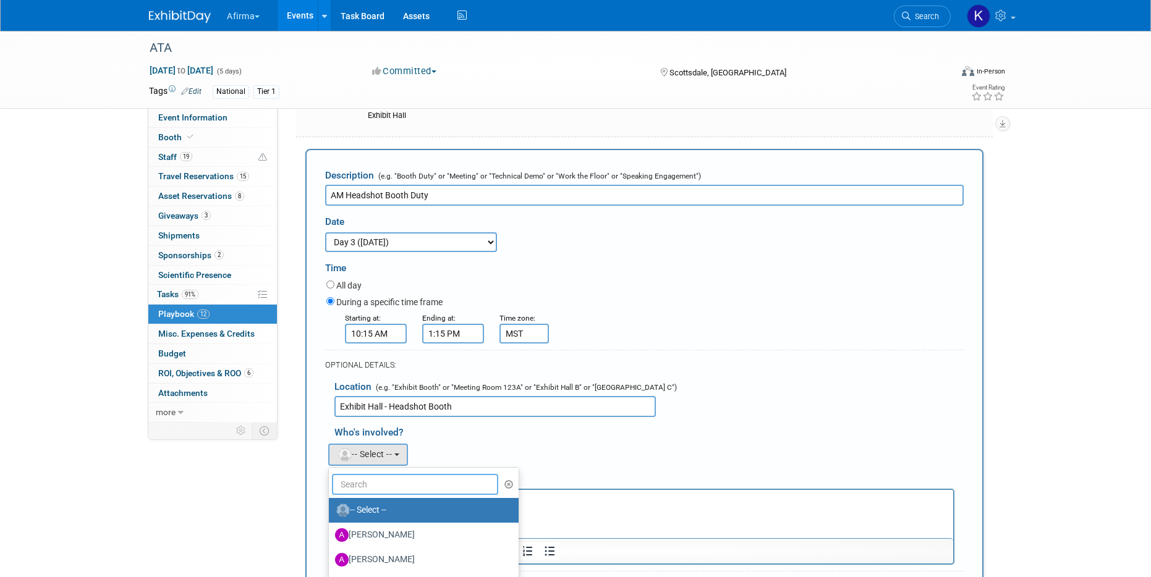
click at [353, 478] on input "text" at bounding box center [415, 484] width 166 height 21
type input "v"
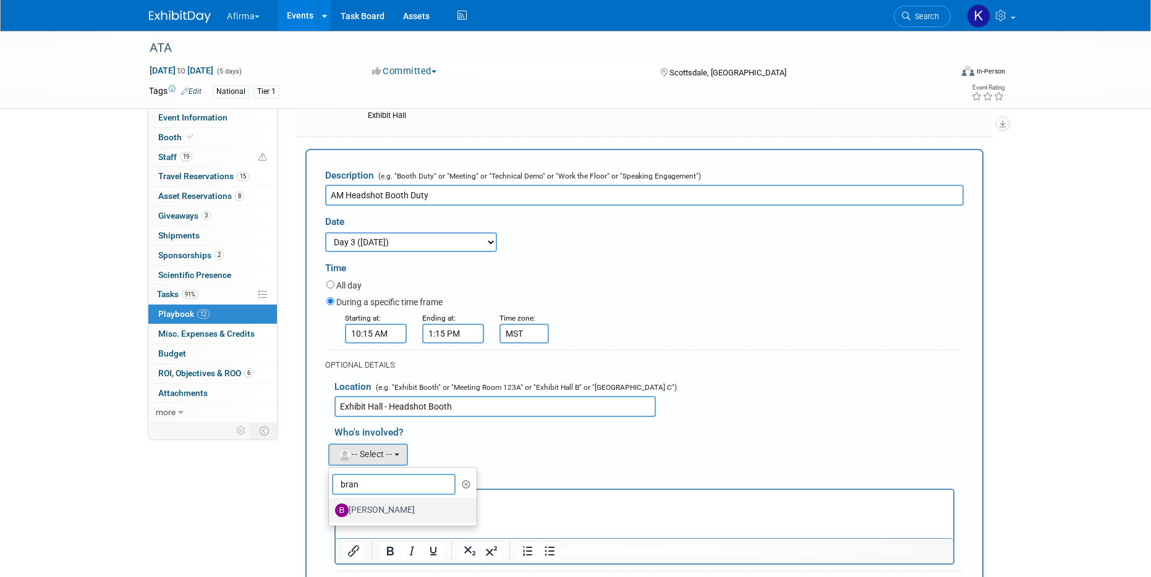
type input "bran"
click at [375, 509] on label "Brandon Fair" at bounding box center [399, 511] width 129 height 20
click at [331, 509] on input "Brandon Fair" at bounding box center [327, 509] width 8 height 8
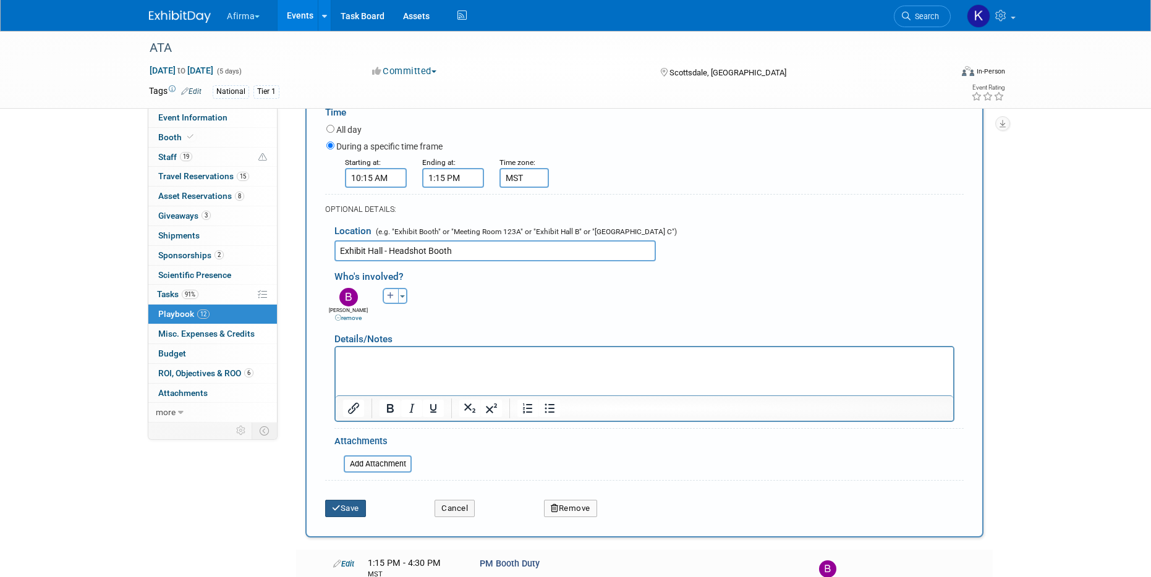
click at [355, 514] on button "Save" at bounding box center [345, 508] width 41 height 17
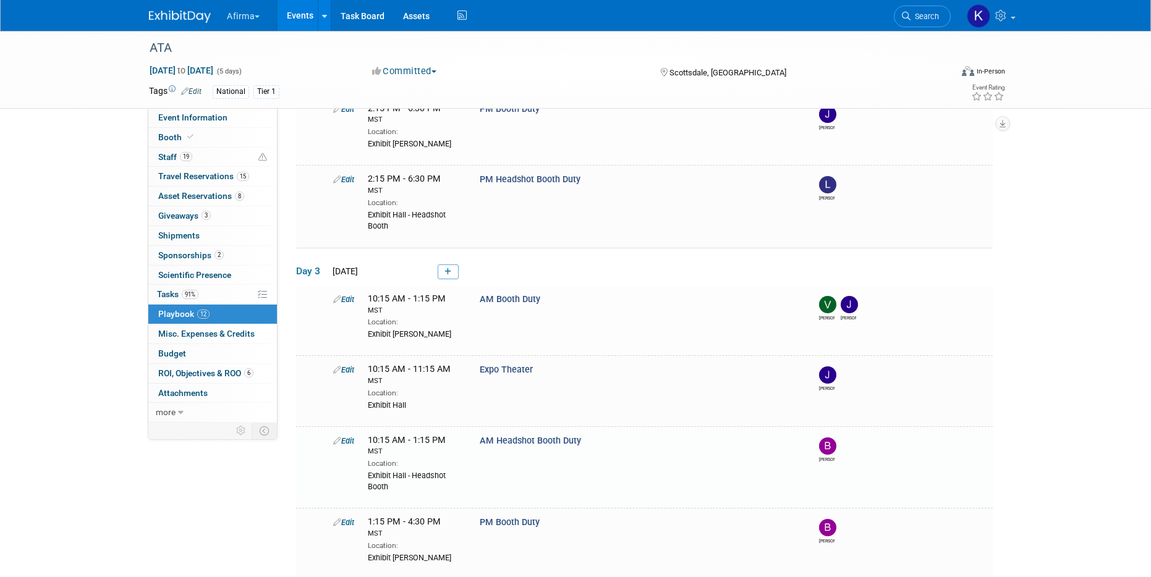
scroll to position [632, 0]
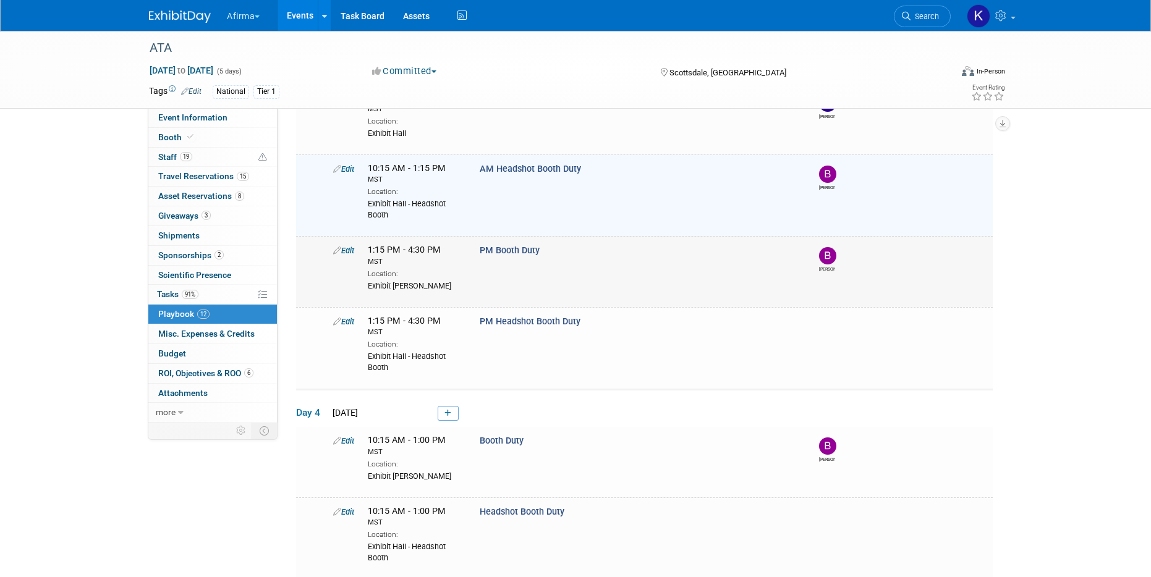
click at [352, 251] on link "Edit" at bounding box center [343, 250] width 21 height 9
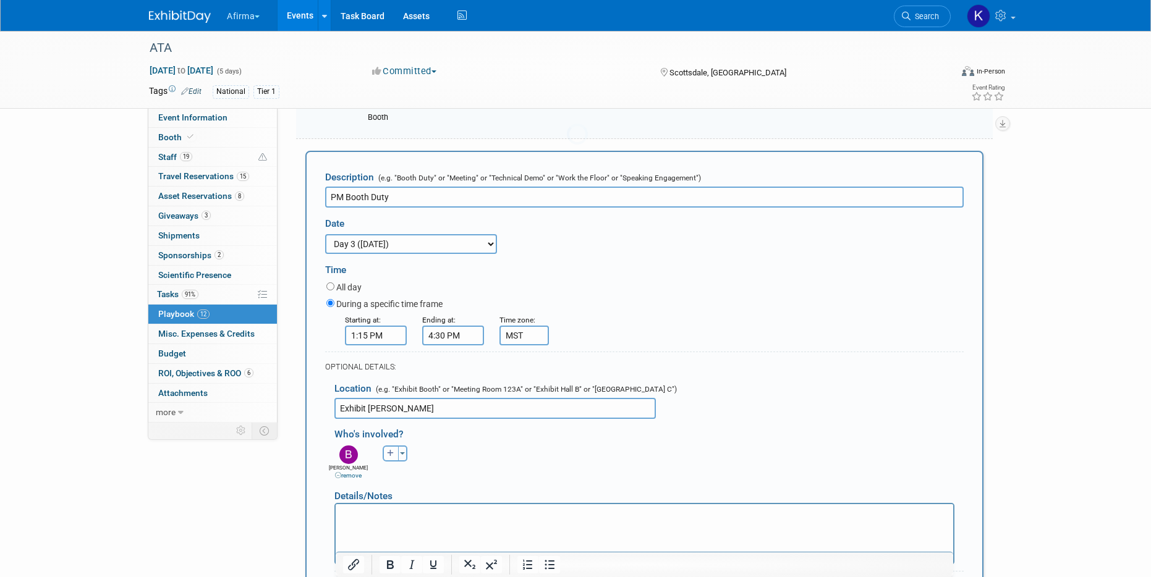
scroll to position [729, 0]
click at [347, 473] on link "remove" at bounding box center [348, 473] width 27 height 7
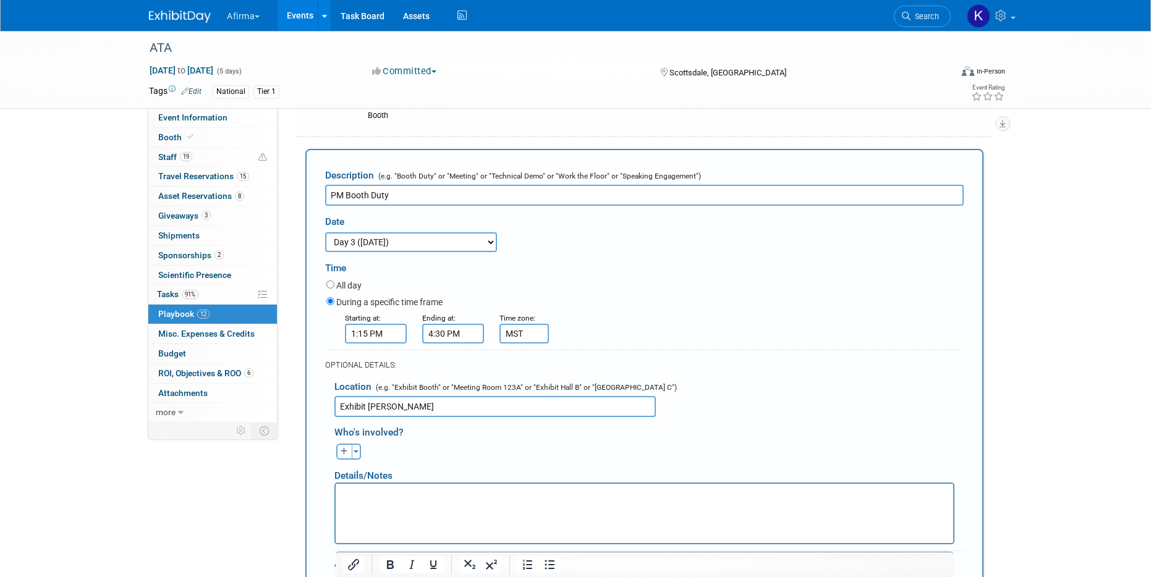
click at [345, 450] on icon "button" at bounding box center [344, 451] width 7 height 7
select select
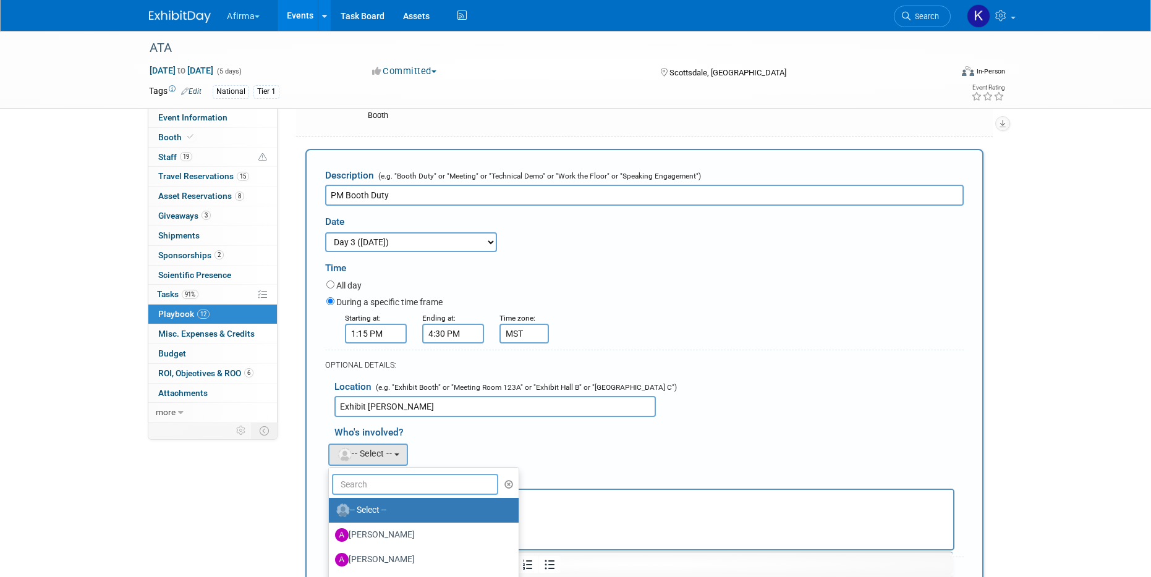
click at [365, 481] on input "text" at bounding box center [415, 484] width 166 height 21
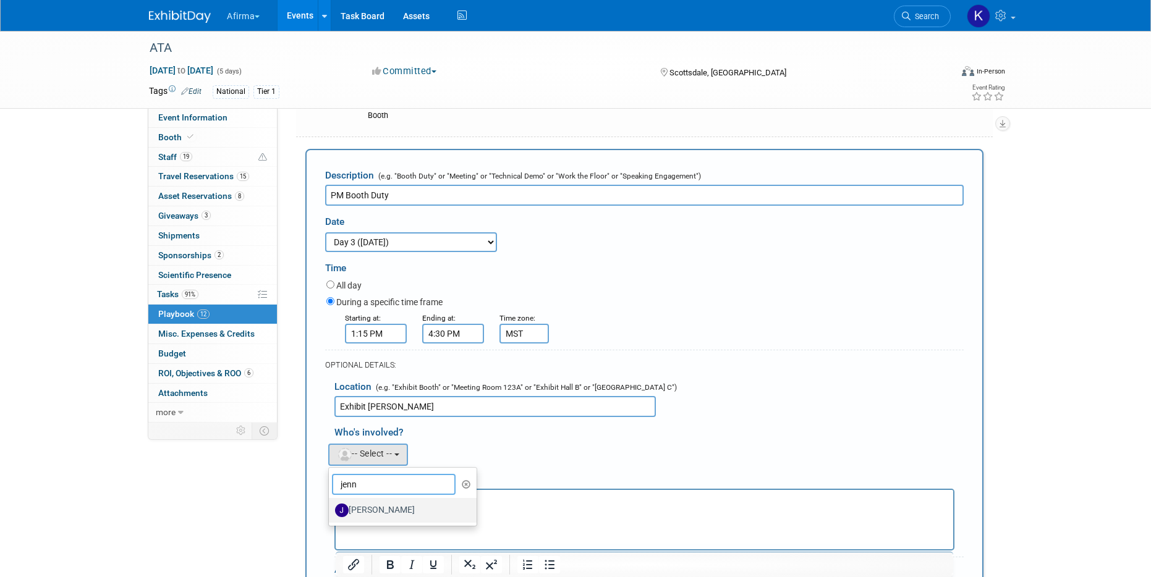
type input "jenn"
click at [376, 504] on label "Jenn Newman" at bounding box center [399, 511] width 129 height 20
click at [331, 505] on input "Jenn Newman" at bounding box center [327, 509] width 8 height 8
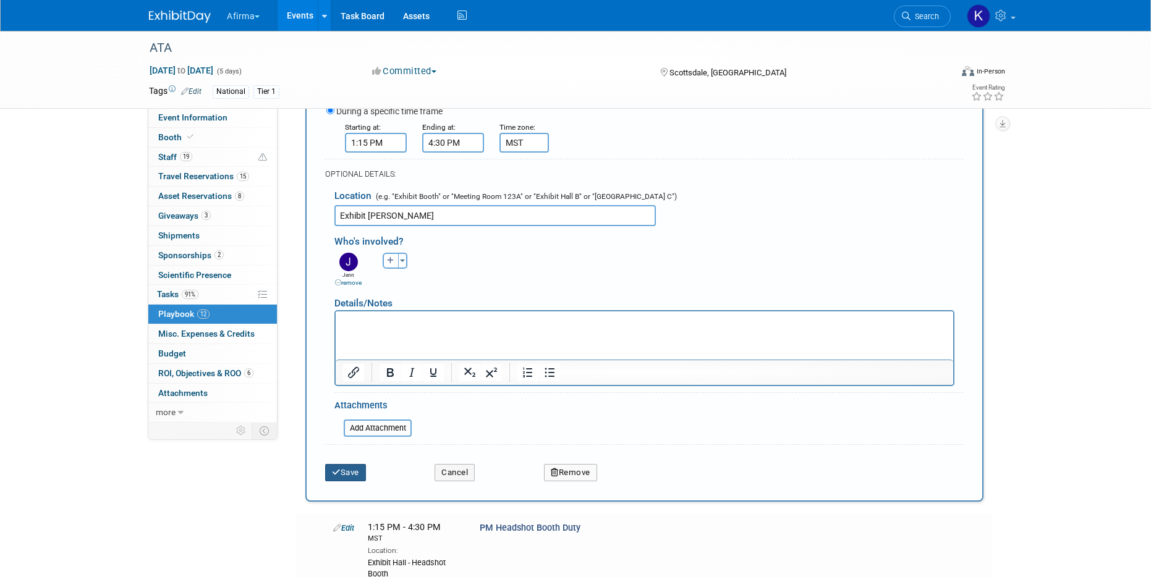
click at [350, 469] on button "Save" at bounding box center [345, 472] width 41 height 17
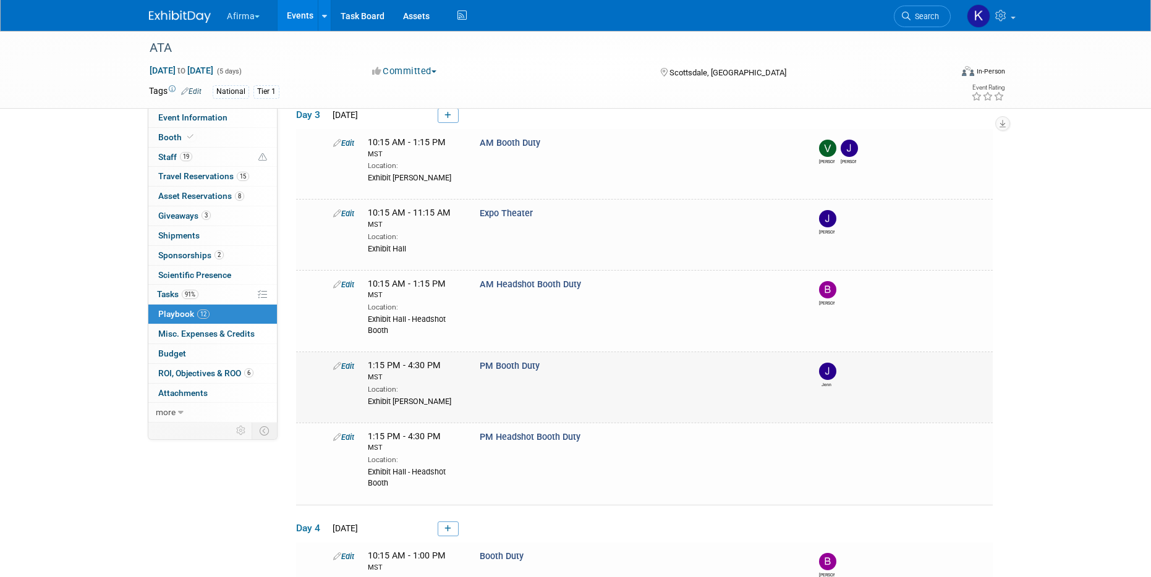
scroll to position [569, 0]
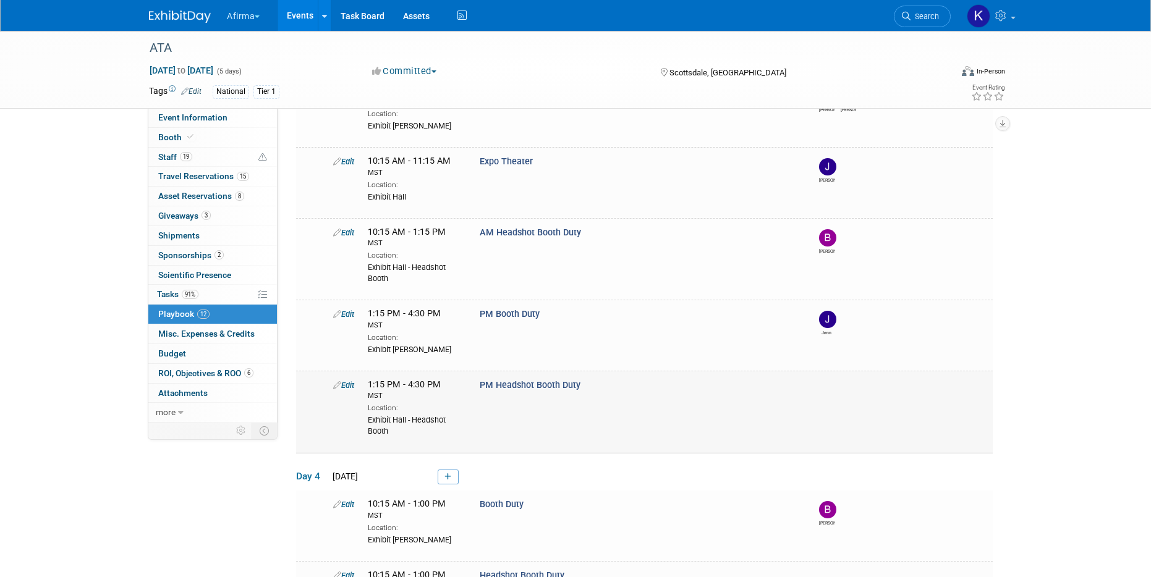
click at [342, 384] on link "Edit" at bounding box center [343, 385] width 21 height 9
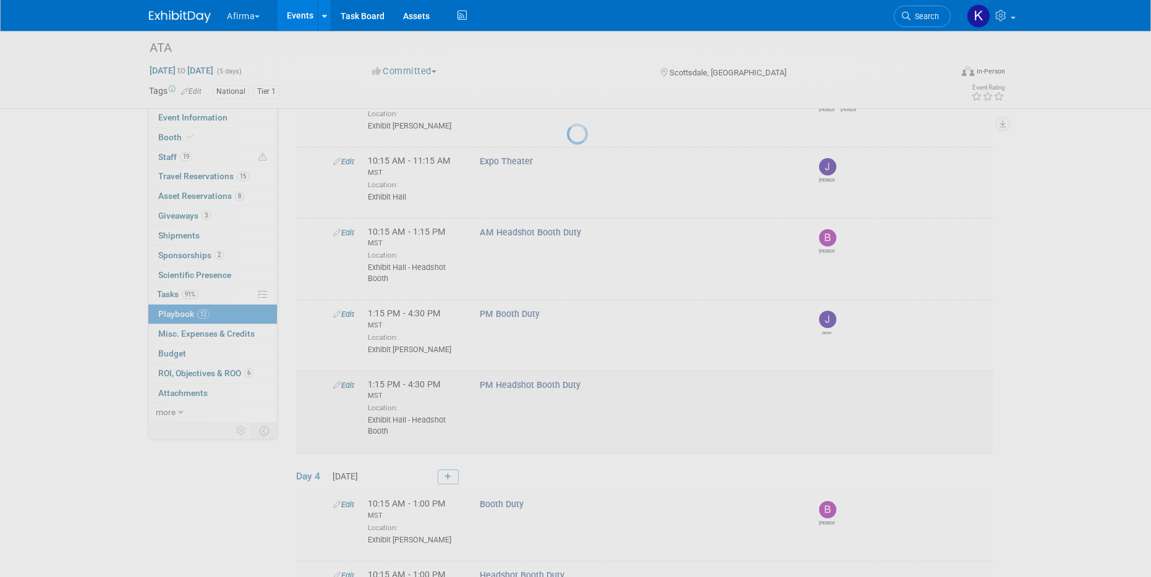
select select "2b87e82e-9131-4281-8021-a6babfc842d5"
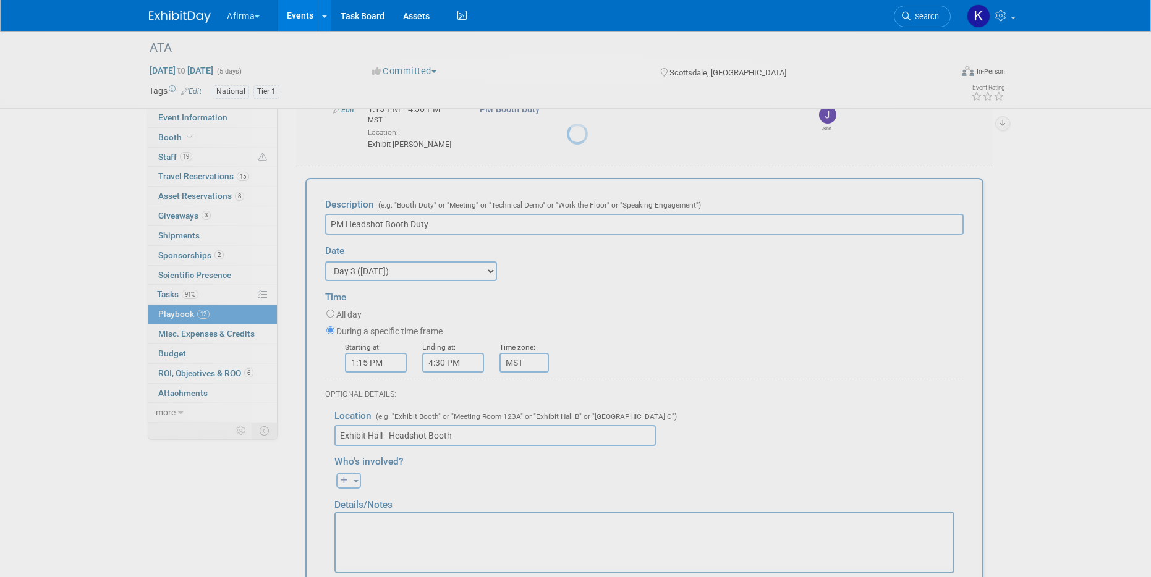
scroll to position [799, 0]
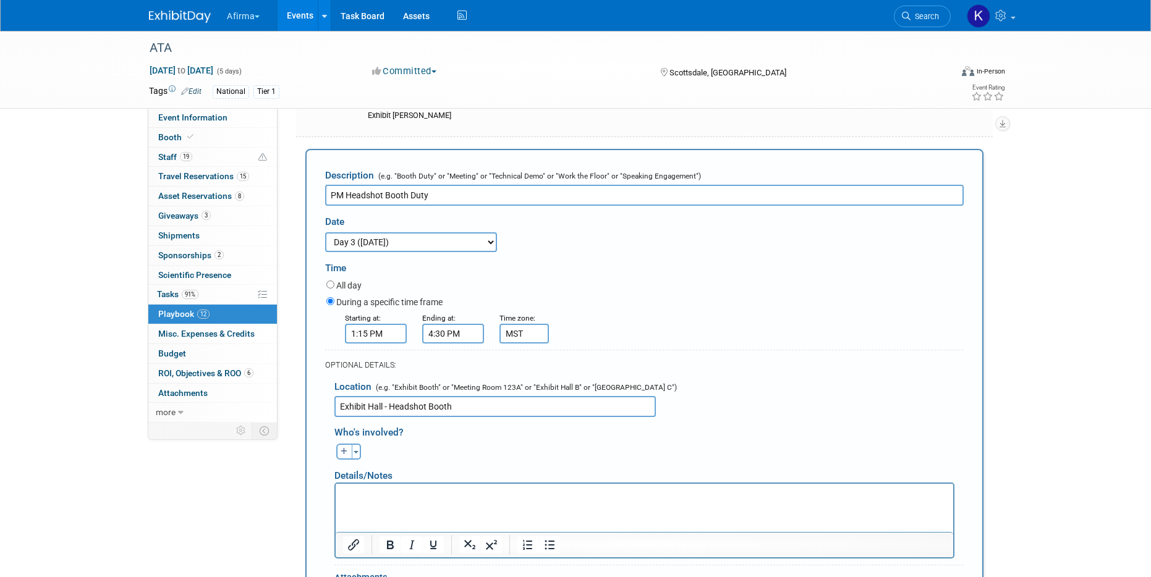
click at [343, 453] on icon "button" at bounding box center [344, 451] width 7 height 7
select select
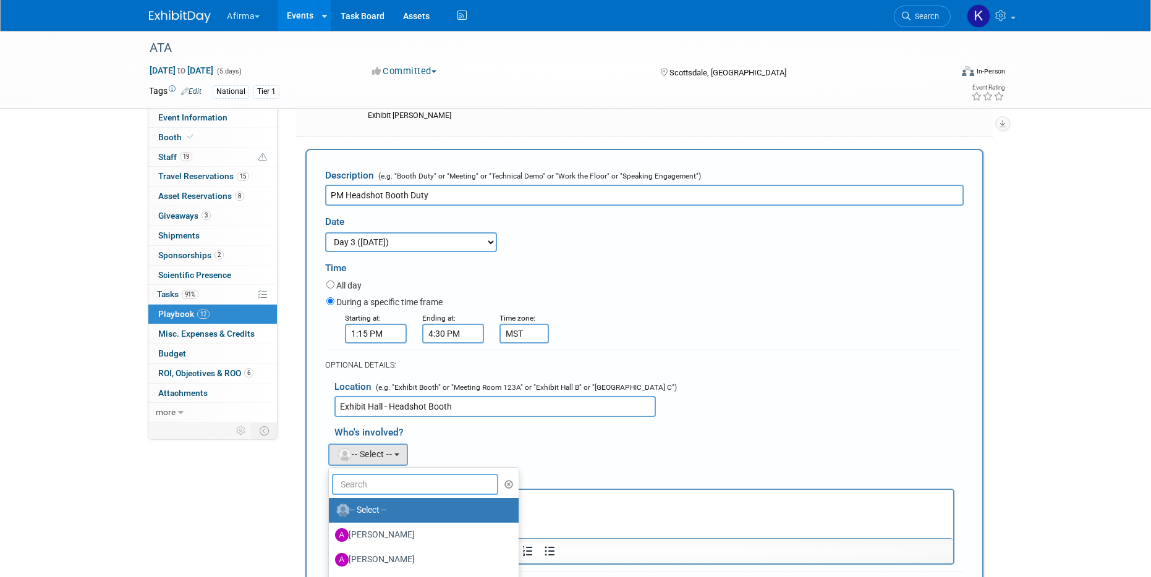
click at [358, 481] on input "text" at bounding box center [415, 484] width 166 height 21
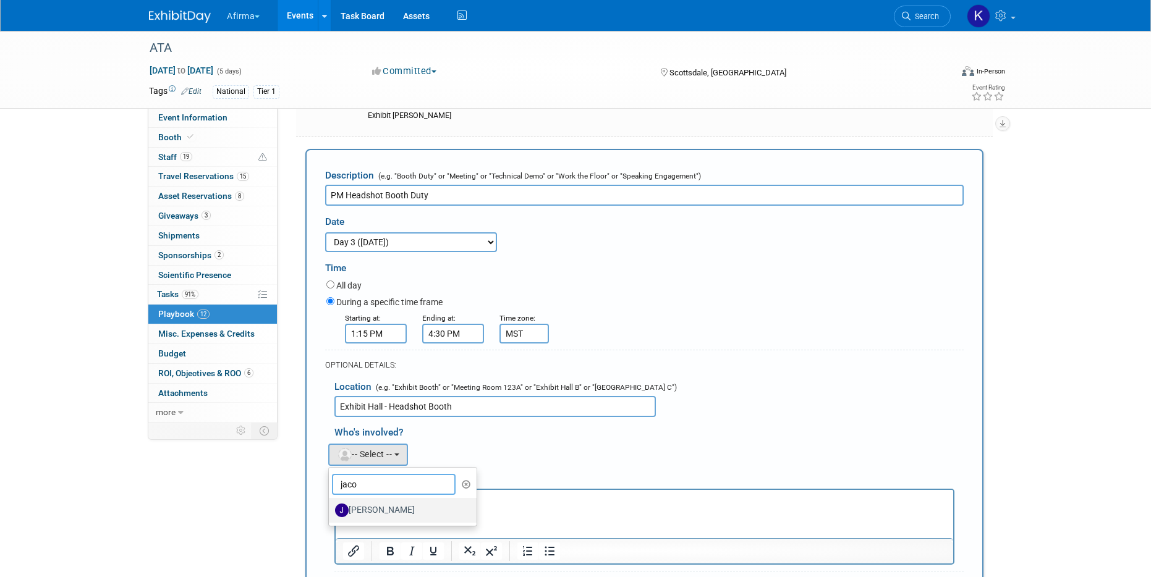
type input "jaco"
click at [377, 512] on label "Jacob Actkinson" at bounding box center [399, 511] width 129 height 20
click at [331, 512] on input "Jacob Actkinson" at bounding box center [327, 509] width 8 height 8
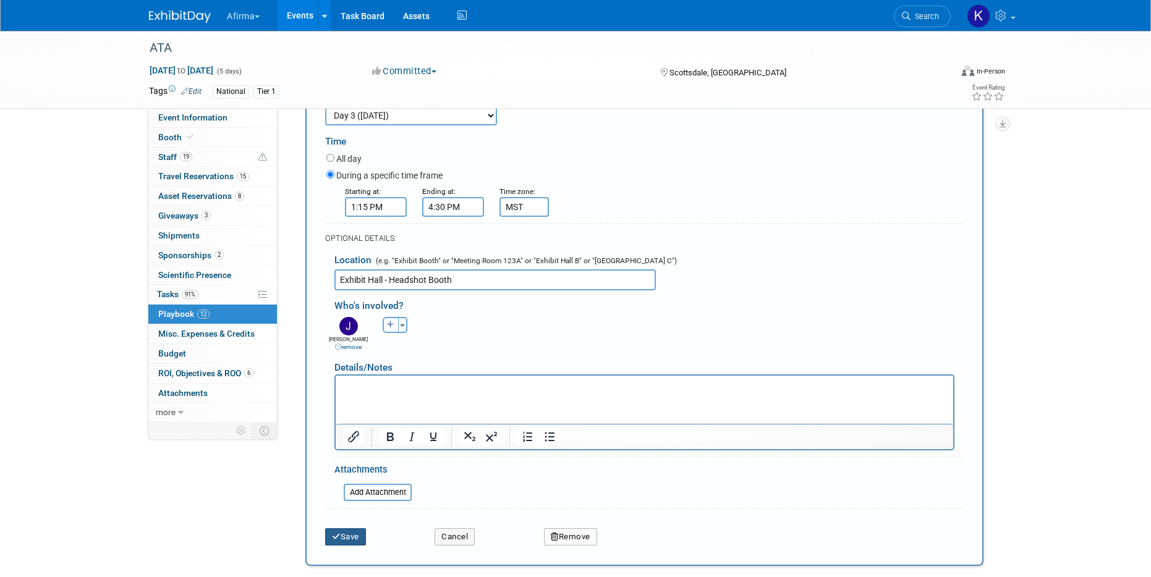
click at [355, 535] on button "Save" at bounding box center [345, 536] width 41 height 17
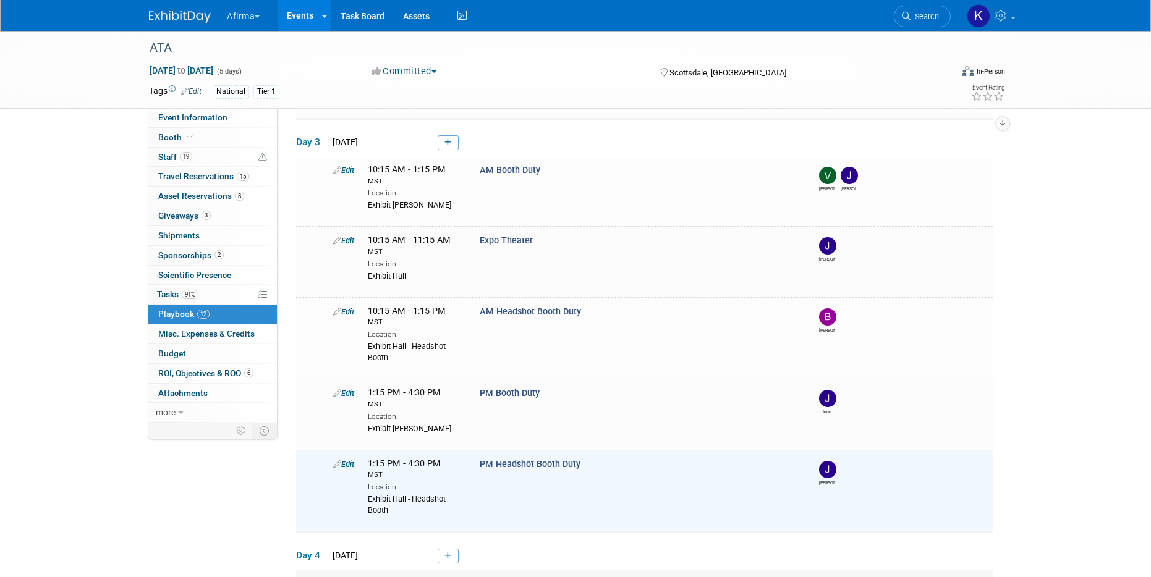
scroll to position [464, 0]
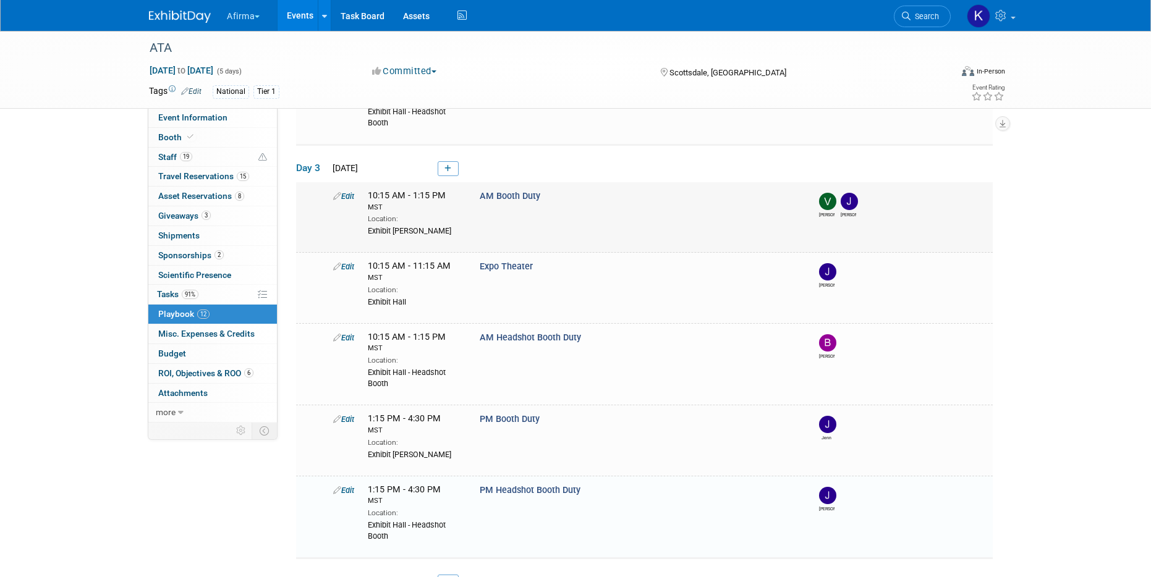
click at [347, 192] on link "Edit" at bounding box center [343, 196] width 21 height 9
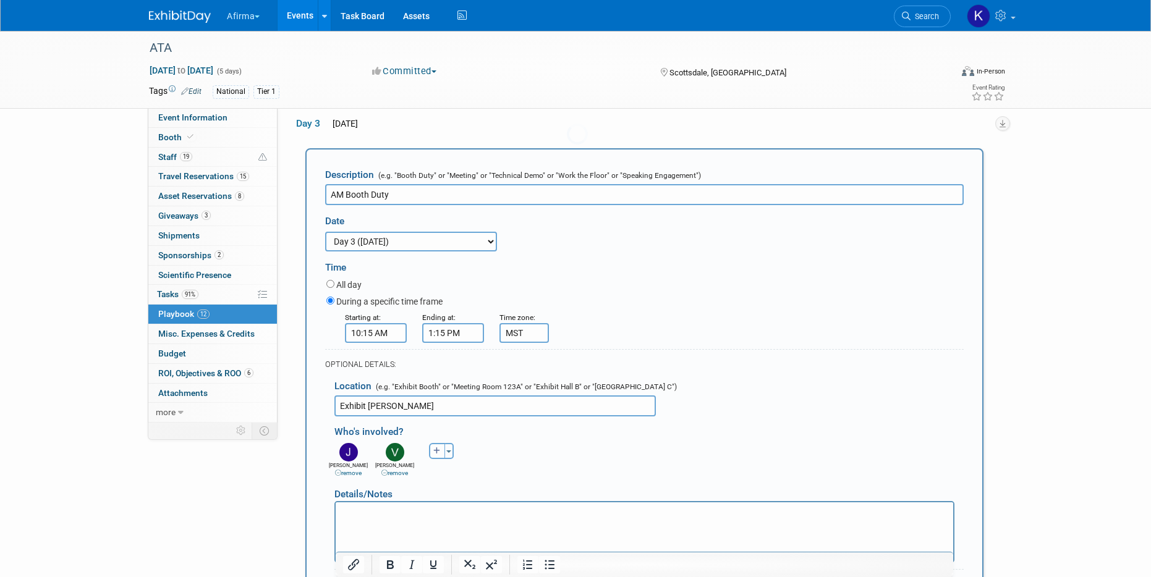
scroll to position [0, 0]
click at [355, 471] on link "remove" at bounding box center [348, 473] width 27 height 7
click at [394, 448] on button "button" at bounding box center [391, 451] width 16 height 16
select select
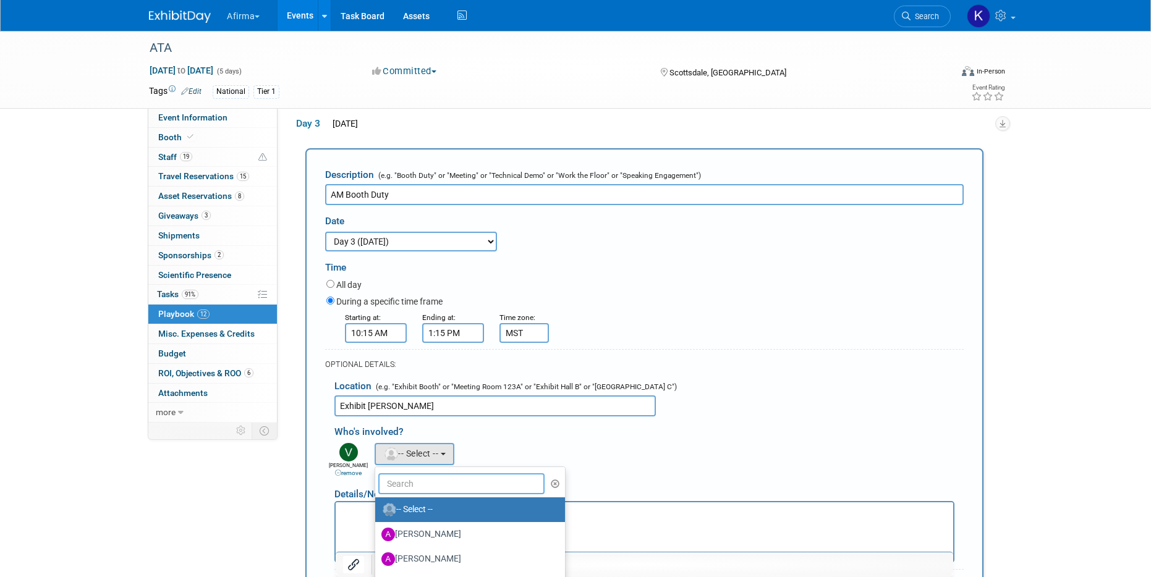
click at [400, 480] on input "text" at bounding box center [461, 483] width 166 height 21
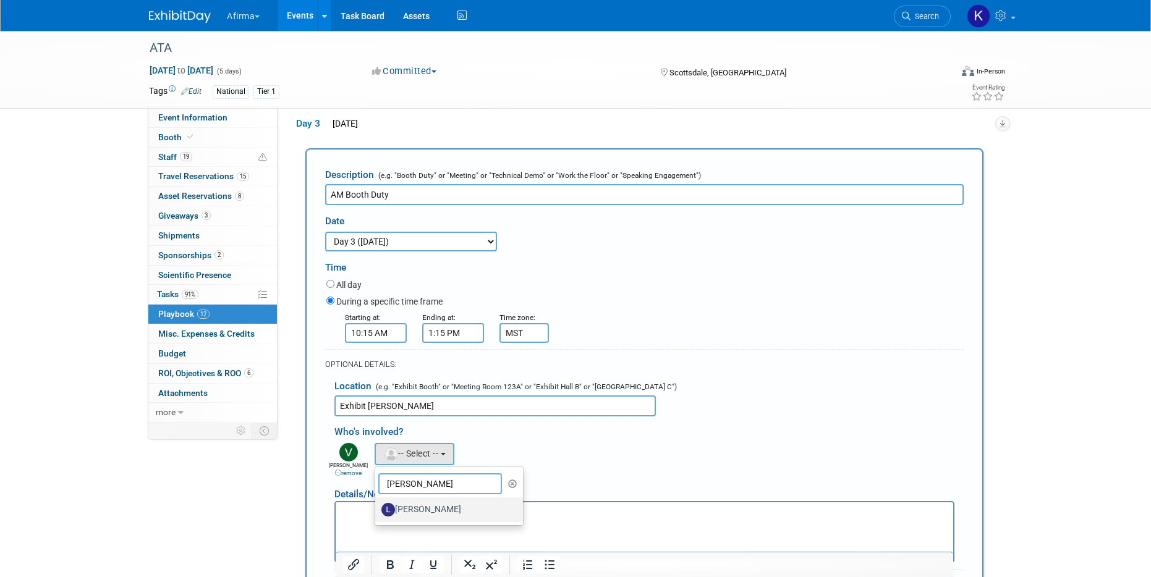
type input "laura"
click at [402, 499] on link "Laura Kirkpatrick" at bounding box center [449, 509] width 148 height 25
click at [403, 520] on label "Laura Kirkpatrick" at bounding box center [445, 510] width 129 height 20
click at [377, 512] on input "Laura Kirkpatrick" at bounding box center [373, 508] width 8 height 8
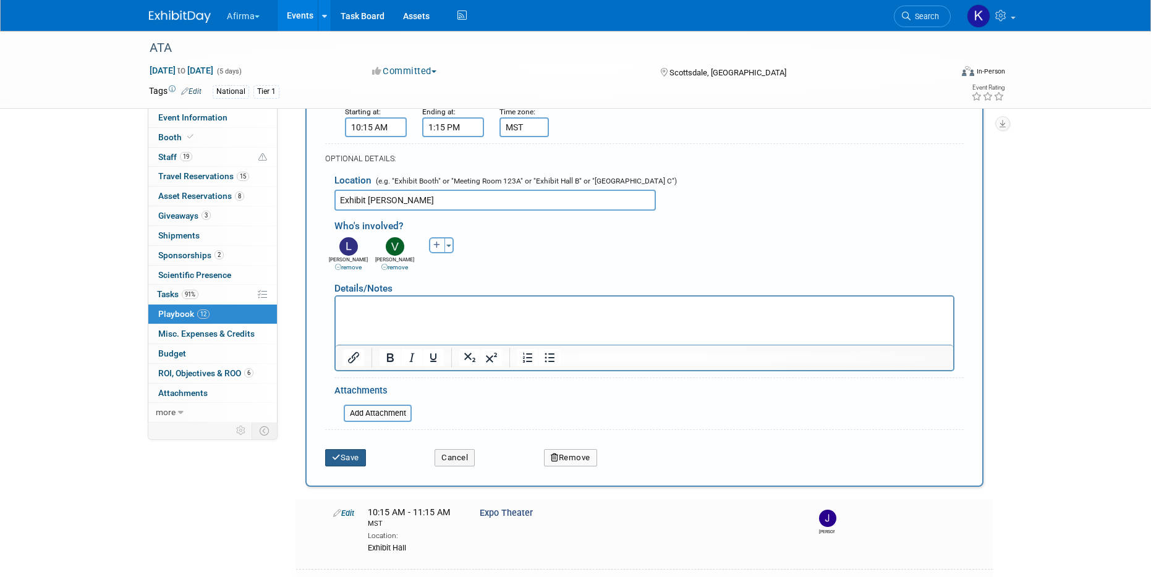
click at [366, 452] on button "Save" at bounding box center [345, 457] width 41 height 17
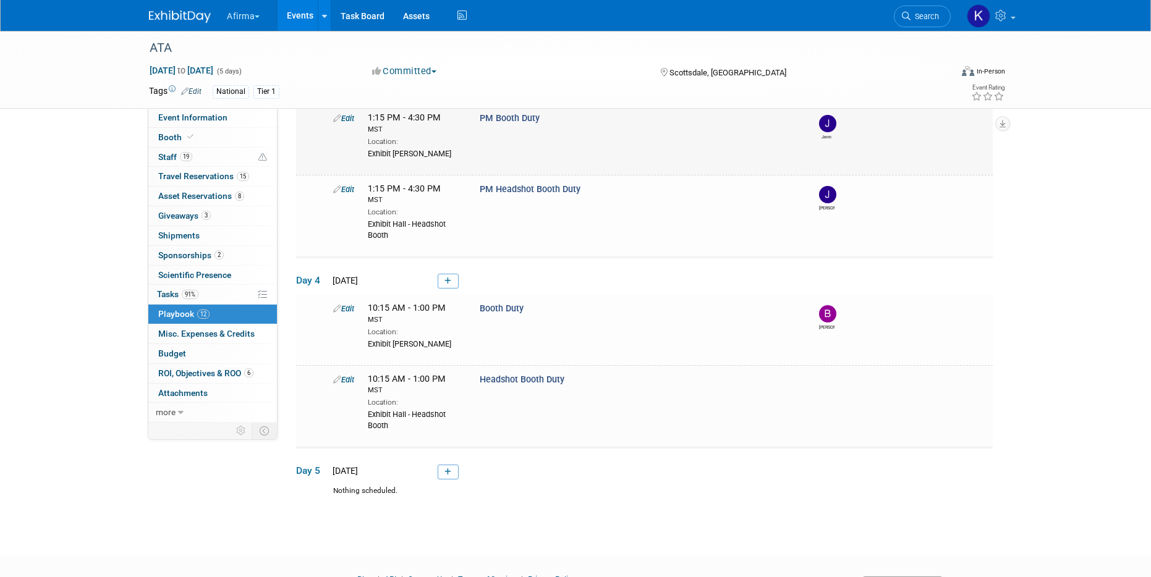
scroll to position [773, 0]
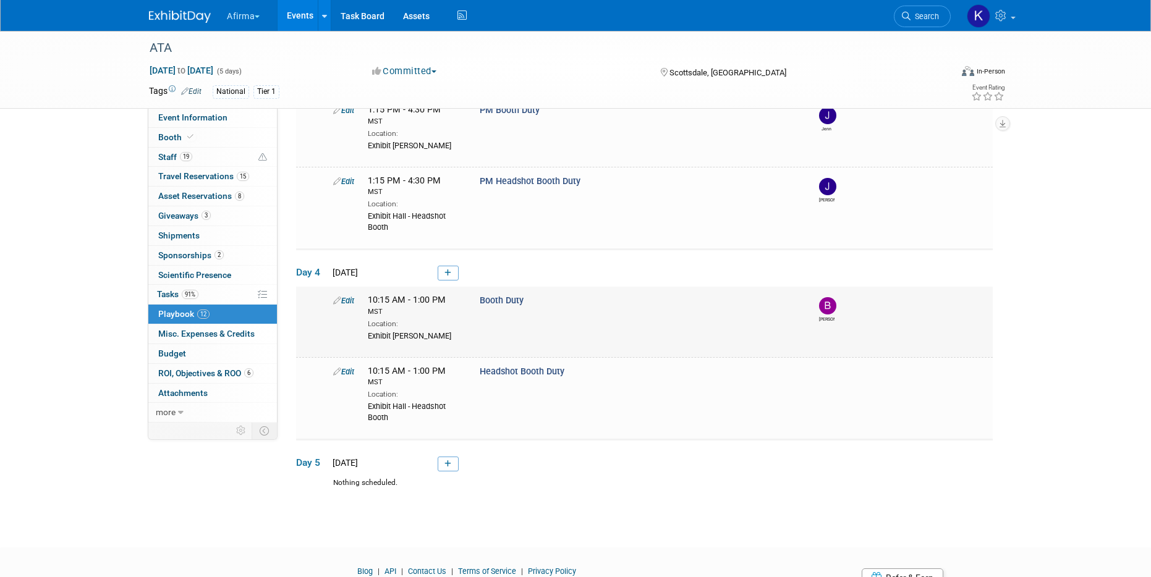
click at [350, 300] on link "Edit" at bounding box center [343, 300] width 21 height 9
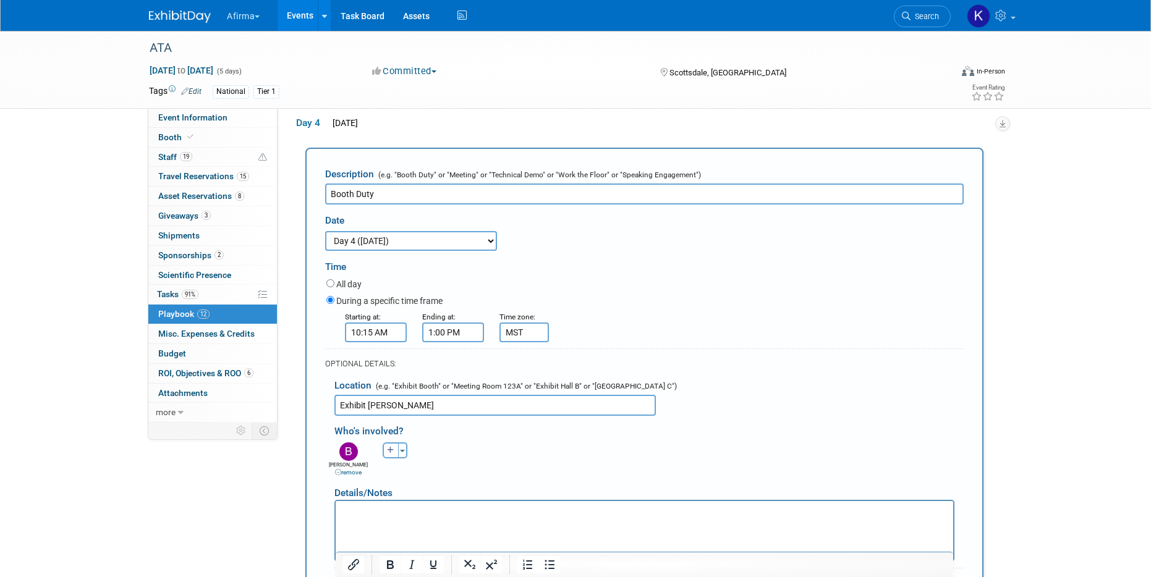
scroll to position [0, 0]
click at [390, 452] on icon "button" at bounding box center [390, 450] width 7 height 7
select select
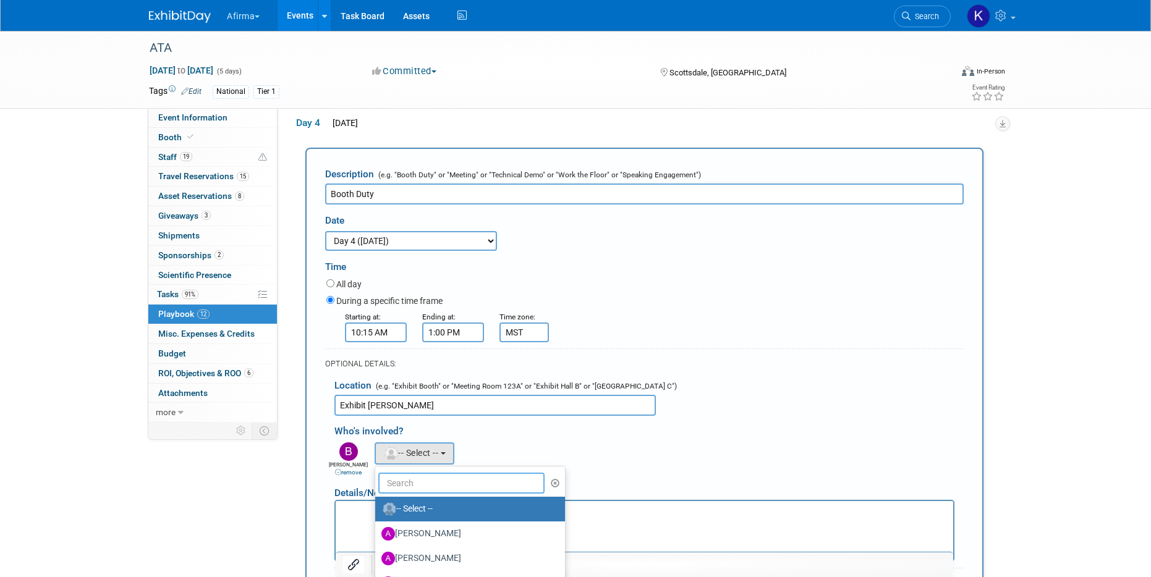
click at [395, 484] on input "text" at bounding box center [461, 483] width 166 height 21
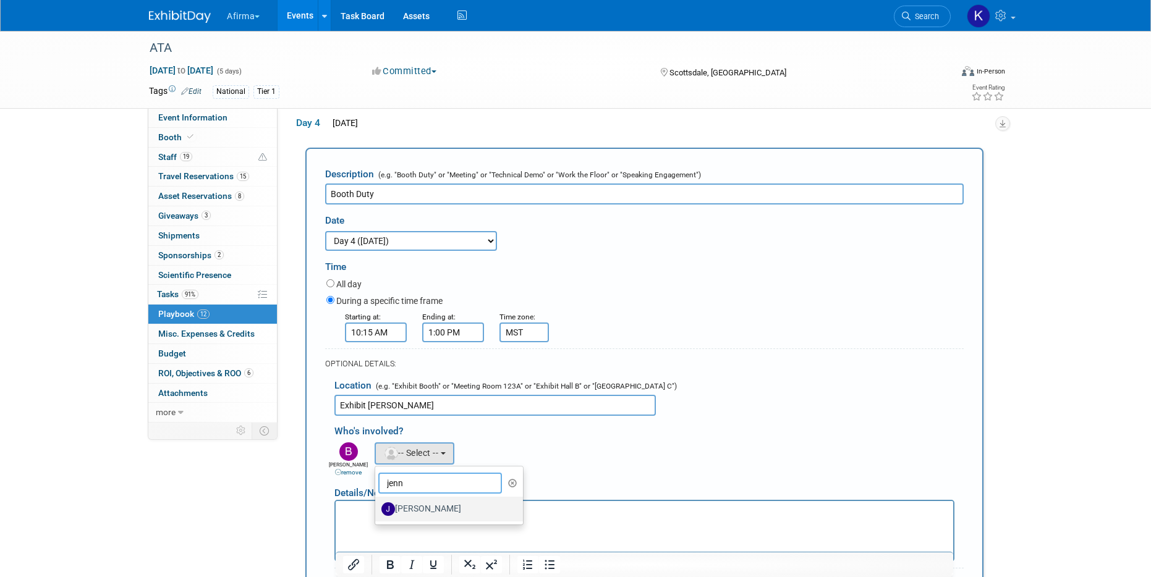
type input "jenn"
click at [413, 505] on label "Jenn Newman" at bounding box center [445, 509] width 129 height 20
click at [377, 505] on input "Jenn Newman" at bounding box center [373, 508] width 8 height 8
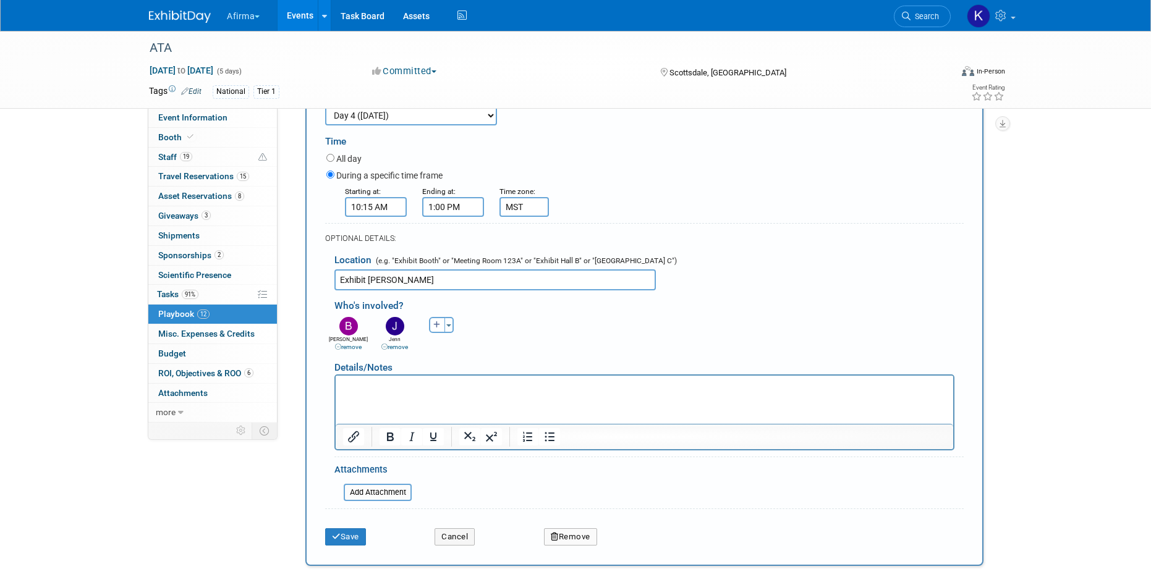
scroll to position [1046, 0]
click at [362, 526] on div "Save" at bounding box center [370, 531] width 109 height 25
click at [360, 540] on button "Save" at bounding box center [345, 535] width 41 height 17
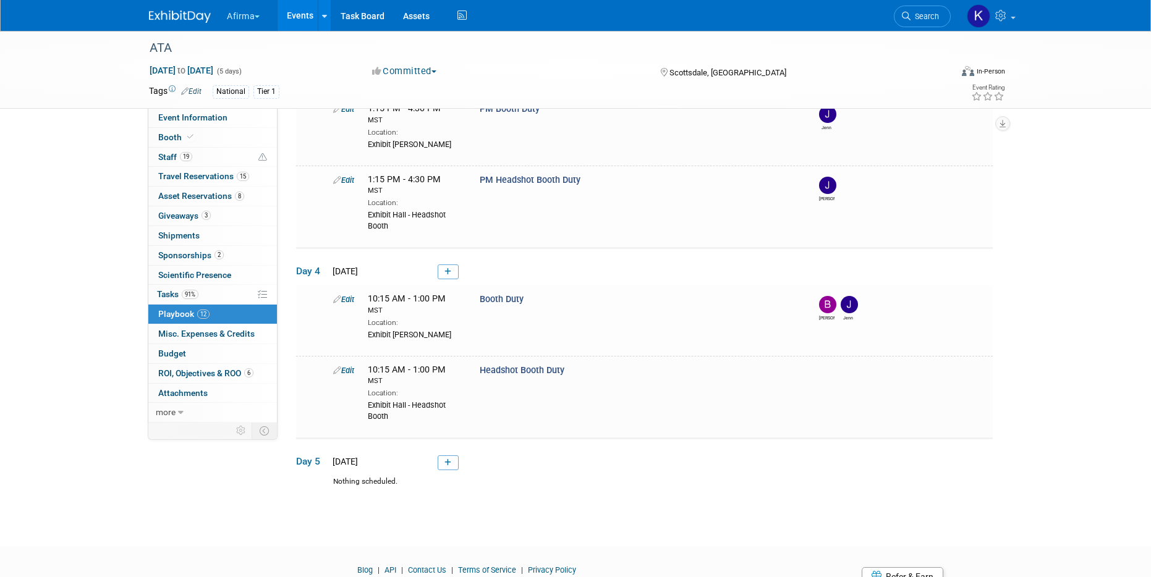
scroll to position [814, 0]
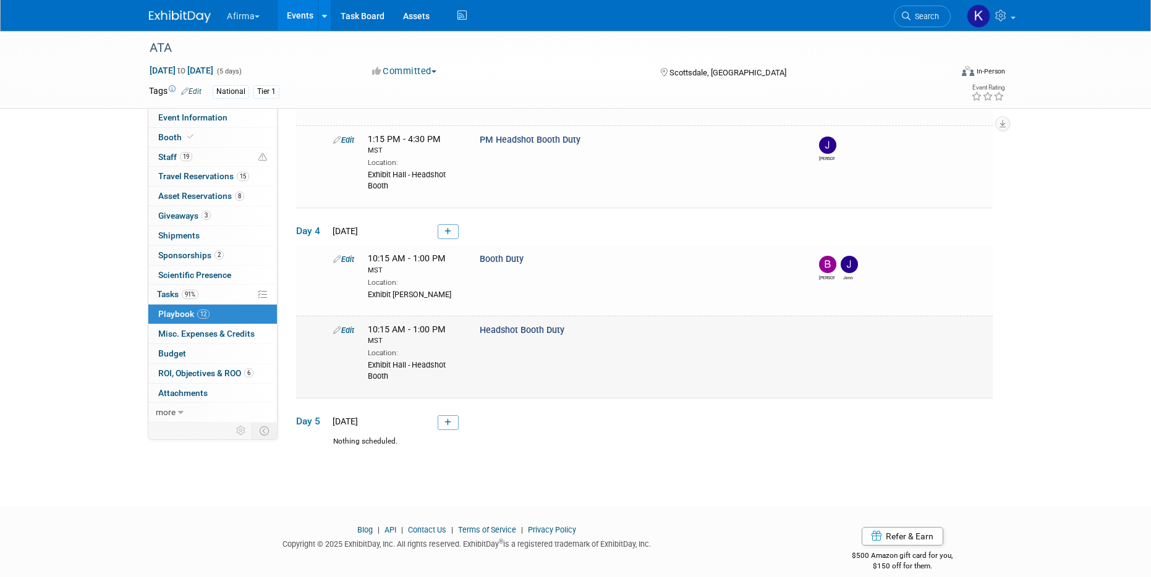
click at [354, 331] on link "Edit" at bounding box center [343, 330] width 21 height 9
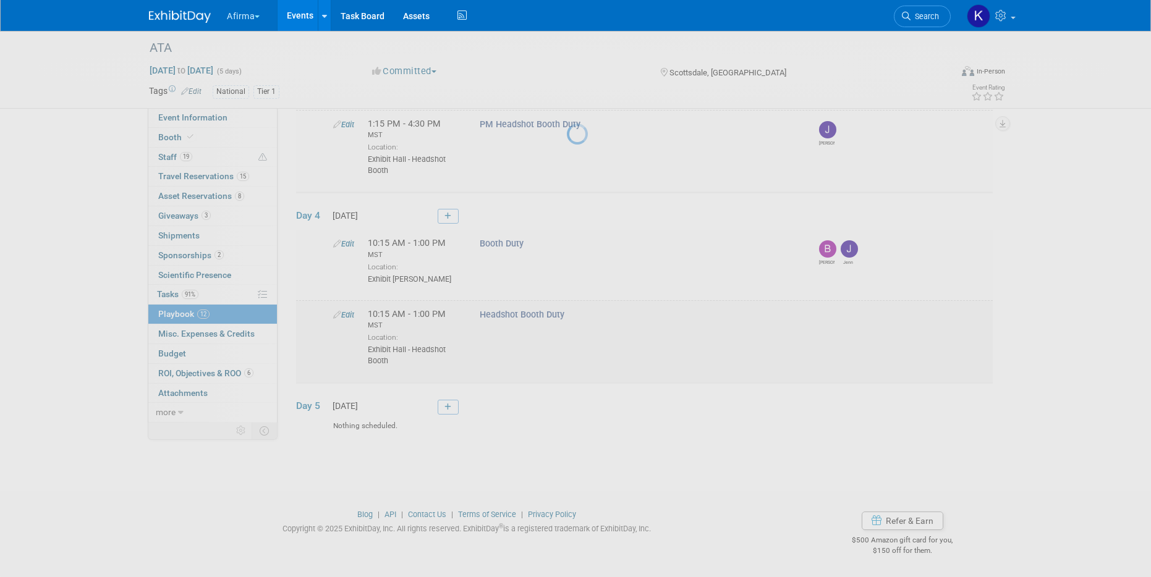
select select "2b87e82e-9131-4281-8021-a6babfc842d5"
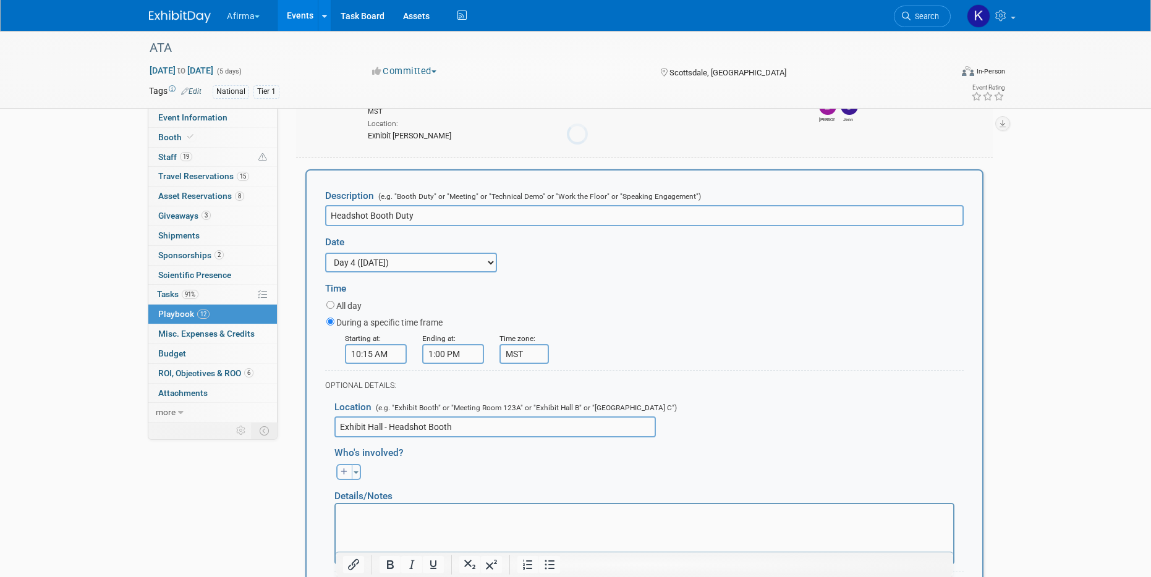
scroll to position [989, 0]
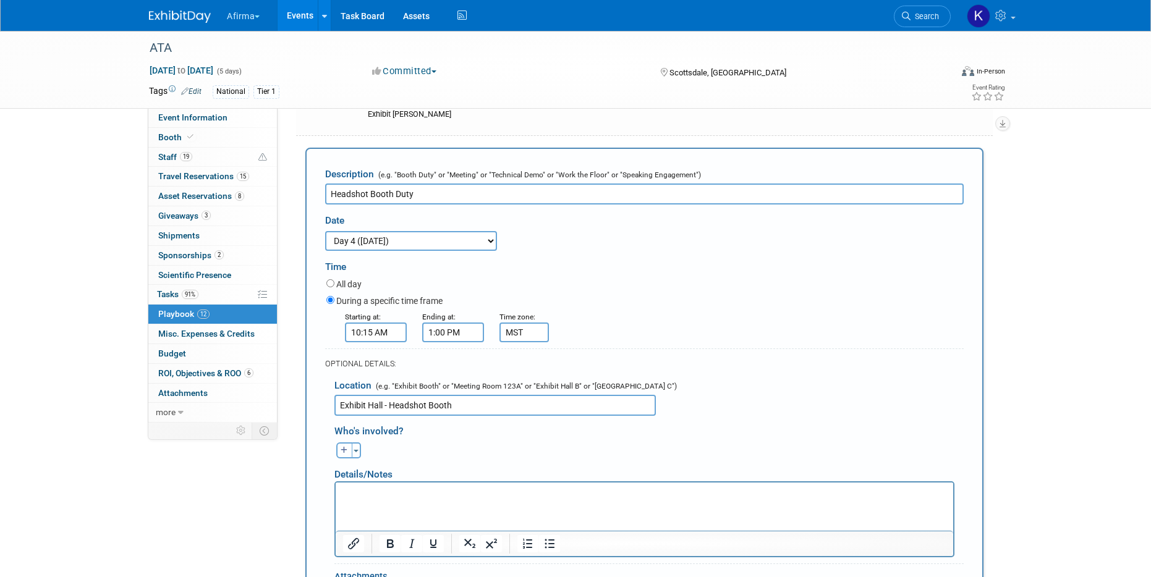
click at [341, 451] on icon "button" at bounding box center [344, 450] width 7 height 7
select select
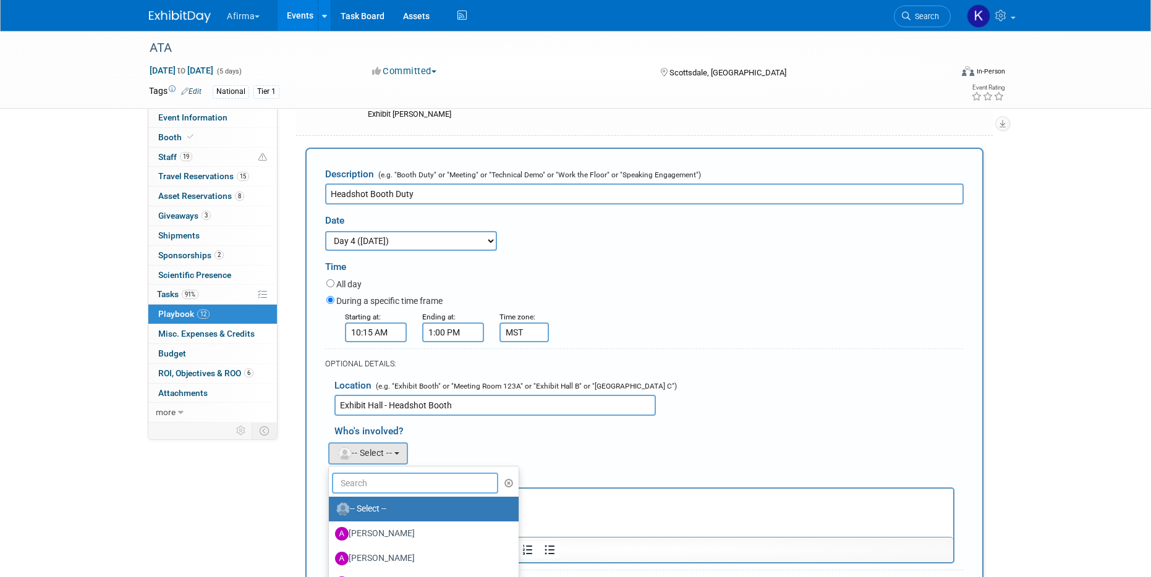
click at [365, 483] on input "text" at bounding box center [415, 483] width 166 height 21
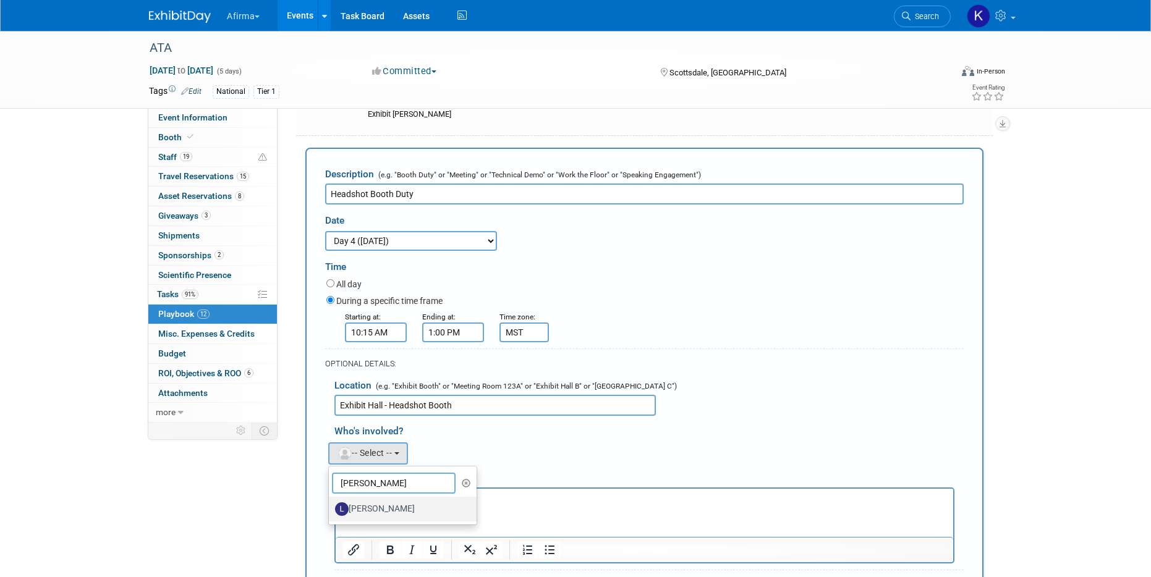
type input "laura"
click at [363, 507] on label "Laura Kirkpatrick" at bounding box center [399, 509] width 129 height 20
click at [331, 507] on input "Laura Kirkpatrick" at bounding box center [327, 508] width 8 height 8
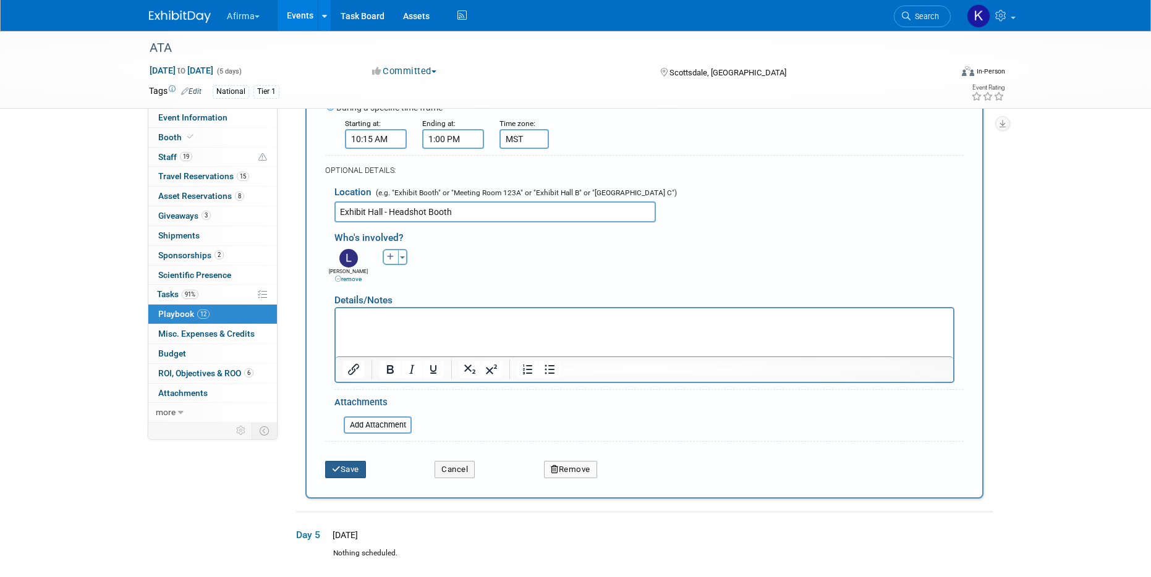
click at [350, 472] on button "Save" at bounding box center [345, 469] width 41 height 17
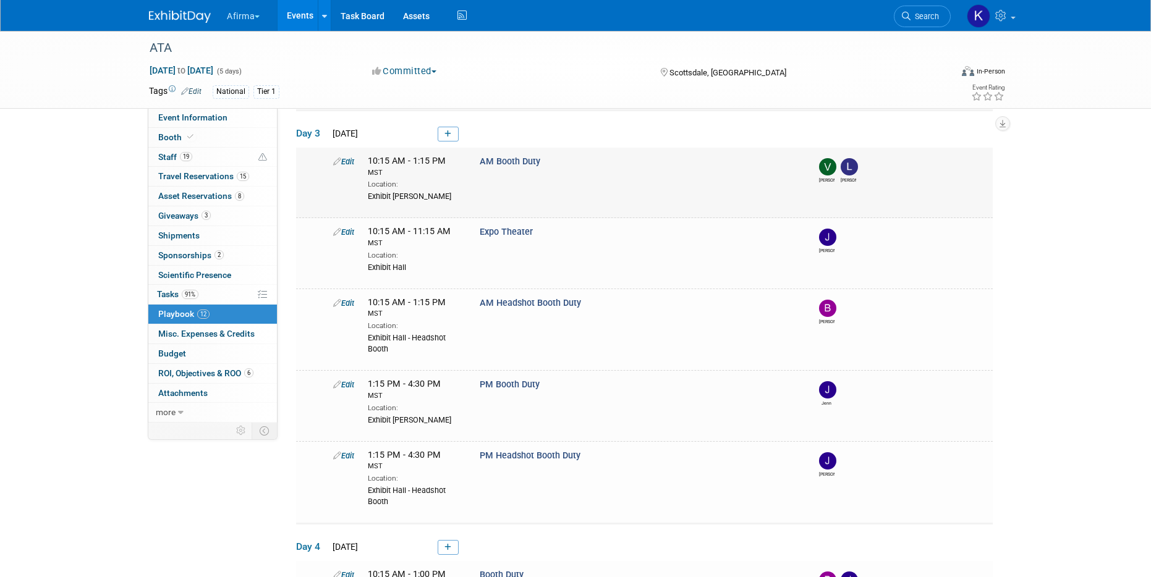
scroll to position [0, 0]
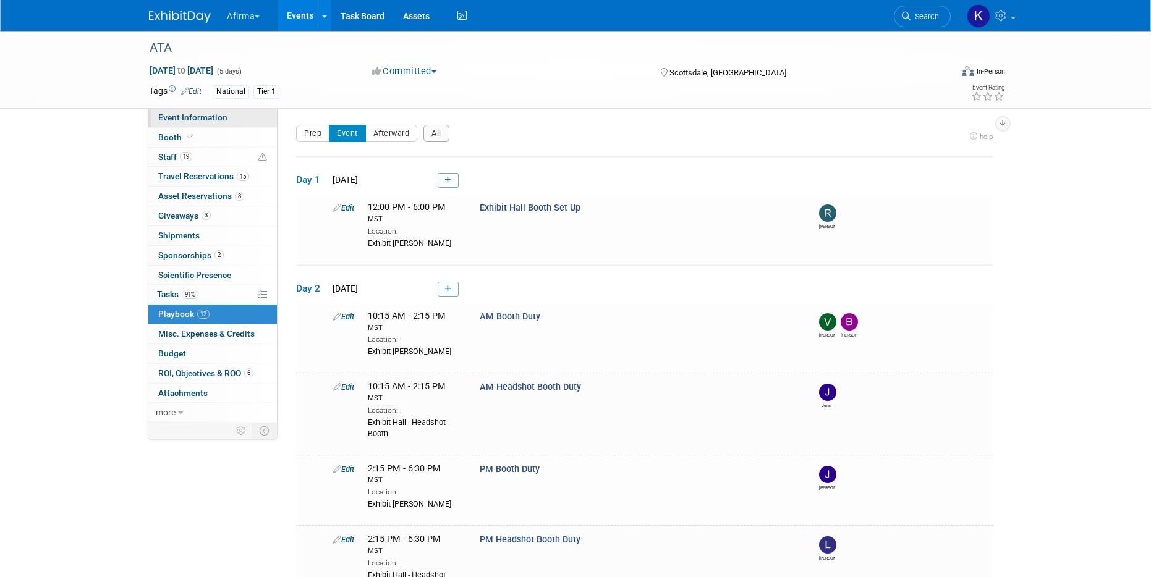
click at [203, 116] on span "Event Information" at bounding box center [192, 117] width 69 height 10
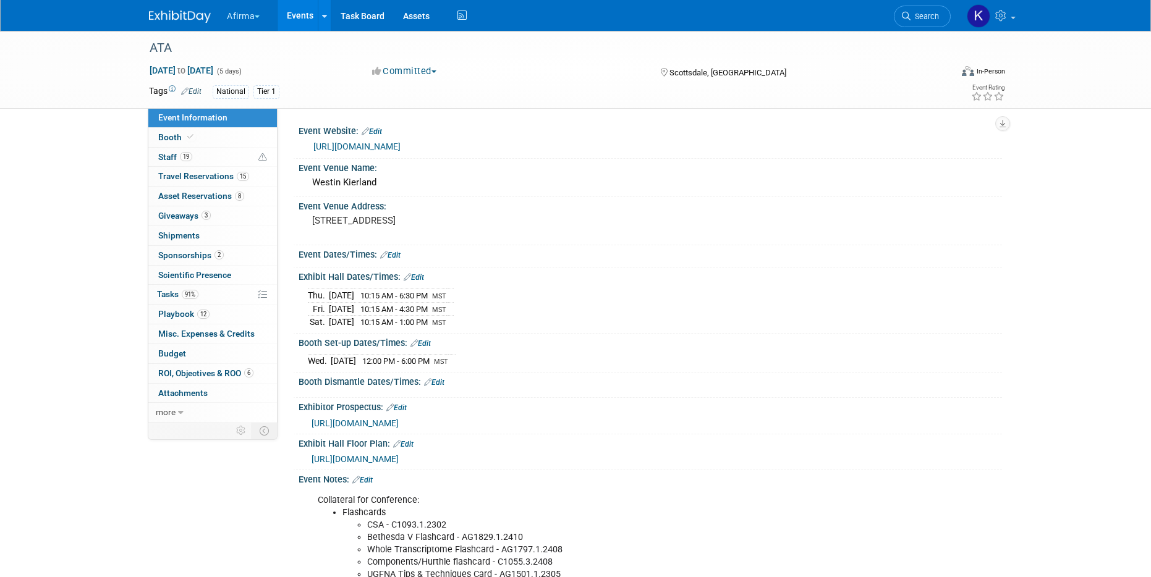
click at [300, 18] on link "Events" at bounding box center [299, 15] width 45 height 31
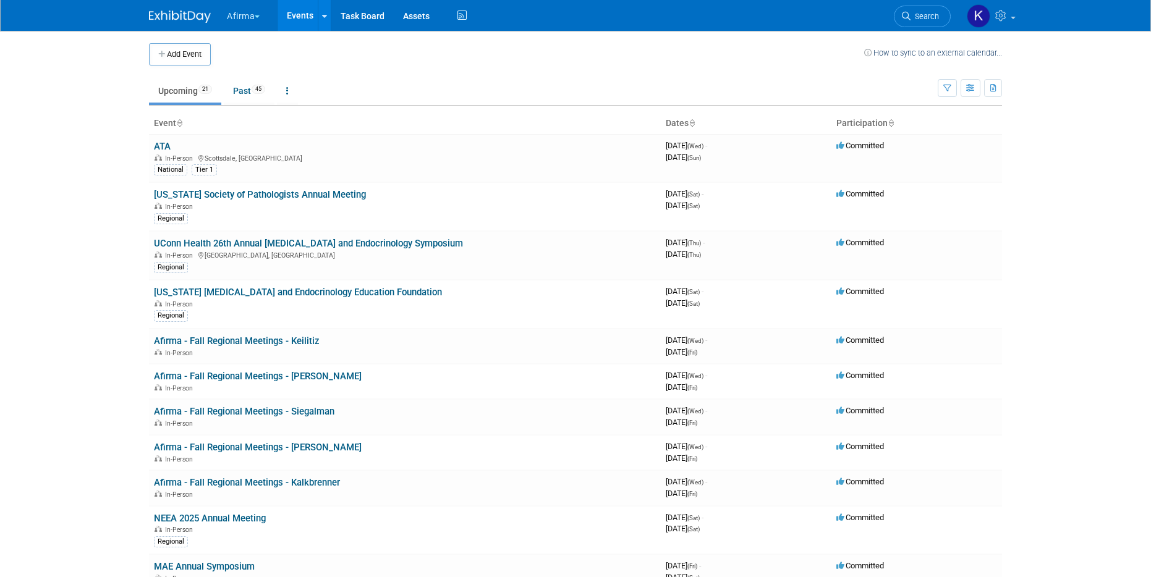
click at [243, 16] on button "Afirma" at bounding box center [250, 13] width 49 height 27
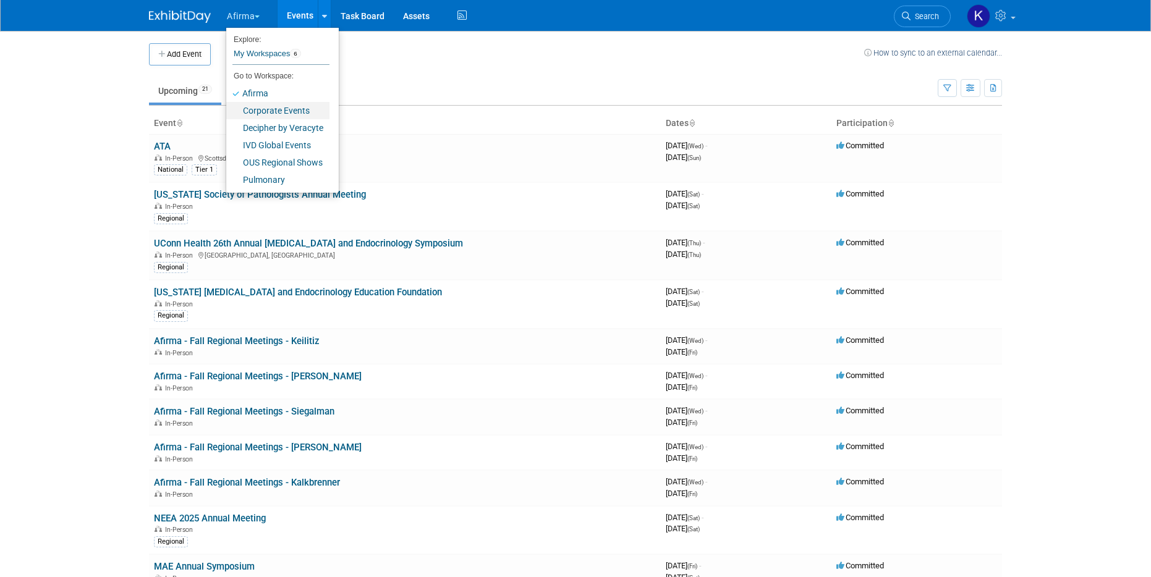
click at [239, 104] on link "Corporate Events" at bounding box center [277, 110] width 103 height 17
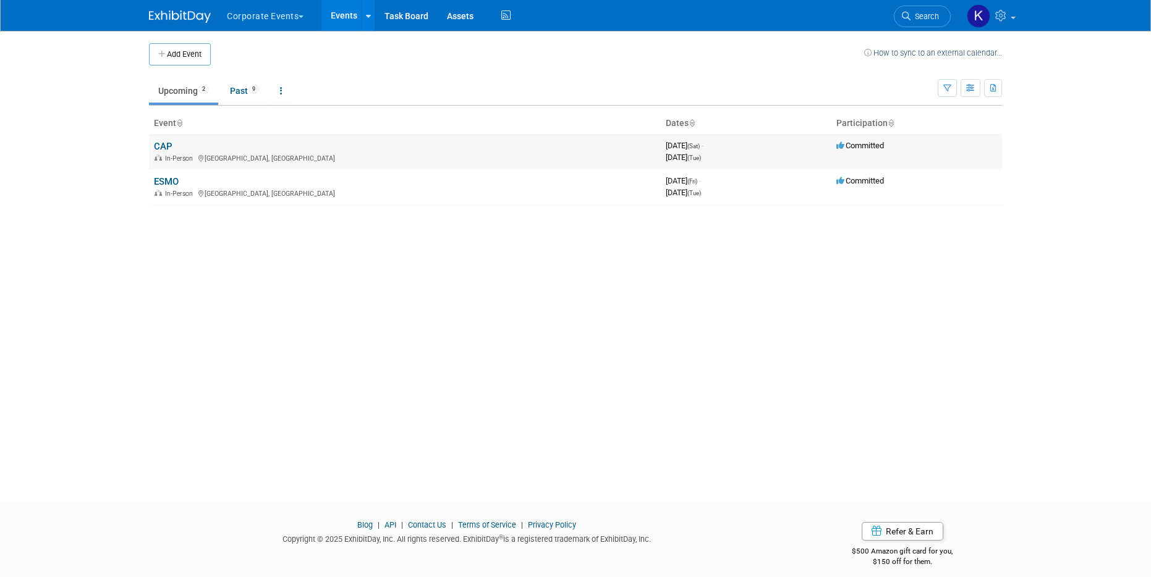
click at [164, 150] on link "CAP" at bounding box center [163, 146] width 19 height 11
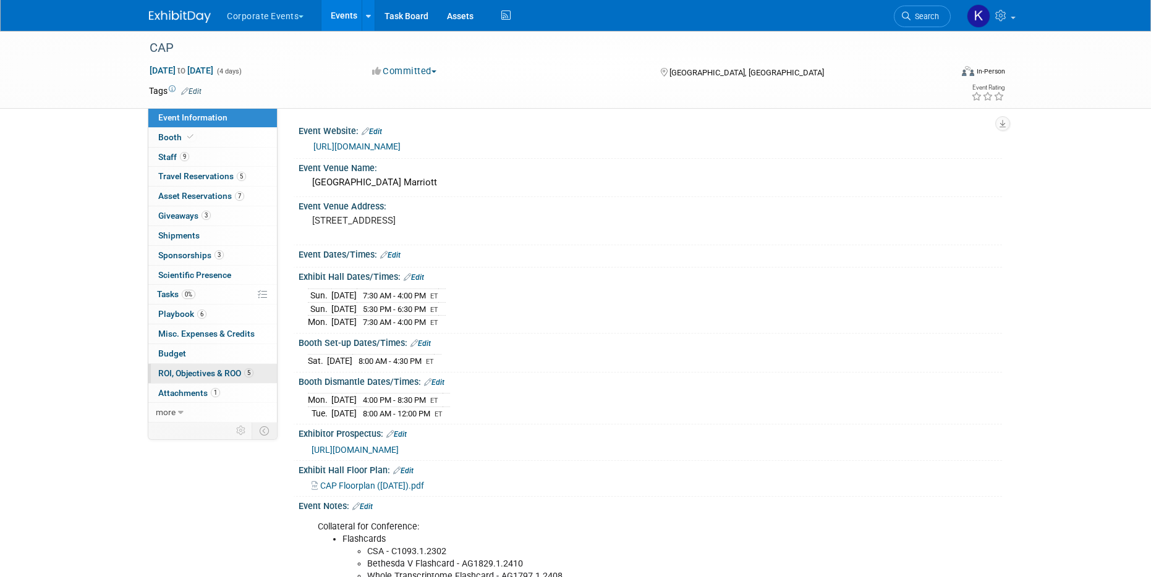
click at [208, 376] on span "ROI, Objectives & ROO 5" at bounding box center [205, 373] width 95 height 10
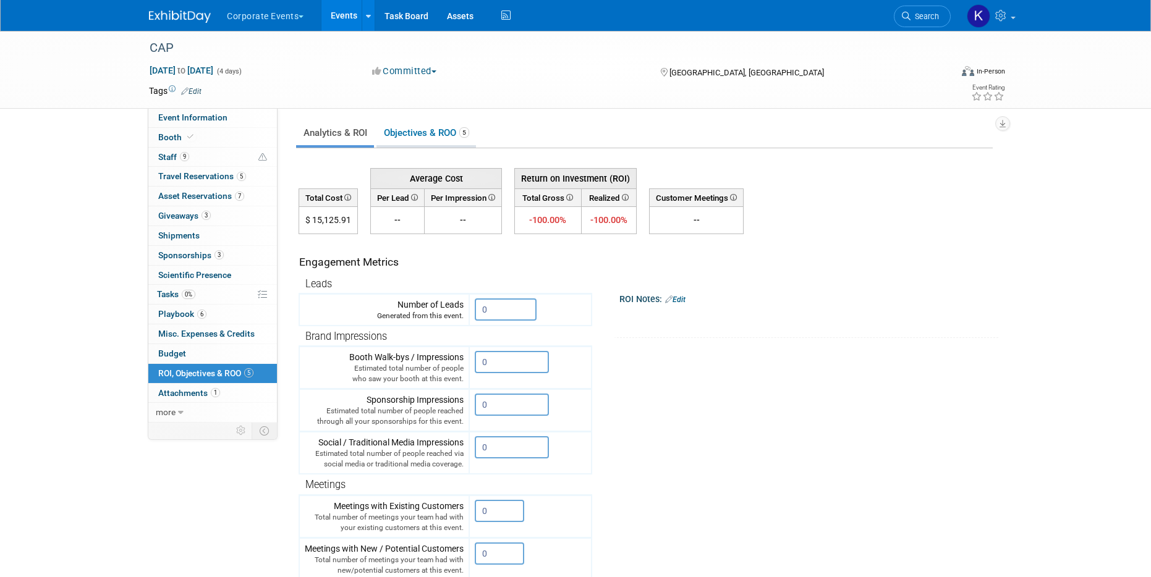
click at [434, 132] on link "Objectives & ROO 5" at bounding box center [425, 133] width 99 height 24
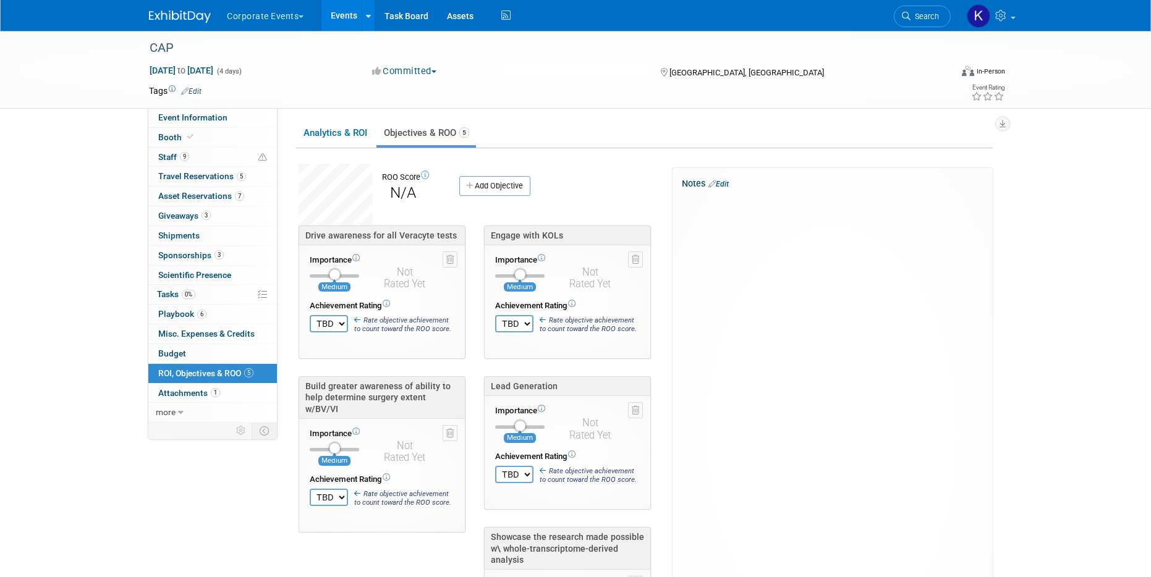
click at [345, 21] on link "Events" at bounding box center [343, 15] width 45 height 31
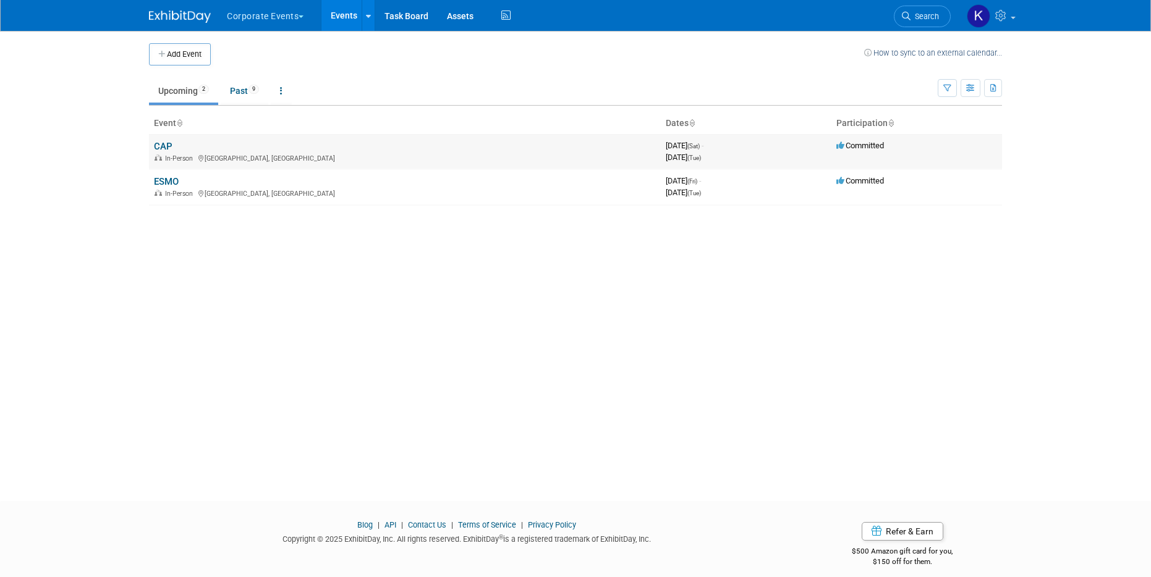
click at [163, 144] on link "CAP" at bounding box center [163, 146] width 19 height 11
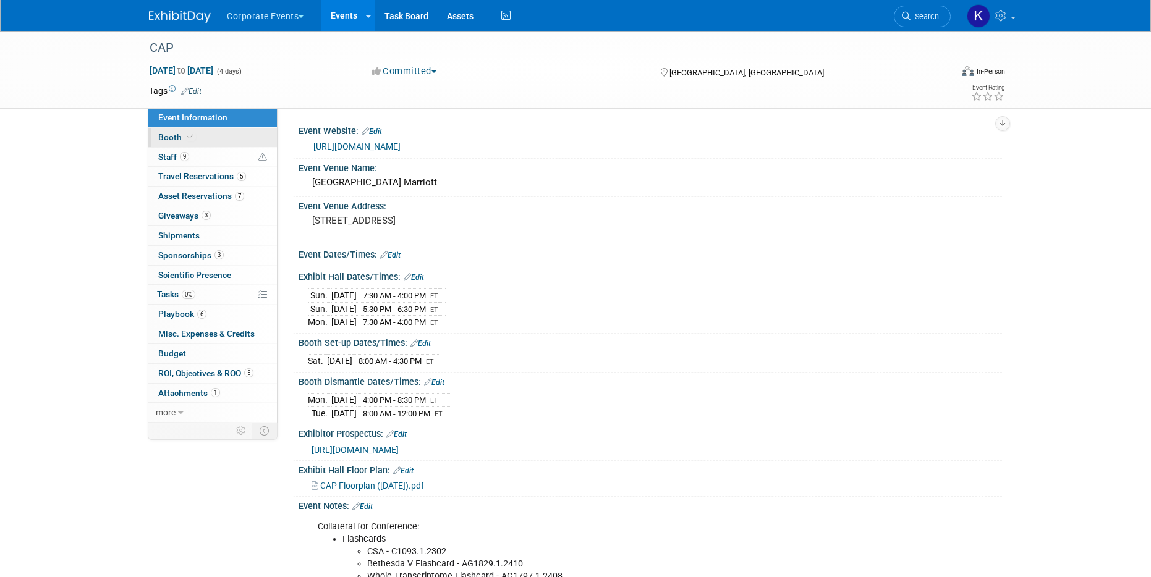
click at [193, 137] on span at bounding box center [190, 136] width 11 height 9
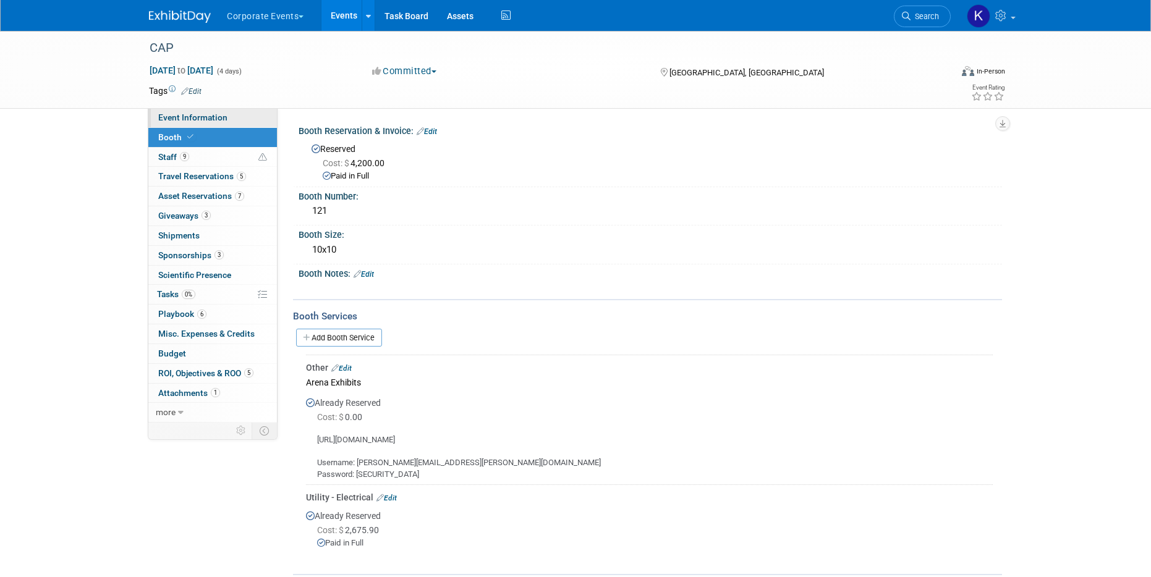
click at [190, 122] on link "Event Information" at bounding box center [212, 117] width 129 height 19
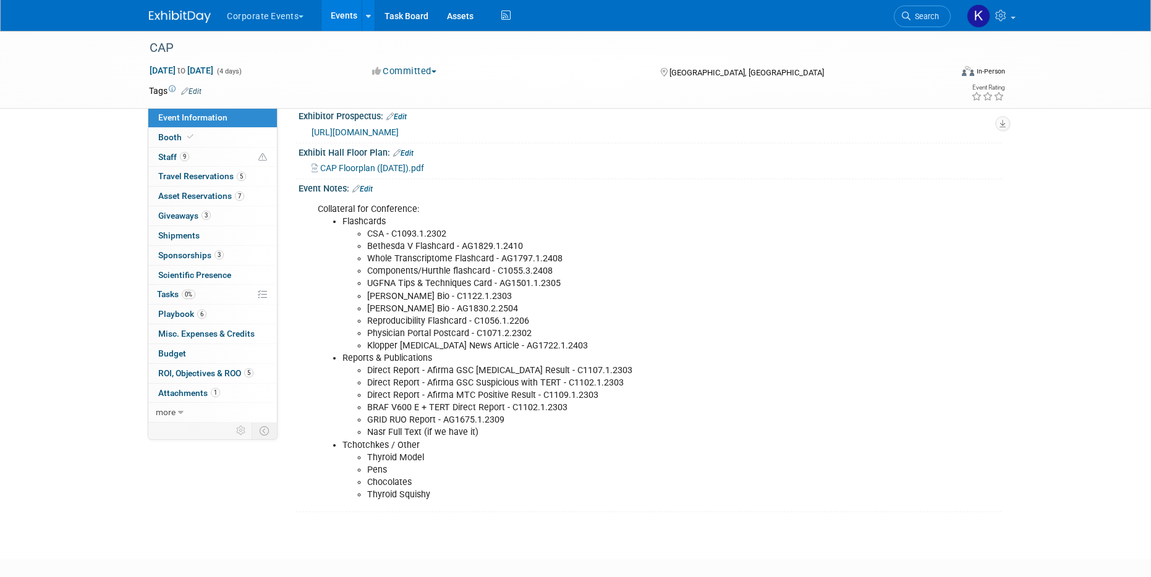
scroll to position [319, 0]
click at [216, 300] on link "0% Tasks 0%" at bounding box center [212, 294] width 129 height 19
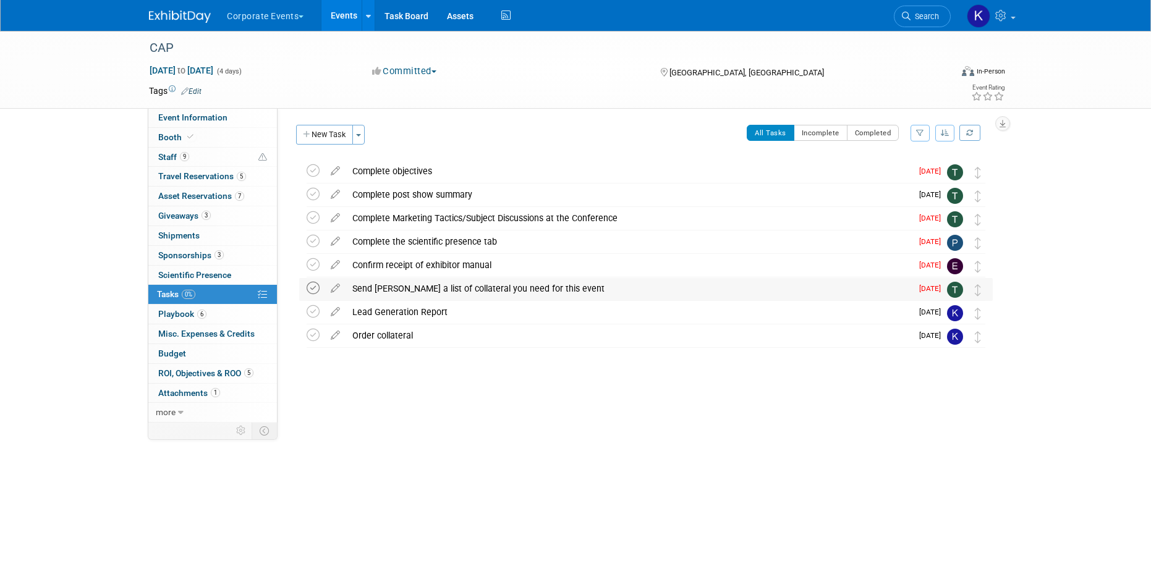
click at [312, 287] on icon at bounding box center [313, 288] width 13 height 13
click at [311, 263] on icon at bounding box center [313, 264] width 13 height 13
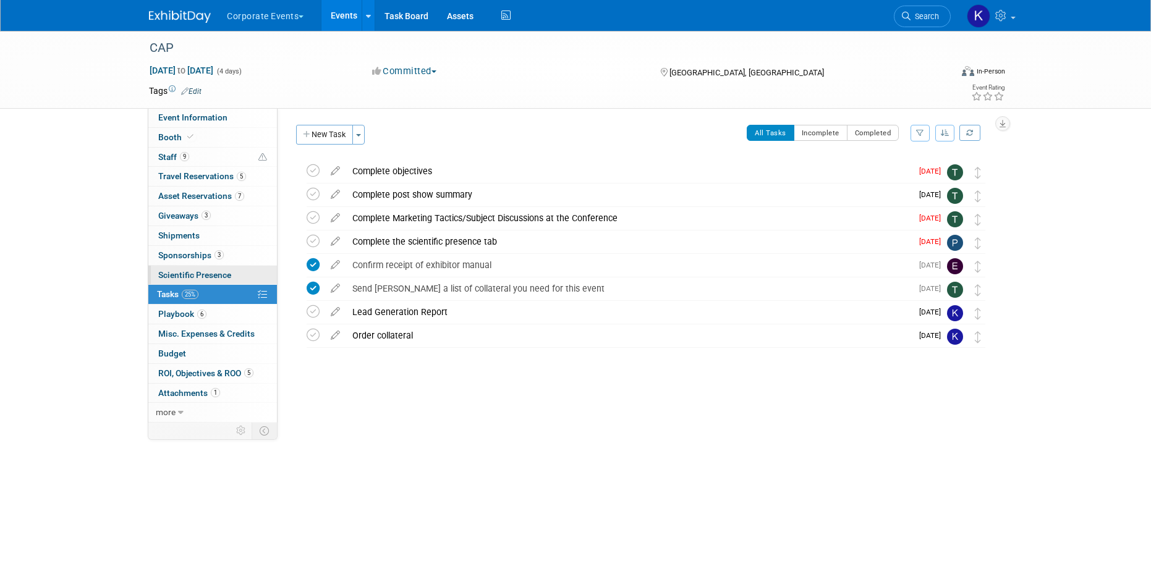
click at [230, 268] on link "Scientific Presence" at bounding box center [212, 275] width 129 height 19
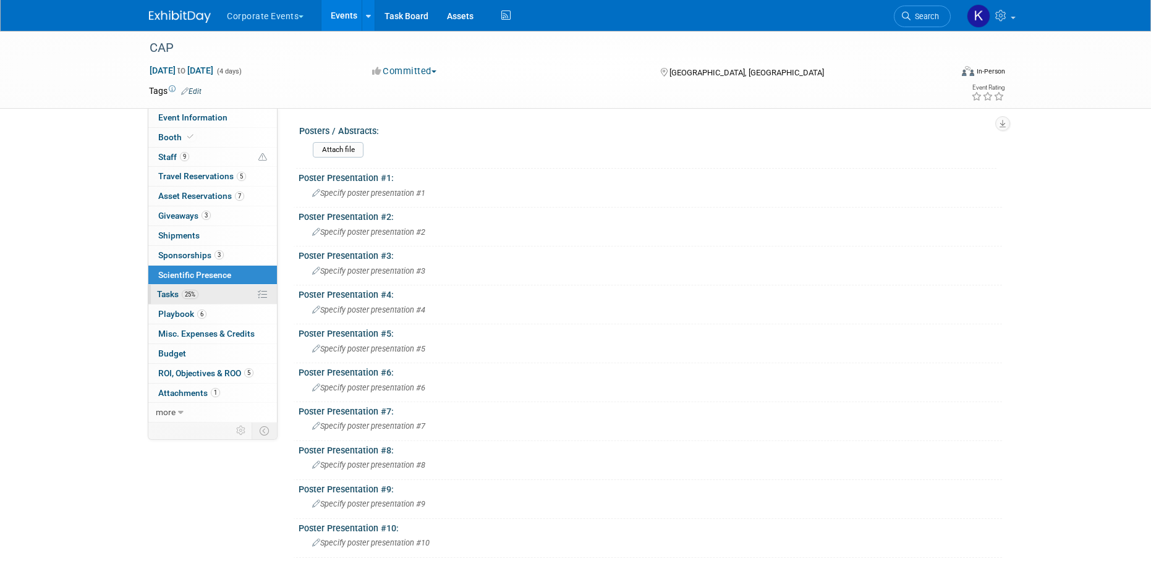
click at [219, 300] on link "25% Tasks 25%" at bounding box center [212, 294] width 129 height 19
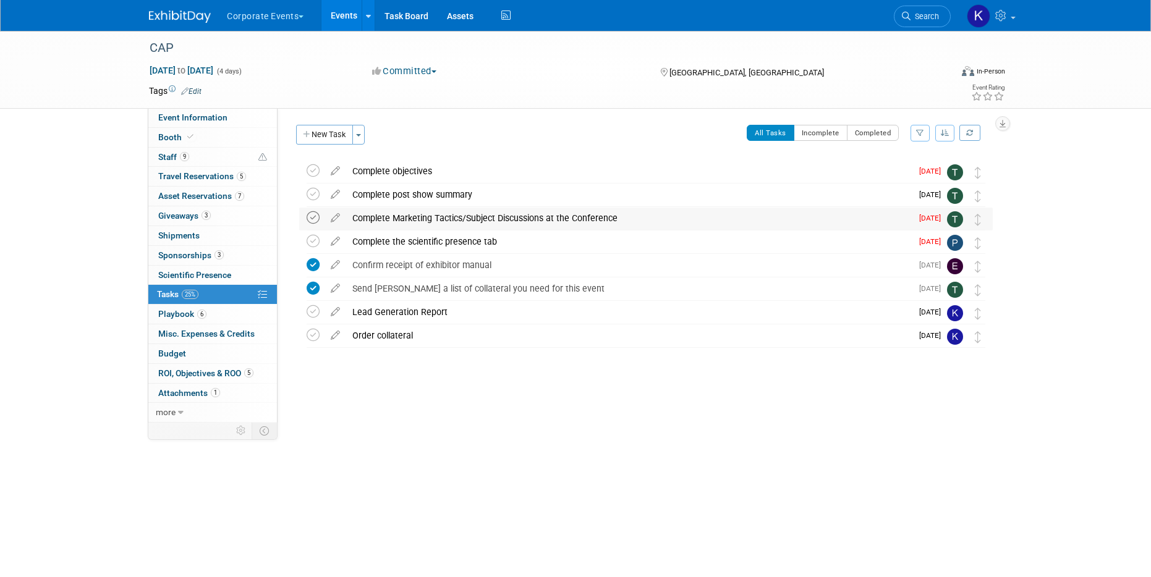
click at [313, 219] on icon at bounding box center [313, 217] width 13 height 13
click at [311, 172] on icon at bounding box center [313, 170] width 13 height 13
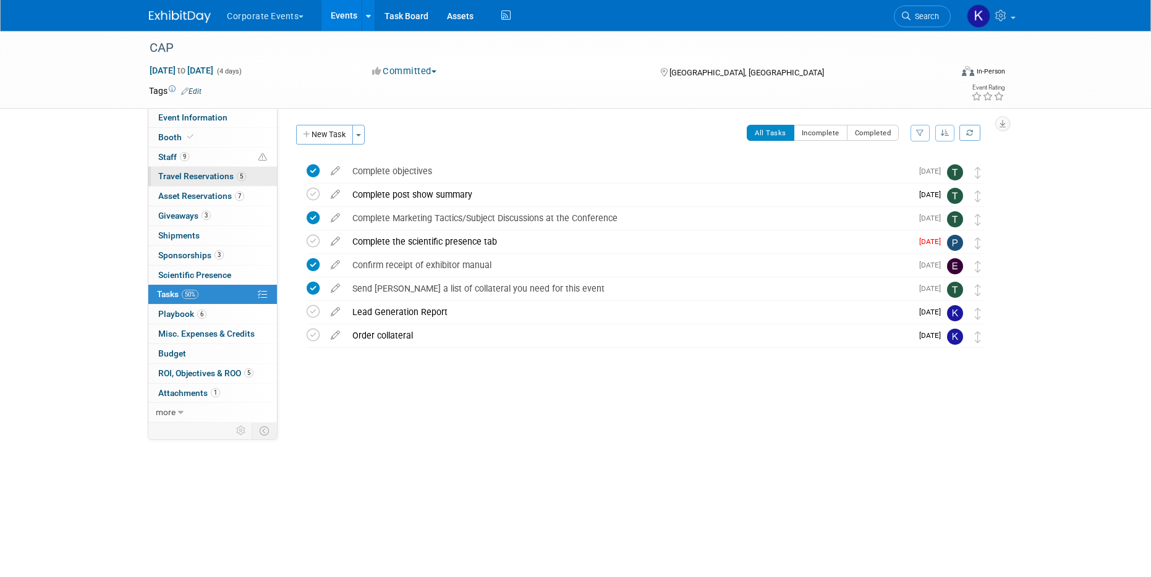
click at [217, 176] on span "Travel Reservations 5" at bounding box center [202, 176] width 88 height 10
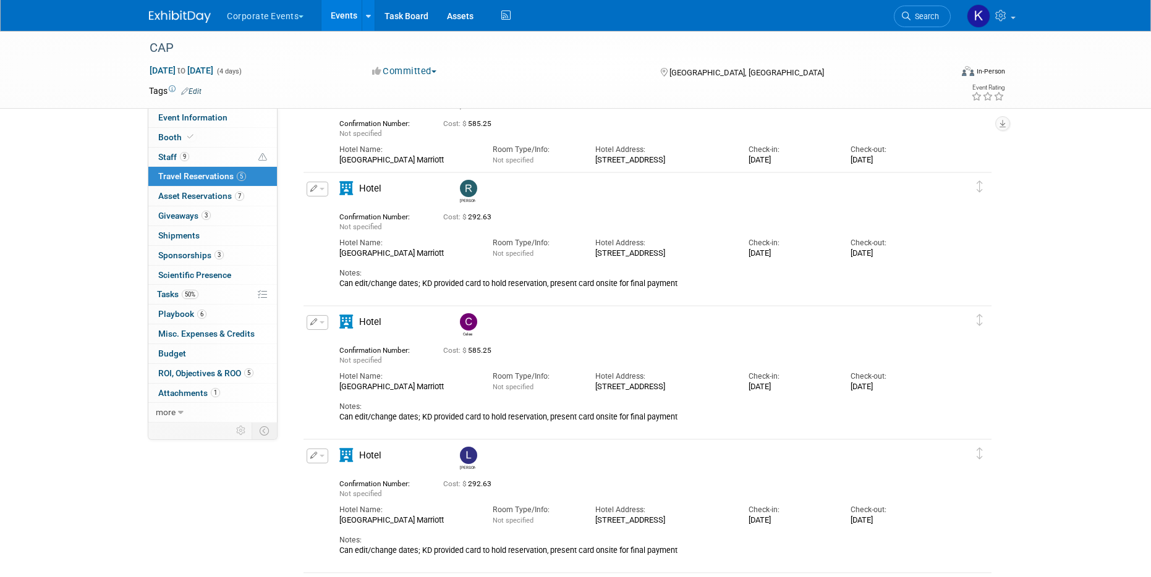
scroll to position [275, 0]
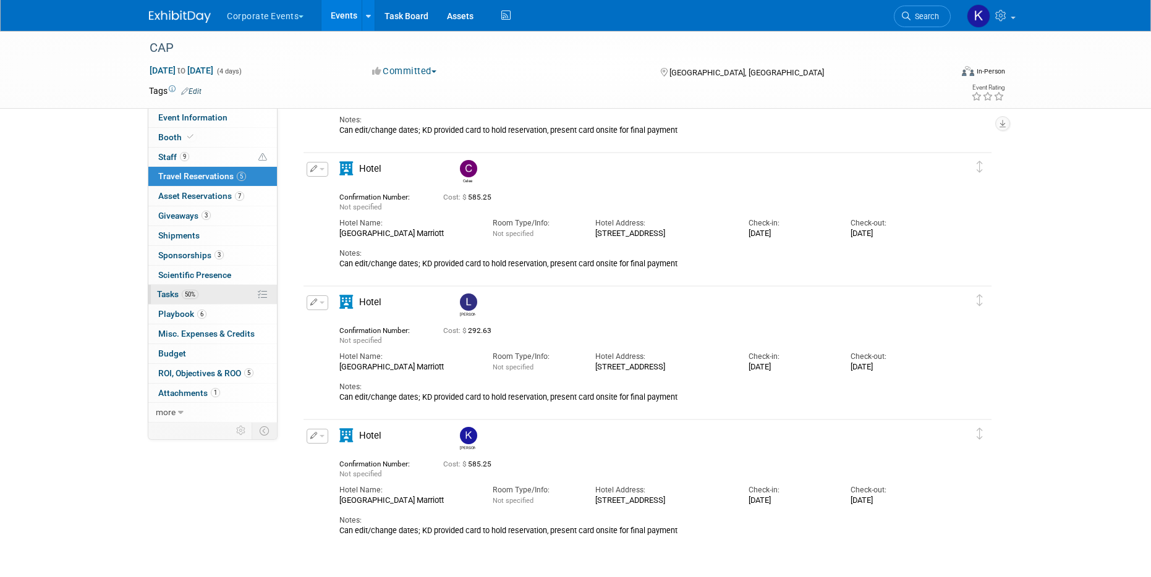
click at [224, 292] on link "50% Tasks 50%" at bounding box center [212, 294] width 129 height 19
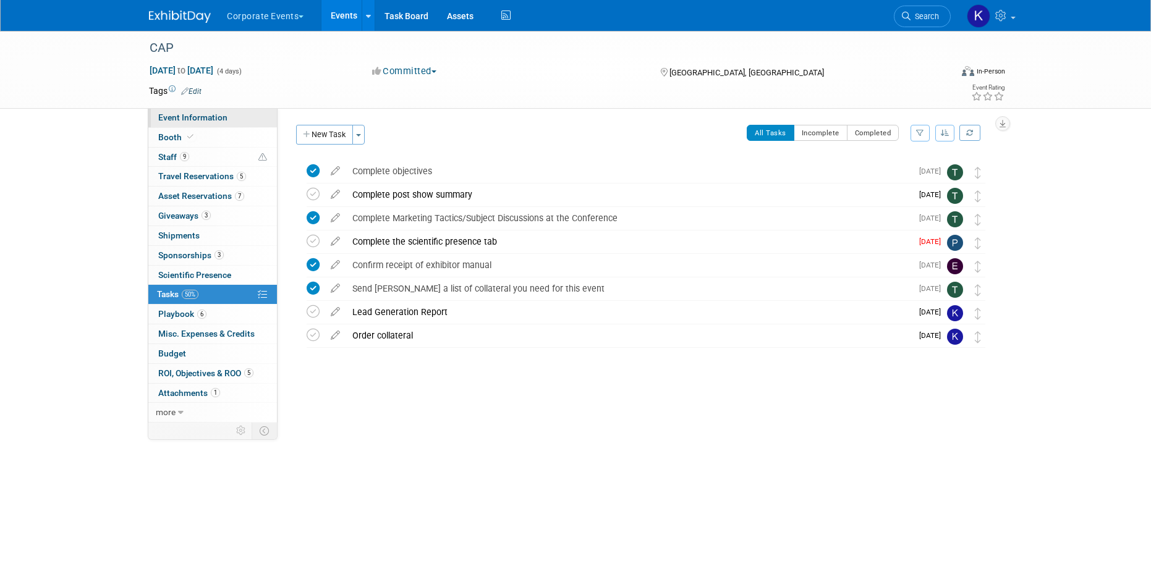
click at [240, 119] on link "Event Information" at bounding box center [212, 117] width 129 height 19
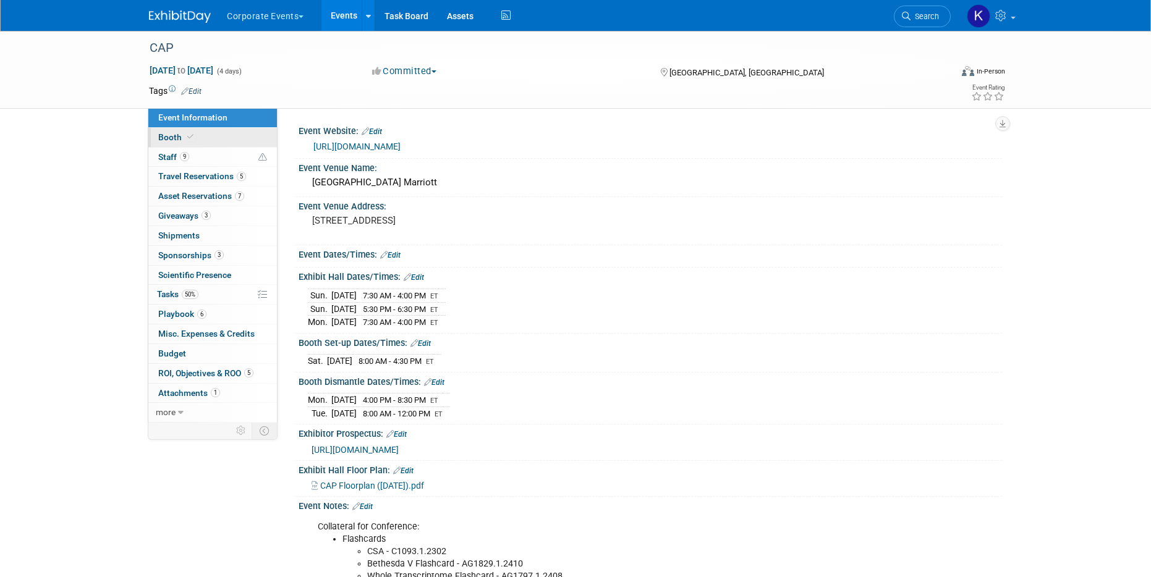
click at [225, 142] on link "Booth" at bounding box center [212, 137] width 129 height 19
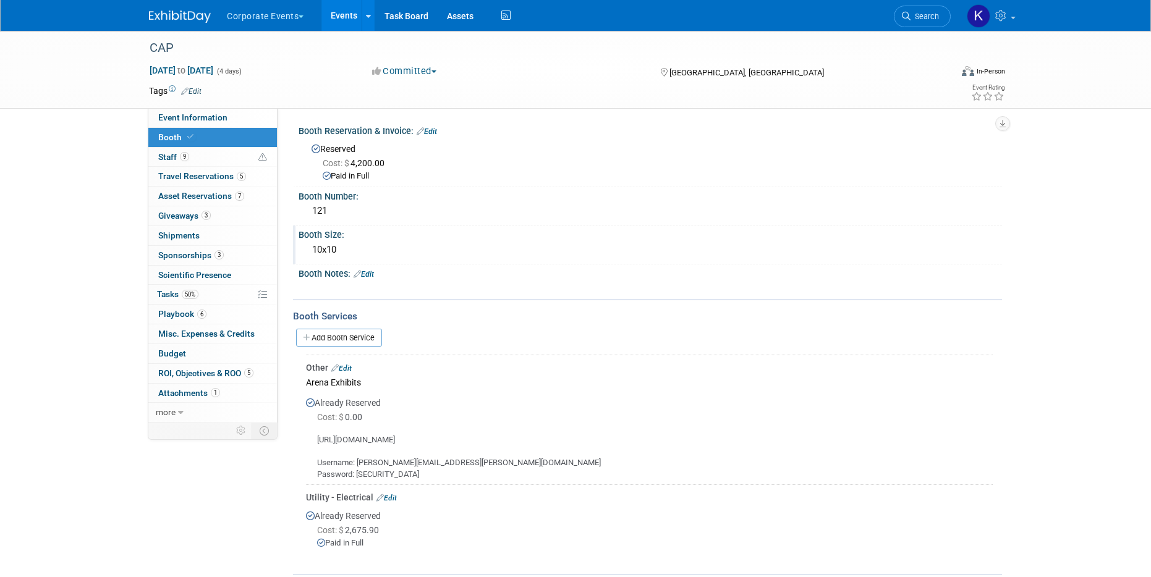
scroll to position [23, 0]
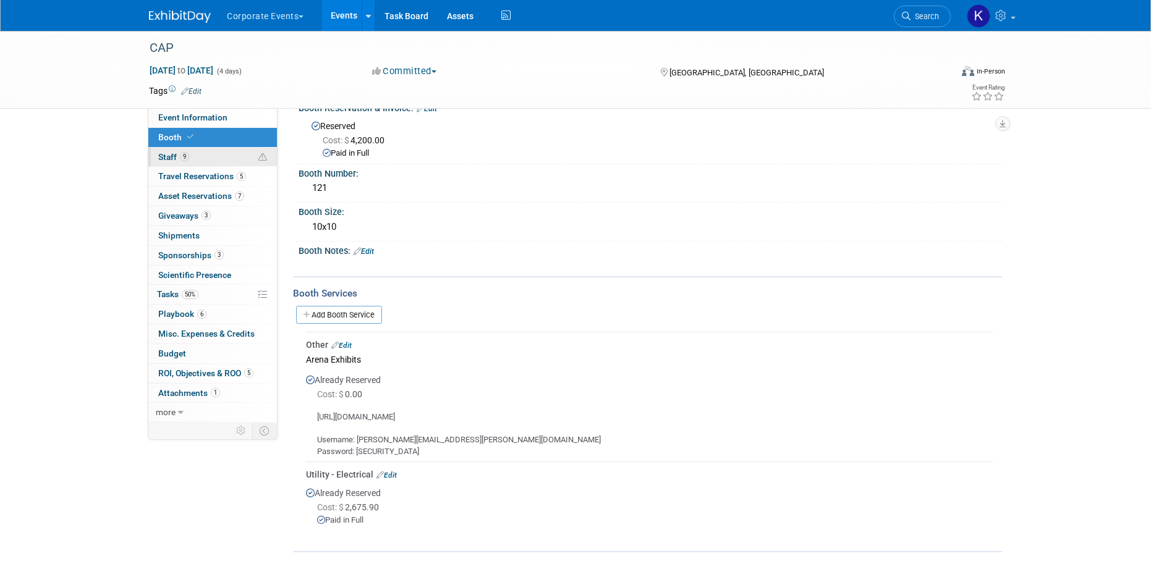
click at [206, 156] on link "9 Staff 9" at bounding box center [212, 157] width 129 height 19
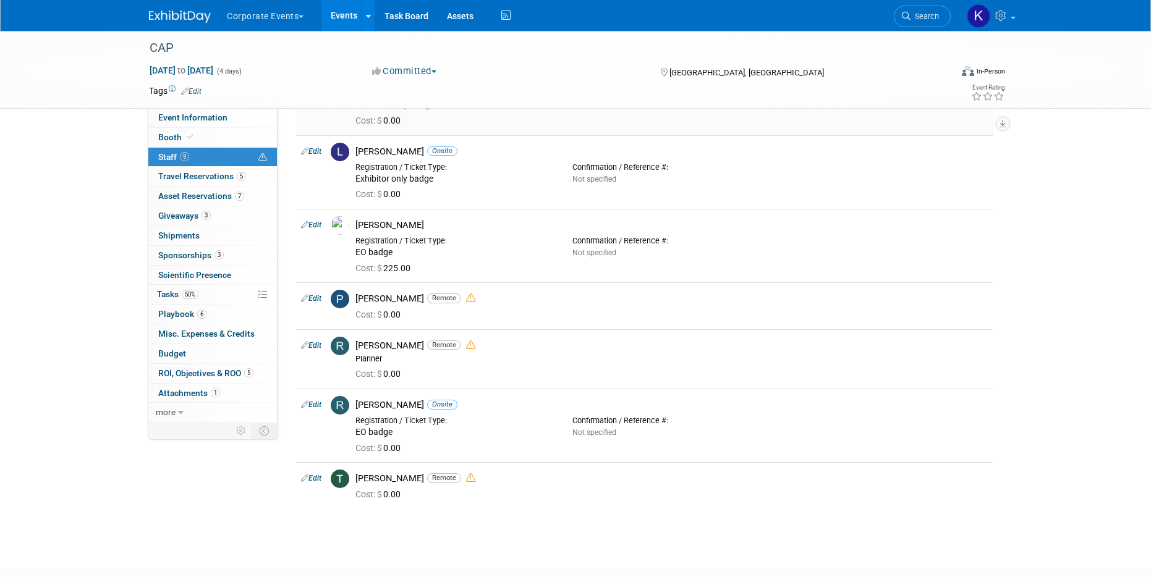
scroll to position [221, 0]
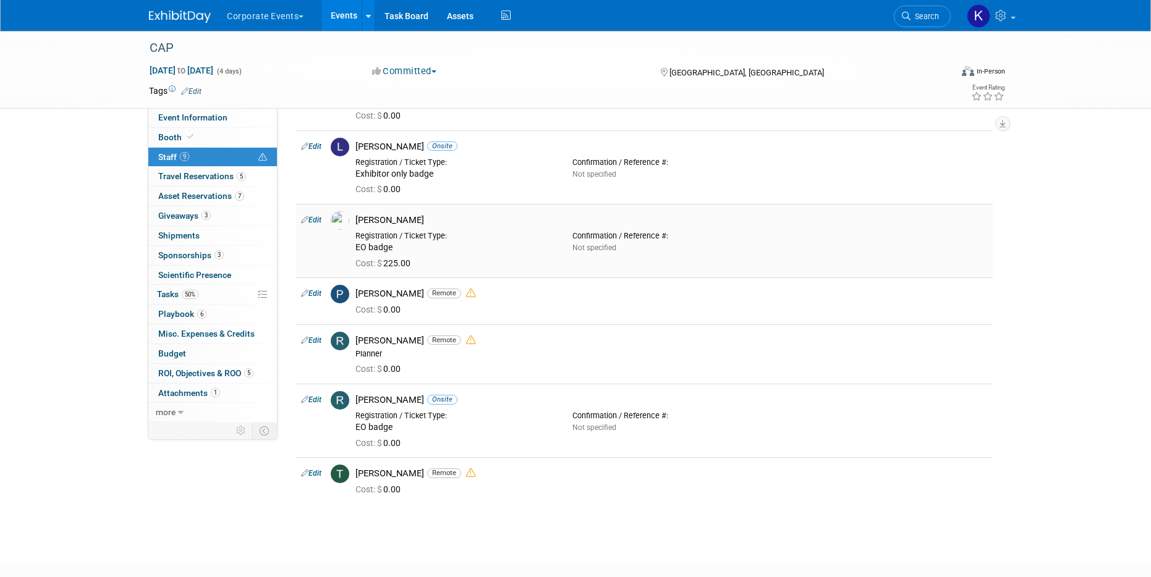
click at [317, 223] on link "Edit" at bounding box center [311, 220] width 20 height 9
select select "19ef0f6d-bd9b-495e-8a92-9f9a33c616f2"
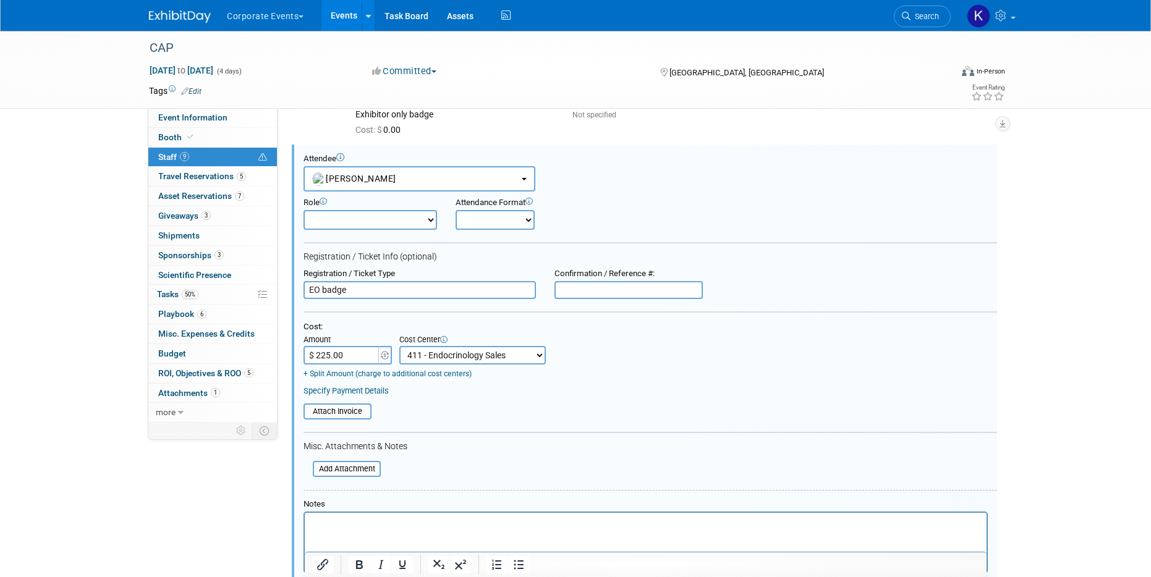
scroll to position [285, 0]
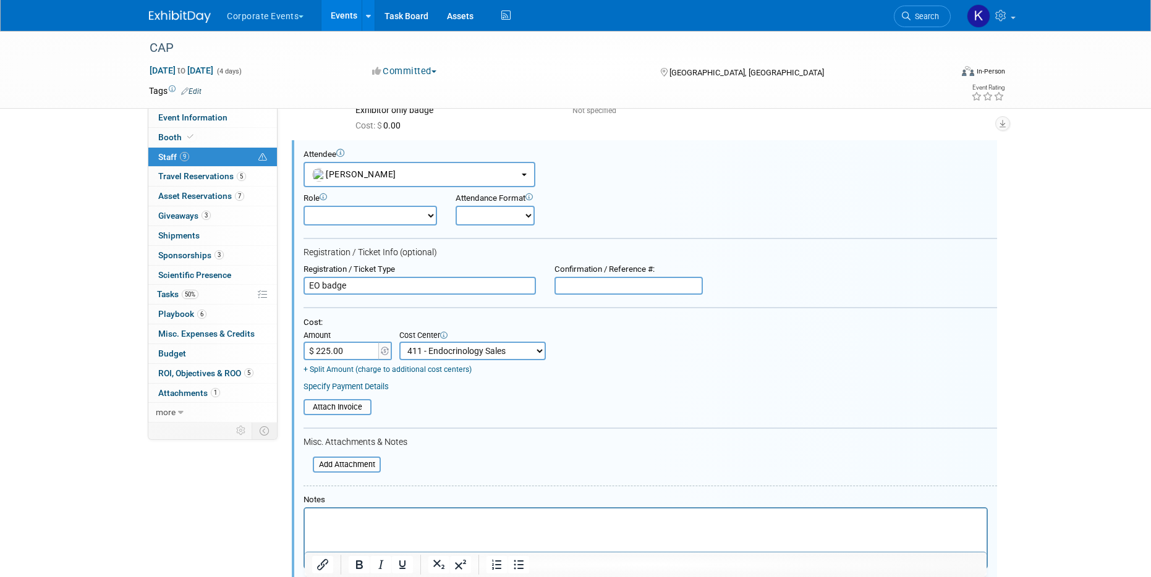
click at [464, 215] on select "Onsite Remote" at bounding box center [494, 216] width 79 height 20
select select "1"
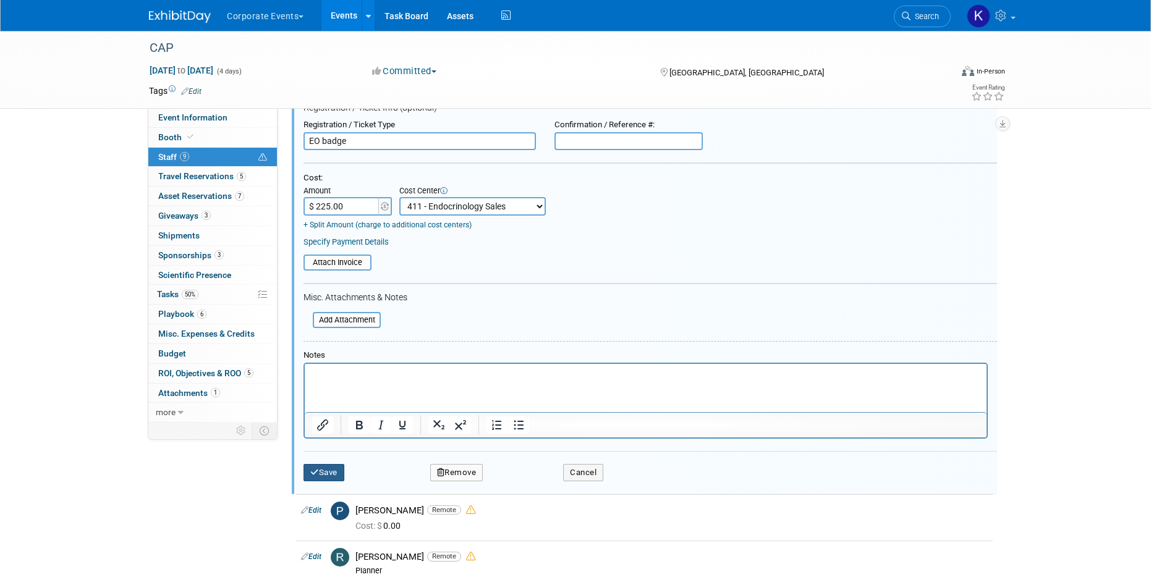
click at [308, 474] on button "Save" at bounding box center [323, 472] width 41 height 17
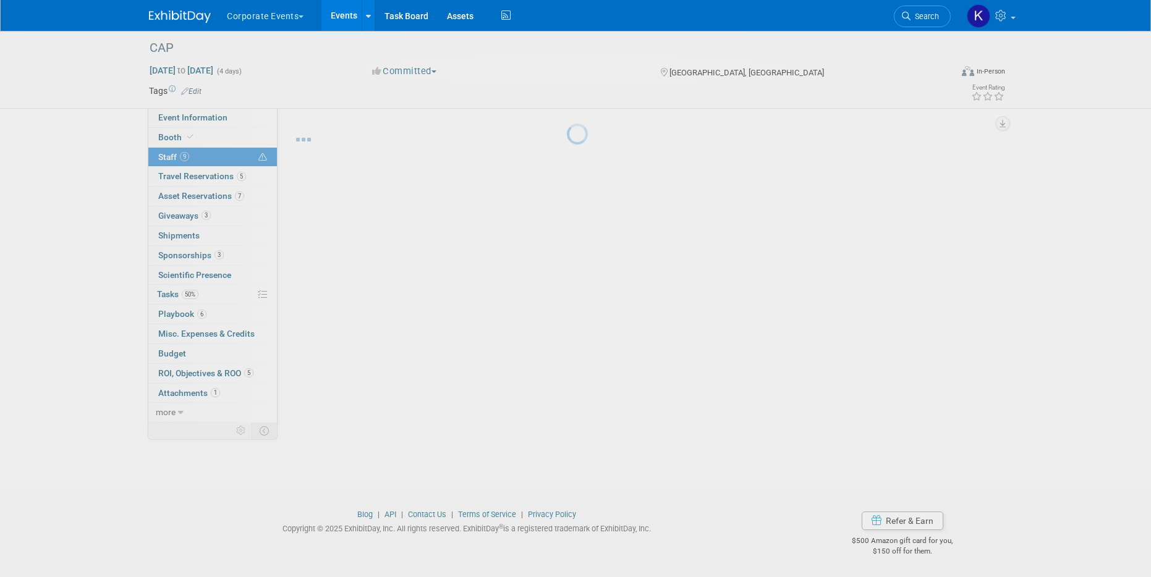
scroll to position [294, 0]
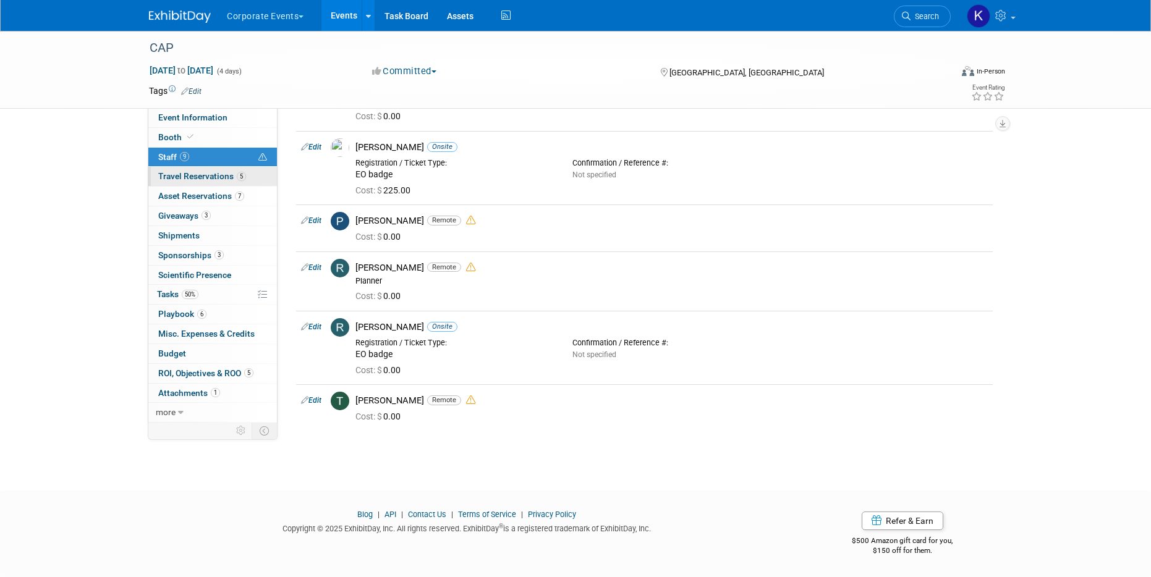
click at [219, 175] on span "Travel Reservations 5" at bounding box center [202, 176] width 88 height 10
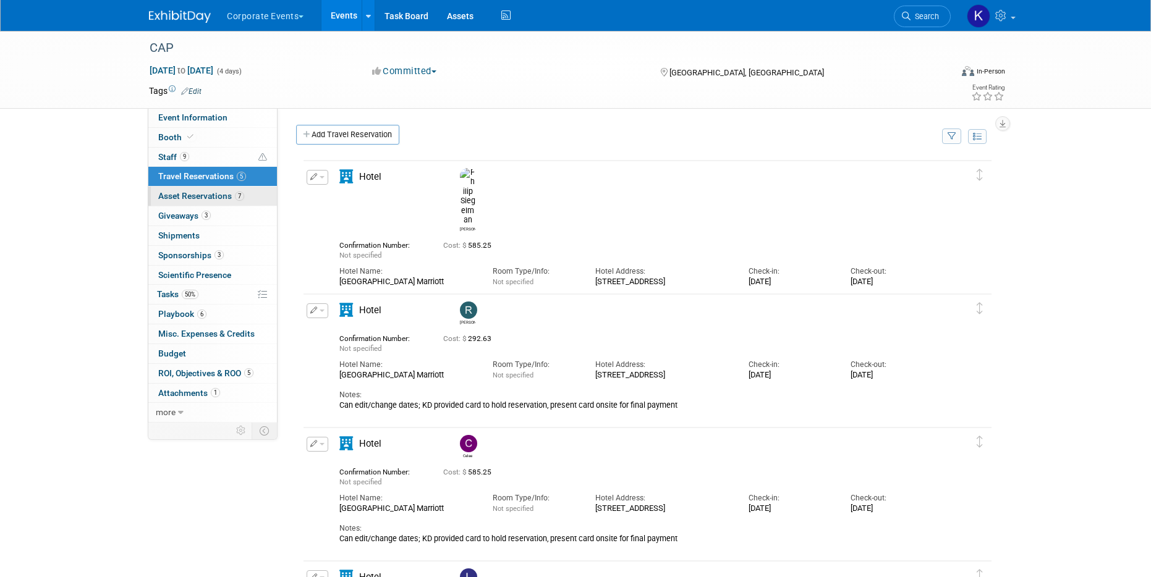
click at [219, 190] on link "7 Asset Reservations 7" at bounding box center [212, 196] width 129 height 19
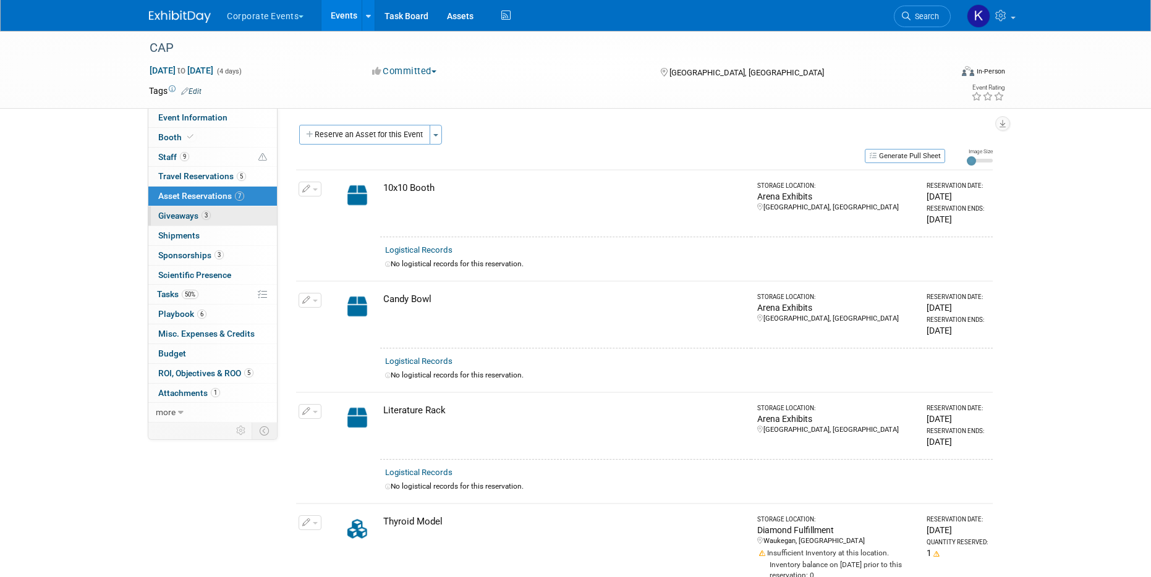
click at [216, 218] on link "3 Giveaways 3" at bounding box center [212, 215] width 129 height 19
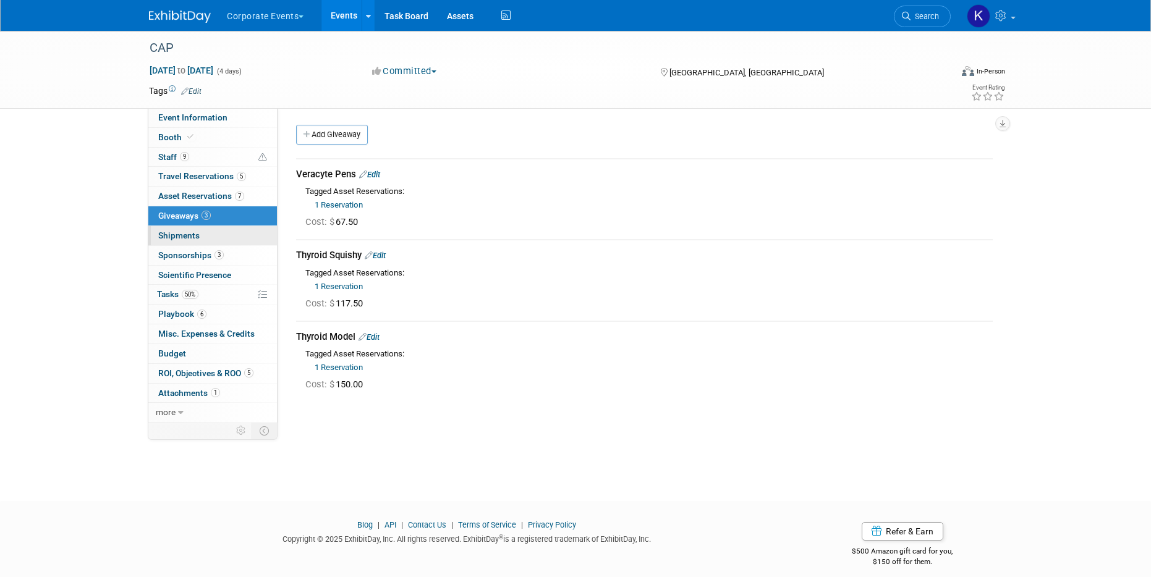
click at [216, 234] on link "0 Shipments 0" at bounding box center [212, 235] width 129 height 19
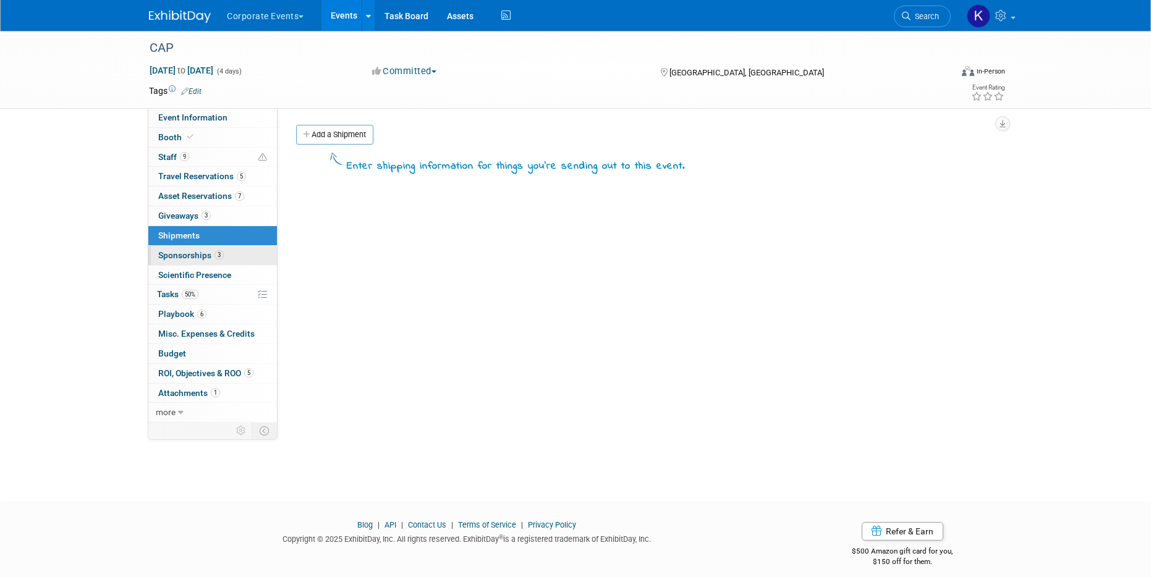
click at [216, 253] on span "3" at bounding box center [218, 254] width 9 height 9
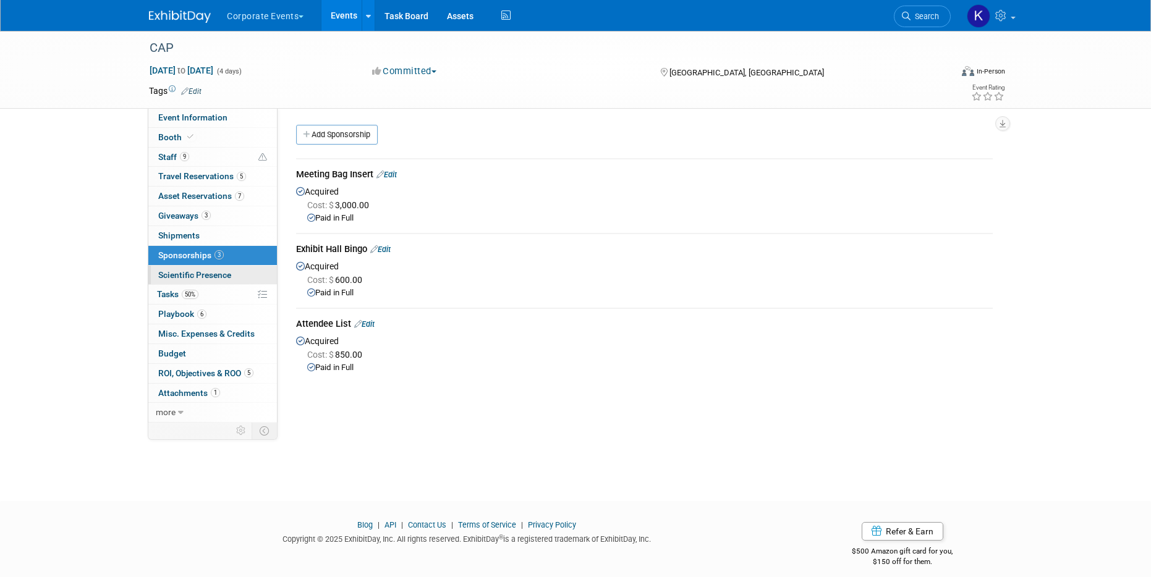
click at [216, 277] on span "Scientific Presence" at bounding box center [194, 275] width 73 height 10
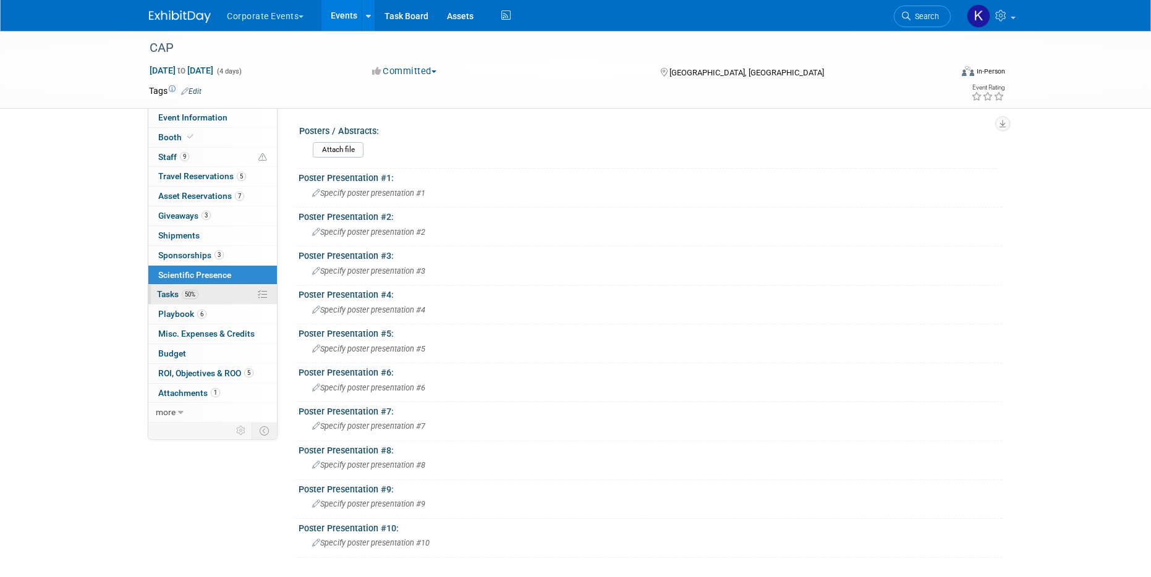
click at [219, 290] on link "50% Tasks 50%" at bounding box center [212, 294] width 129 height 19
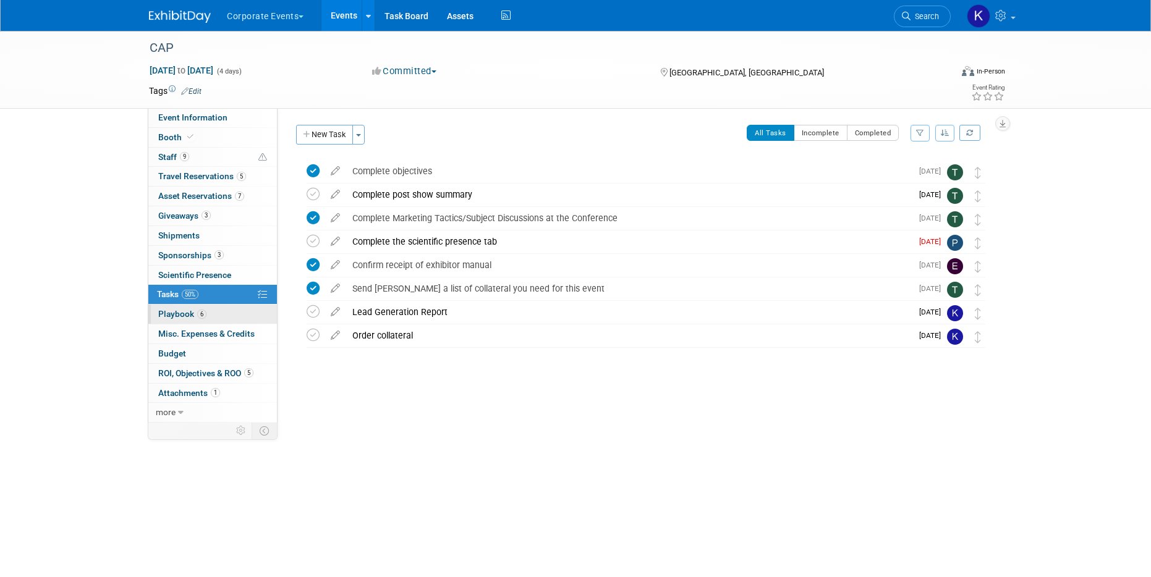
click at [219, 307] on link "6 Playbook 6" at bounding box center [212, 314] width 129 height 19
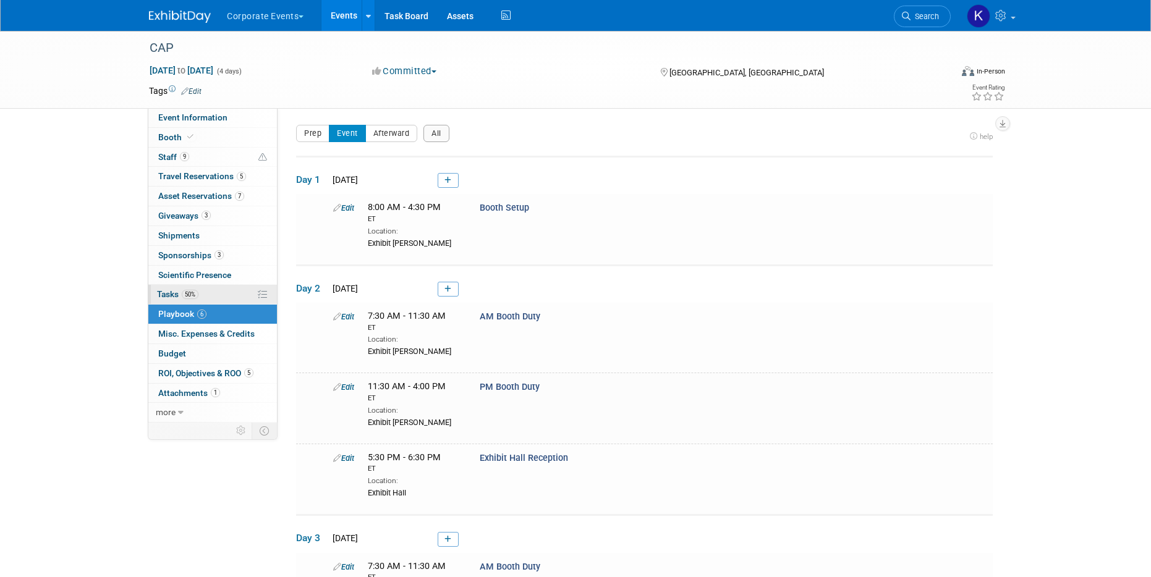
click at [219, 293] on link "50% Tasks 50%" at bounding box center [212, 294] width 129 height 19
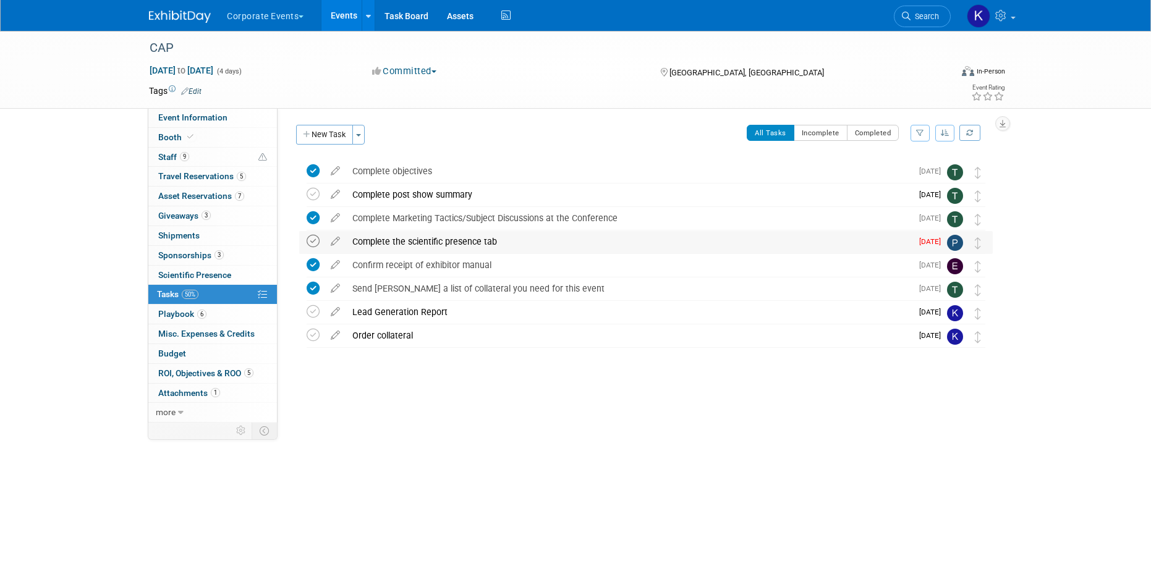
click at [312, 243] on icon at bounding box center [313, 241] width 13 height 13
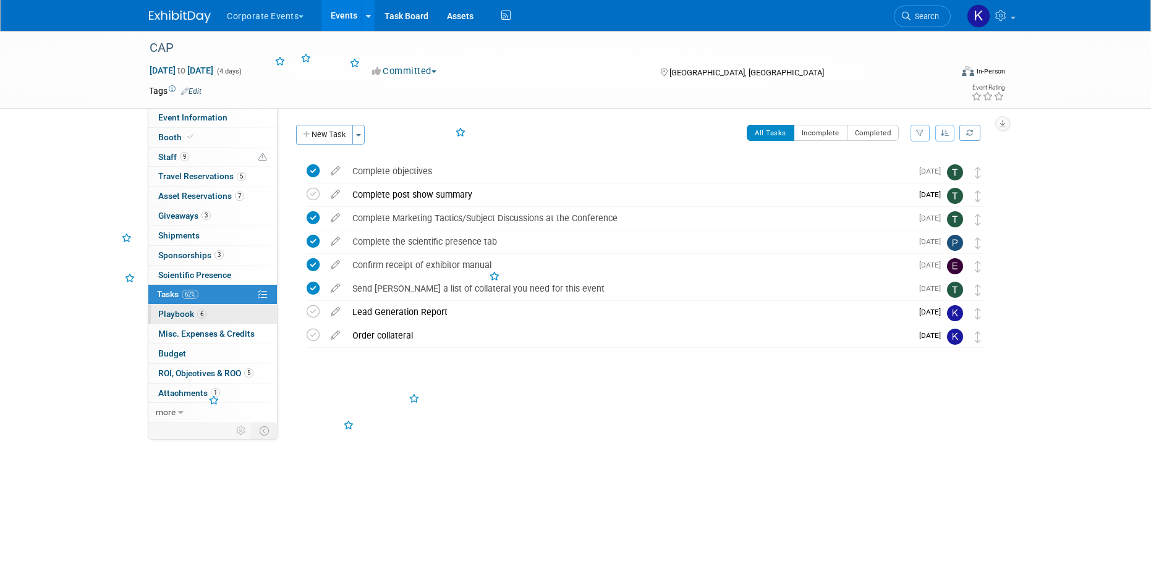
click at [217, 307] on link "6 Playbook 6" at bounding box center [212, 314] width 129 height 19
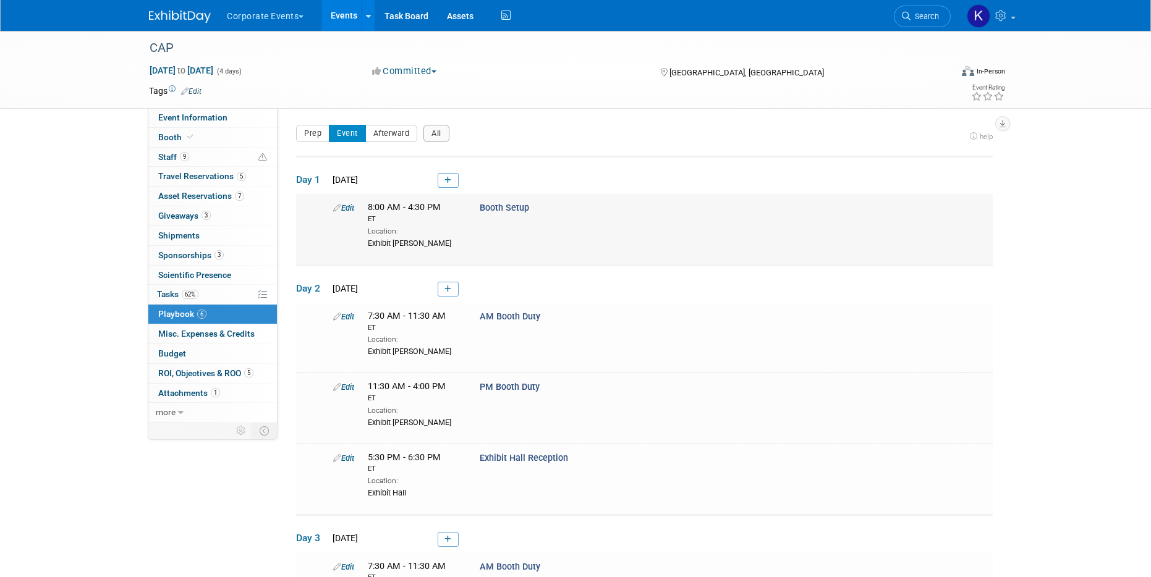
click at [344, 206] on link "Edit" at bounding box center [343, 207] width 21 height 9
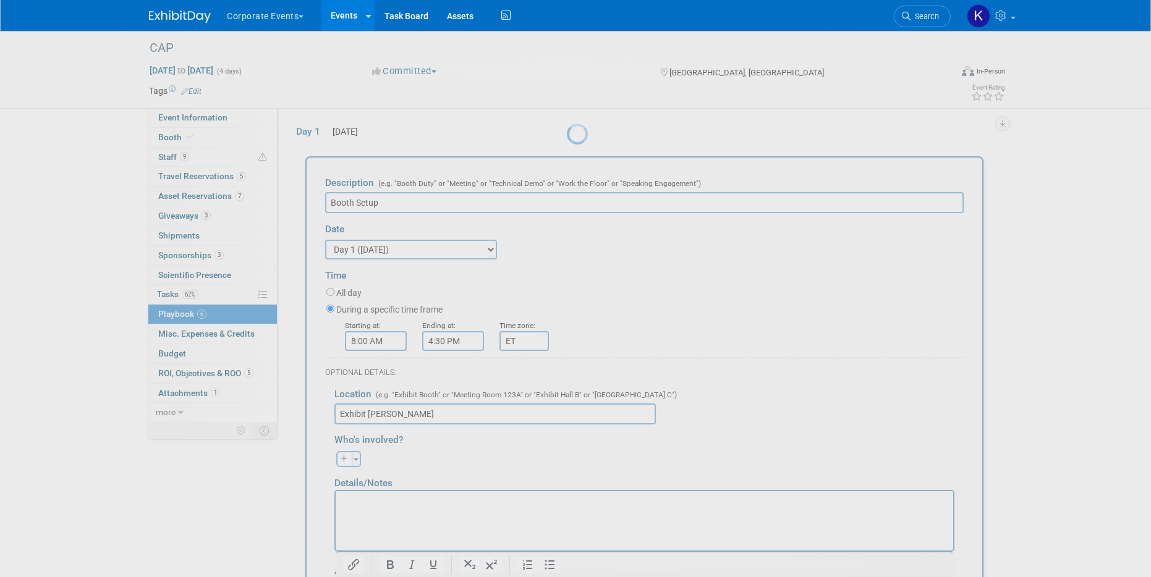
scroll to position [54, 0]
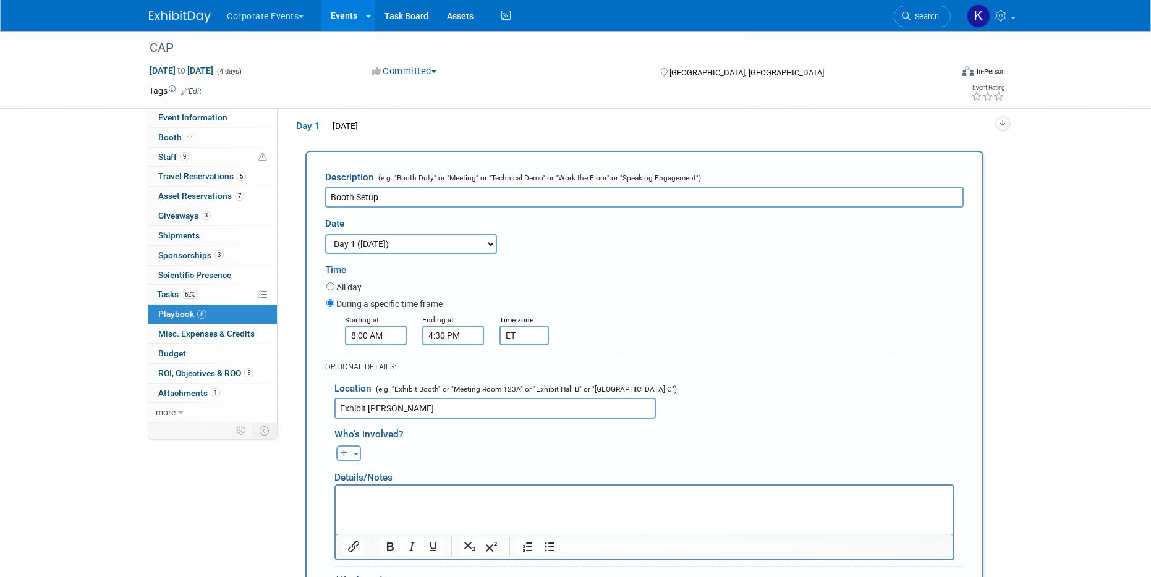
click at [343, 450] on icon "button" at bounding box center [344, 453] width 7 height 7
select select
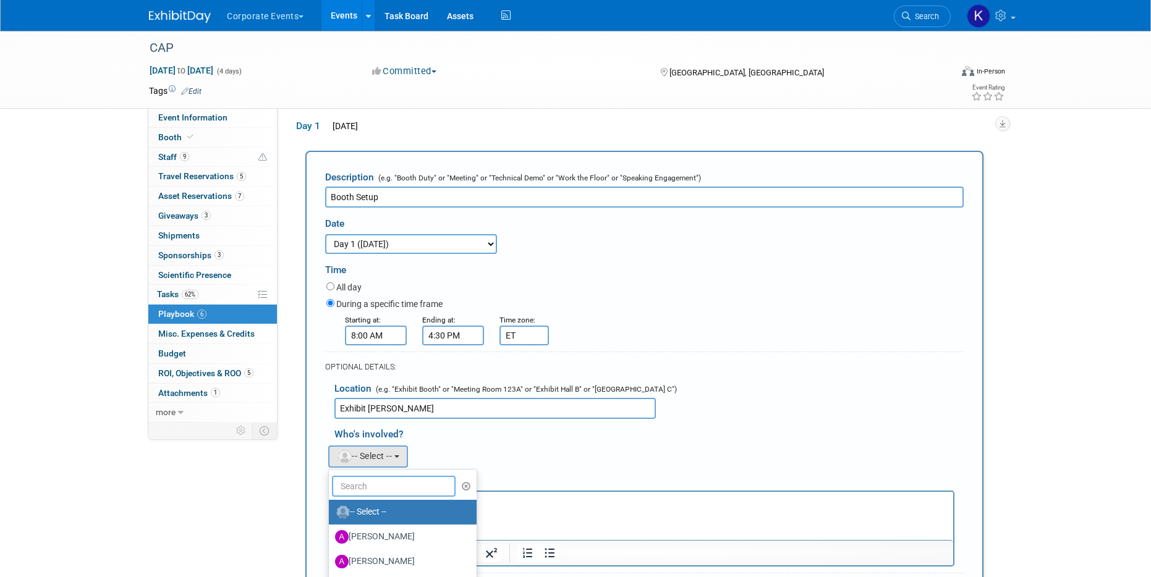
click at [365, 490] on input "text" at bounding box center [394, 486] width 124 height 21
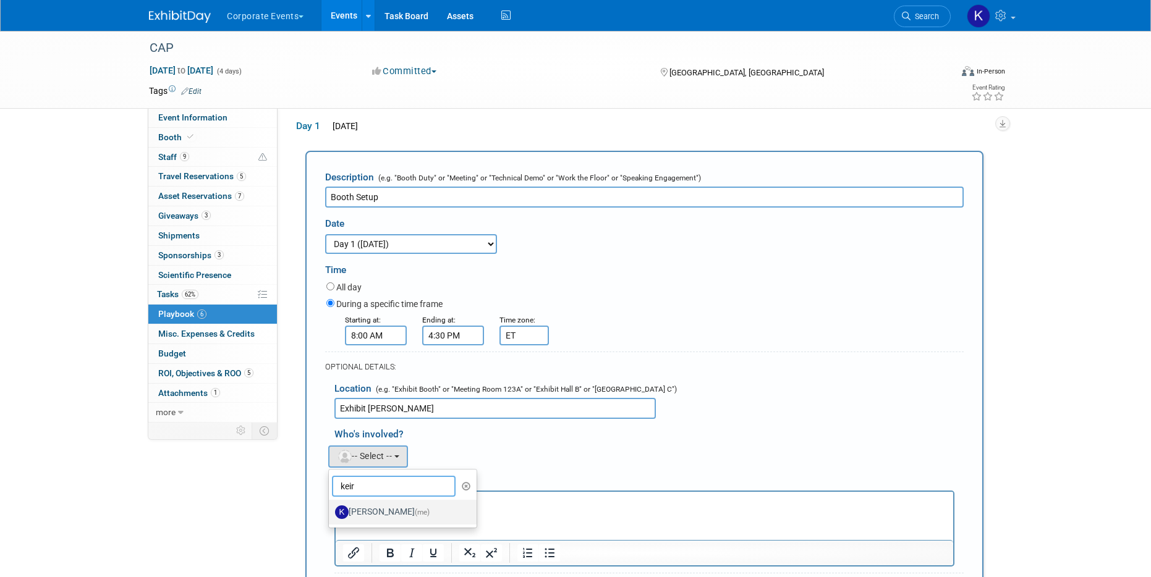
type input "keir"
click at [379, 514] on label "Keirsten Davis (me)" at bounding box center [399, 512] width 129 height 20
click at [331, 514] on input "Keirsten Davis (me)" at bounding box center [327, 511] width 8 height 8
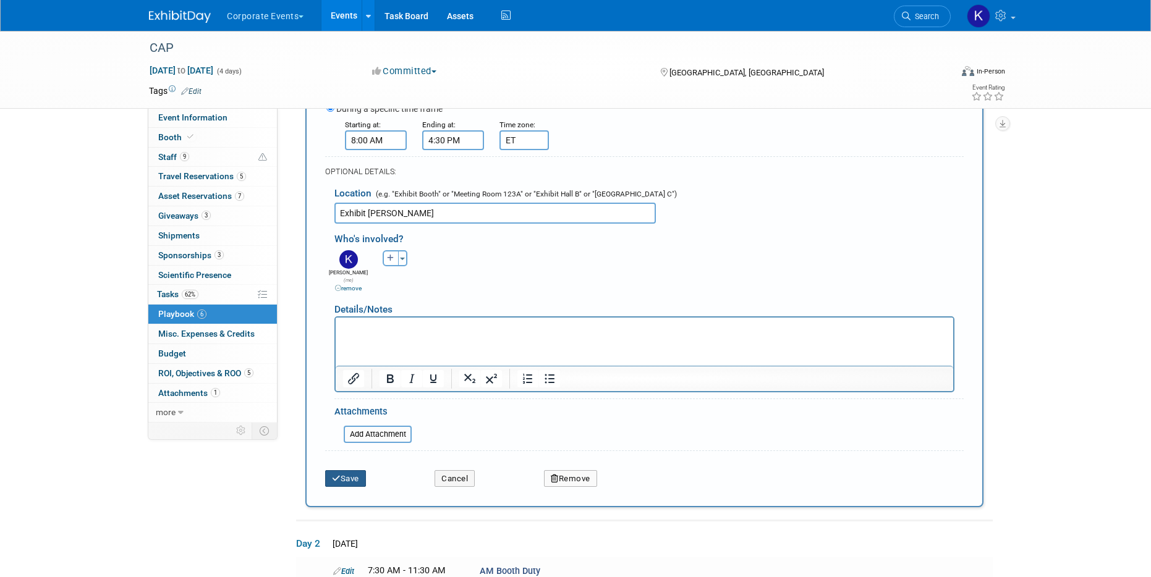
click at [350, 470] on button "Save" at bounding box center [345, 478] width 41 height 17
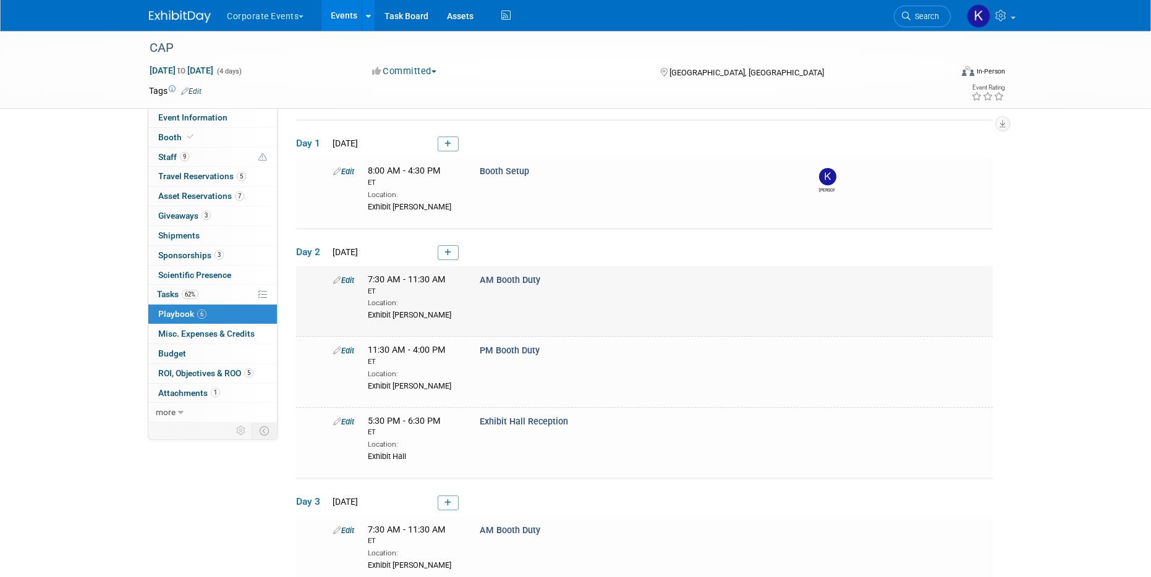
scroll to position [26, 0]
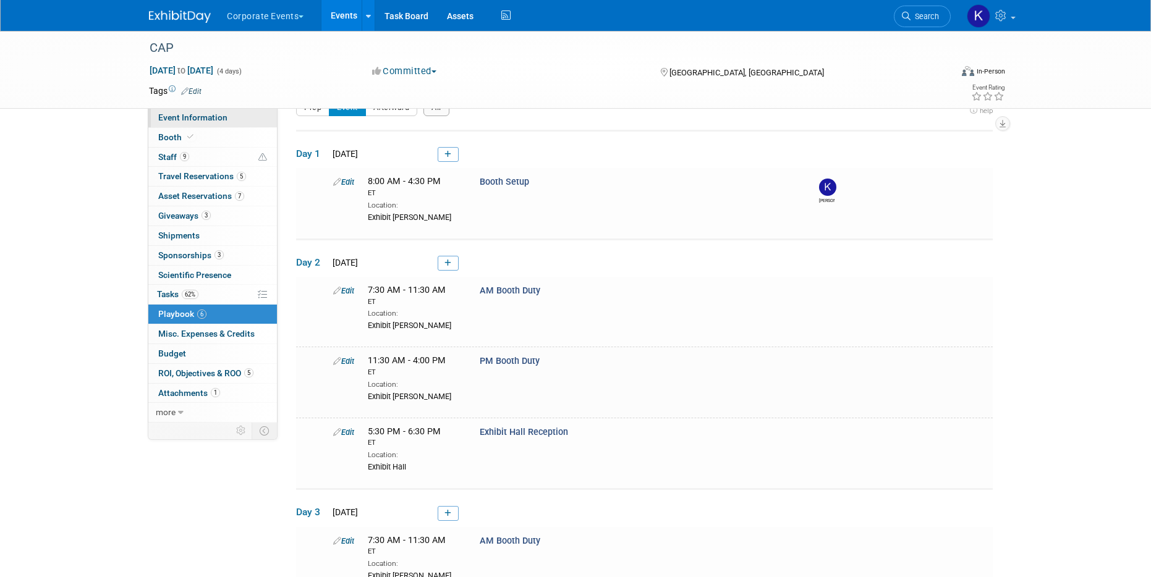
click at [200, 123] on link "Event Information" at bounding box center [212, 117] width 129 height 19
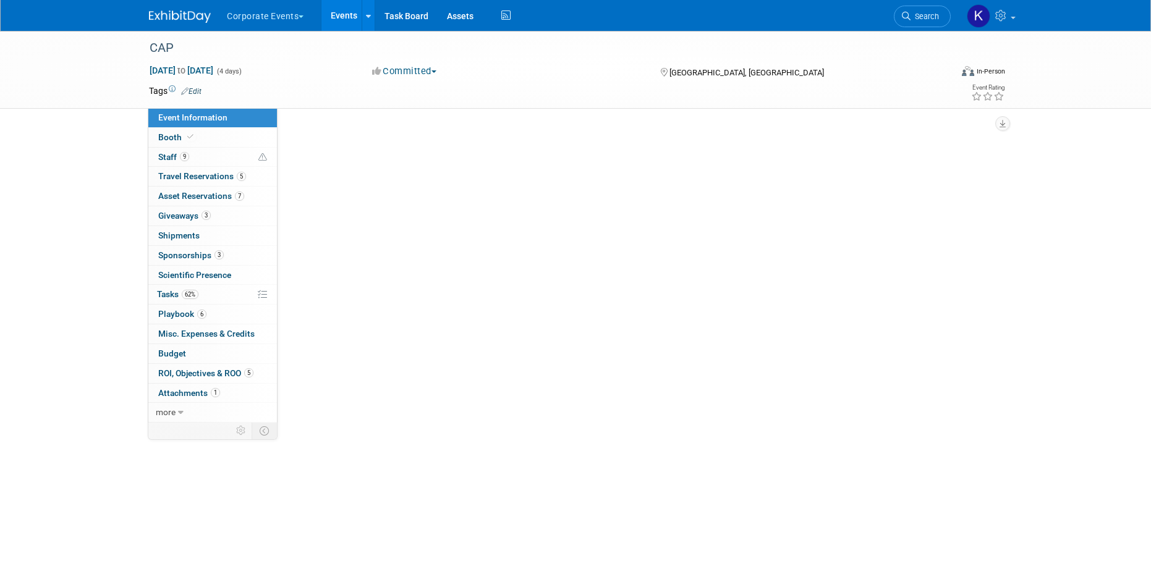
scroll to position [0, 0]
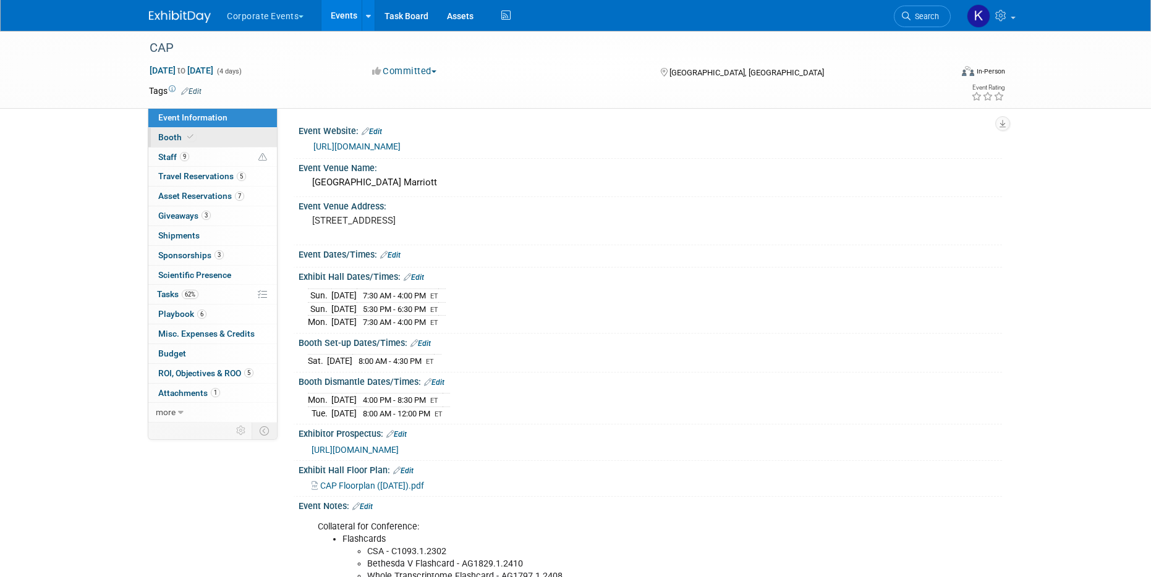
click at [199, 142] on link "Booth" at bounding box center [212, 137] width 129 height 19
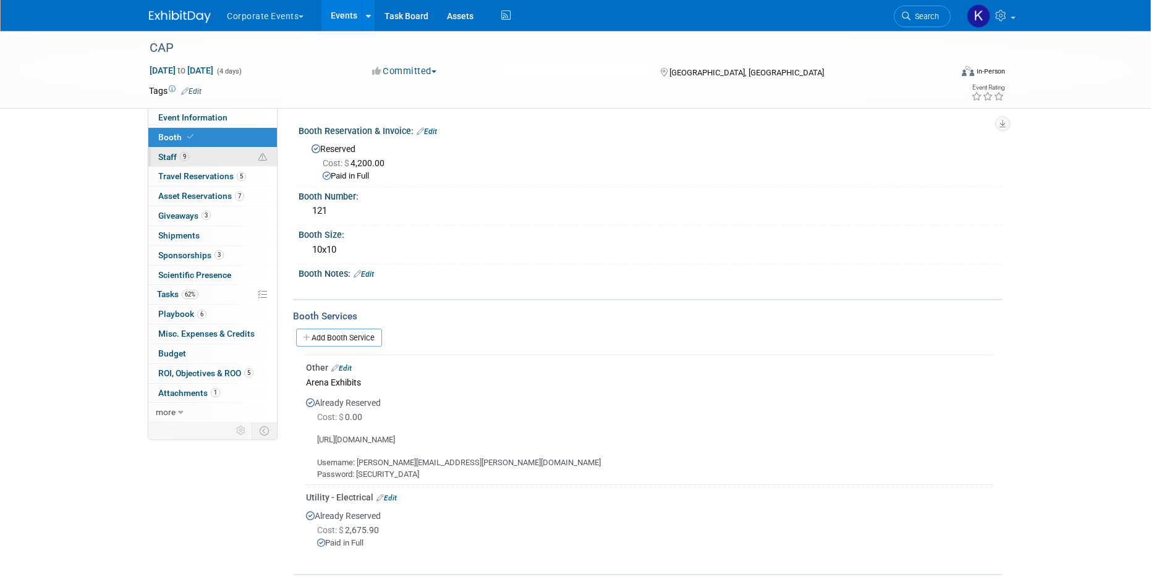
click at [198, 154] on link "9 Staff 9" at bounding box center [212, 157] width 129 height 19
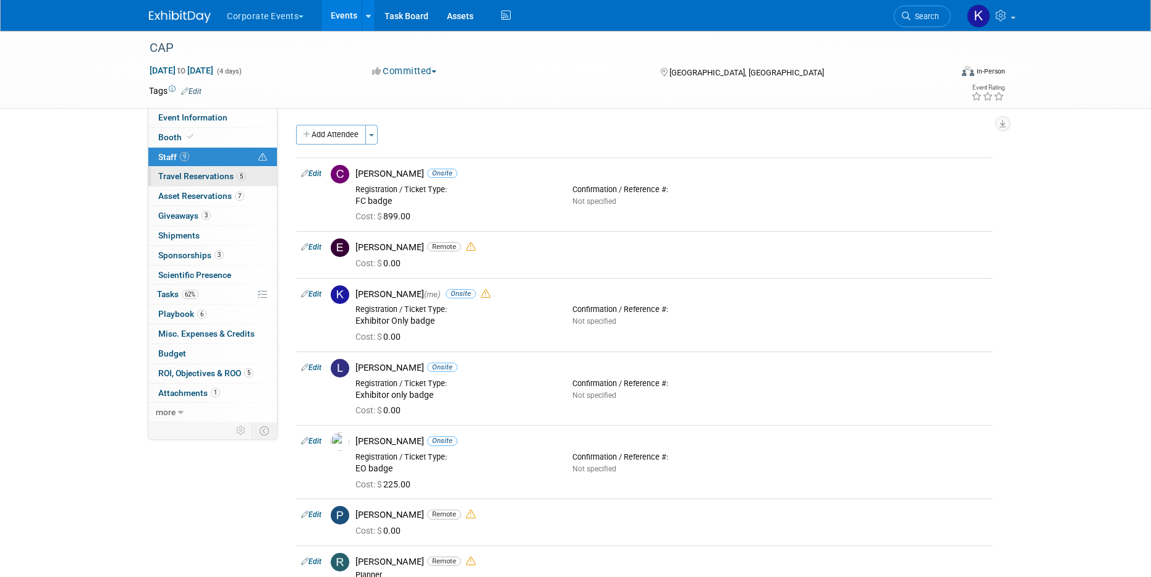
click at [198, 176] on span "Travel Reservations 5" at bounding box center [202, 176] width 88 height 10
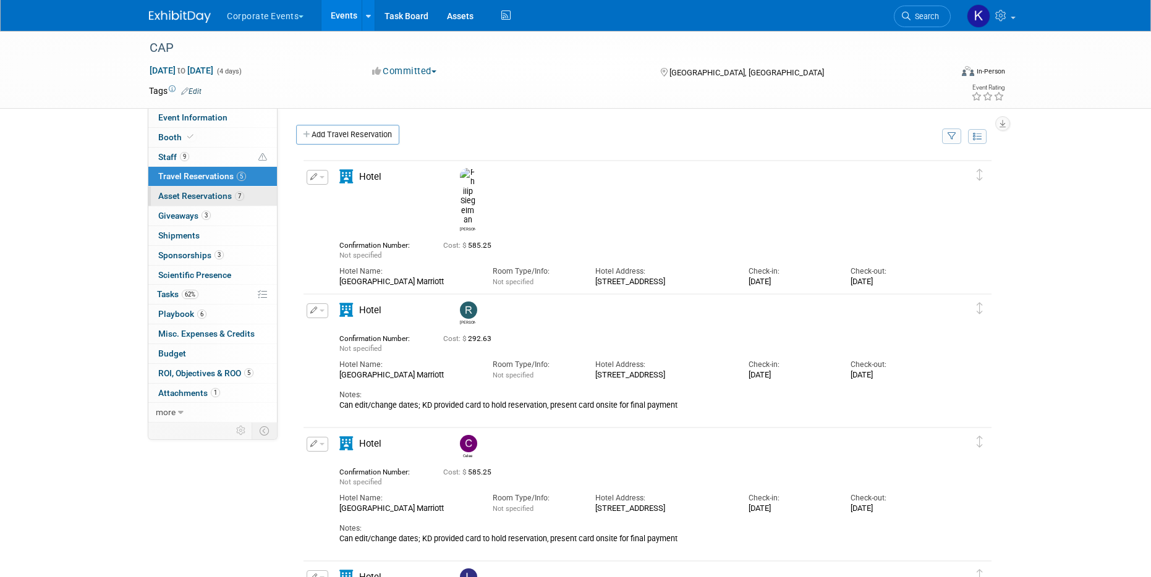
click at [198, 193] on span "Asset Reservations 7" at bounding box center [201, 196] width 86 height 10
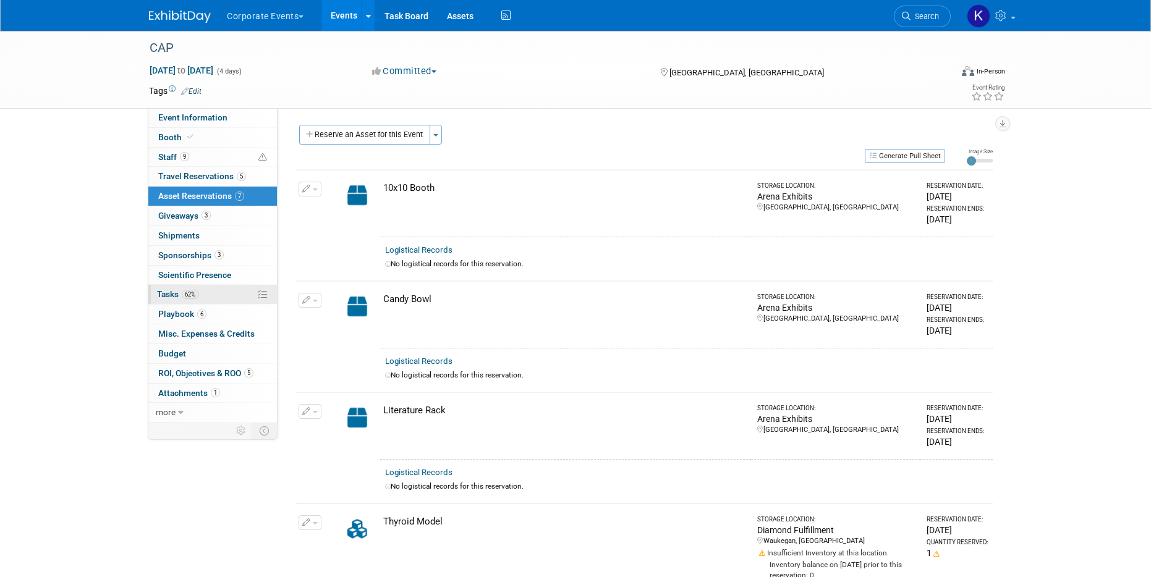
click at [201, 293] on link "62% Tasks 62%" at bounding box center [212, 294] width 129 height 19
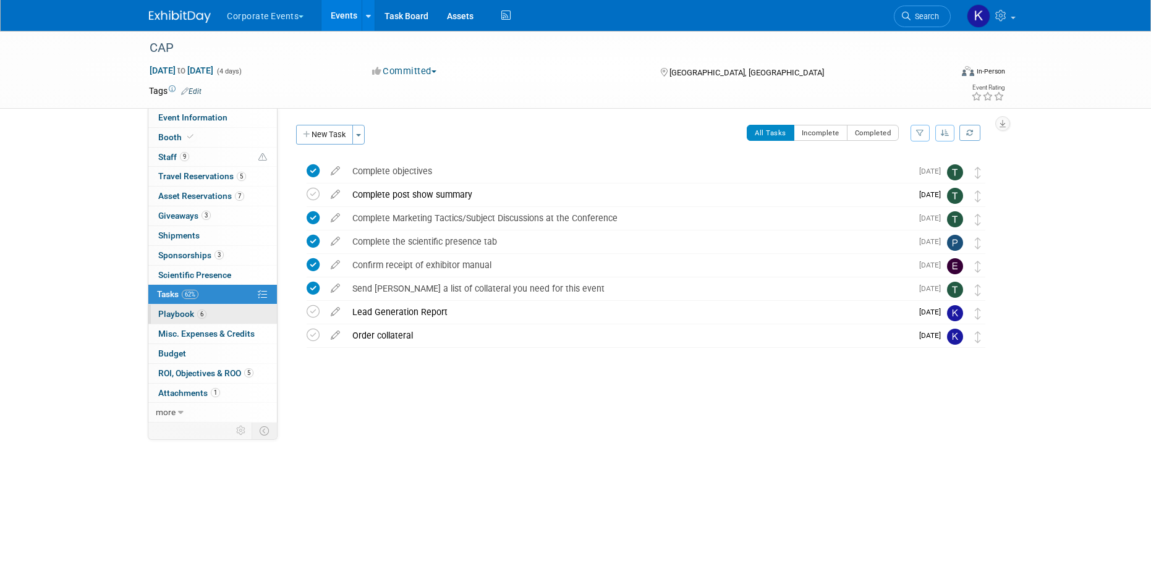
click at [204, 318] on span "Playbook 6" at bounding box center [182, 314] width 48 height 10
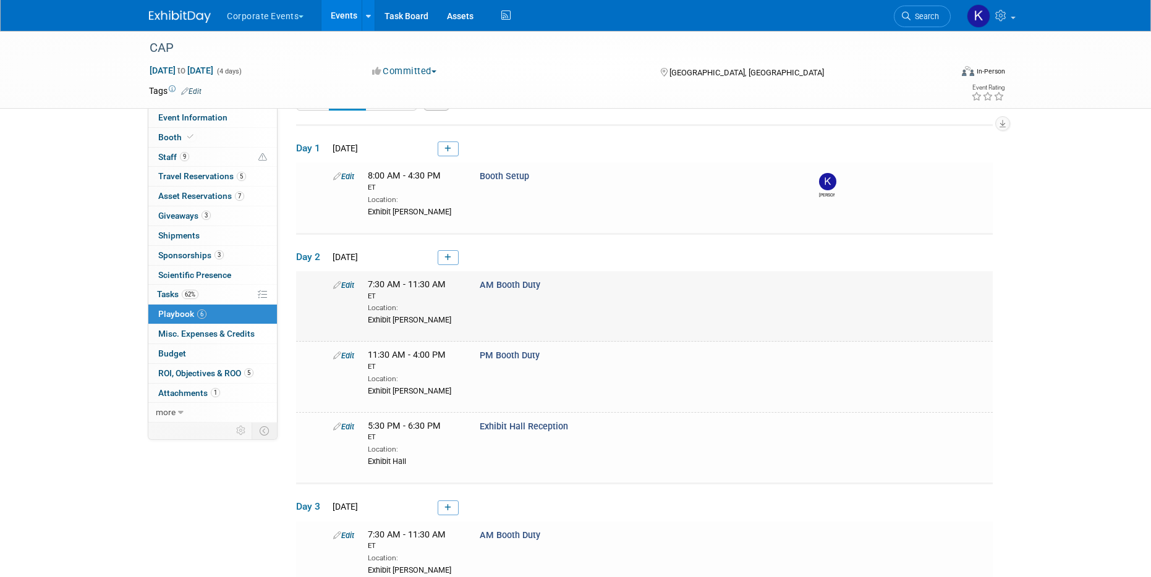
scroll to position [38, 0]
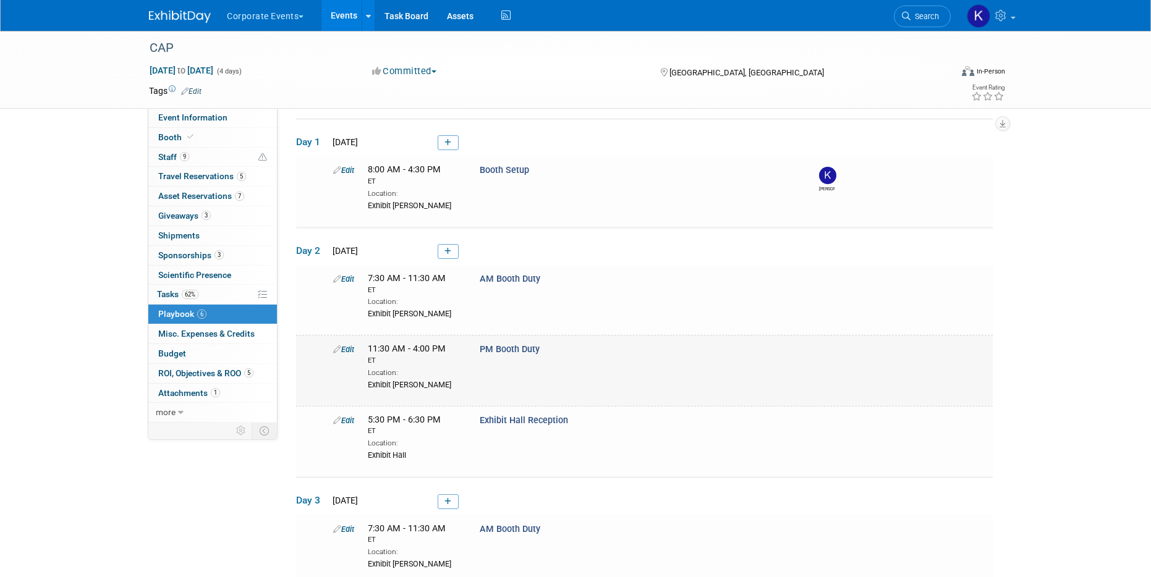
click at [347, 350] on link "Edit" at bounding box center [343, 349] width 21 height 9
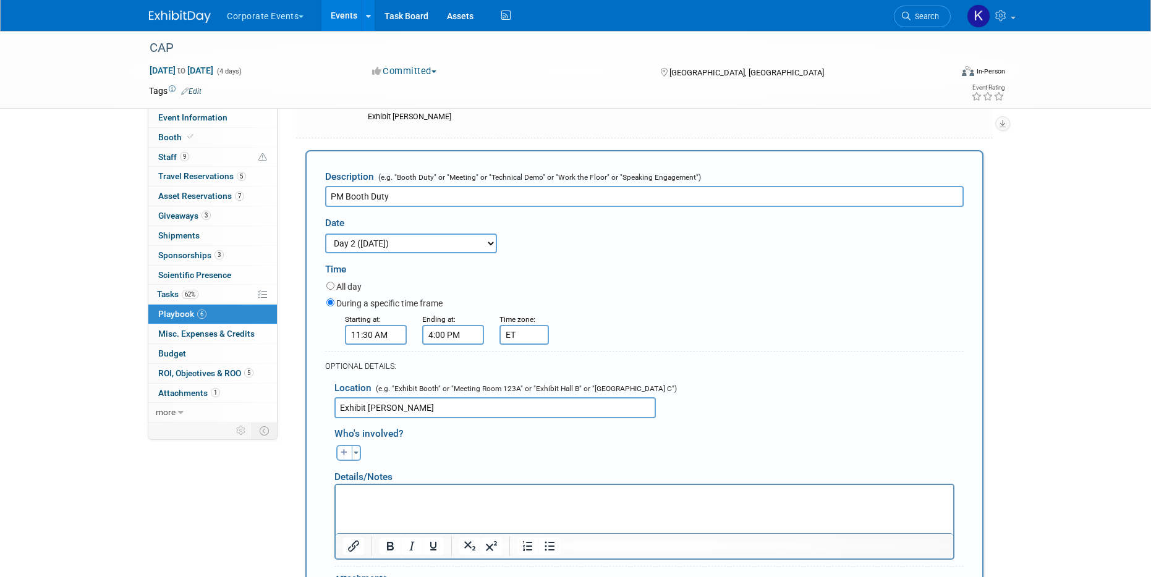
scroll to position [0, 0]
click at [341, 458] on button "button" at bounding box center [344, 453] width 16 height 16
select select
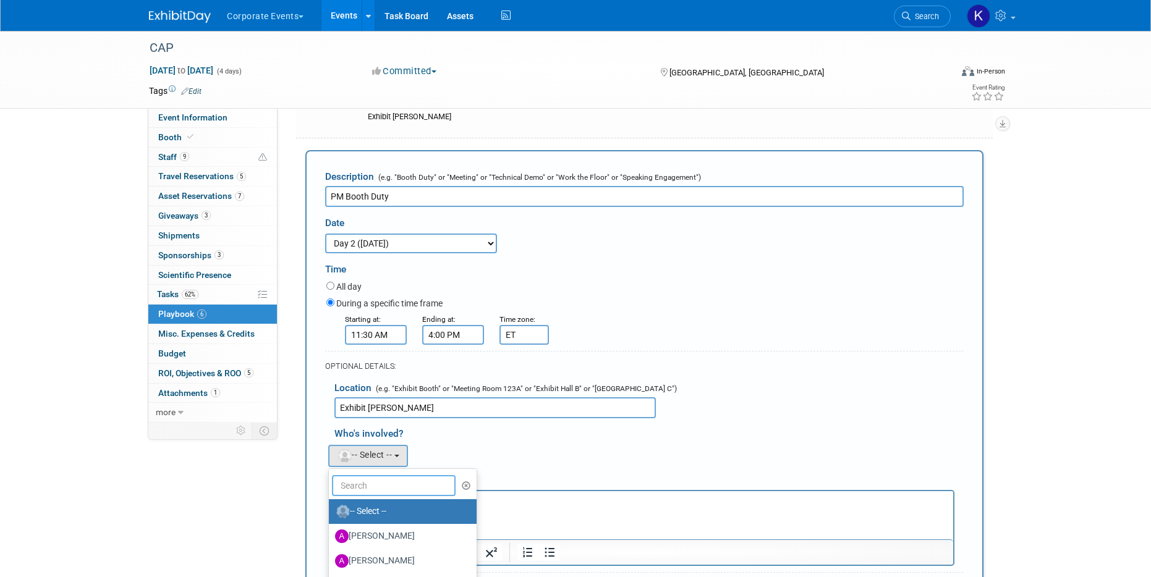
click at [371, 481] on input "text" at bounding box center [394, 485] width 124 height 21
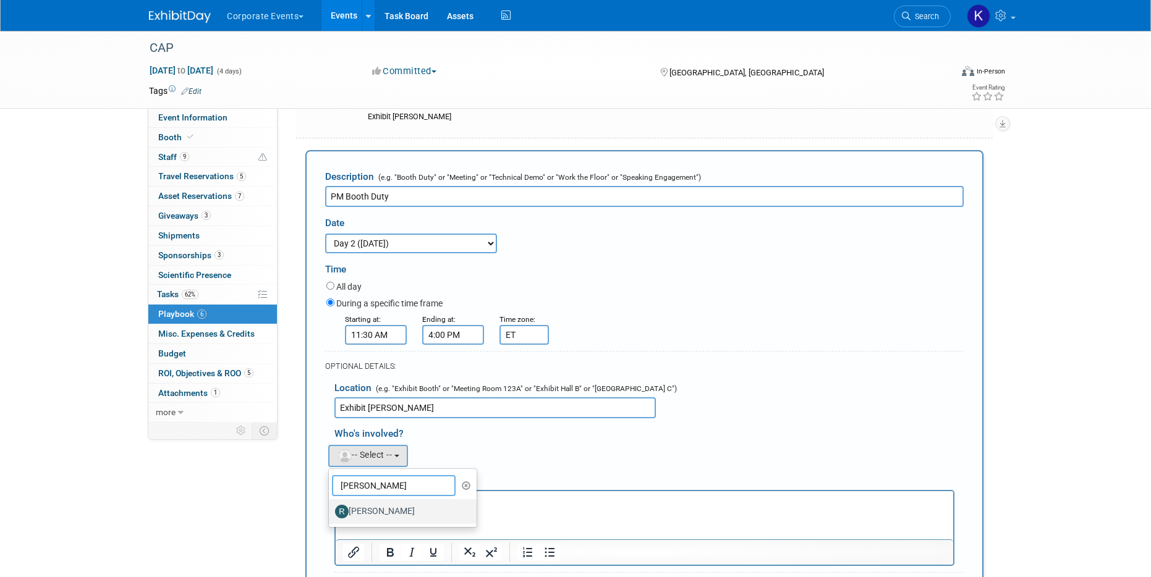
type input "ryan"
click at [381, 512] on label "Ryan Gibson" at bounding box center [399, 512] width 129 height 20
click at [331, 512] on input "Ryan Gibson" at bounding box center [327, 510] width 8 height 8
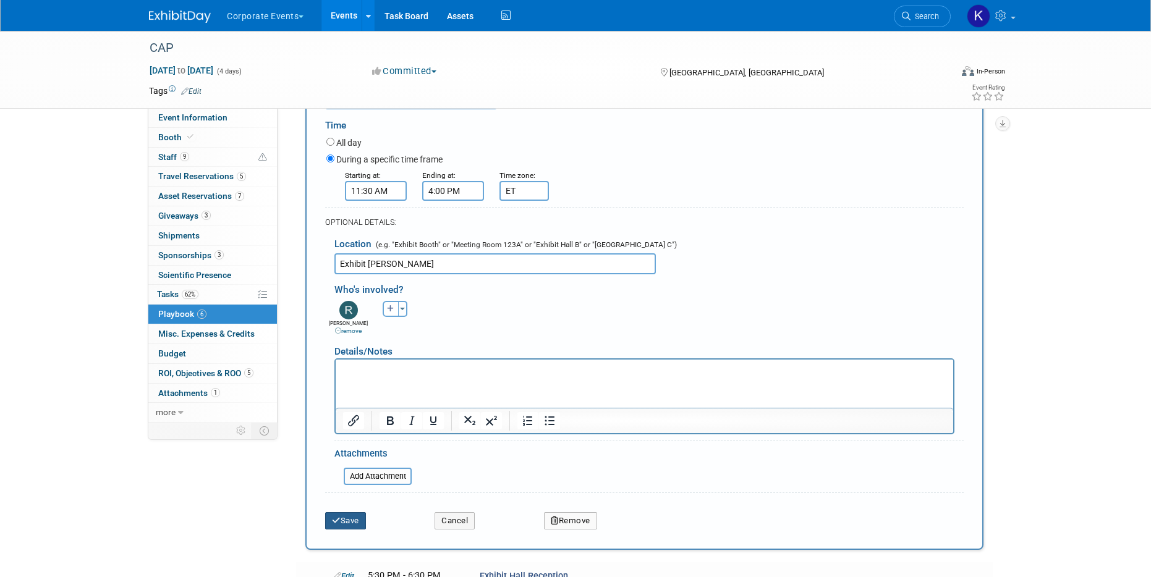
click at [358, 521] on button "Save" at bounding box center [345, 520] width 41 height 17
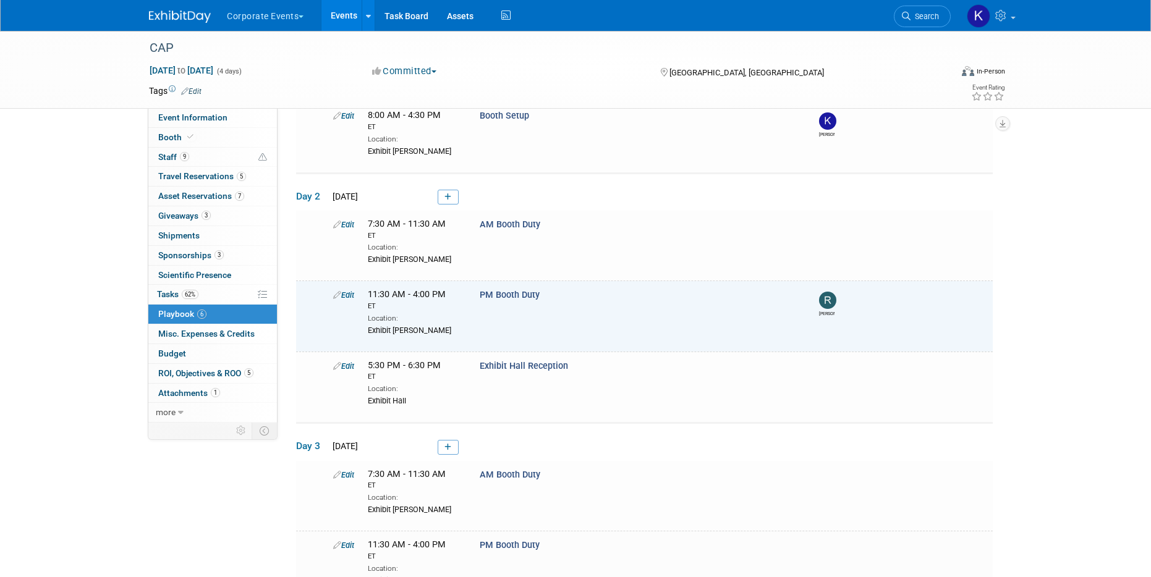
scroll to position [93, 0]
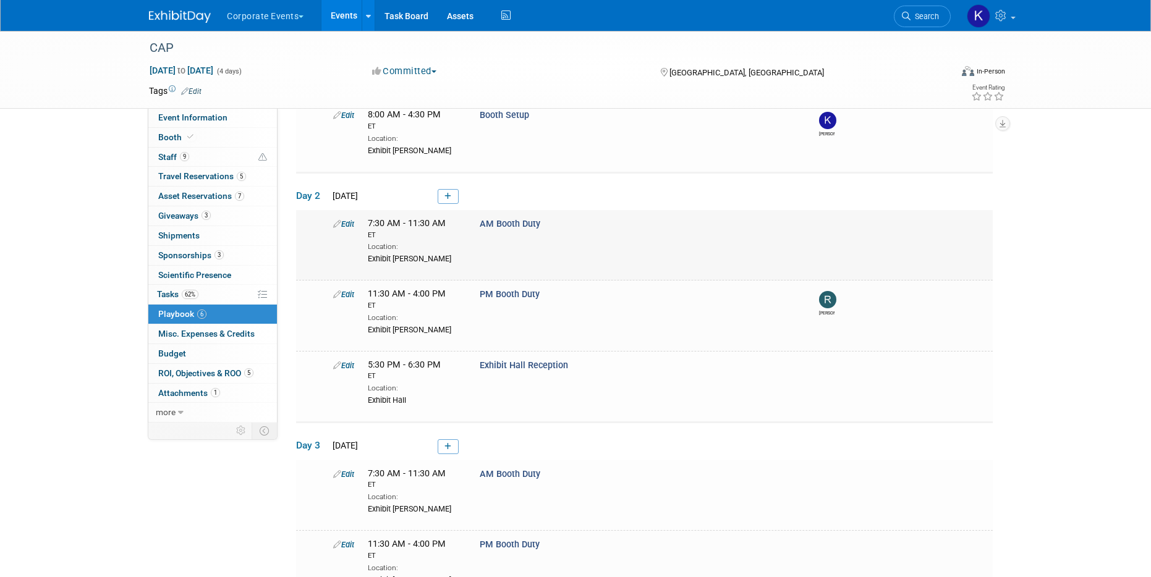
click at [345, 224] on link "Edit" at bounding box center [343, 223] width 21 height 9
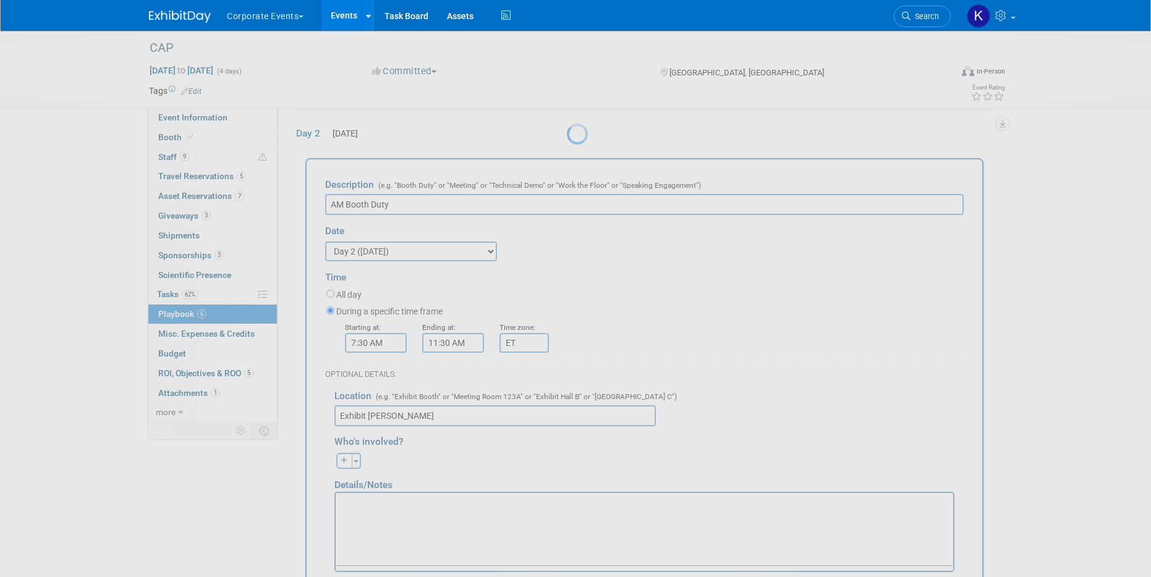
scroll to position [163, 0]
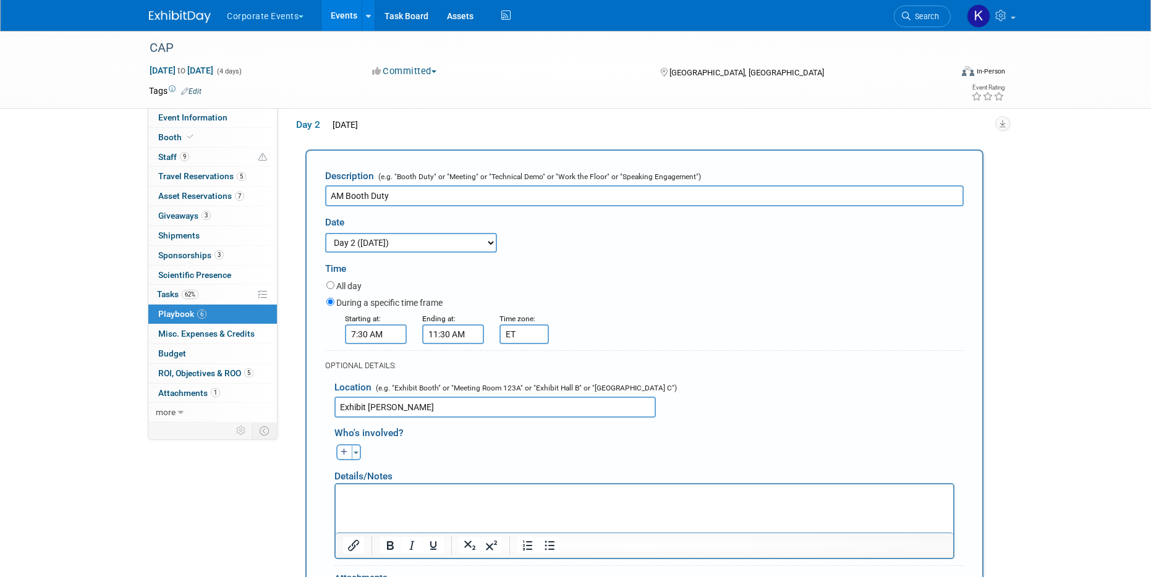
click at [343, 457] on button "button" at bounding box center [344, 452] width 16 height 16
select select
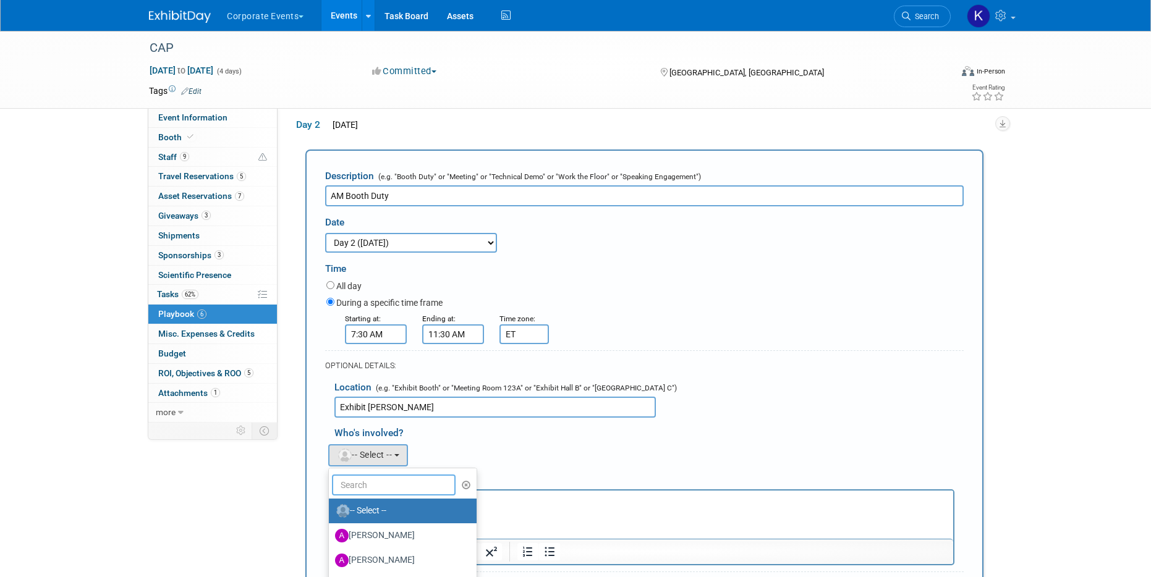
click at [360, 487] on input "text" at bounding box center [394, 485] width 124 height 21
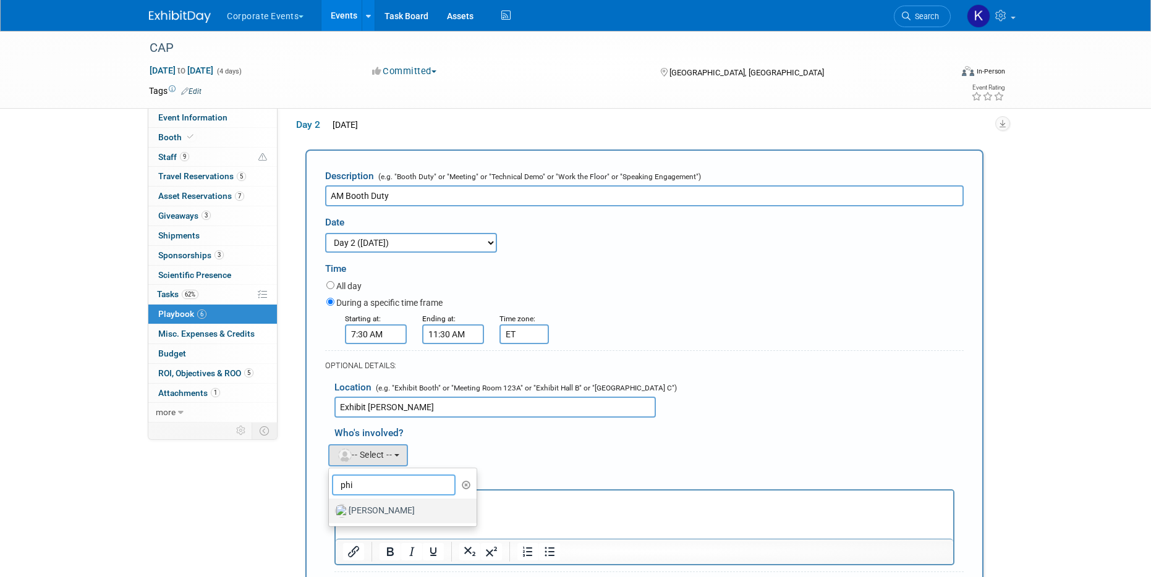
type input "phi"
click at [370, 510] on label "Philip Siegelman" at bounding box center [399, 511] width 129 height 20
click at [331, 510] on input "Philip Siegelman" at bounding box center [327, 510] width 8 height 8
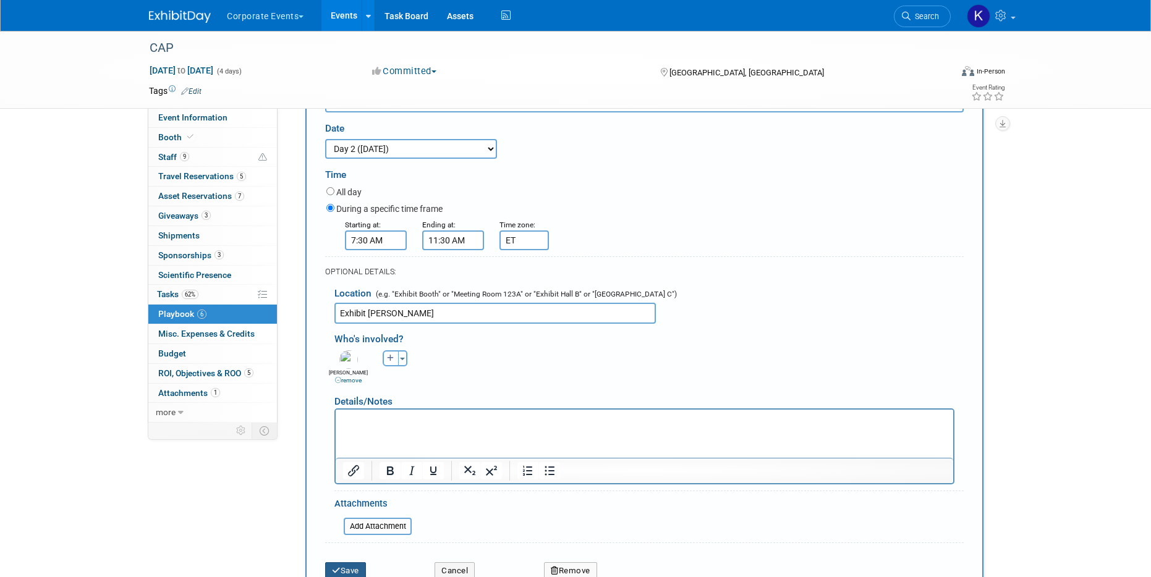
click at [350, 565] on button "Save" at bounding box center [345, 570] width 41 height 17
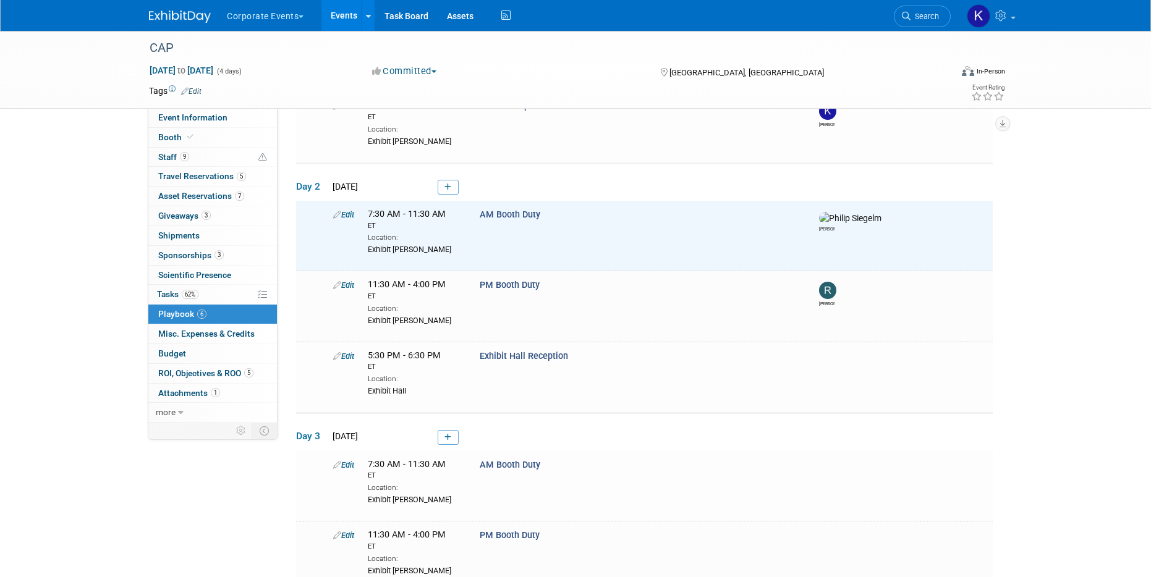
scroll to position [101, 0]
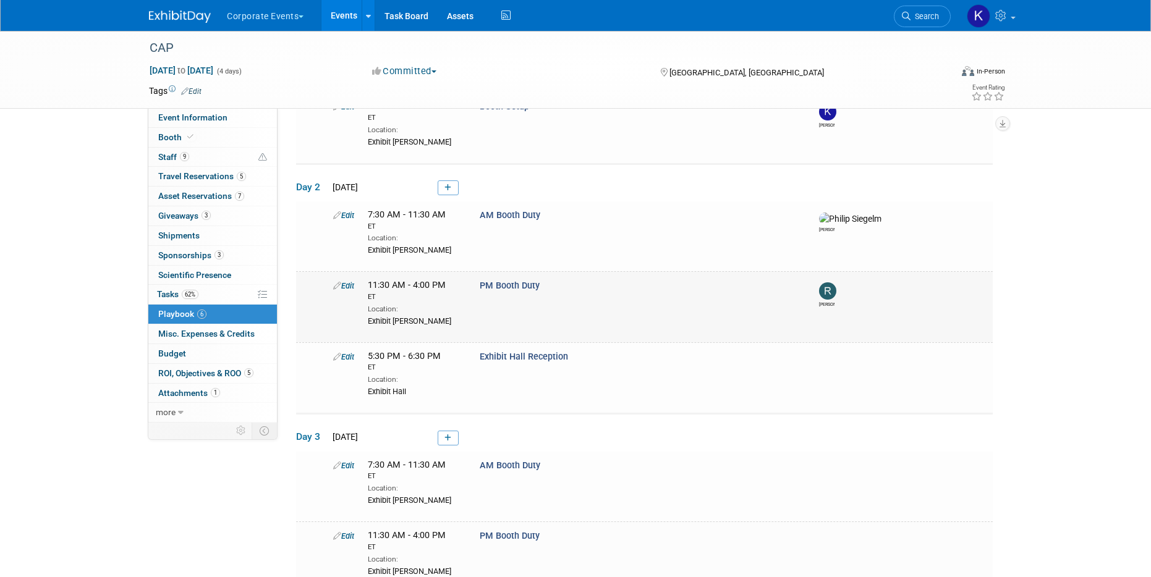
click at [346, 285] on link "Edit" at bounding box center [343, 285] width 21 height 9
select select "2e4ef1ac-800e-4873-a989-fe8be03207de"
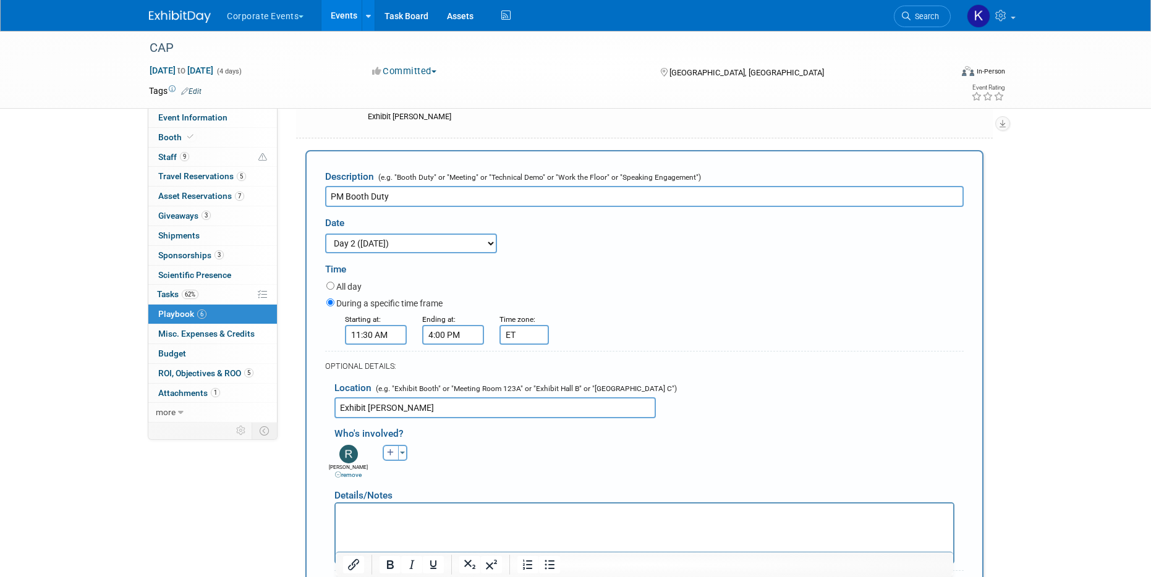
scroll to position [0, 0]
click at [387, 452] on icon "button" at bounding box center [390, 452] width 7 height 7
select select
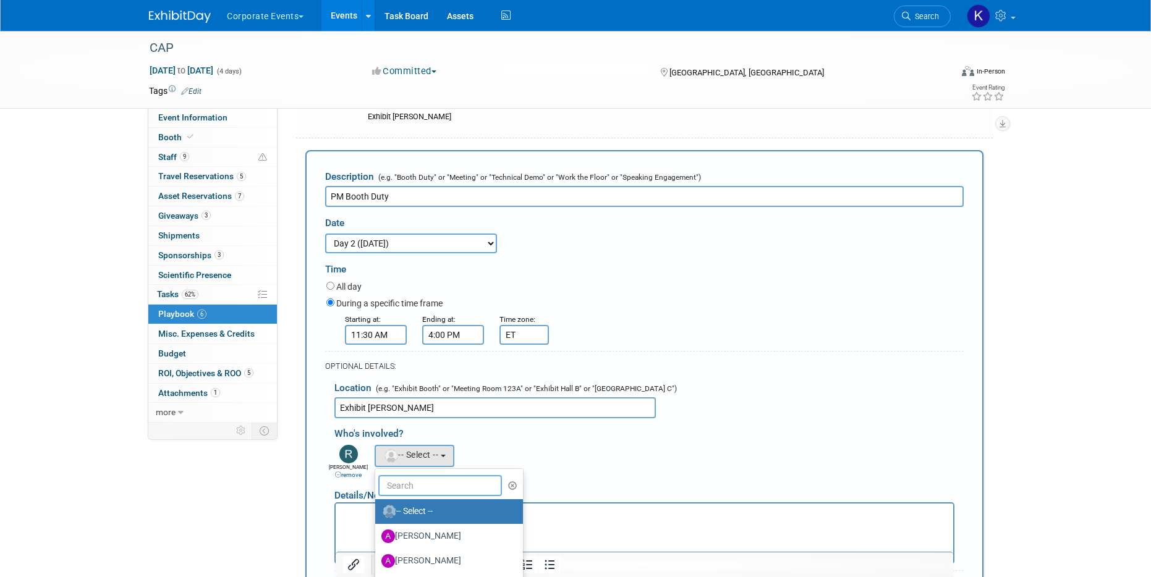
click at [394, 476] on input "text" at bounding box center [440, 485] width 124 height 21
type input "lis"
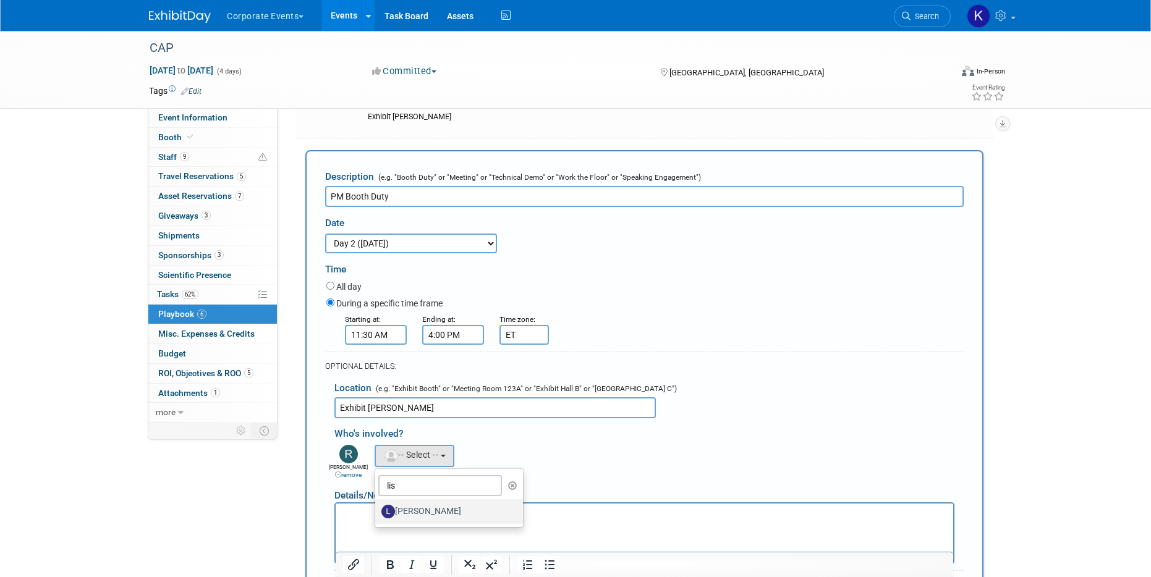
click at [410, 509] on label "Lisbet Blokdyk" at bounding box center [445, 512] width 129 height 20
click at [377, 509] on input "Lisbet Blokdyk" at bounding box center [373, 510] width 8 height 8
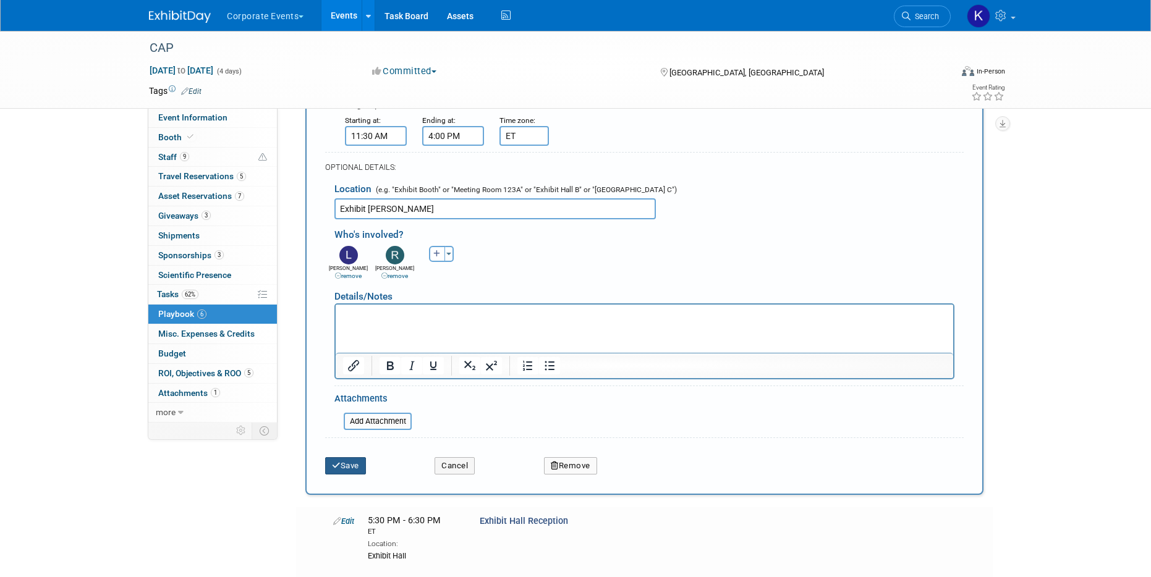
click at [355, 459] on button "Save" at bounding box center [345, 465] width 41 height 17
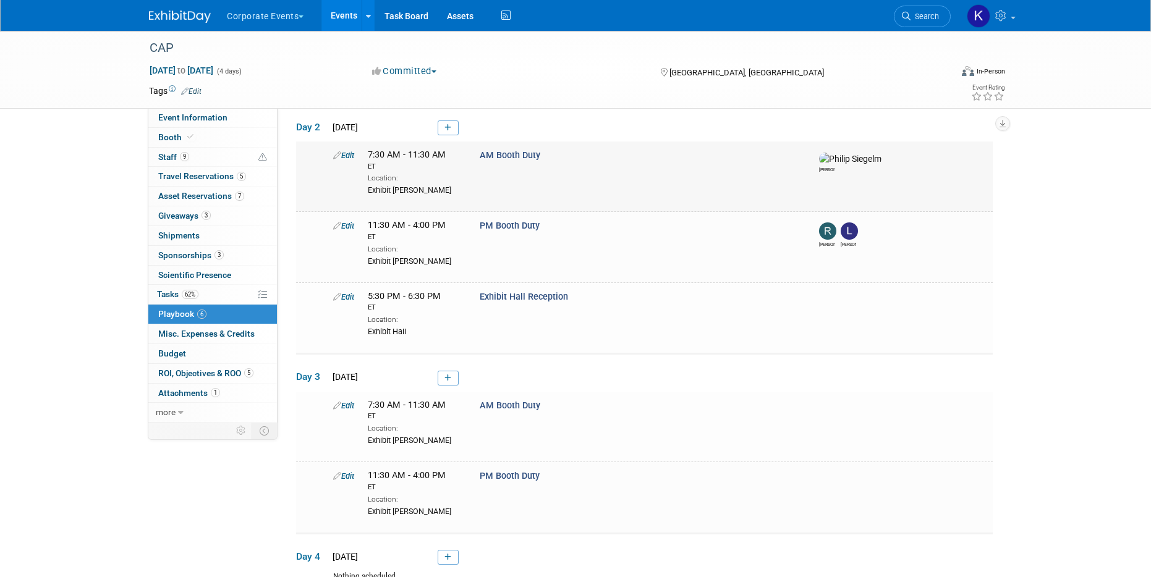
scroll to position [166, 0]
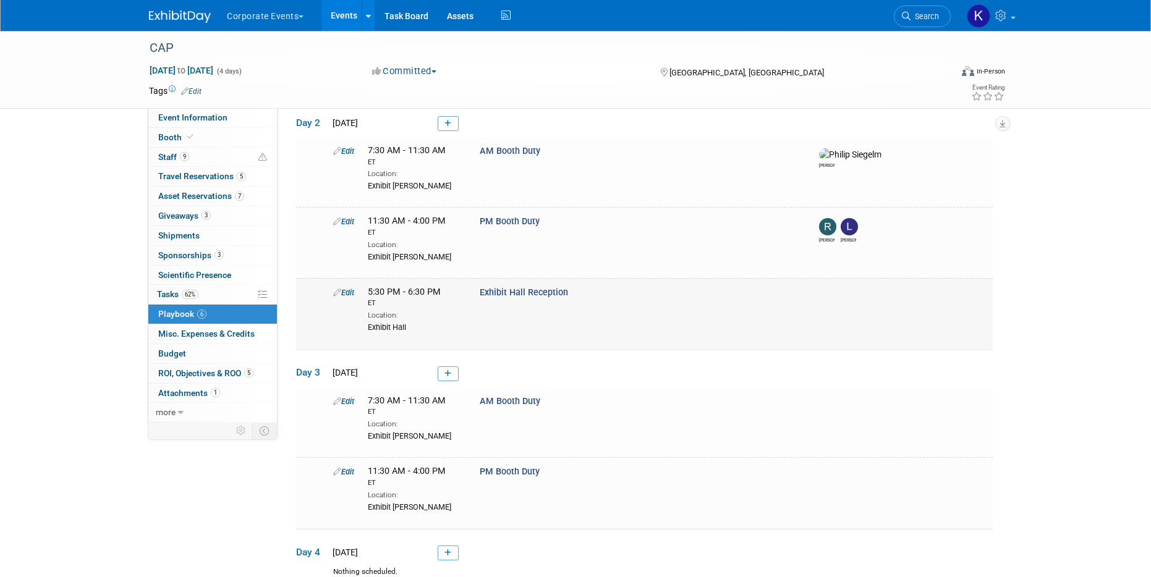
click at [350, 290] on link "Edit" at bounding box center [343, 292] width 21 height 9
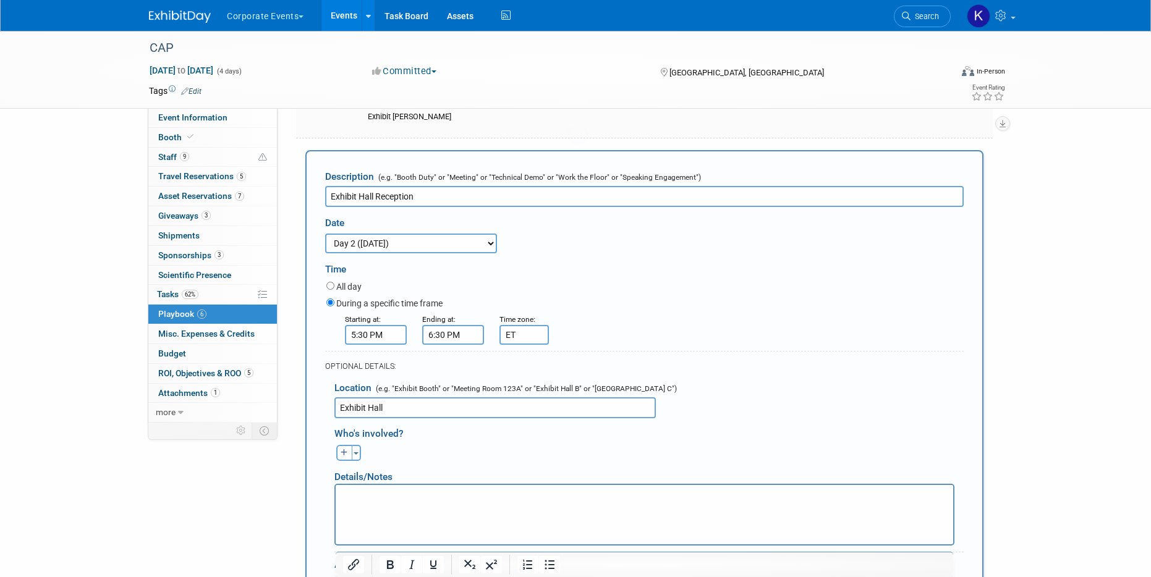
scroll to position [0, 0]
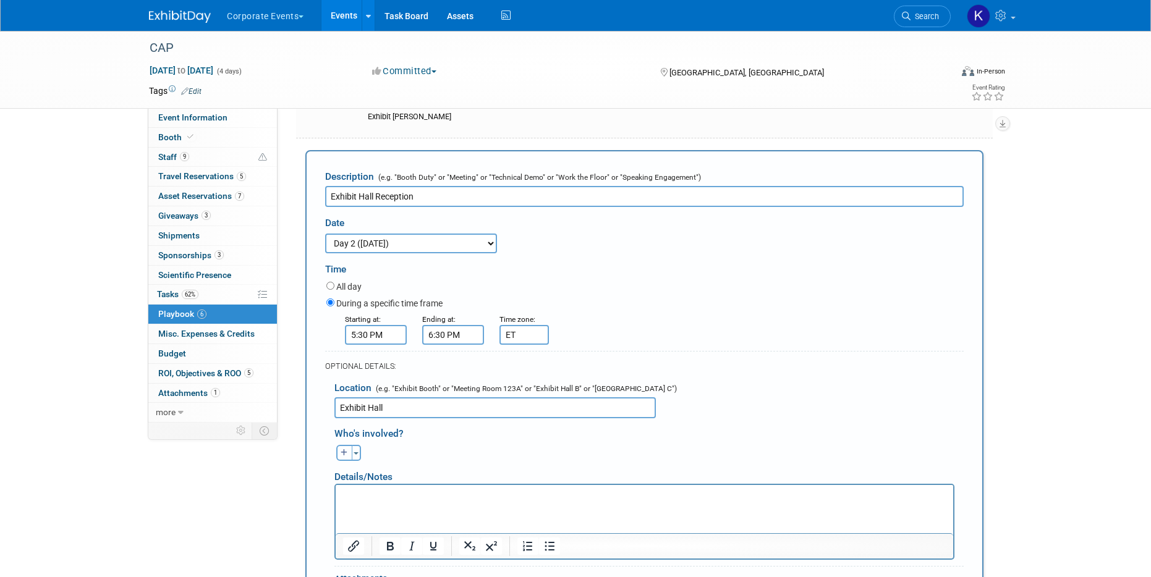
click at [345, 451] on icon "button" at bounding box center [344, 452] width 7 height 7
select select
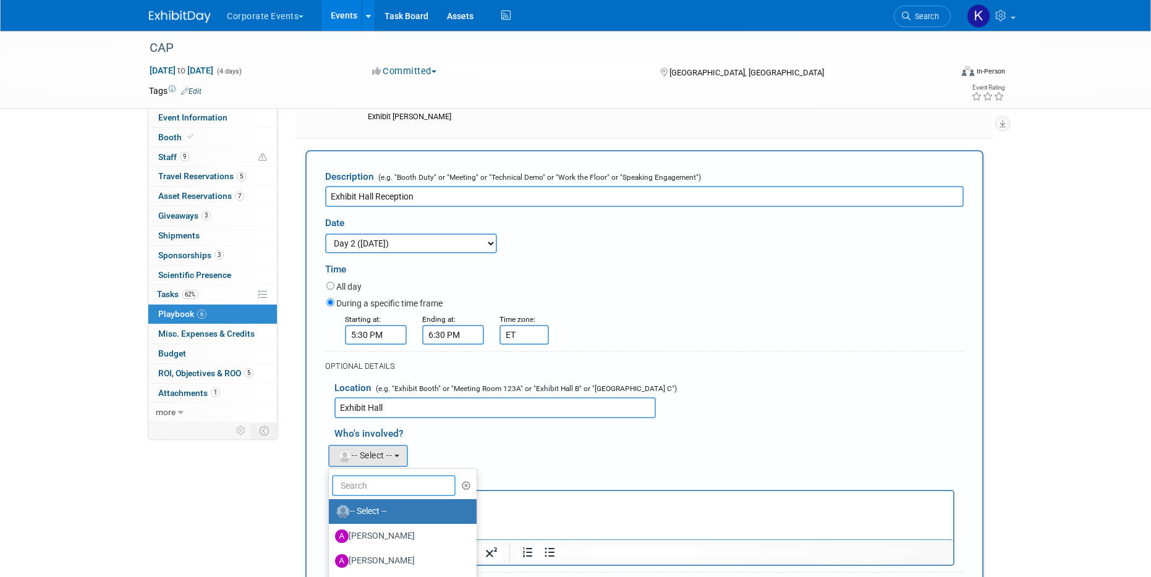
click at [370, 490] on input "text" at bounding box center [394, 485] width 124 height 21
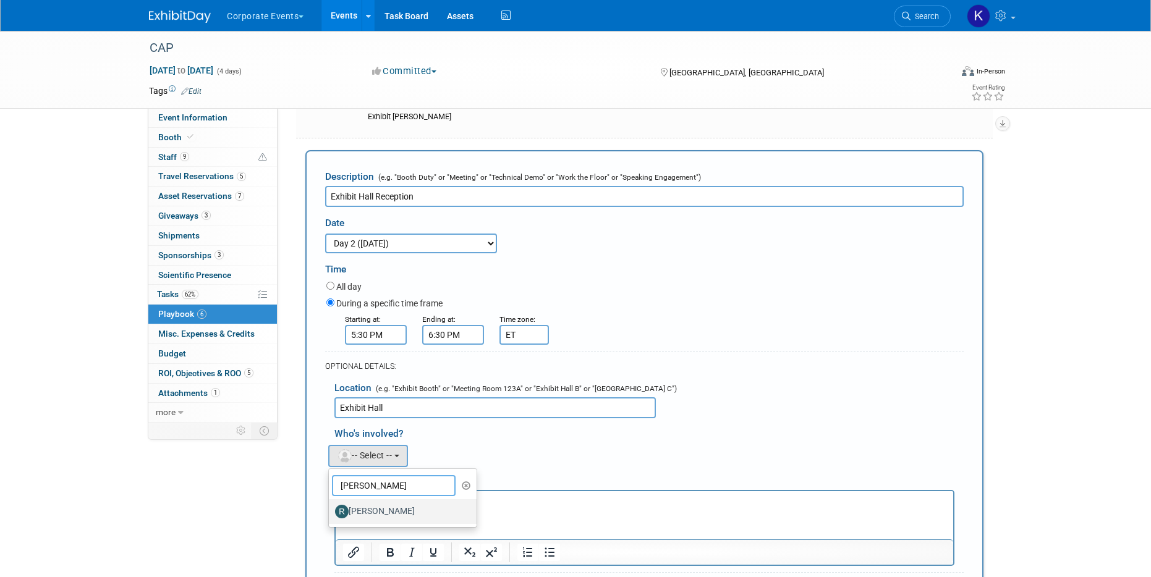
type input "ryan"
click at [390, 511] on label "Ryan Gibson" at bounding box center [399, 512] width 129 height 20
click at [331, 511] on input "Ryan Gibson" at bounding box center [327, 510] width 8 height 8
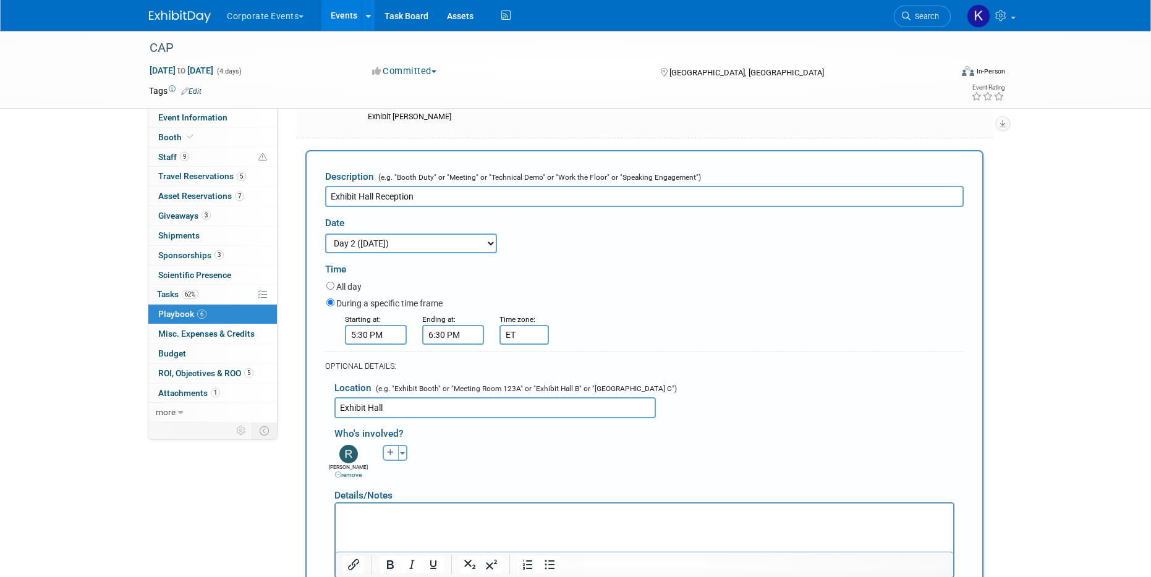
click at [386, 452] on button "button" at bounding box center [391, 453] width 16 height 16
select select
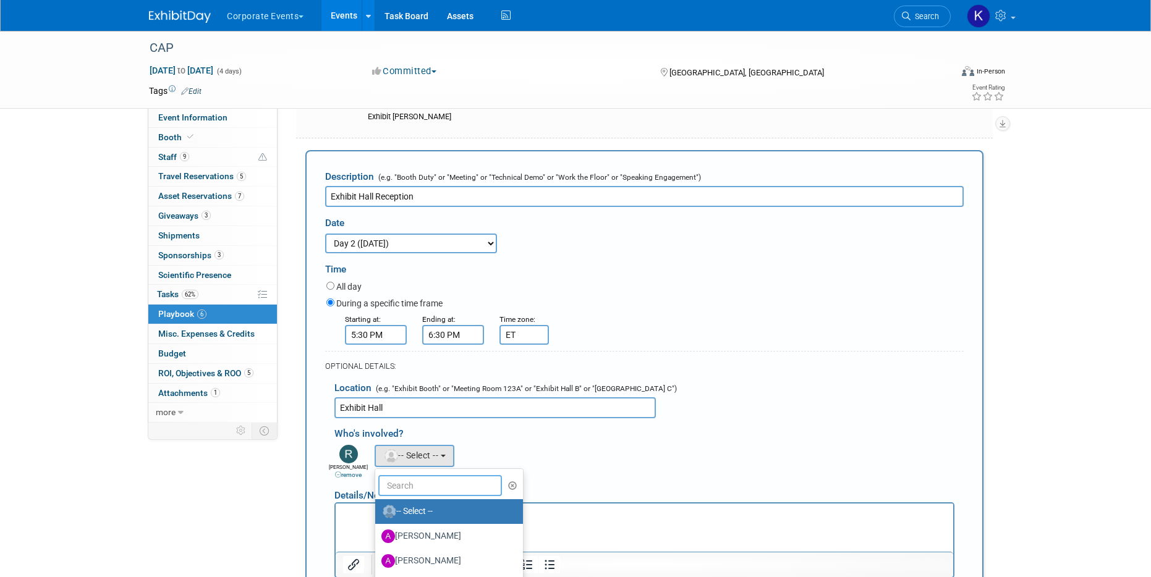
click at [394, 494] on input "text" at bounding box center [440, 485] width 124 height 21
type input "lis"
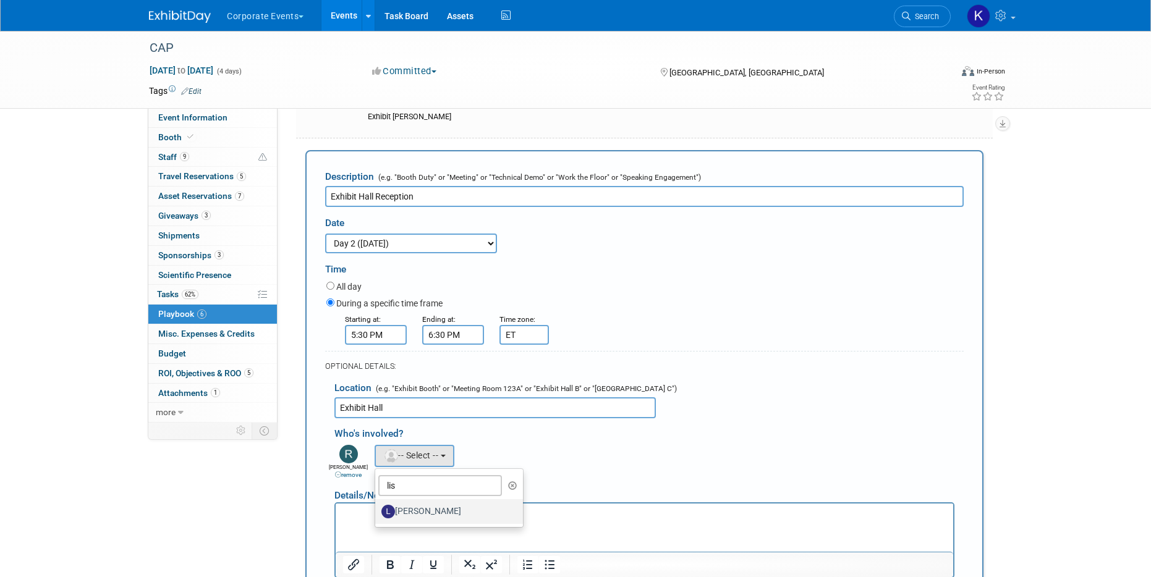
click at [411, 507] on label "Lisbet Blokdyk" at bounding box center [445, 512] width 129 height 20
click at [377, 507] on input "Lisbet Blokdyk" at bounding box center [373, 510] width 8 height 8
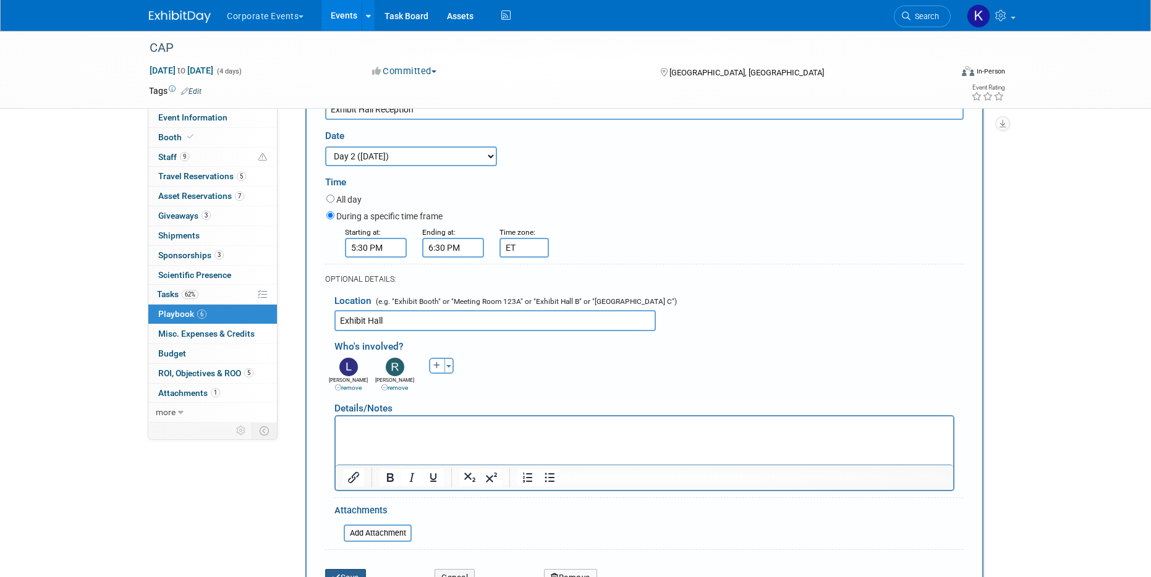
click at [354, 571] on button "Save" at bounding box center [345, 577] width 41 height 17
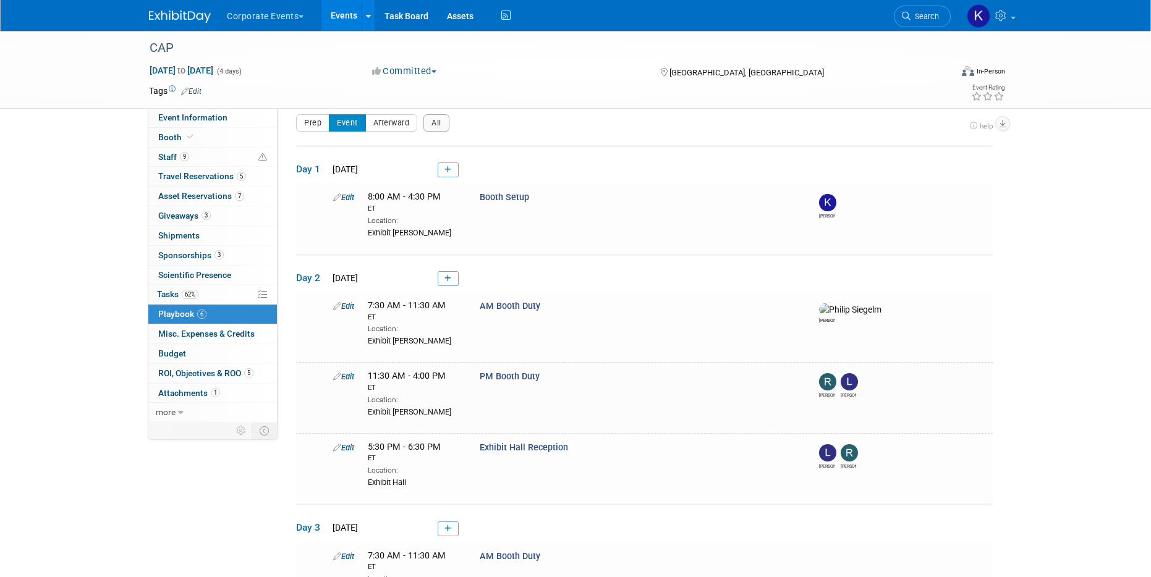
scroll to position [289, 0]
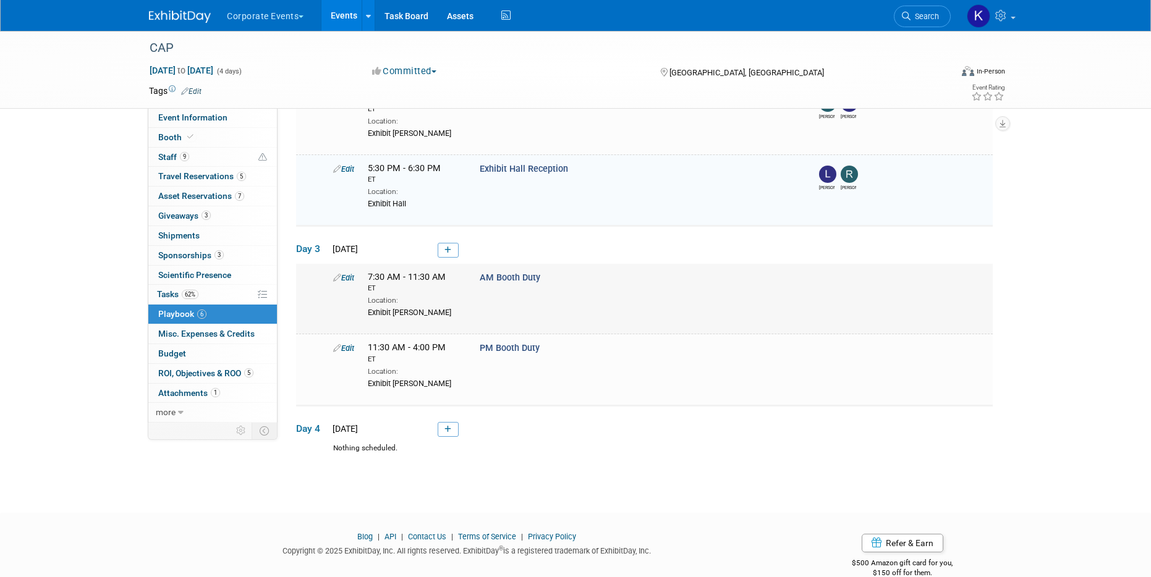
click at [353, 276] on link "Edit" at bounding box center [343, 277] width 21 height 9
select select "2e4ef1ac-800e-4873-a989-fe8be03207de"
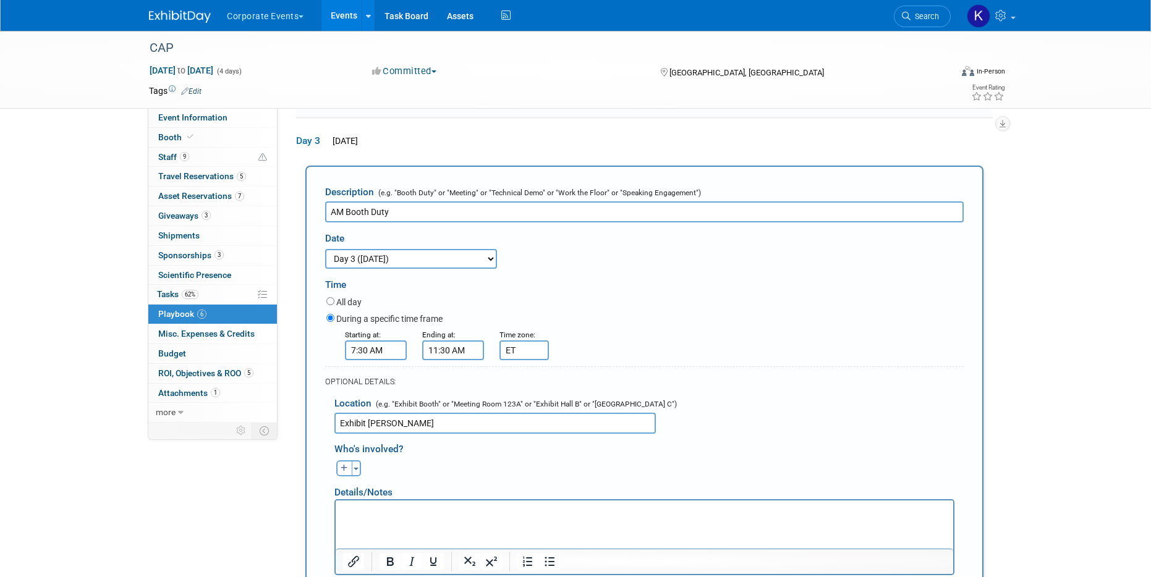
scroll to position [413, 0]
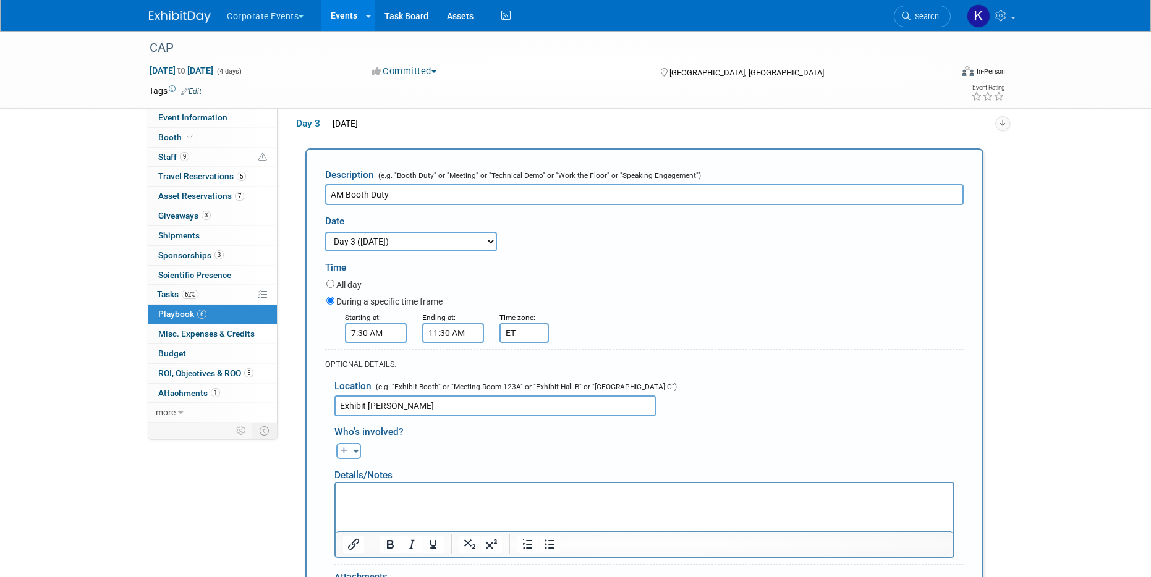
click at [342, 448] on icon "button" at bounding box center [344, 450] width 7 height 7
select select
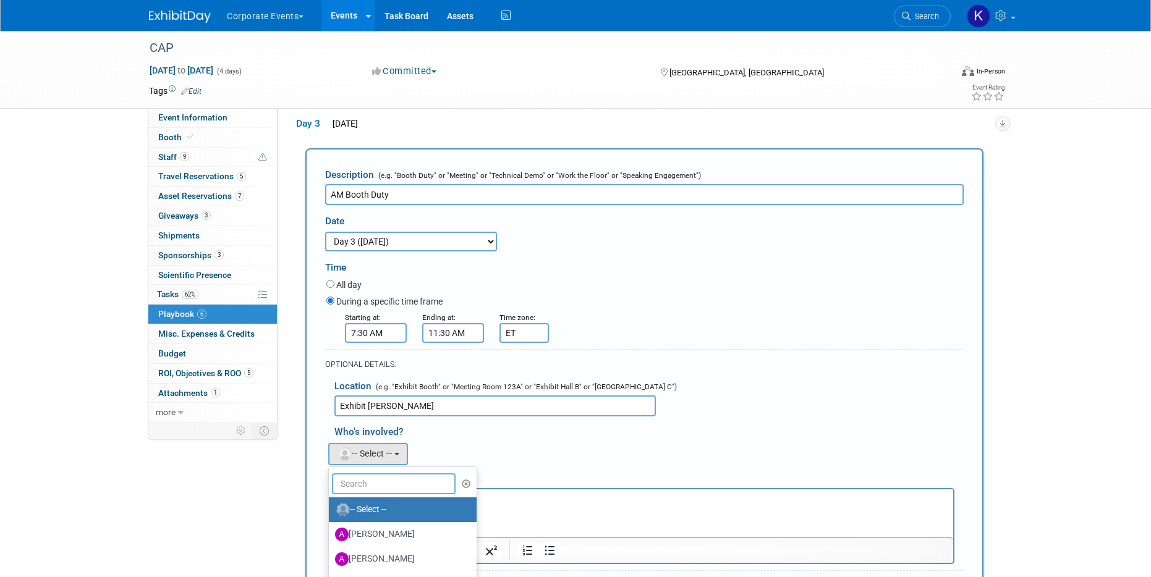
click at [371, 483] on input "text" at bounding box center [394, 483] width 124 height 21
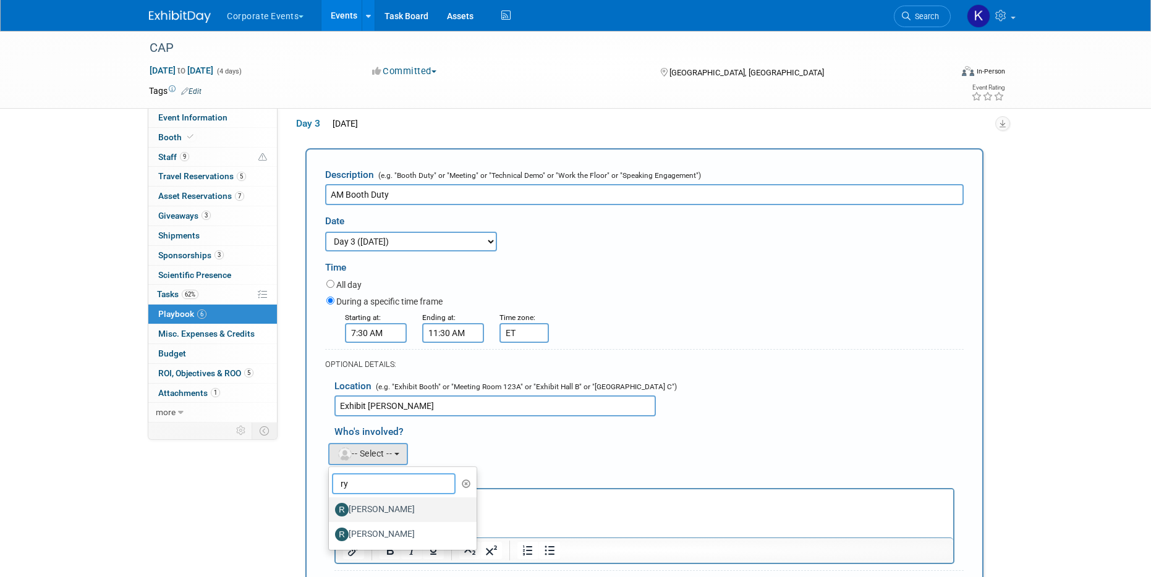
type input "ry"
click at [385, 506] on label "Ryan Gibson" at bounding box center [399, 510] width 129 height 20
click at [331, 506] on input "Ryan Gibson" at bounding box center [327, 508] width 8 height 8
select select "8c5d8a29-d916-4fca-b5ee-5ac85fefb523"
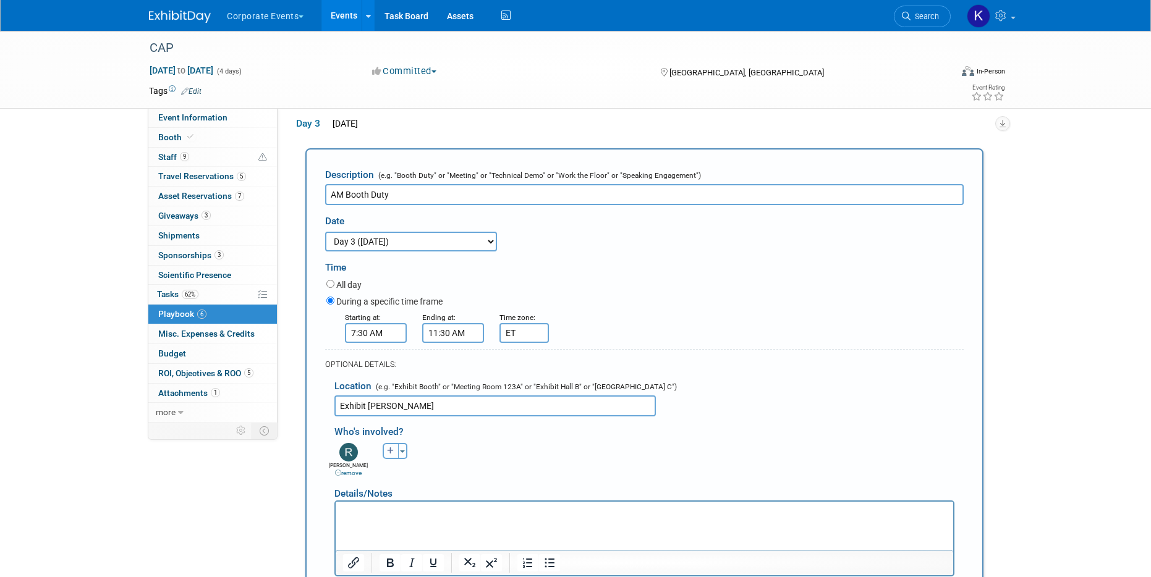
click at [395, 448] on button "button" at bounding box center [391, 451] width 16 height 16
select select
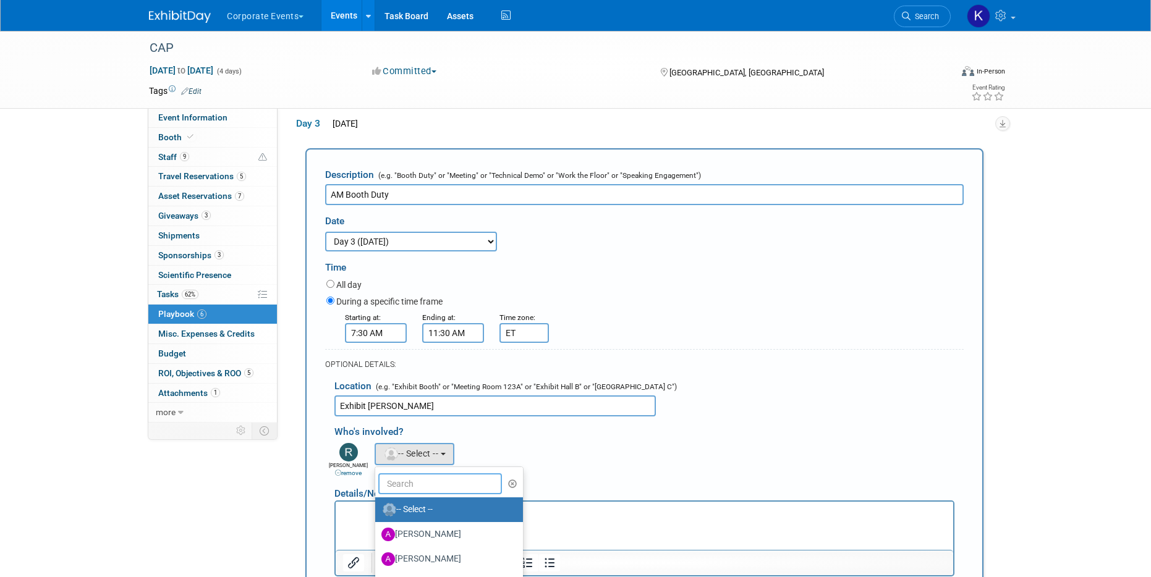
click at [393, 490] on input "text" at bounding box center [440, 483] width 124 height 21
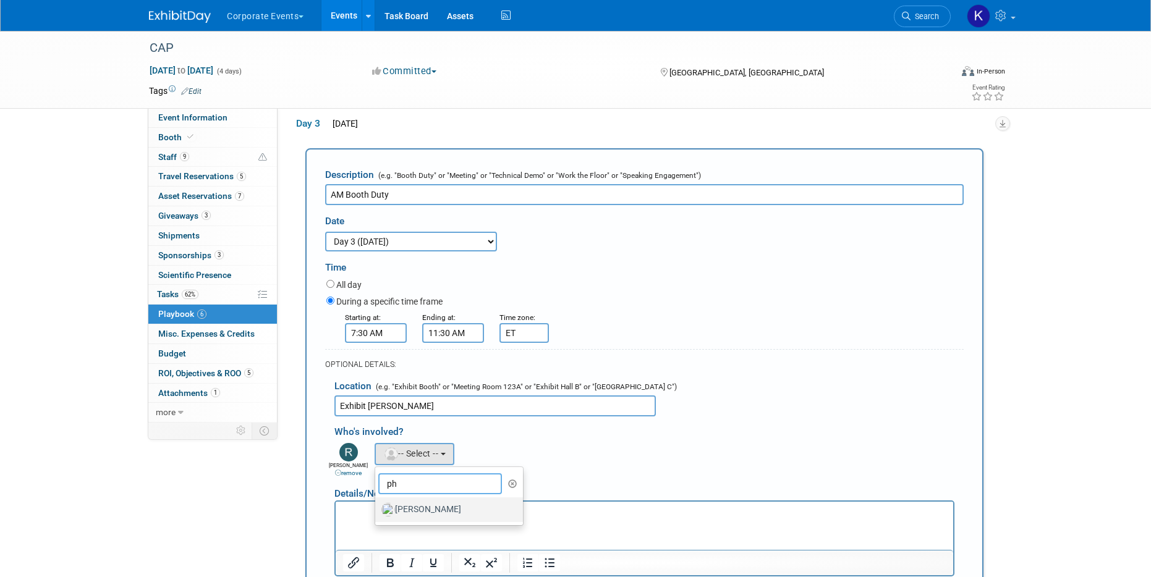
type input "ph"
click at [406, 509] on label "Philip Siegelman" at bounding box center [445, 510] width 129 height 20
click at [377, 509] on input "Philip Siegelman" at bounding box center [373, 508] width 8 height 8
click at [401, 474] on link "remove" at bounding box center [394, 473] width 27 height 7
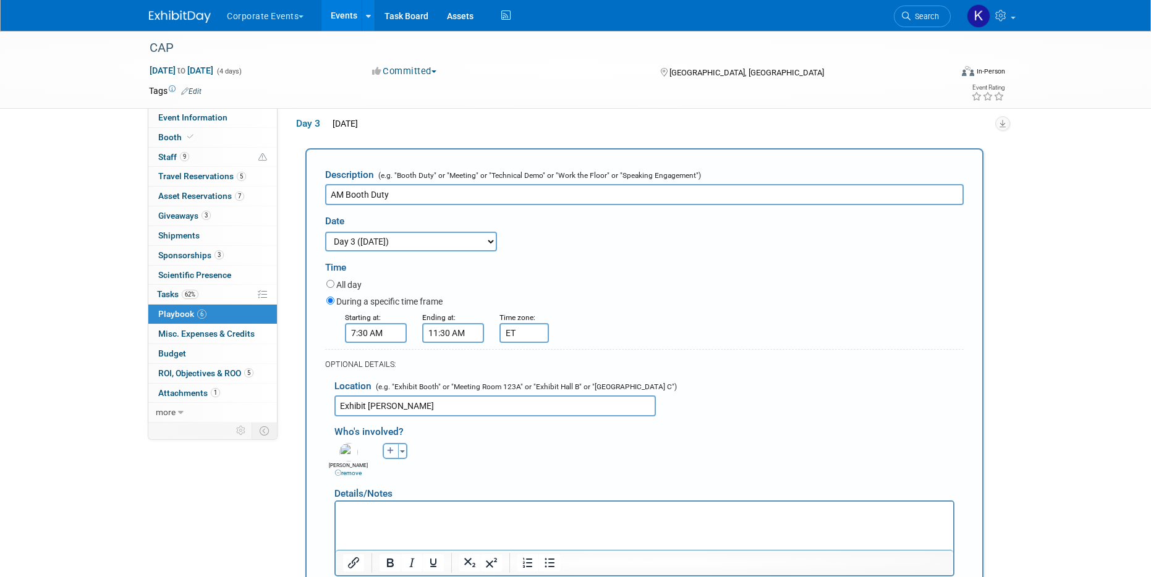
click at [386, 446] on button "button" at bounding box center [391, 451] width 16 height 16
select select
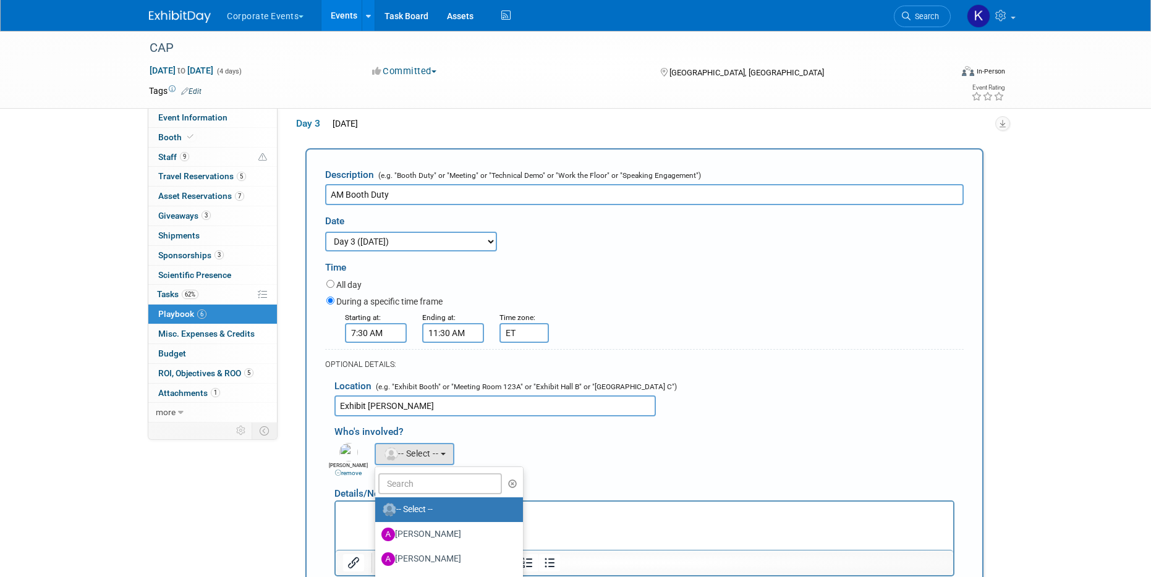
click at [398, 470] on ul "-- Select -- Adeeb Ansari Adrian Wood amine bouhlel Amy Wahba Brent Vetter carm…" at bounding box center [449, 559] width 149 height 185
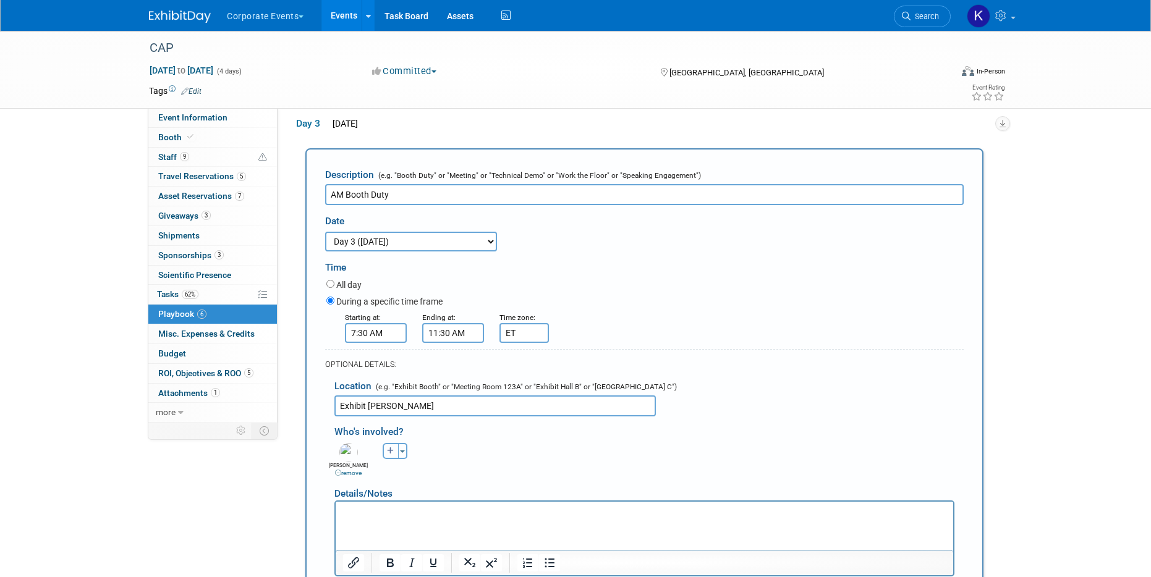
click at [386, 444] on button "button" at bounding box center [391, 451] width 16 height 16
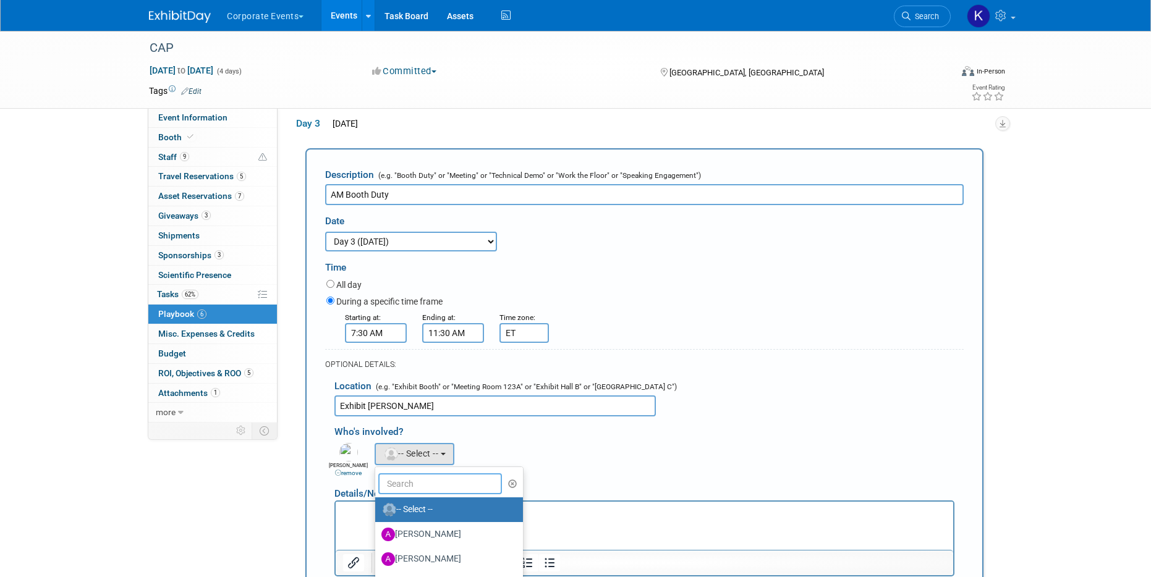
click at [400, 482] on input "text" at bounding box center [440, 483] width 124 height 21
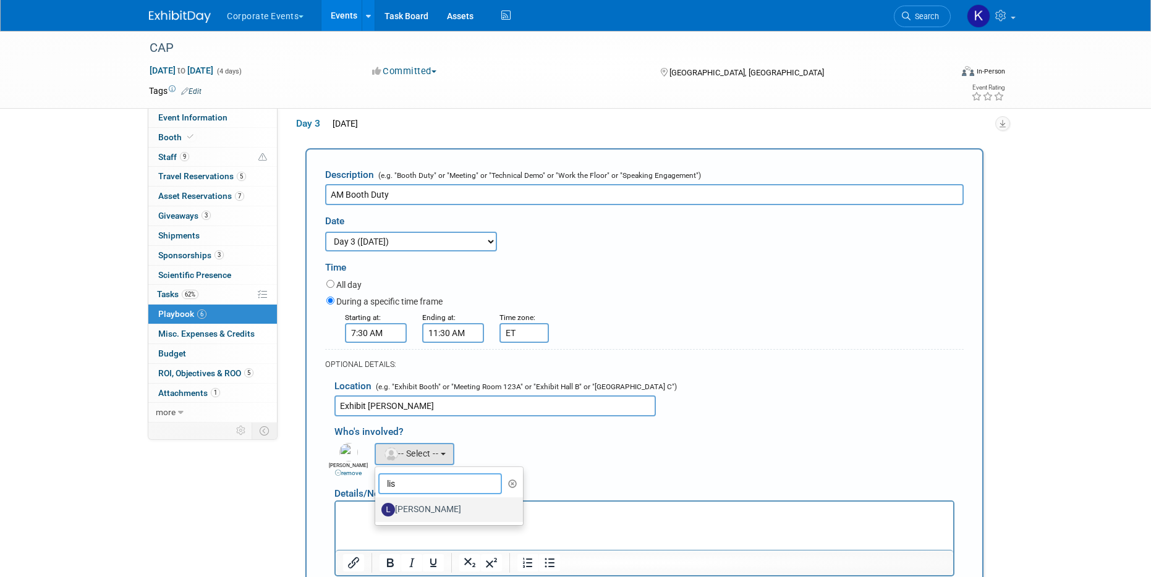
type input "lis"
click at [412, 509] on label "Lisbet Blokdyk" at bounding box center [445, 510] width 129 height 20
click at [377, 509] on input "Lisbet Blokdyk" at bounding box center [373, 508] width 8 height 8
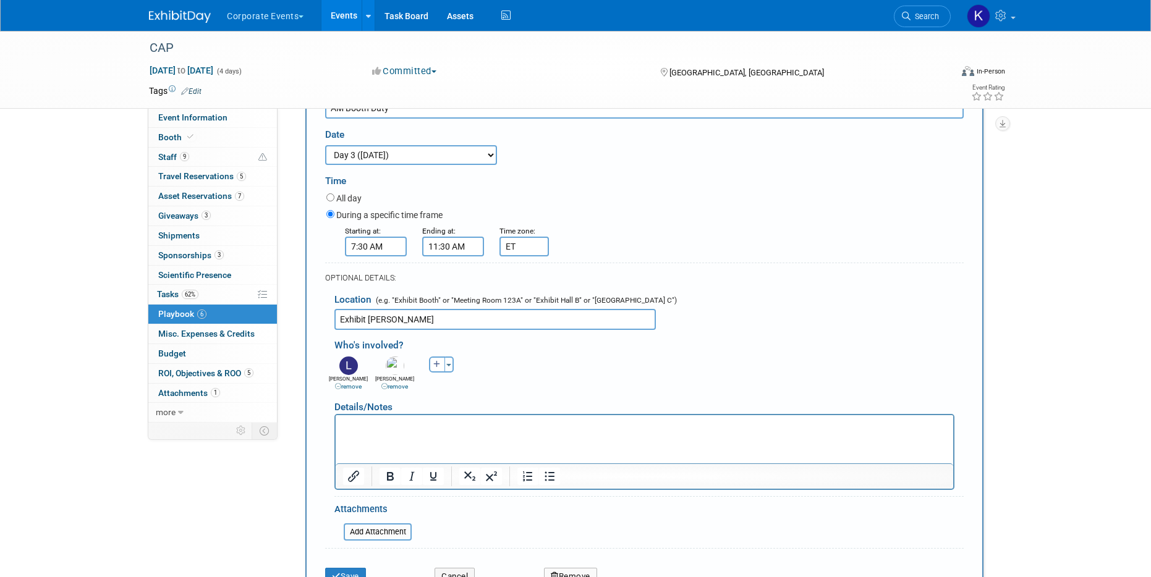
scroll to position [520, 0]
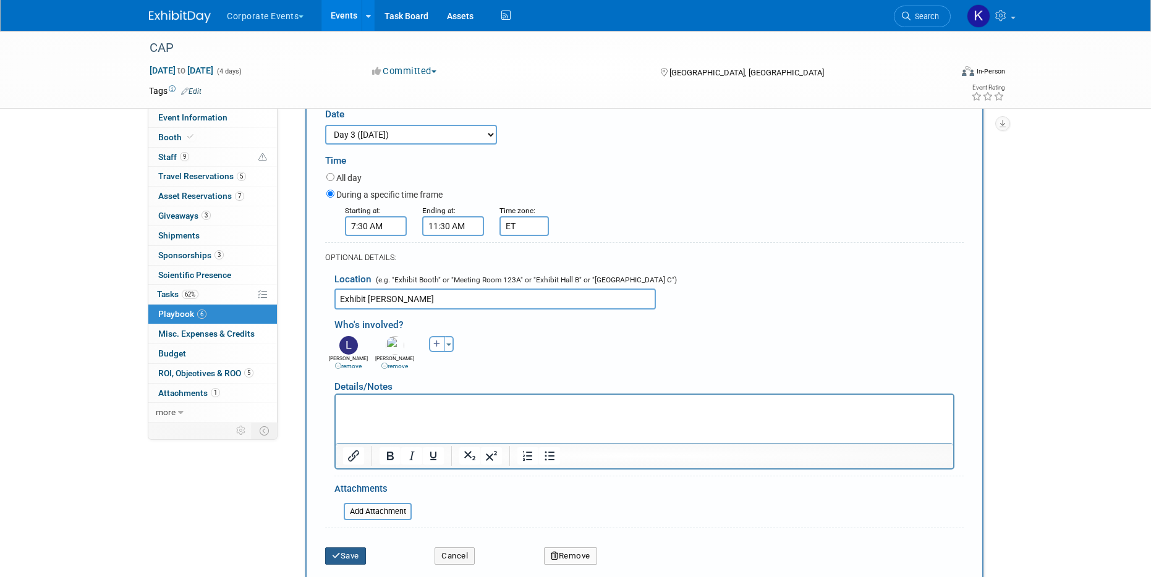
click at [352, 558] on button "Save" at bounding box center [345, 556] width 41 height 17
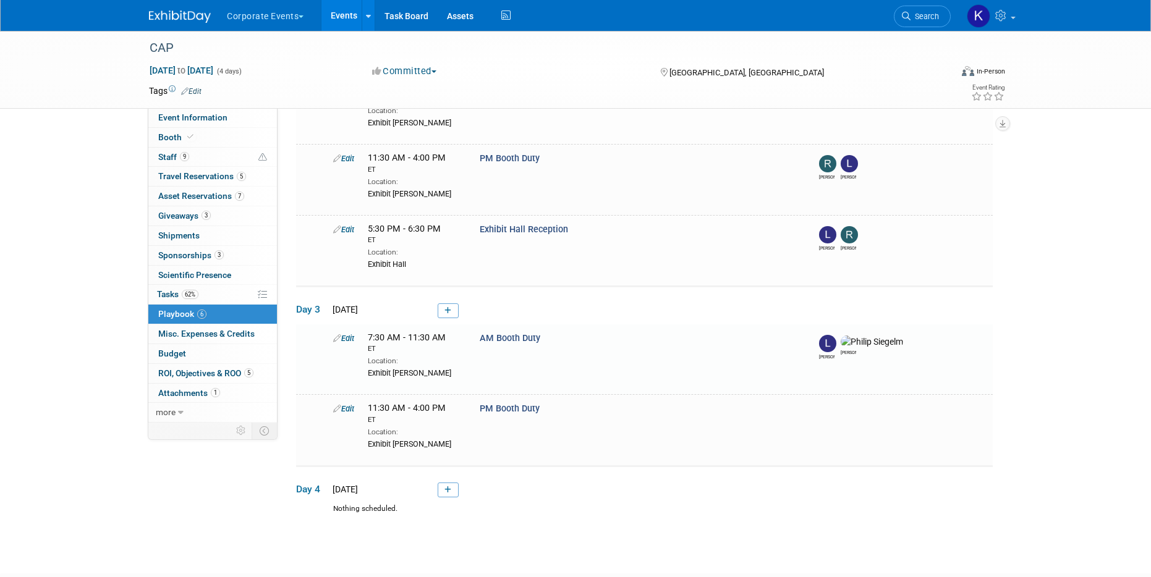
scroll to position [311, 0]
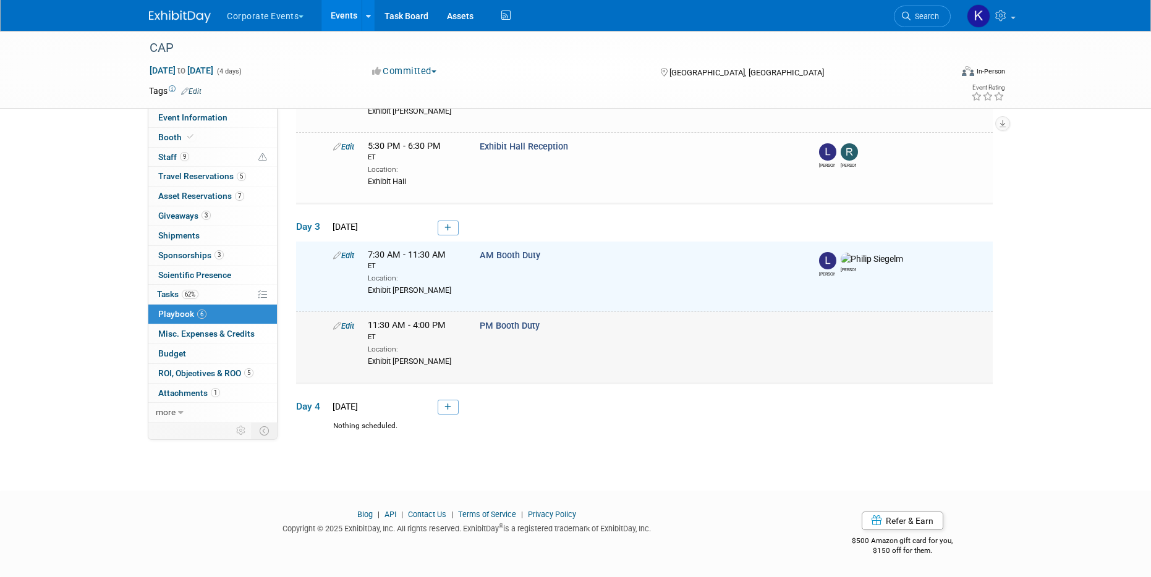
click at [349, 324] on link "Edit" at bounding box center [343, 325] width 21 height 9
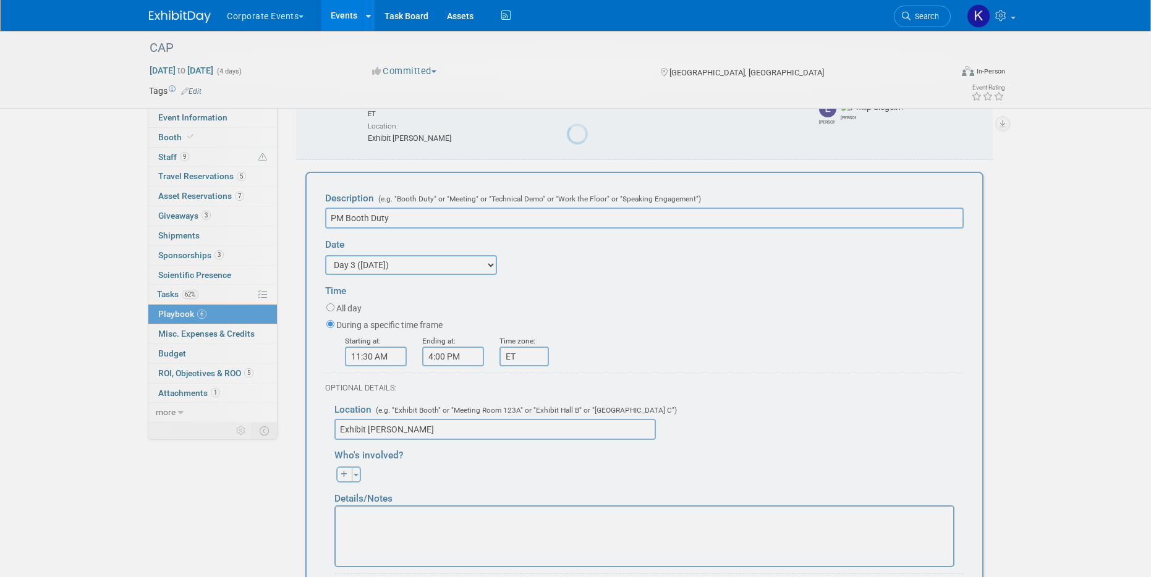
scroll to position [483, 0]
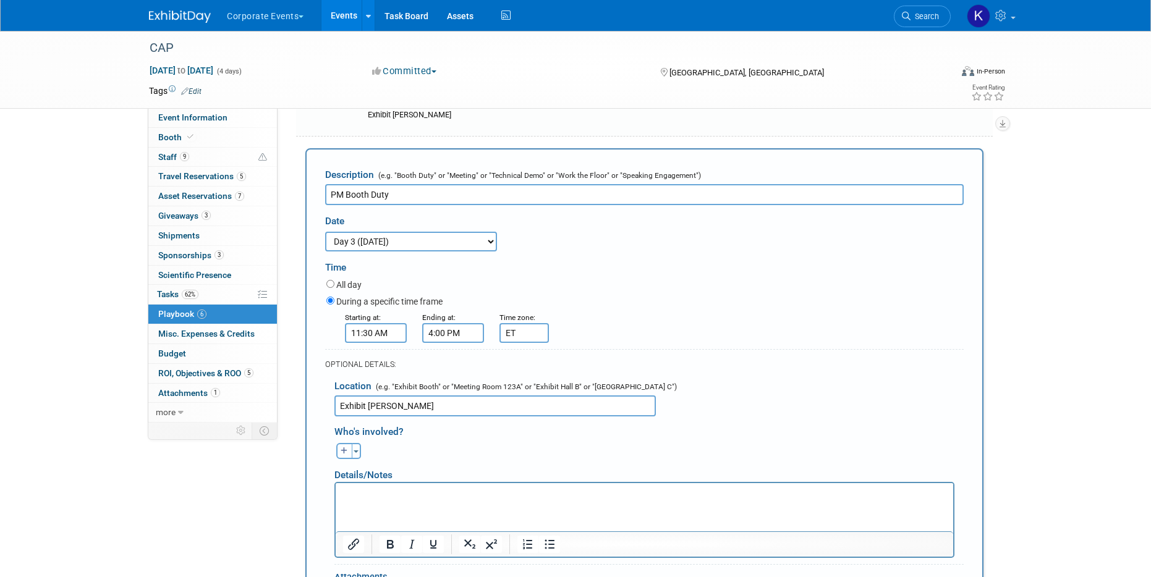
click at [336, 452] on button "button" at bounding box center [344, 451] width 16 height 16
select select
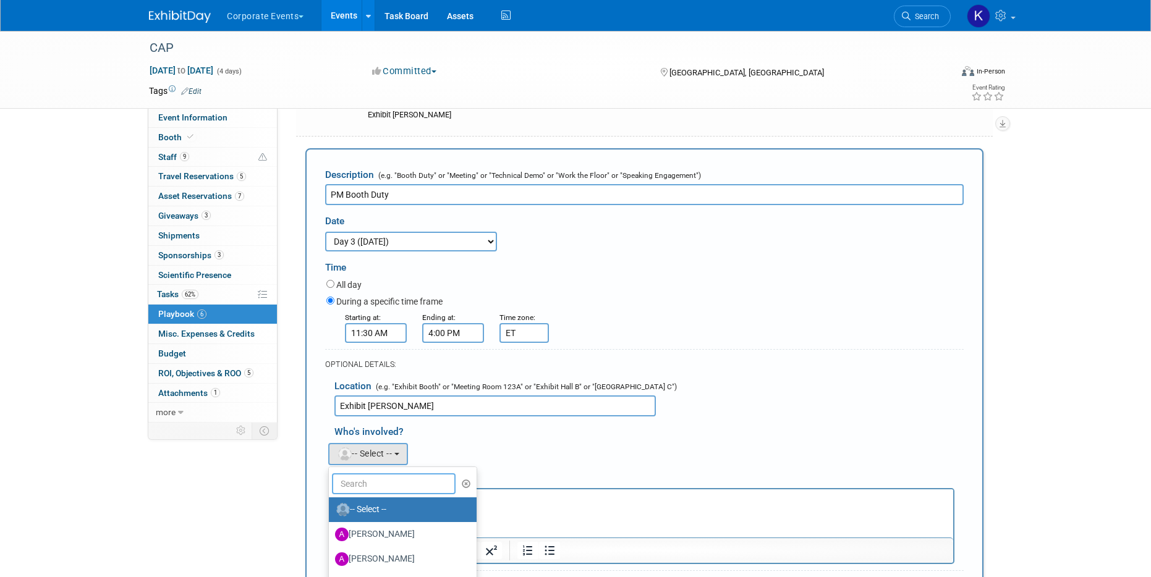
click at [352, 484] on input "text" at bounding box center [394, 483] width 124 height 21
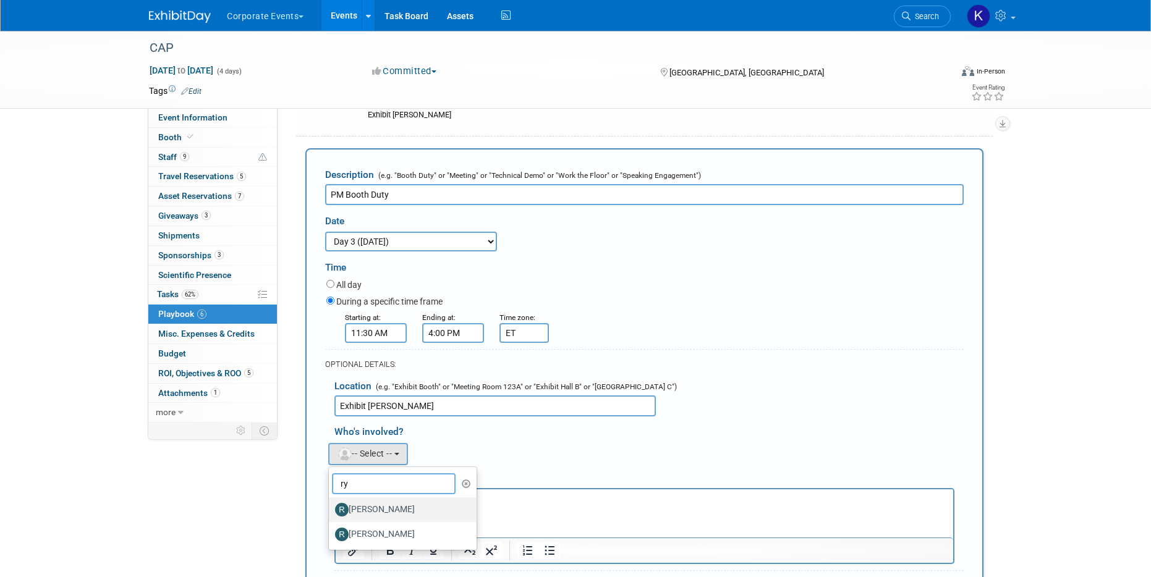
type input "ry"
click at [380, 512] on label "Ryan Gibson" at bounding box center [399, 510] width 129 height 20
click at [331, 512] on input "Ryan Gibson" at bounding box center [327, 508] width 8 height 8
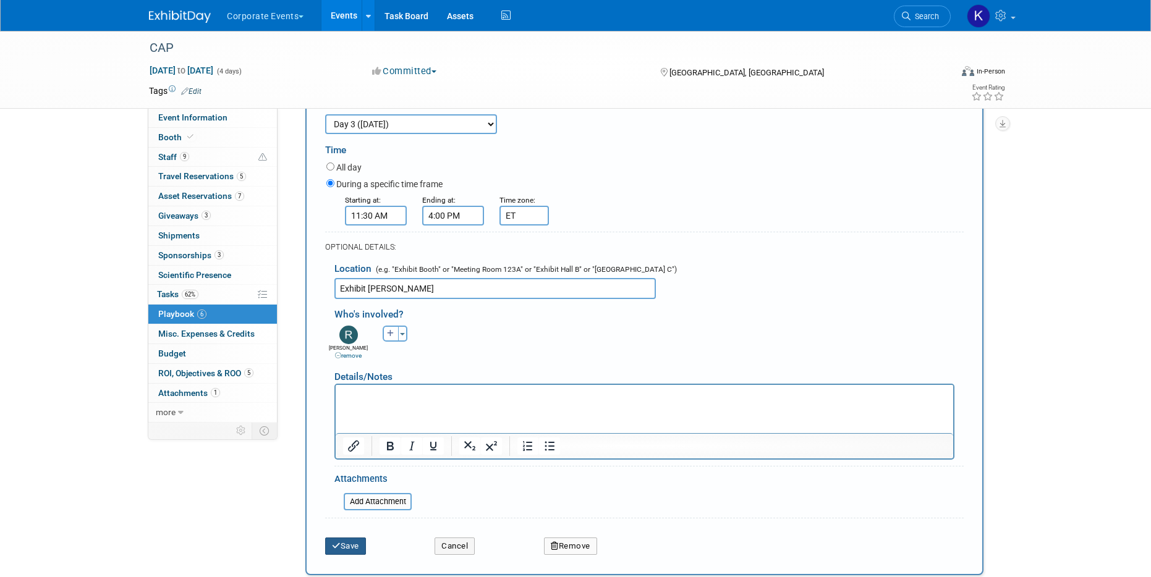
click at [347, 548] on button "Save" at bounding box center [345, 546] width 41 height 17
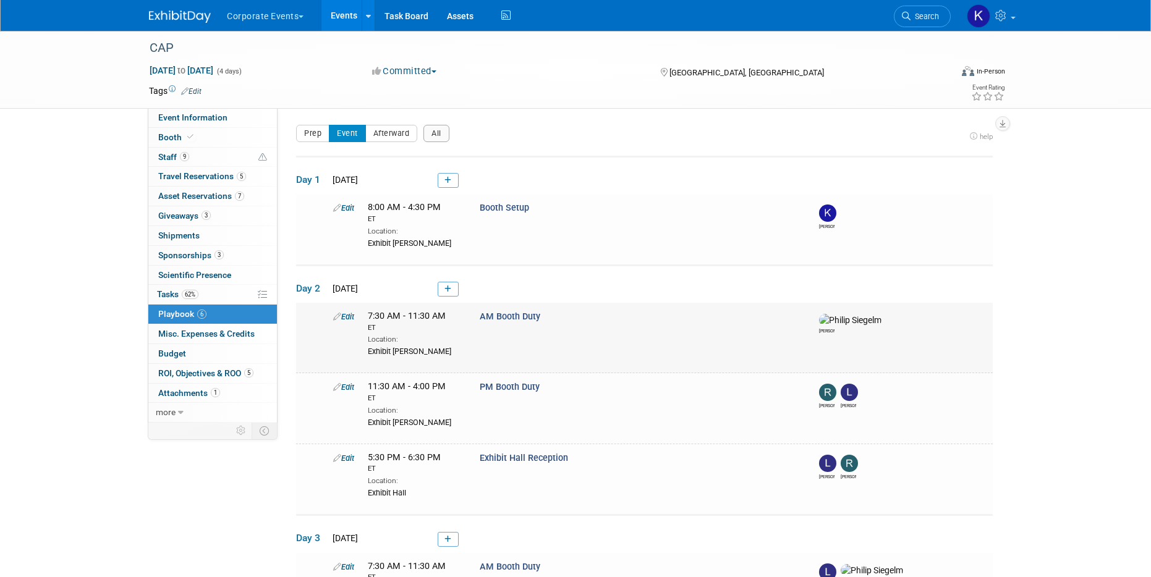
scroll to position [311, 0]
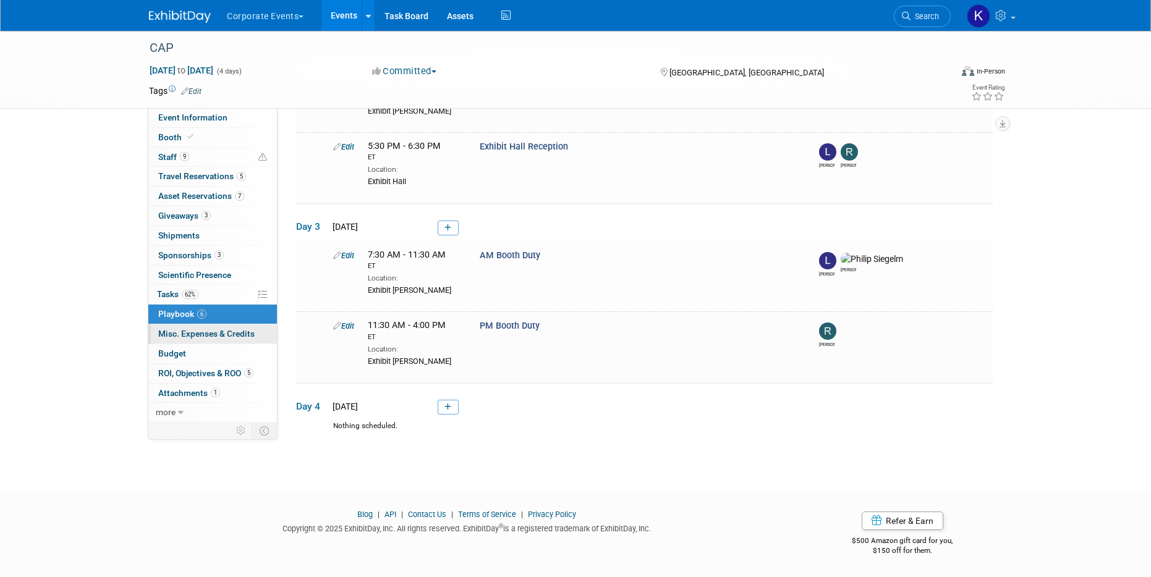
click at [207, 336] on span "Misc. Expenses & Credits 0" at bounding box center [206, 334] width 96 height 10
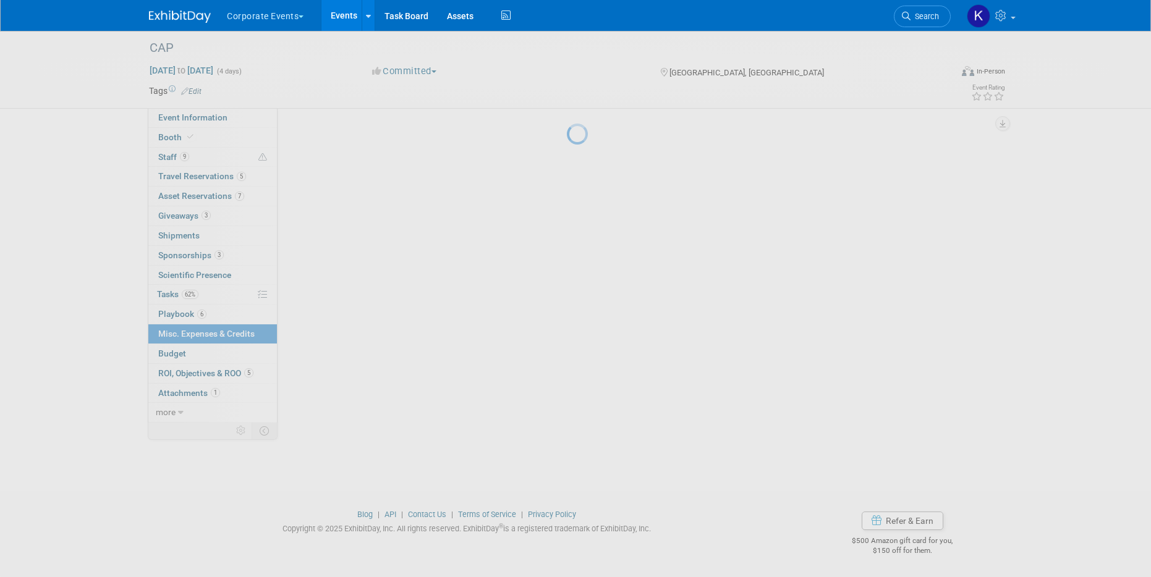
scroll to position [0, 0]
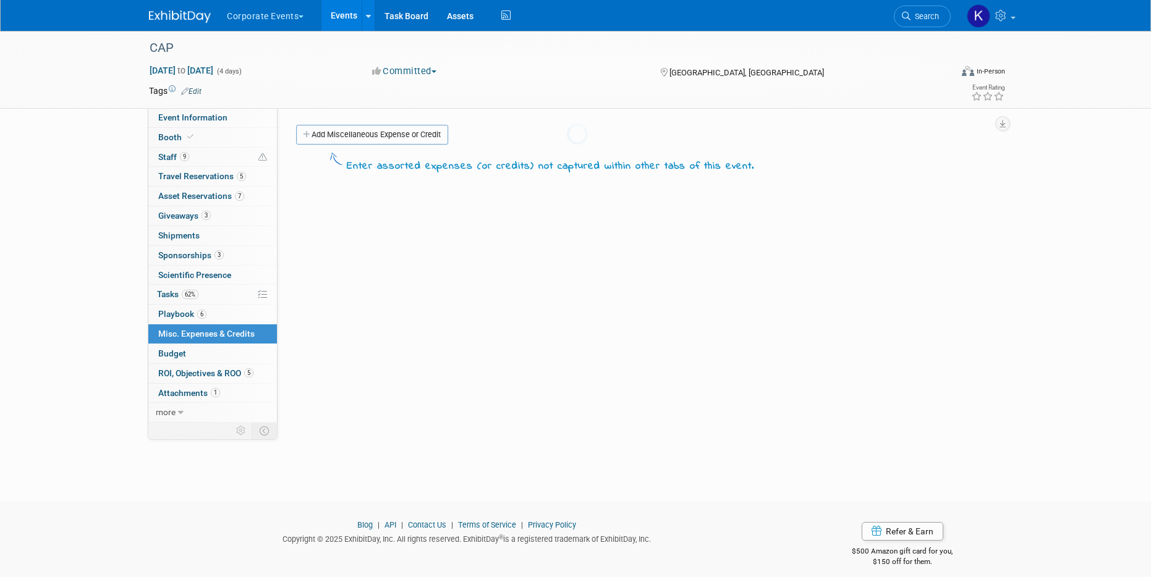
click at [207, 355] on body "Corporate Events Explore: My Workspaces 6 Go to Workspace: Afirma Corporate Eve…" at bounding box center [575, 288] width 1151 height 577
click at [206, 358] on link "Budget" at bounding box center [212, 353] width 129 height 19
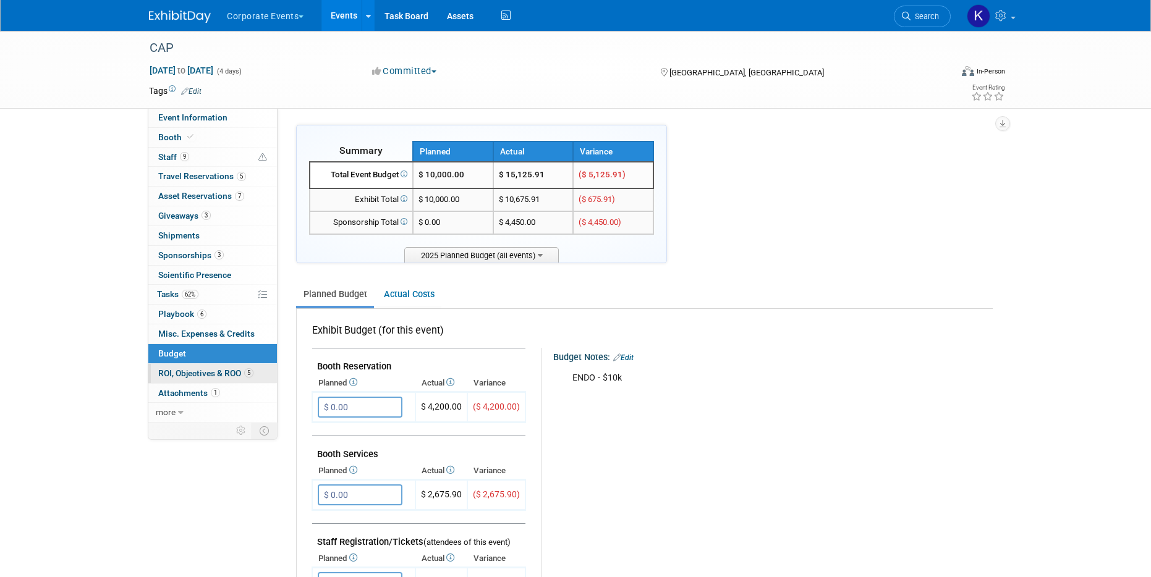
click at [206, 367] on link "5 ROI, Objectives & ROO 5" at bounding box center [212, 373] width 129 height 19
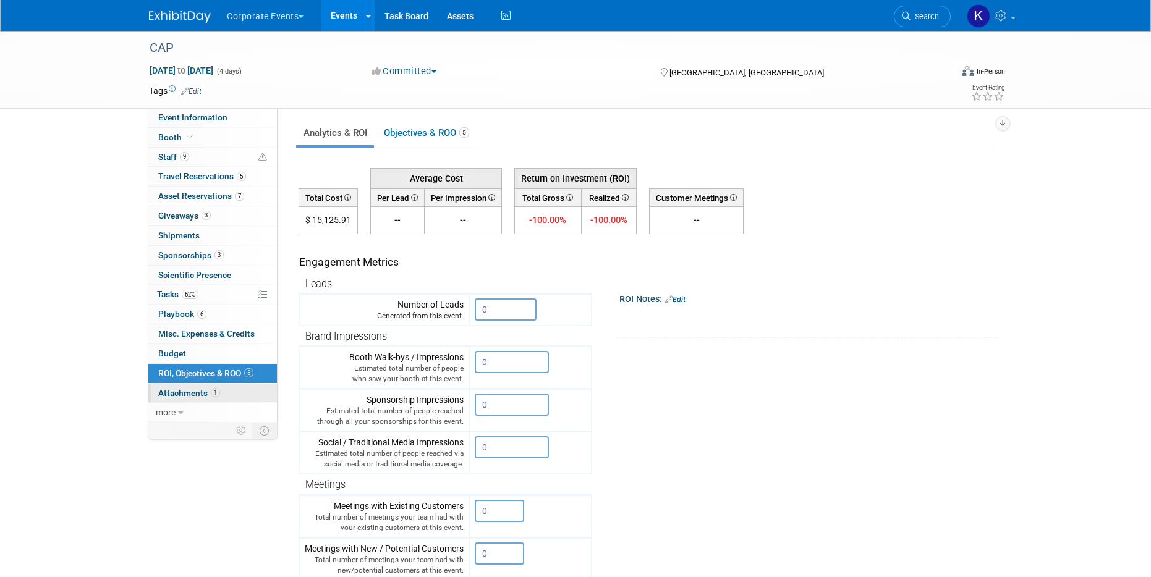
click at [208, 384] on link "1 Attachments 1" at bounding box center [212, 393] width 129 height 19
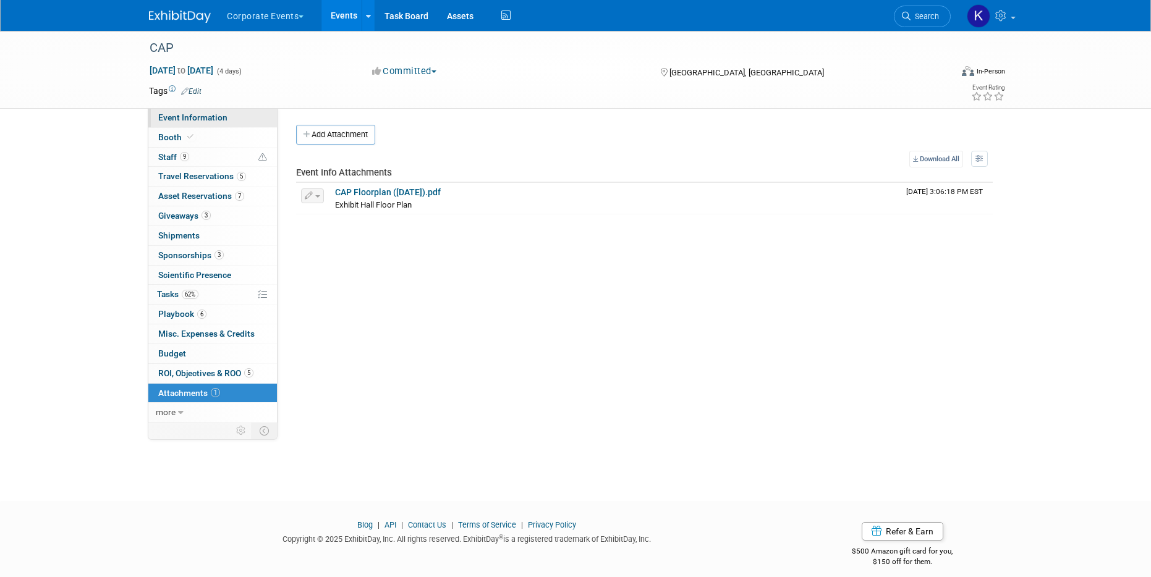
click at [201, 122] on link "Event Information" at bounding box center [212, 117] width 129 height 19
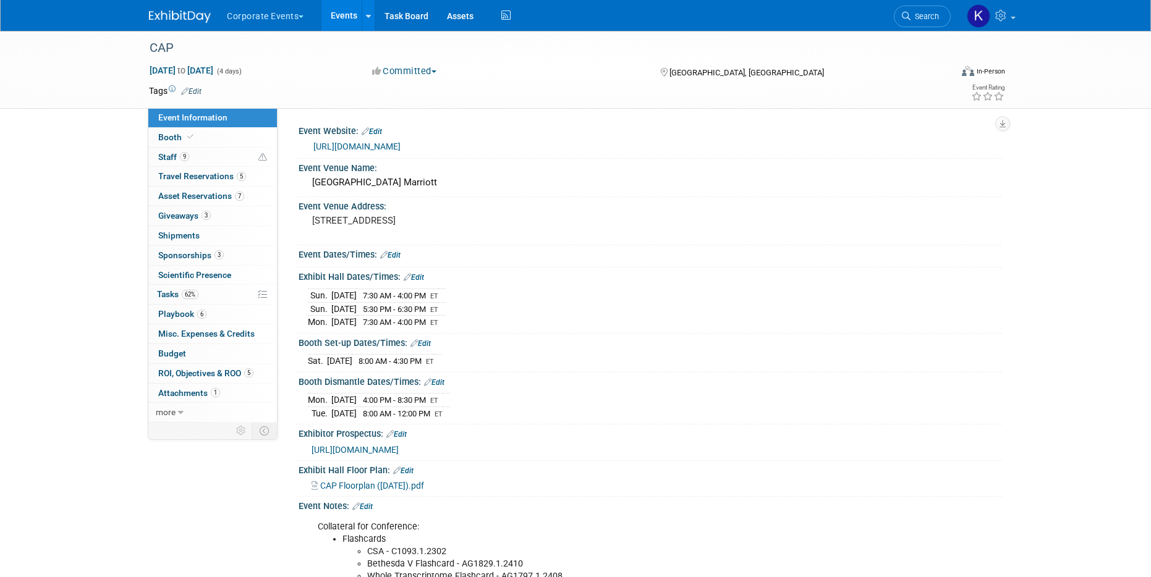
click at [339, 14] on link "Events" at bounding box center [343, 15] width 45 height 31
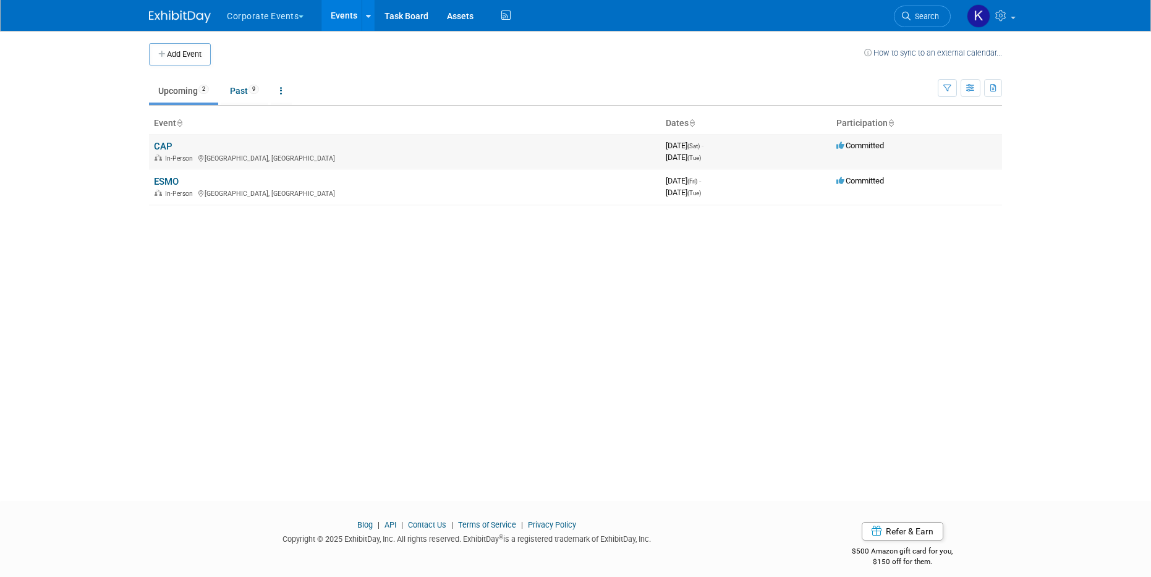
click at [166, 142] on link "CAP" at bounding box center [163, 146] width 19 height 11
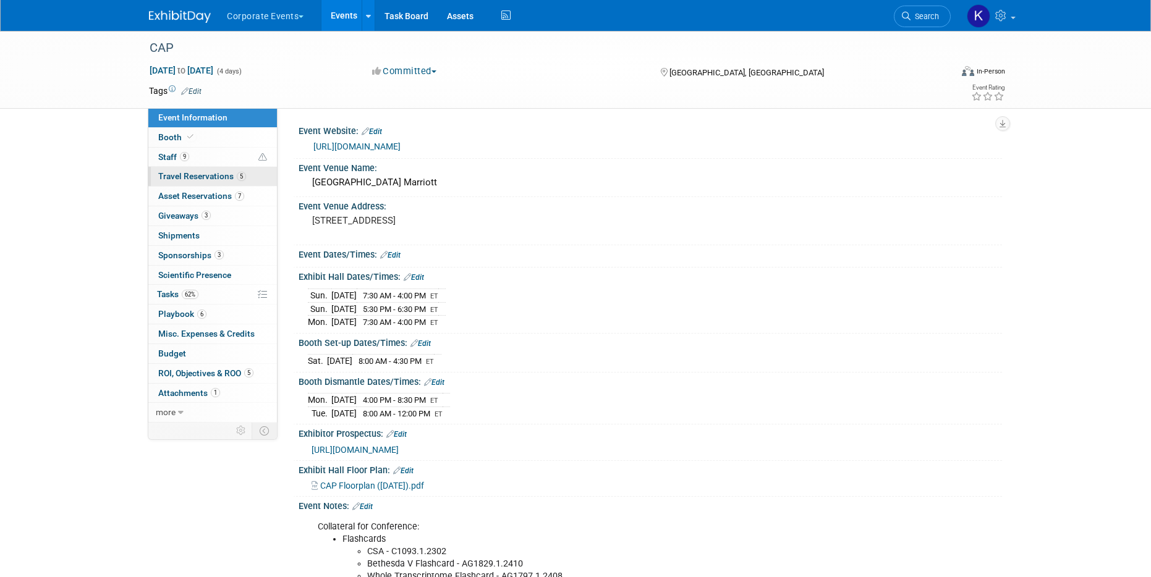
click at [210, 179] on span "Travel Reservations 5" at bounding box center [202, 176] width 88 height 10
